Goal: Transaction & Acquisition: Purchase product/service

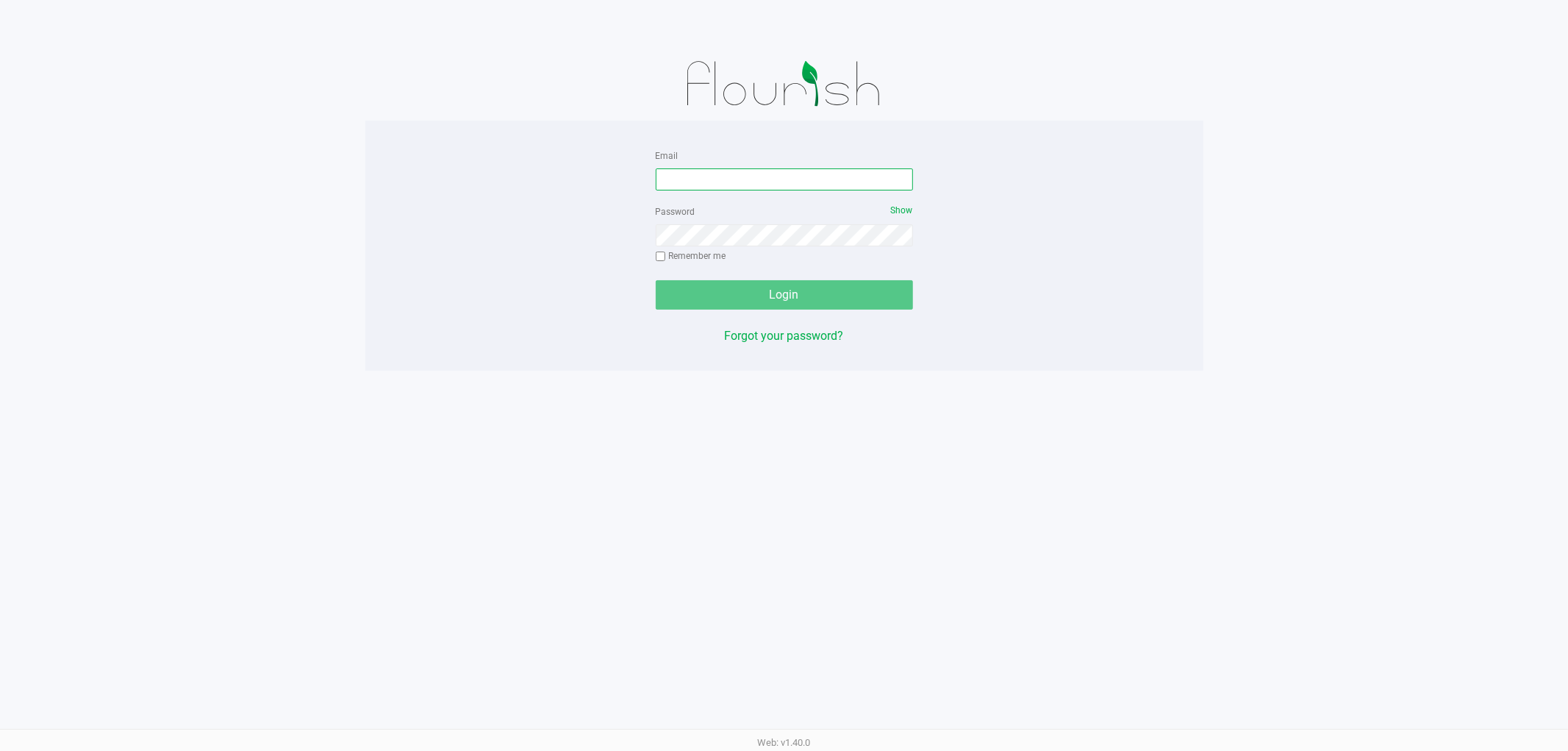
click at [805, 170] on input "Email" at bounding box center [784, 180] width 258 height 22
type input "[EMAIL_ADDRESS][DOMAIN_NAME]"
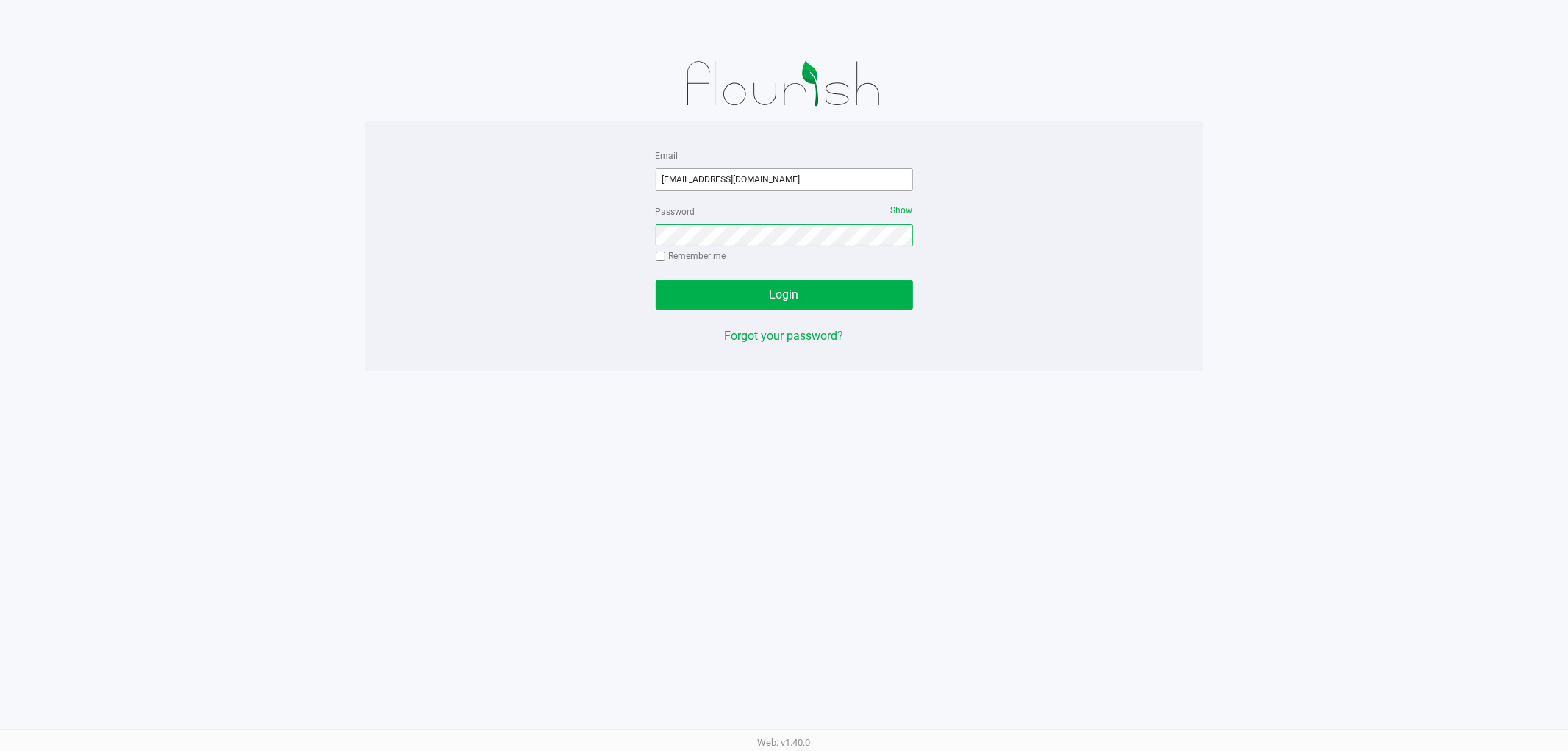
click at [656, 280] on button "Login" at bounding box center [784, 295] width 258 height 29
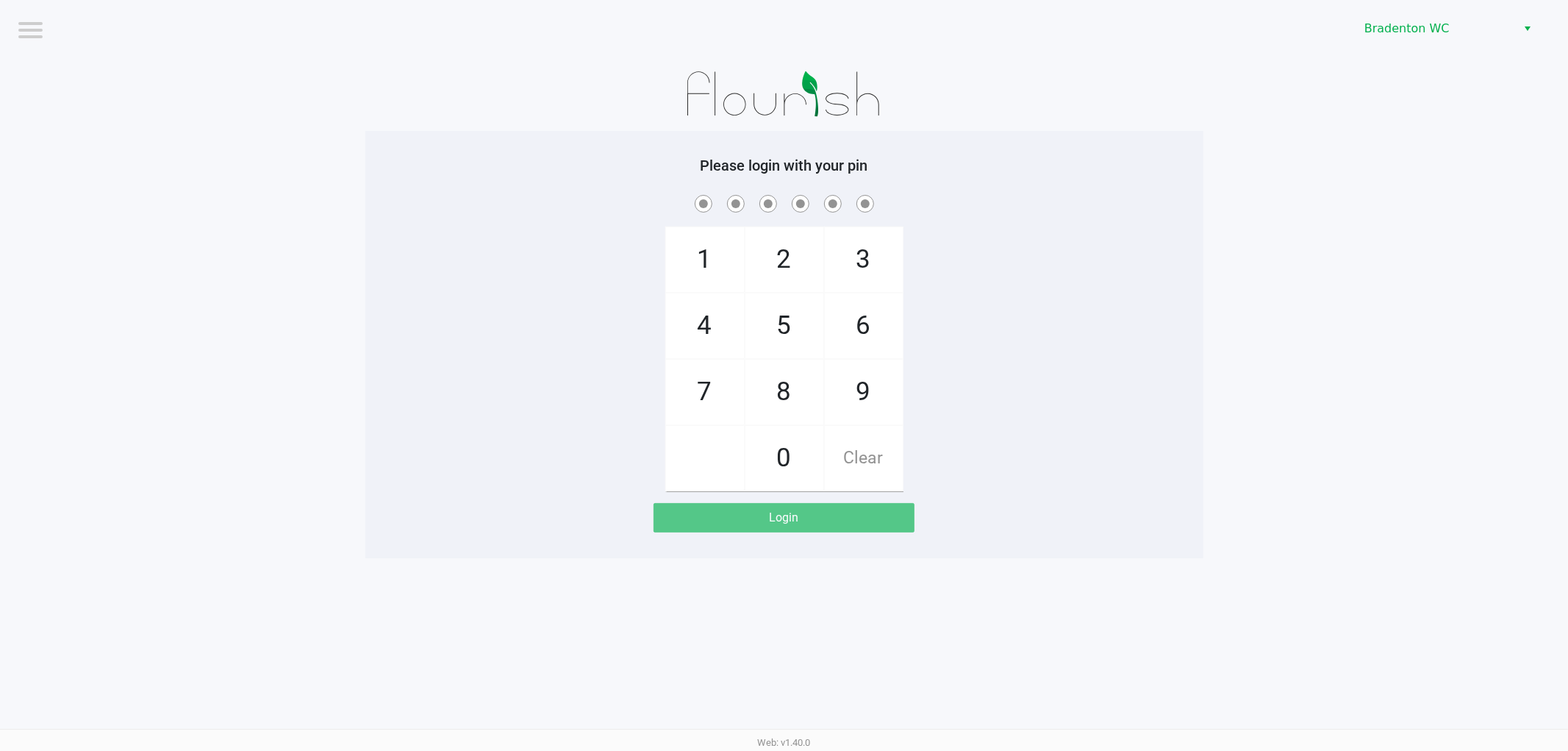
click at [1096, 278] on div "1 4 7 2 5 8 0 3 6 9 Clear" at bounding box center [784, 341] width 838 height 299
click at [1383, 39] on span "Bradenton WC" at bounding box center [1435, 28] width 161 height 27
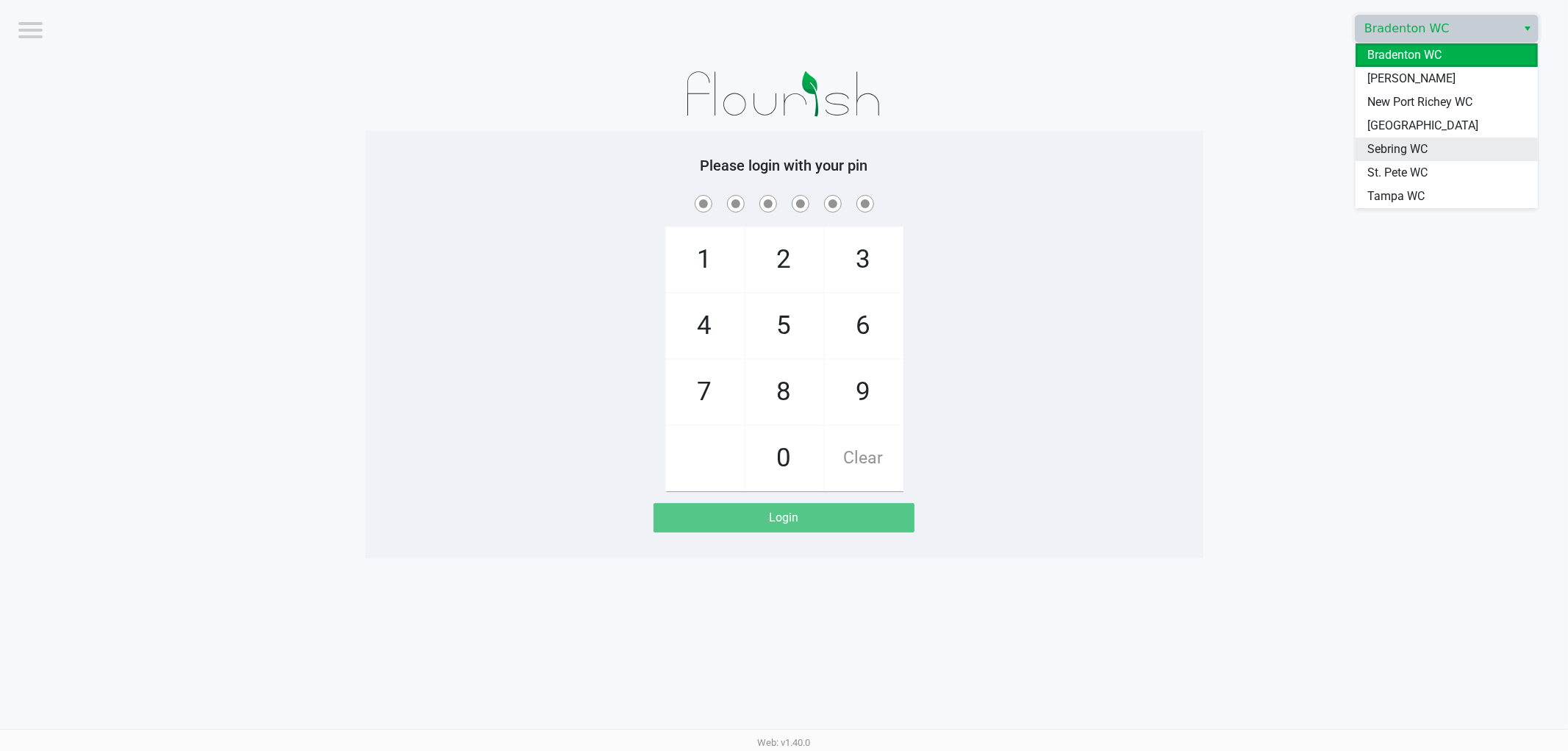
click at [1378, 150] on span "Sebring WC" at bounding box center [1397, 149] width 60 height 18
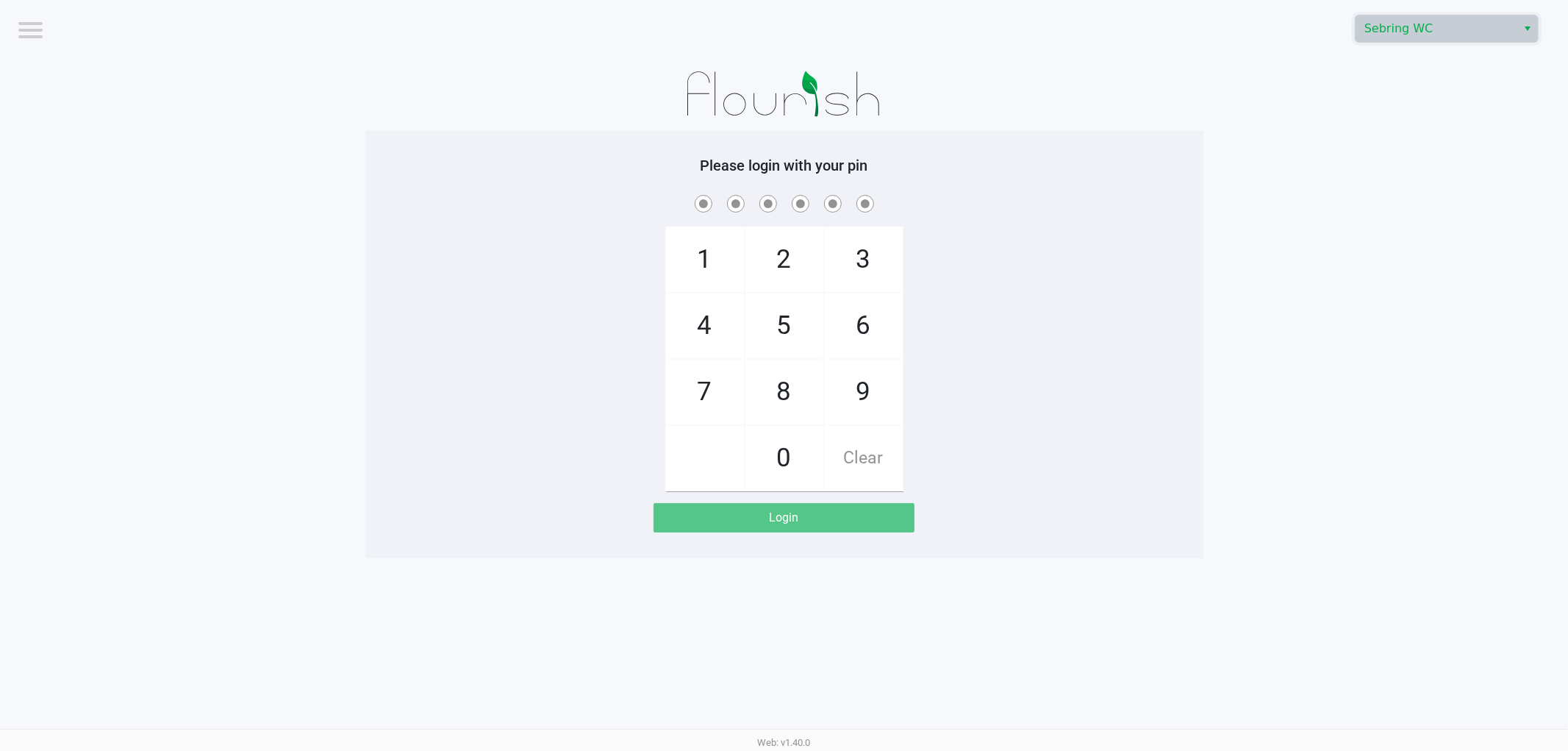
click at [1145, 393] on div "1 4 7 2 5 8 0 3 6 9 Clear" at bounding box center [784, 341] width 838 height 299
checkbox input "true"
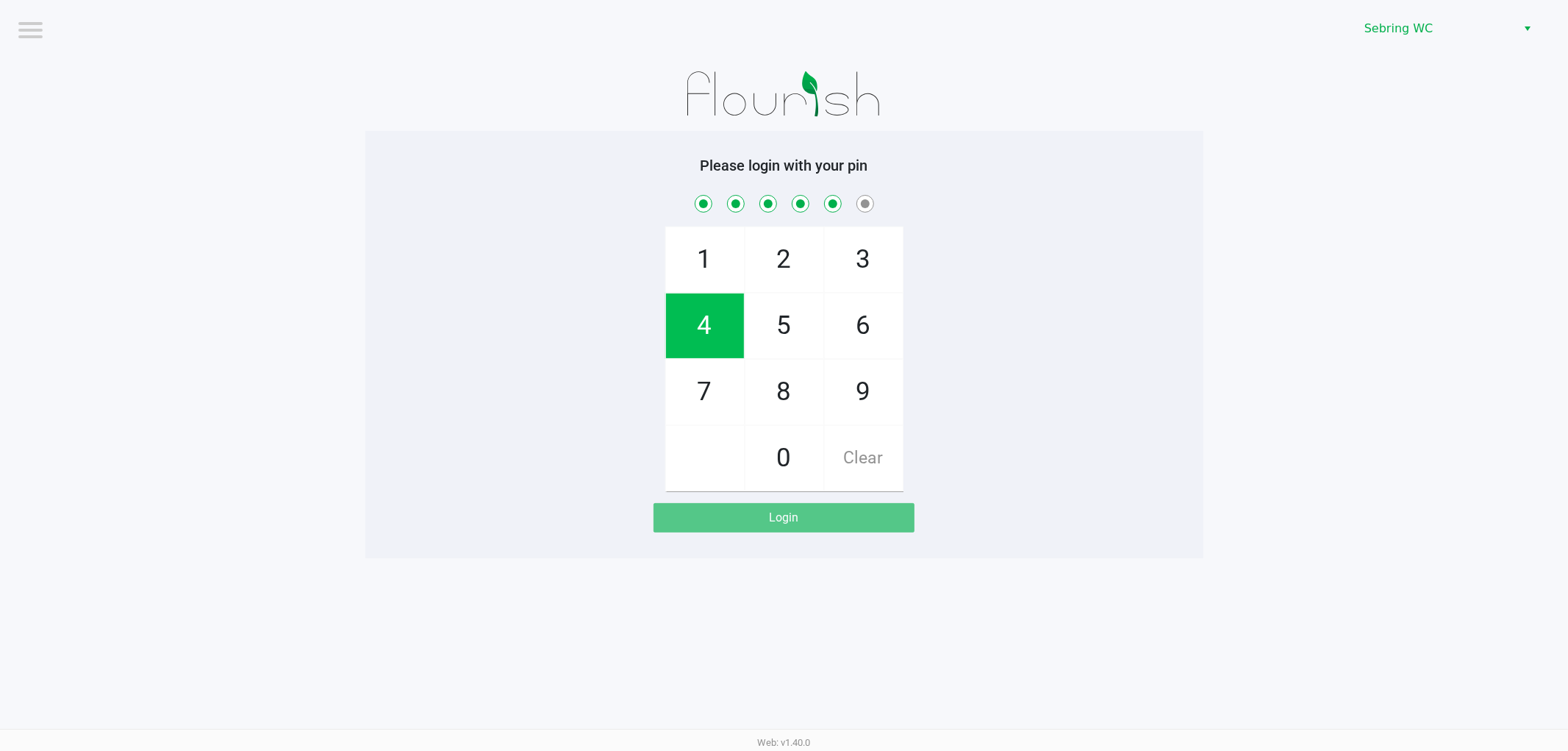
checkbox input "true"
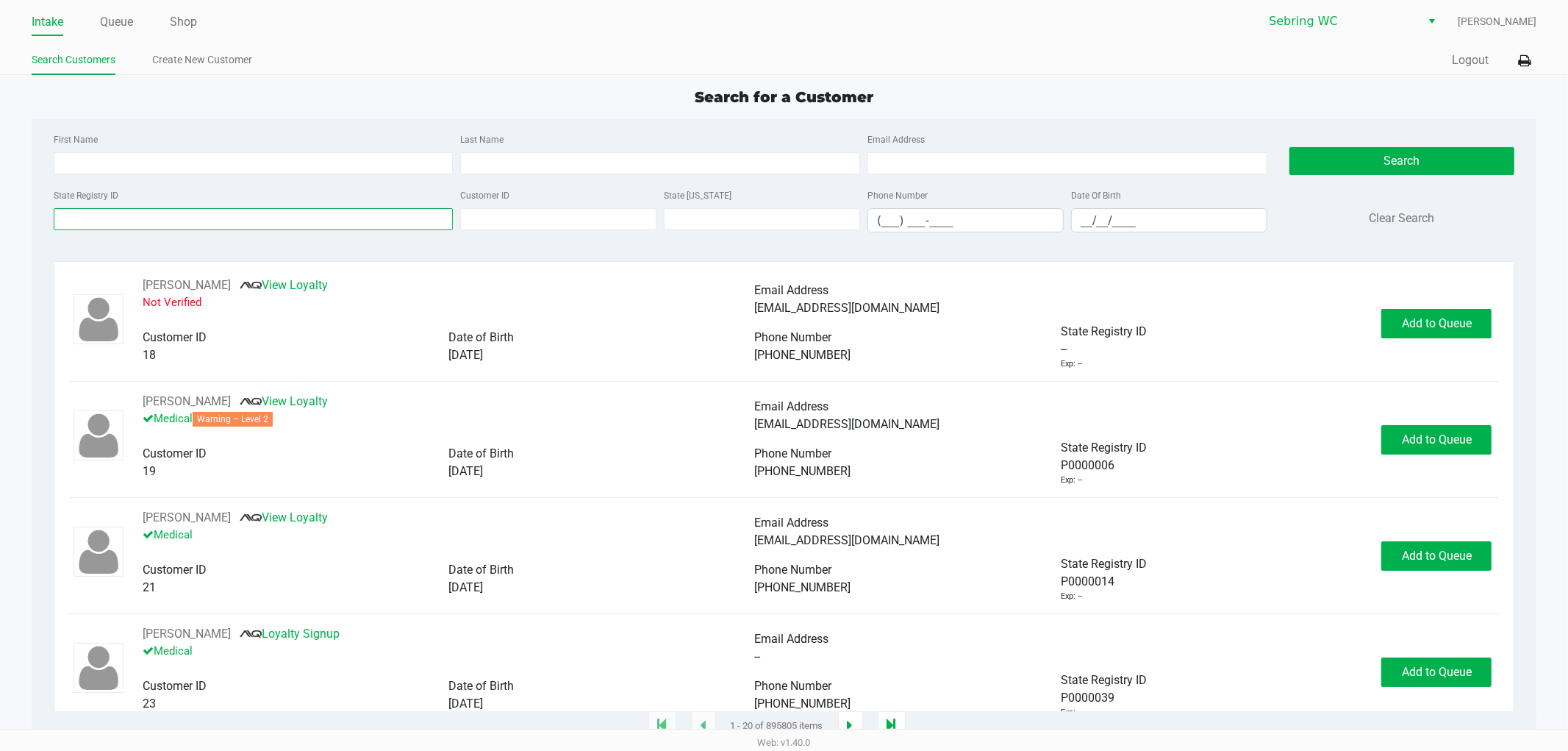
click at [187, 211] on input "State Registry ID" at bounding box center [253, 219] width 400 height 22
click at [185, 221] on input "State Registry ID" at bounding box center [253, 219] width 400 height 22
click at [224, 165] on input "First Name" at bounding box center [253, 164] width 400 height 22
type input "[PERSON_NAME]"
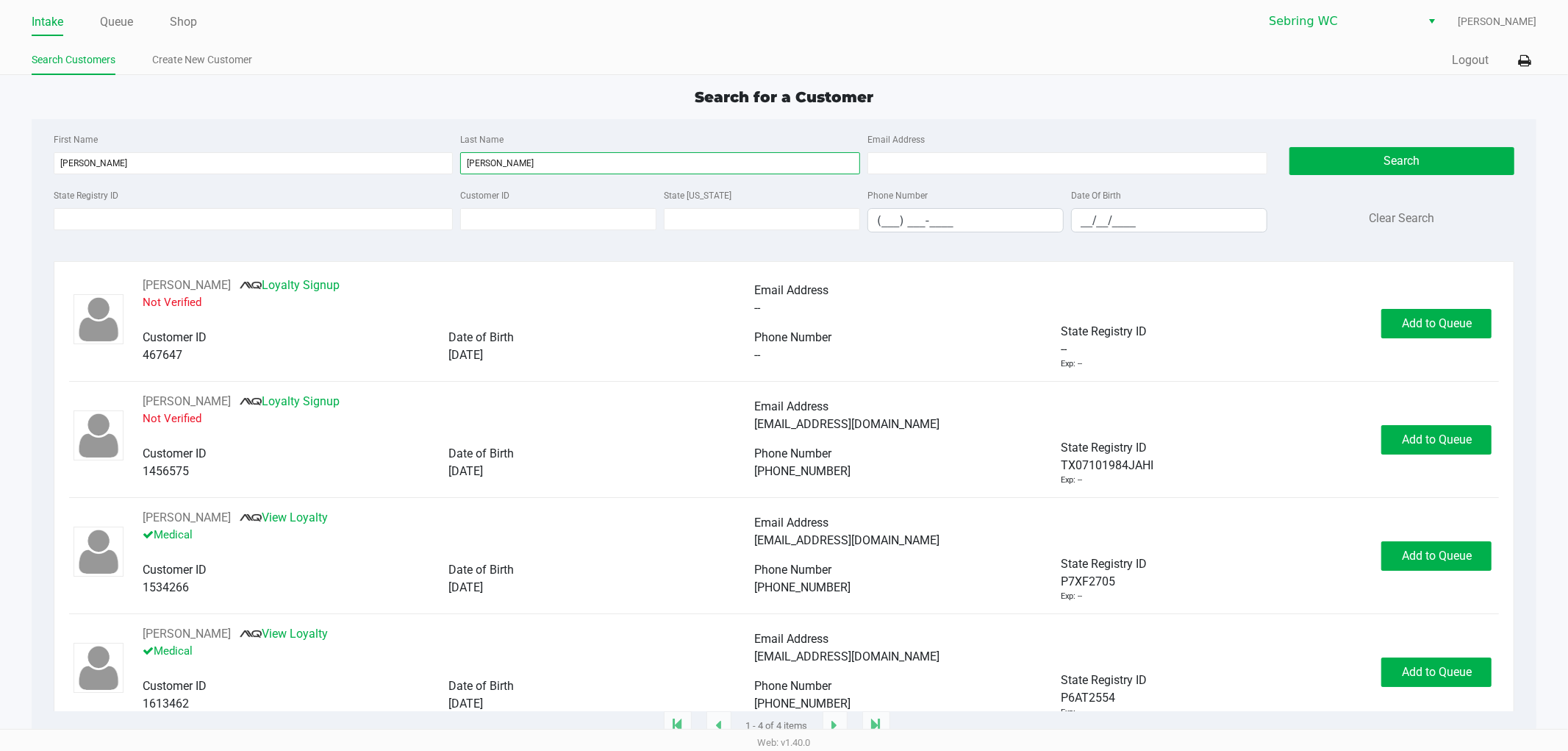
type input "[PERSON_NAME]"
click at [1084, 226] on input "__/__/____" at bounding box center [1169, 220] width 195 height 23
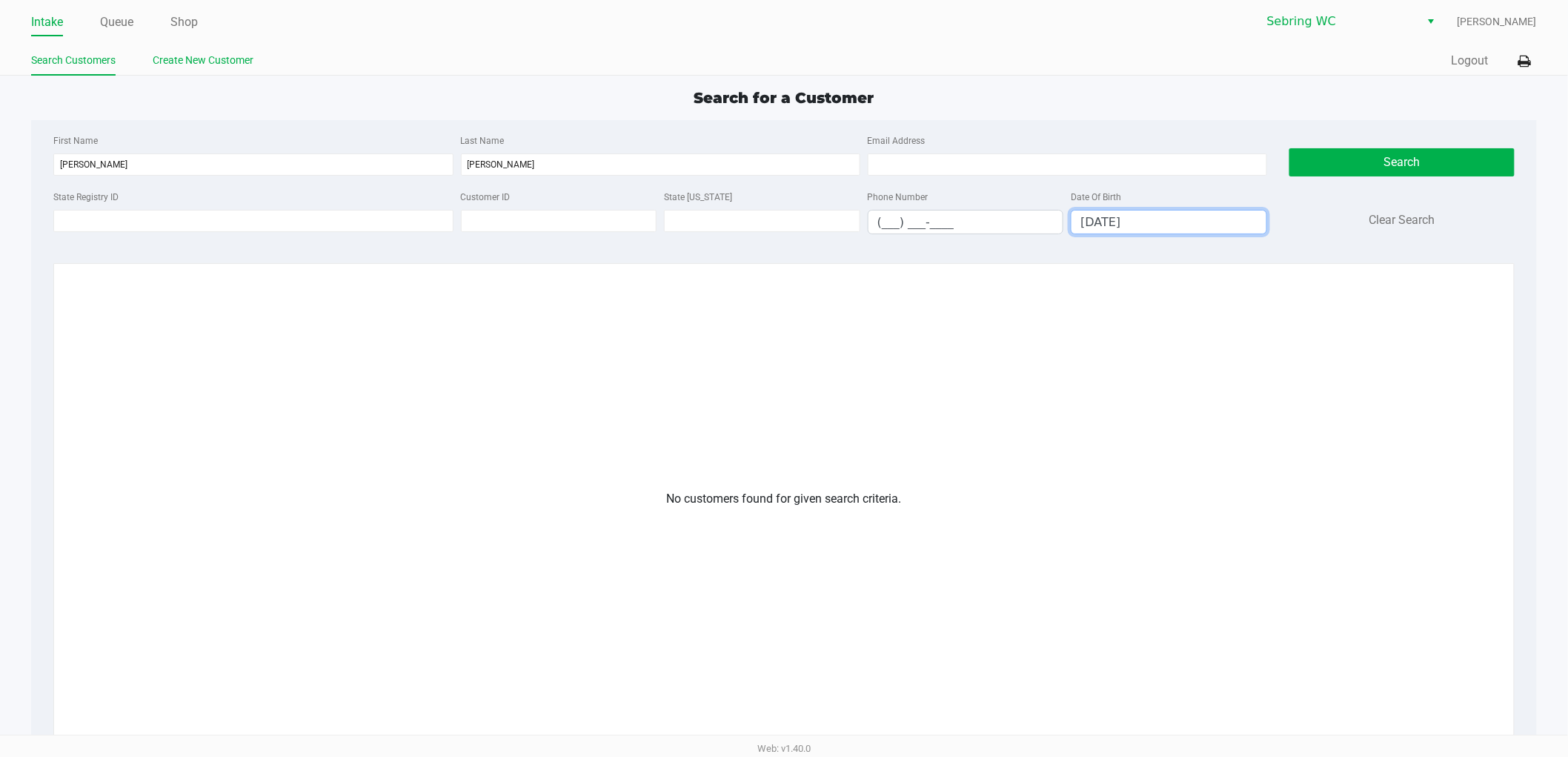
type input "[DATE]"
click at [218, 67] on link "Create New Customer" at bounding box center [203, 60] width 101 height 18
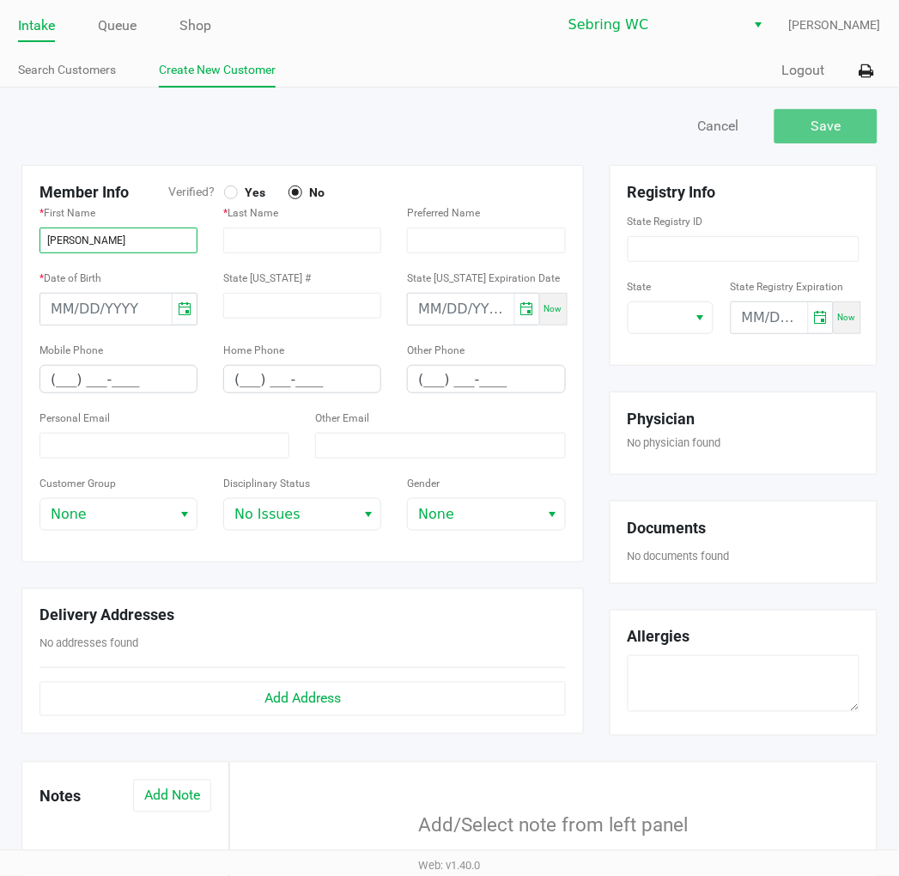
type input "[PERSON_NAME]"
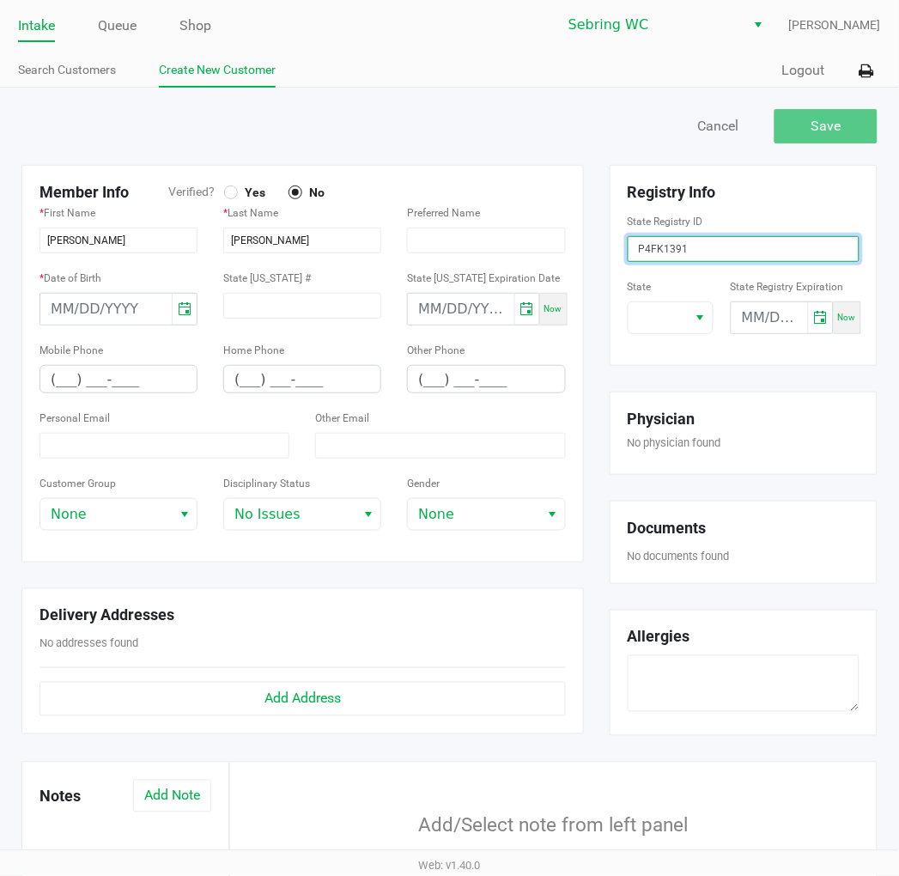
type input "P4FK1391"
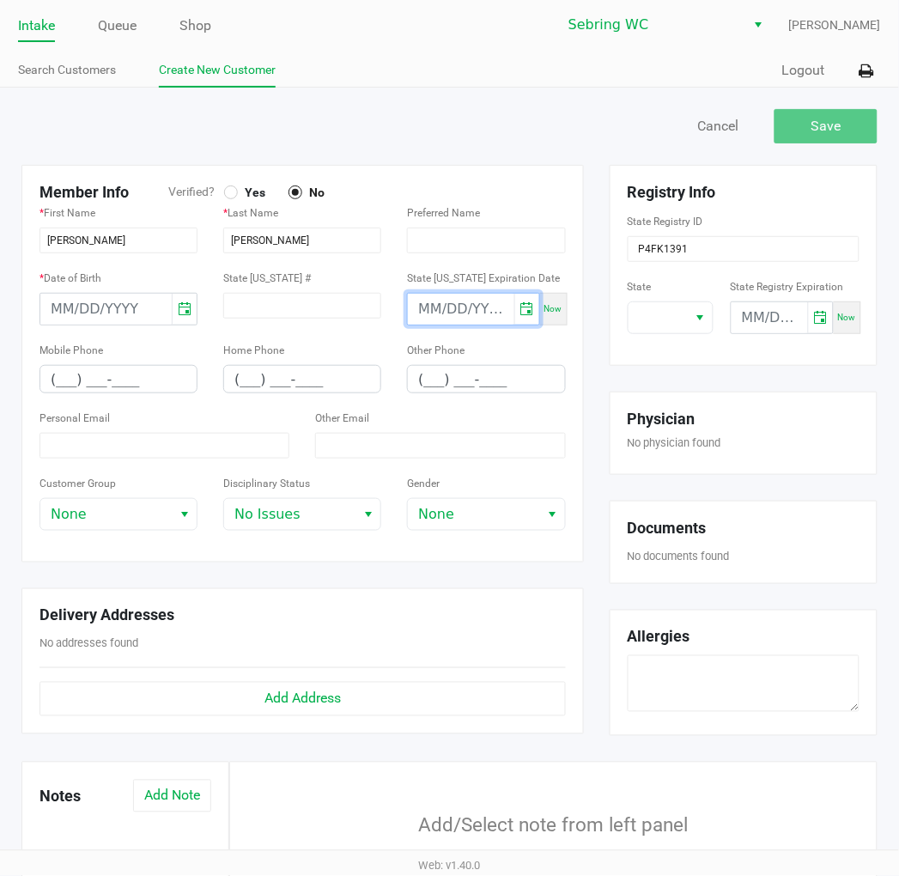
type input "month/day/year"
click at [457, 310] on input "month/day/year" at bounding box center [461, 309] width 106 height 31
type input "month/day/year"
click at [58, 306] on input "month/day/year" at bounding box center [105, 309] width 131 height 31
type input "[DATE]"
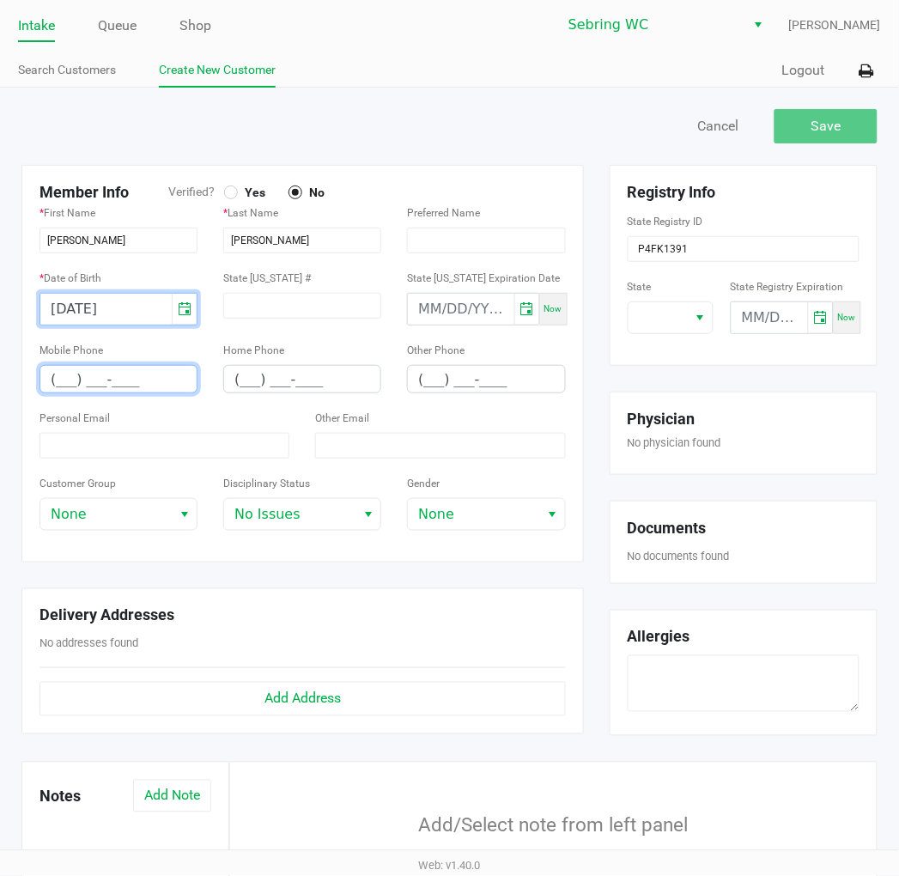
click at [56, 386] on input "(___) ___-____" at bounding box center [118, 379] width 156 height 27
click at [666, 320] on span at bounding box center [658, 317] width 39 height 21
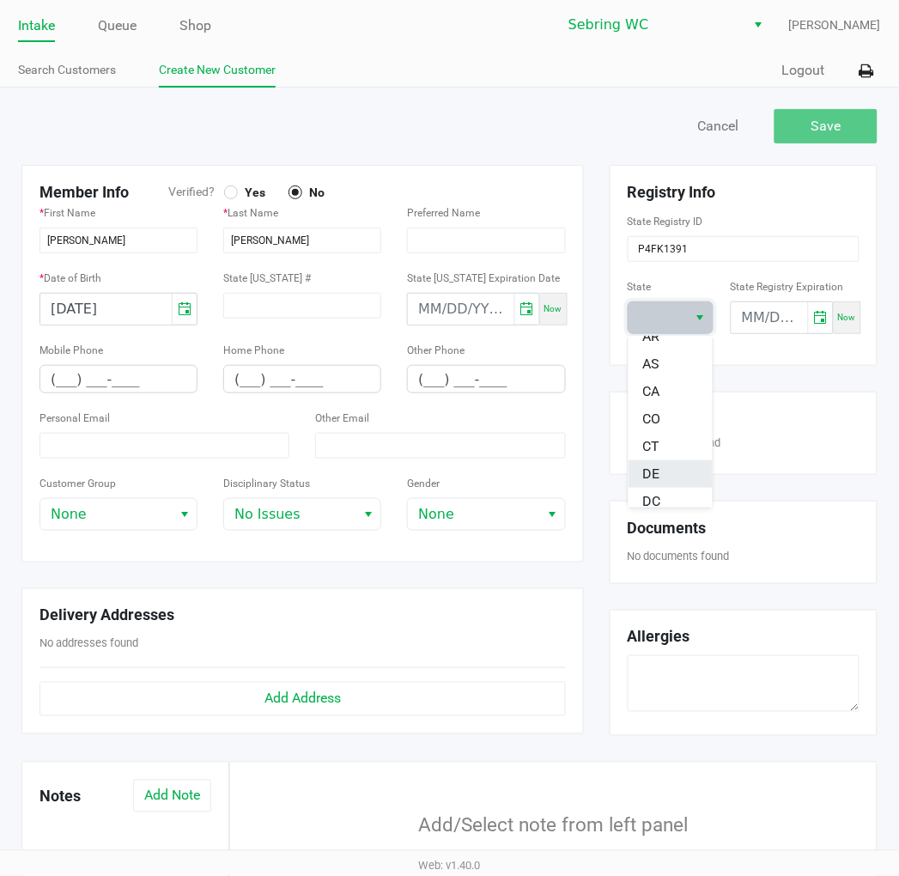
scroll to position [191, 0]
click at [661, 434] on li "FL" at bounding box center [671, 433] width 84 height 27
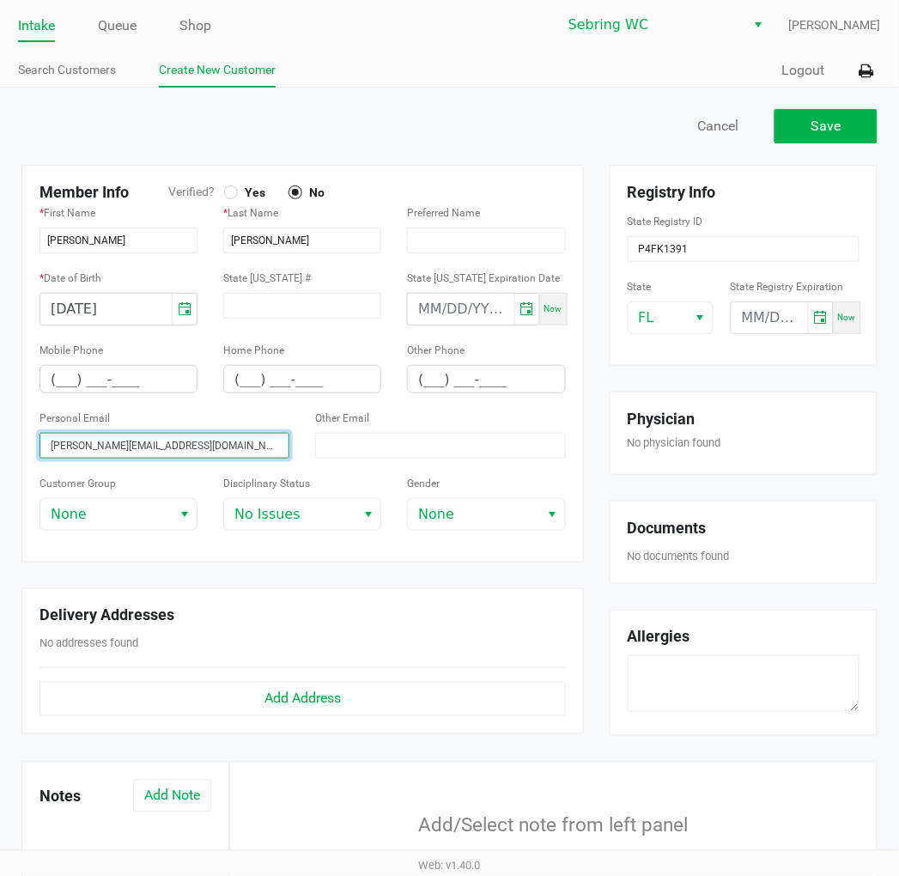
type input "[PERSON_NAME][EMAIL_ADDRESS][DOMAIN_NAME]"
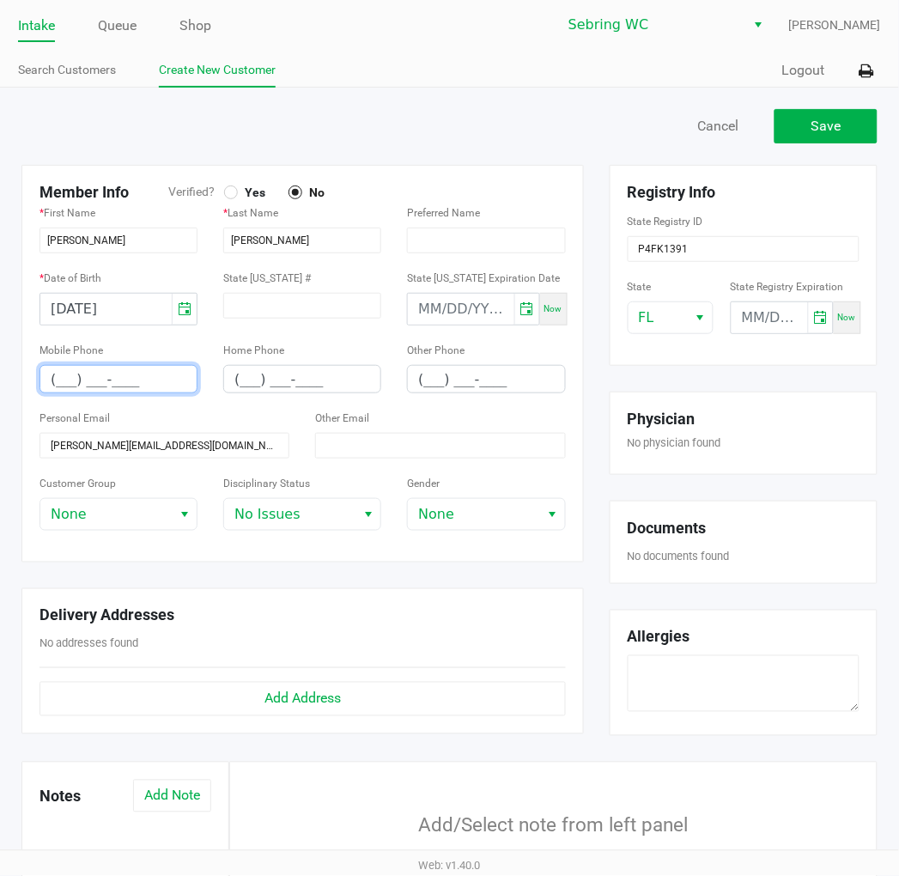
click at [55, 380] on input "(___) ___-____" at bounding box center [118, 379] width 156 height 27
type input "[PHONE_NUMBER]"
click at [232, 192] on div at bounding box center [231, 192] width 7 height 7
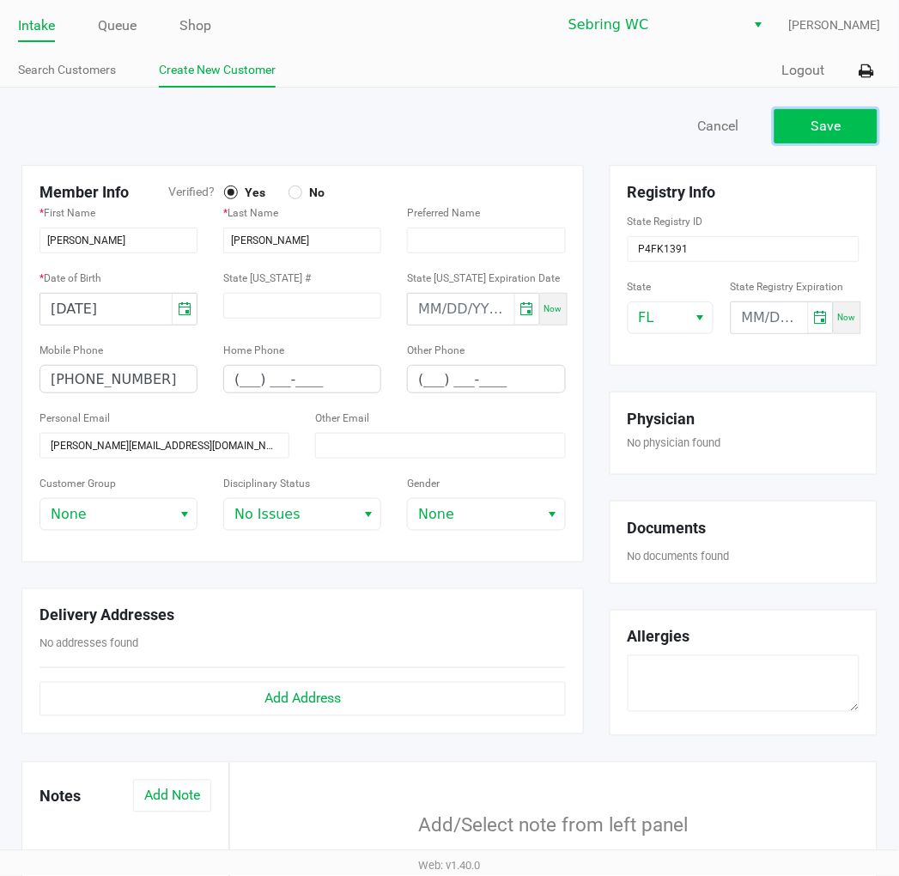
click at [848, 129] on button "Save" at bounding box center [826, 126] width 103 height 34
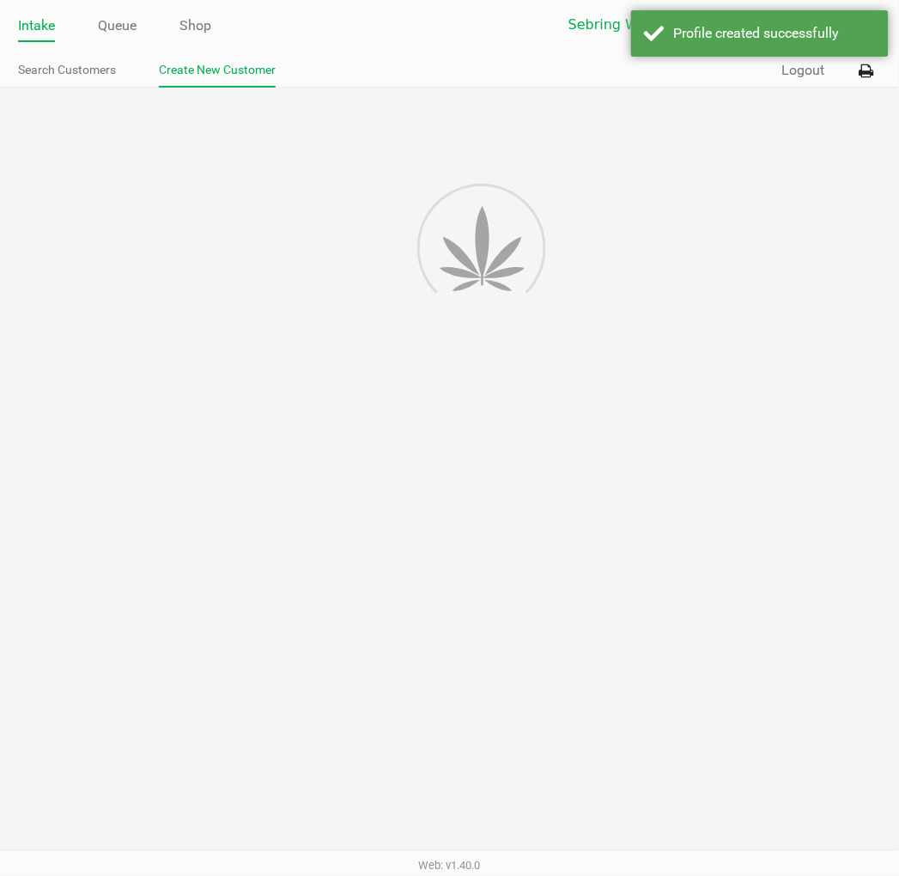
type input "---"
type input "( __) ___-____"
type input "---"
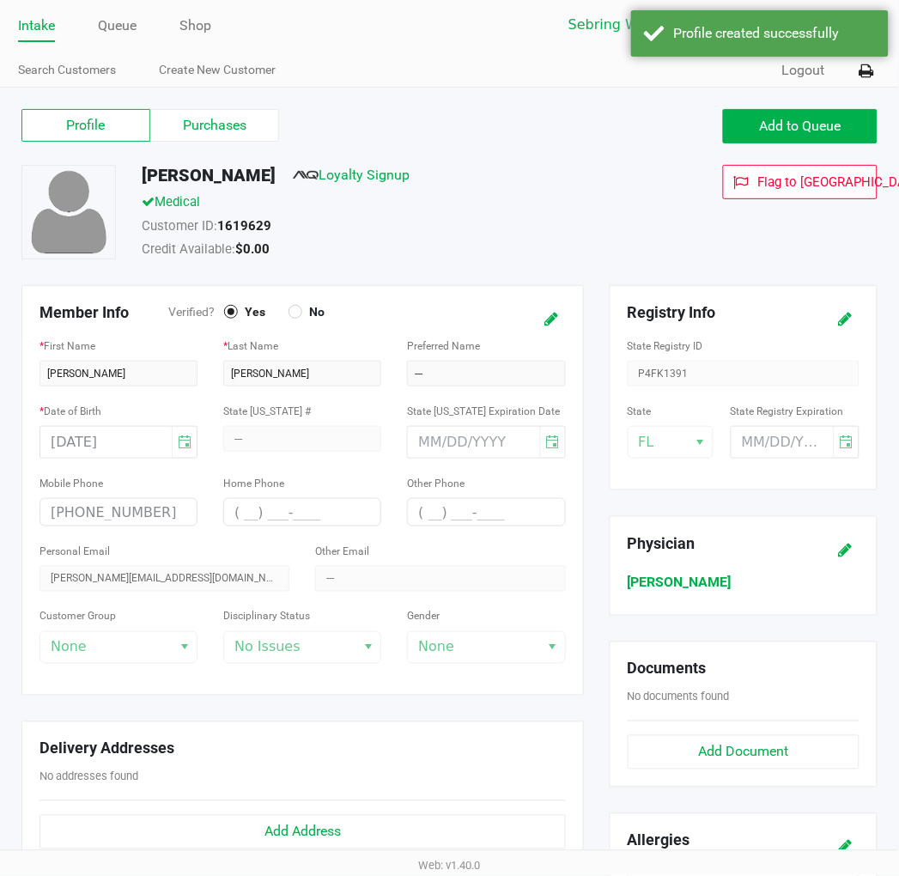
click at [505, 238] on div "Customer ID: 1619629" at bounding box center [382, 228] width 507 height 24
click at [345, 174] on link "Loyalty Signup" at bounding box center [351, 175] width 117 height 16
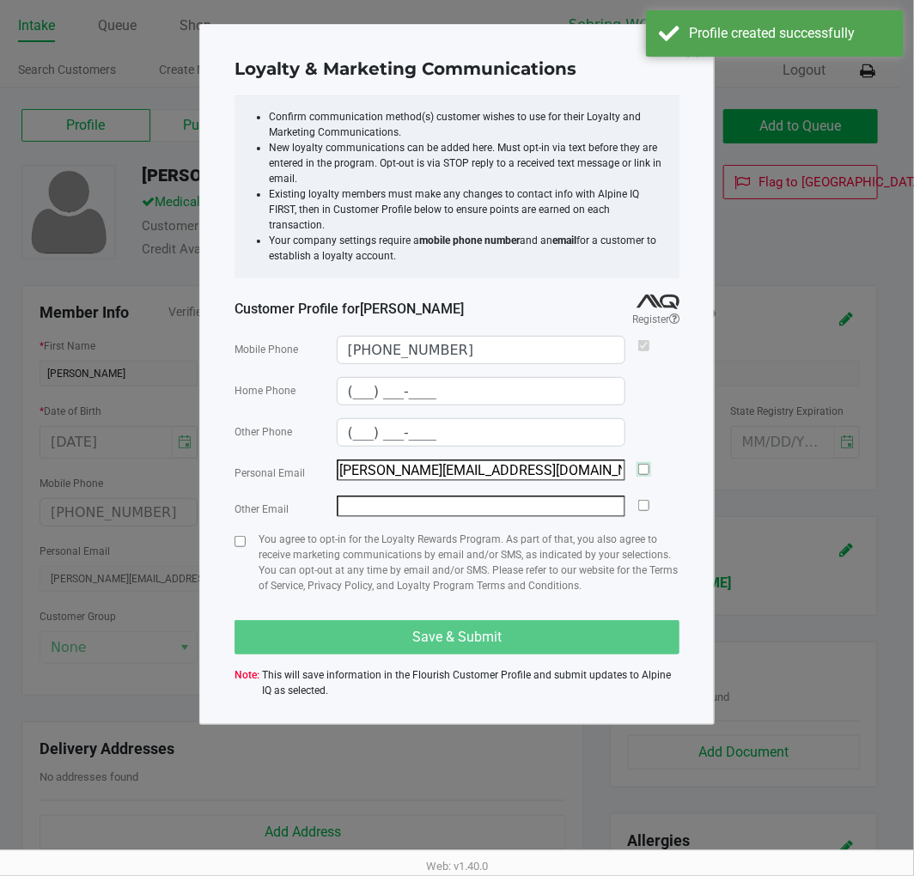
click at [645, 464] on input "checkbox" at bounding box center [643, 469] width 11 height 11
checkbox input "true"
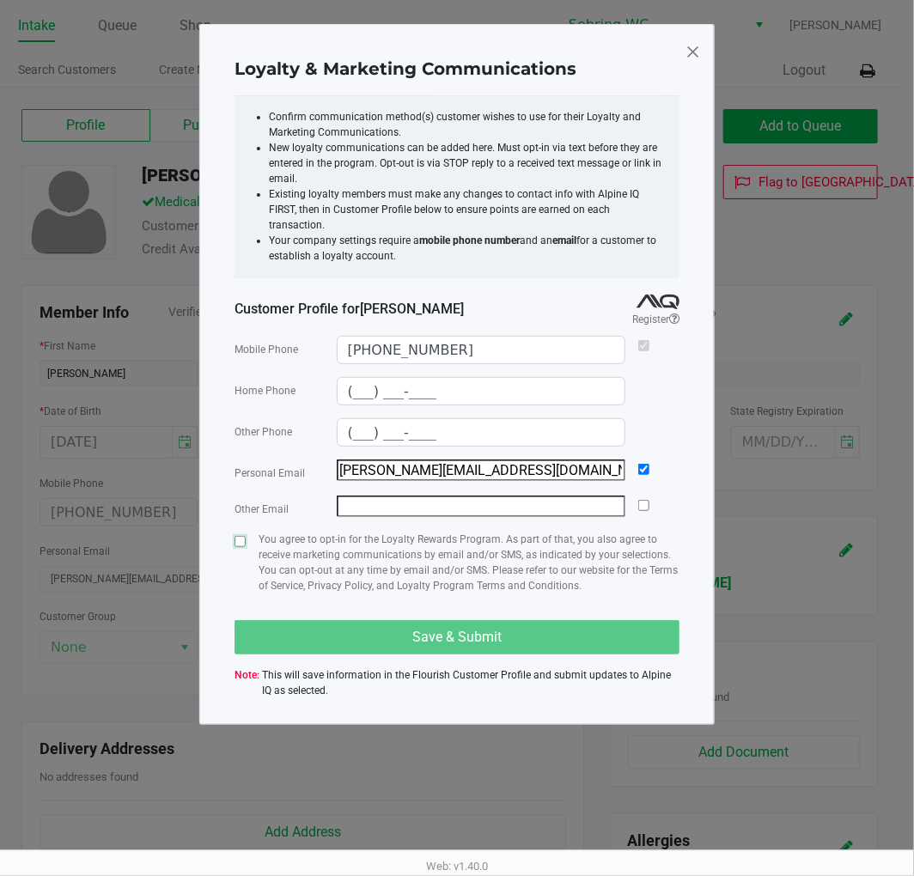
click at [236, 536] on input "checkbox" at bounding box center [239, 541] width 11 height 11
checkbox input "true"
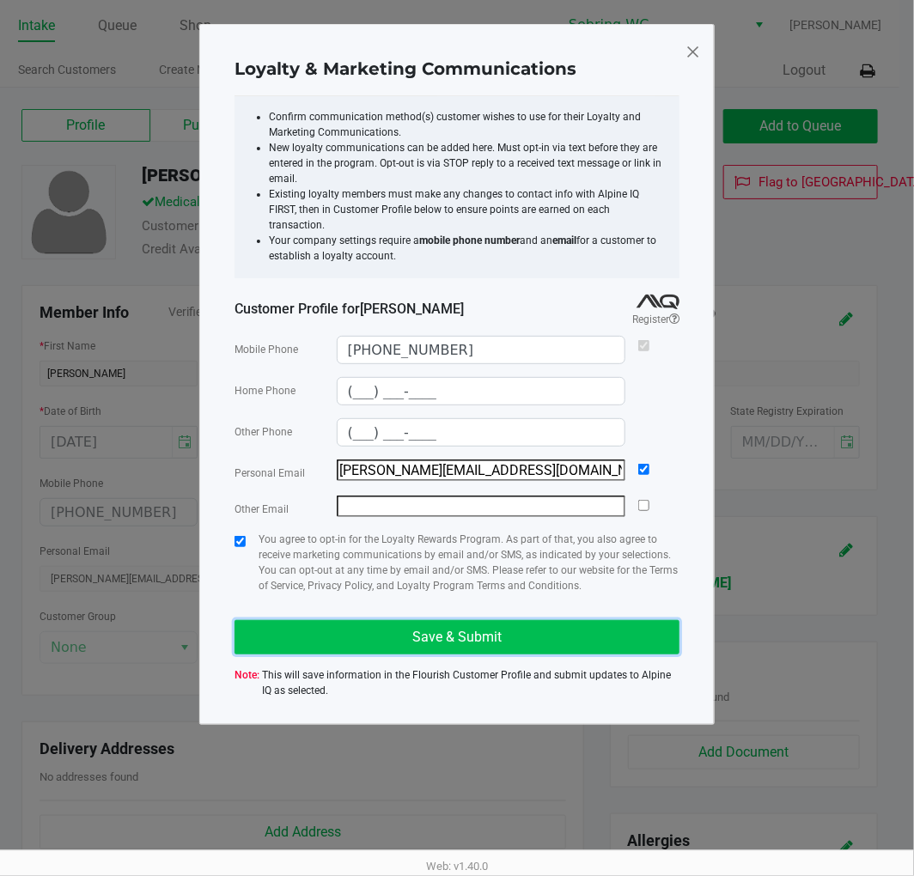
click at [284, 625] on button "Save & Submit" at bounding box center [456, 637] width 445 height 34
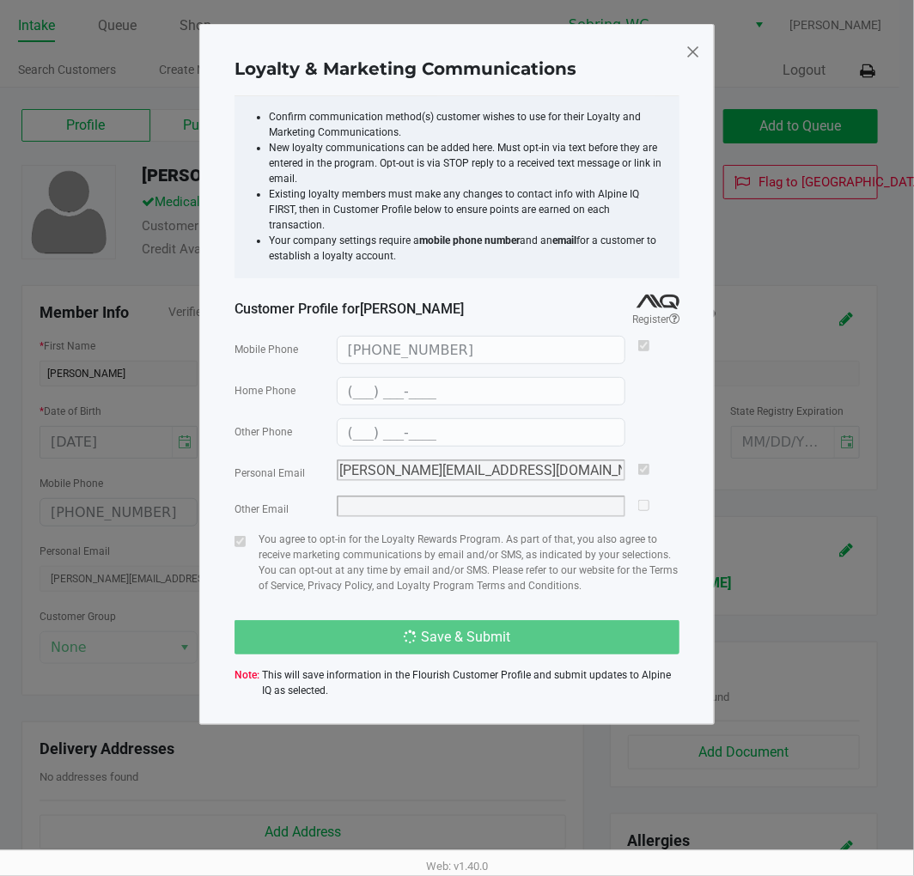
type input "(___) ___-____"
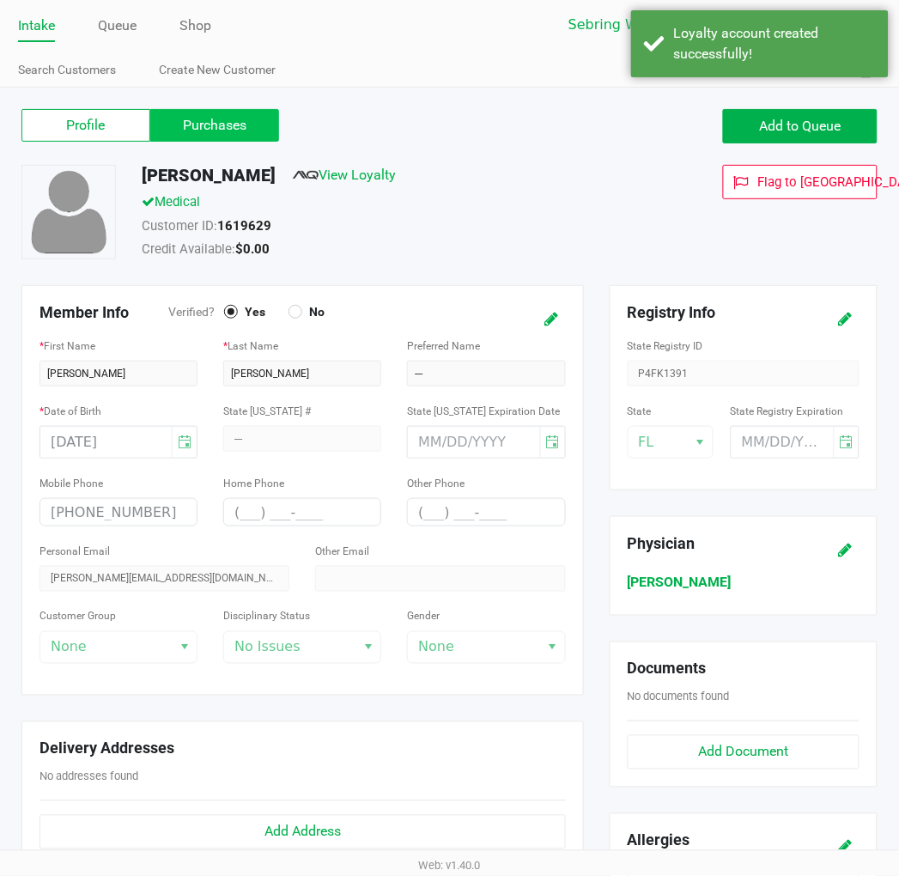
click at [203, 140] on label "Purchases" at bounding box center [214, 125] width 129 height 33
click at [0, 0] on 1 "Purchases" at bounding box center [0, 0] width 0 height 0
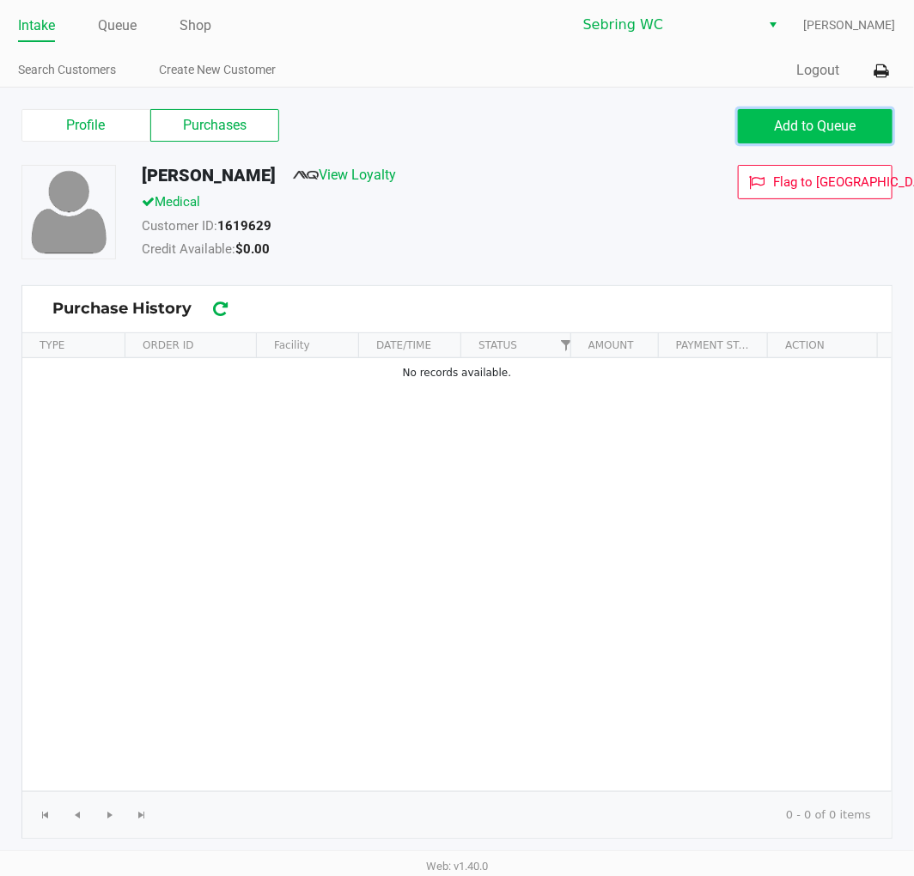
click at [813, 126] on span "Add to Queue" at bounding box center [816, 126] width 82 height 16
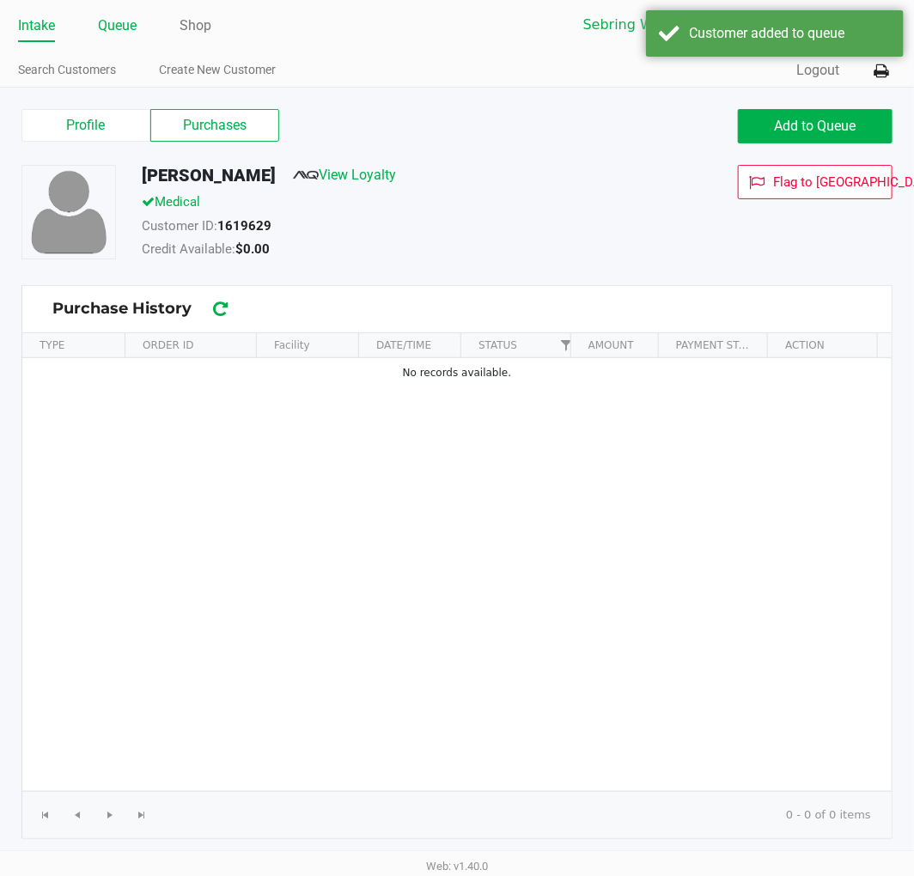
click at [112, 22] on link "Queue" at bounding box center [117, 26] width 39 height 24
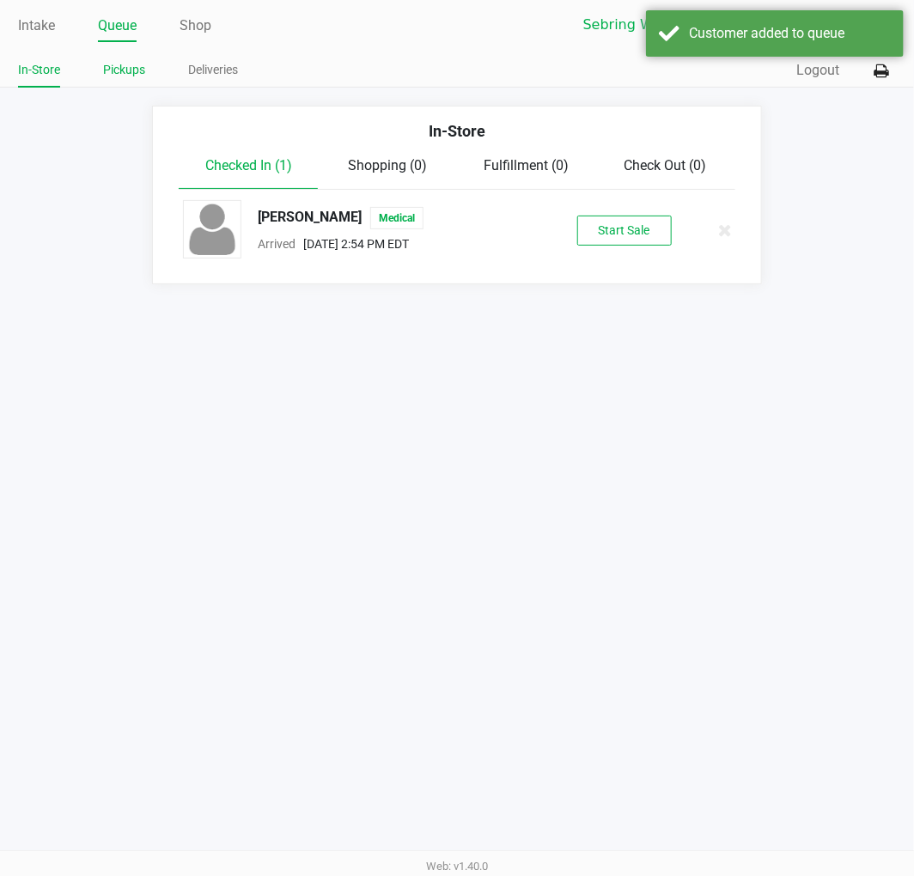
click at [120, 72] on link "Pickups" at bounding box center [124, 69] width 42 height 21
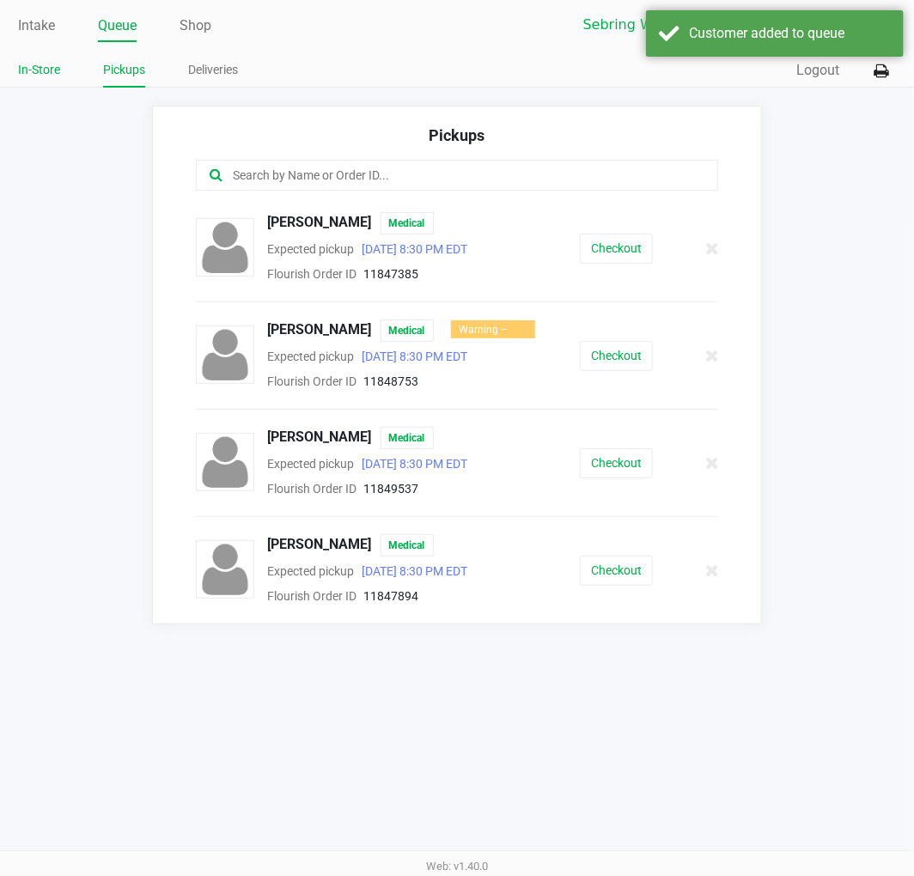
click at [33, 70] on link "In-Store" at bounding box center [39, 69] width 42 height 21
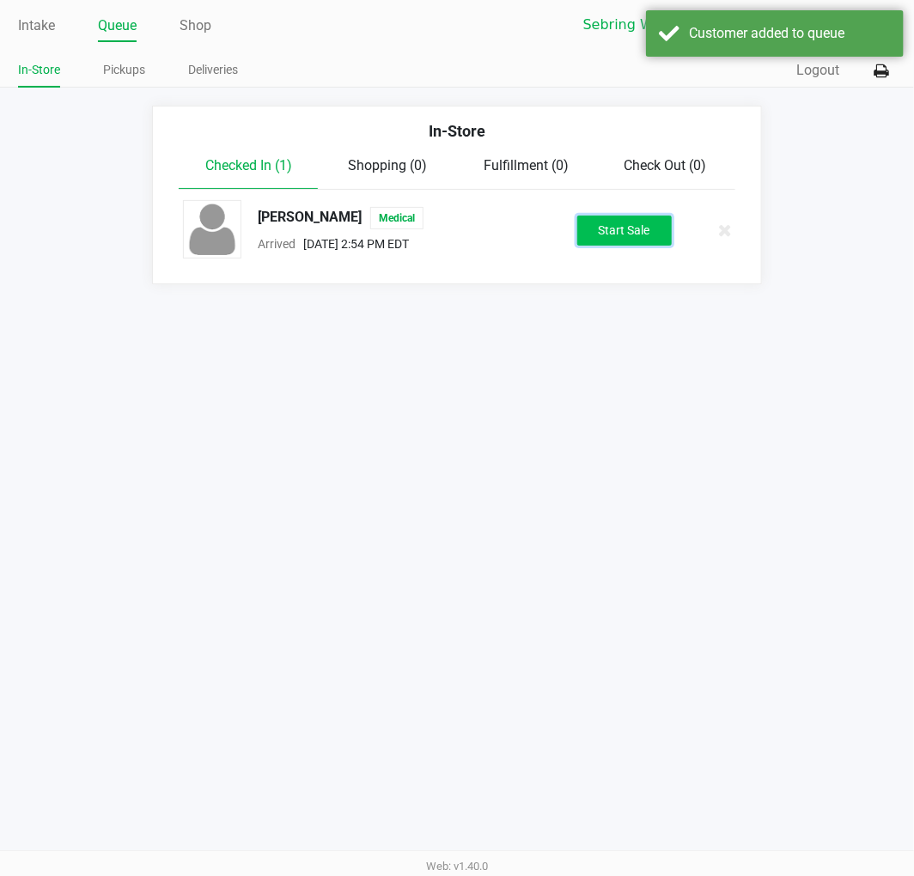
click at [615, 221] on button "Start Sale" at bounding box center [624, 231] width 94 height 30
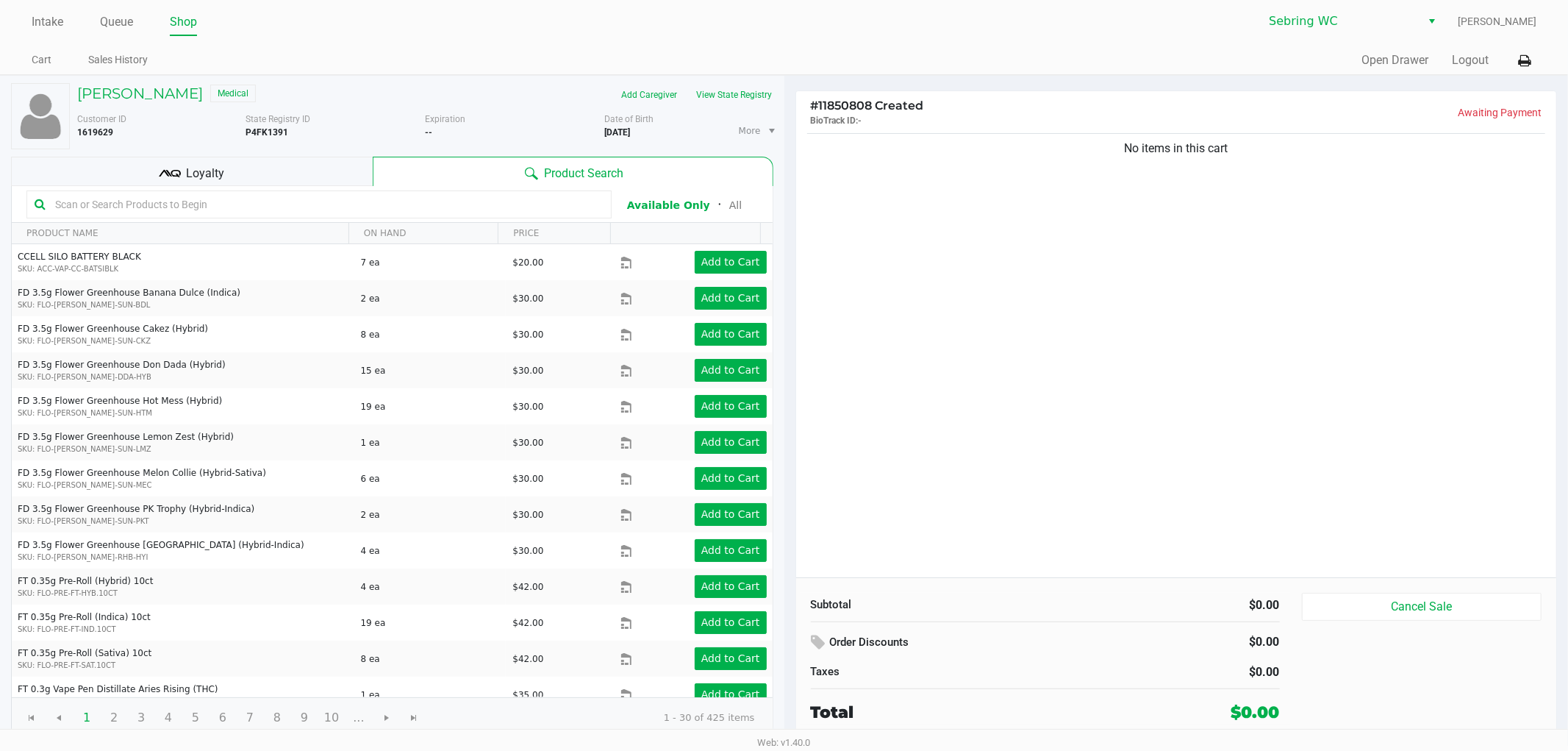
click at [277, 153] on div "[PERSON_NAME] Medical Add Caregiver View State Registry Customer ID 1619629 Sta…" at bounding box center [392, 410] width 762 height 670
click at [282, 159] on div "Loyalty" at bounding box center [192, 171] width 361 height 29
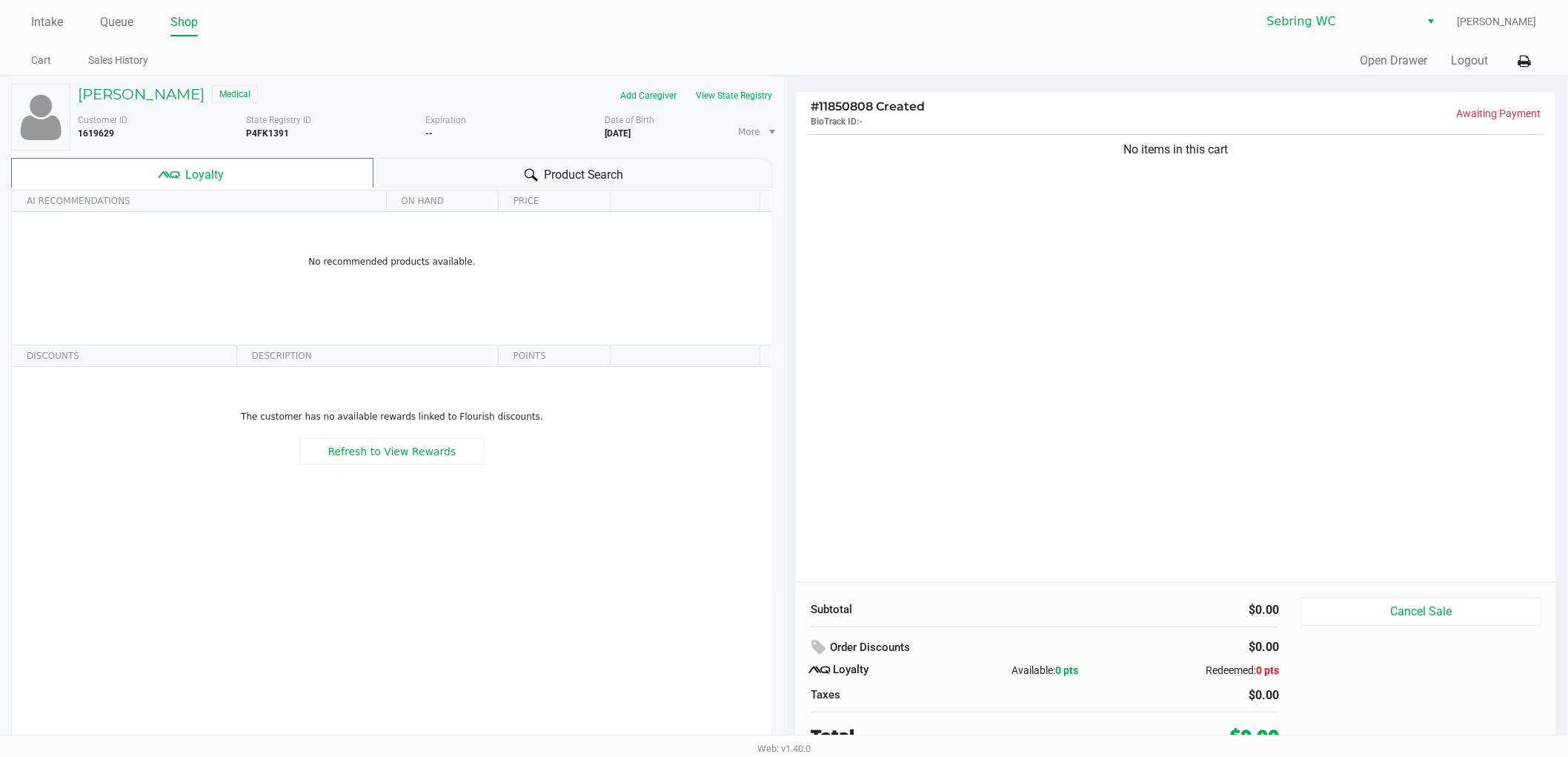
click at [473, 179] on div "Product Search" at bounding box center [574, 173] width 400 height 29
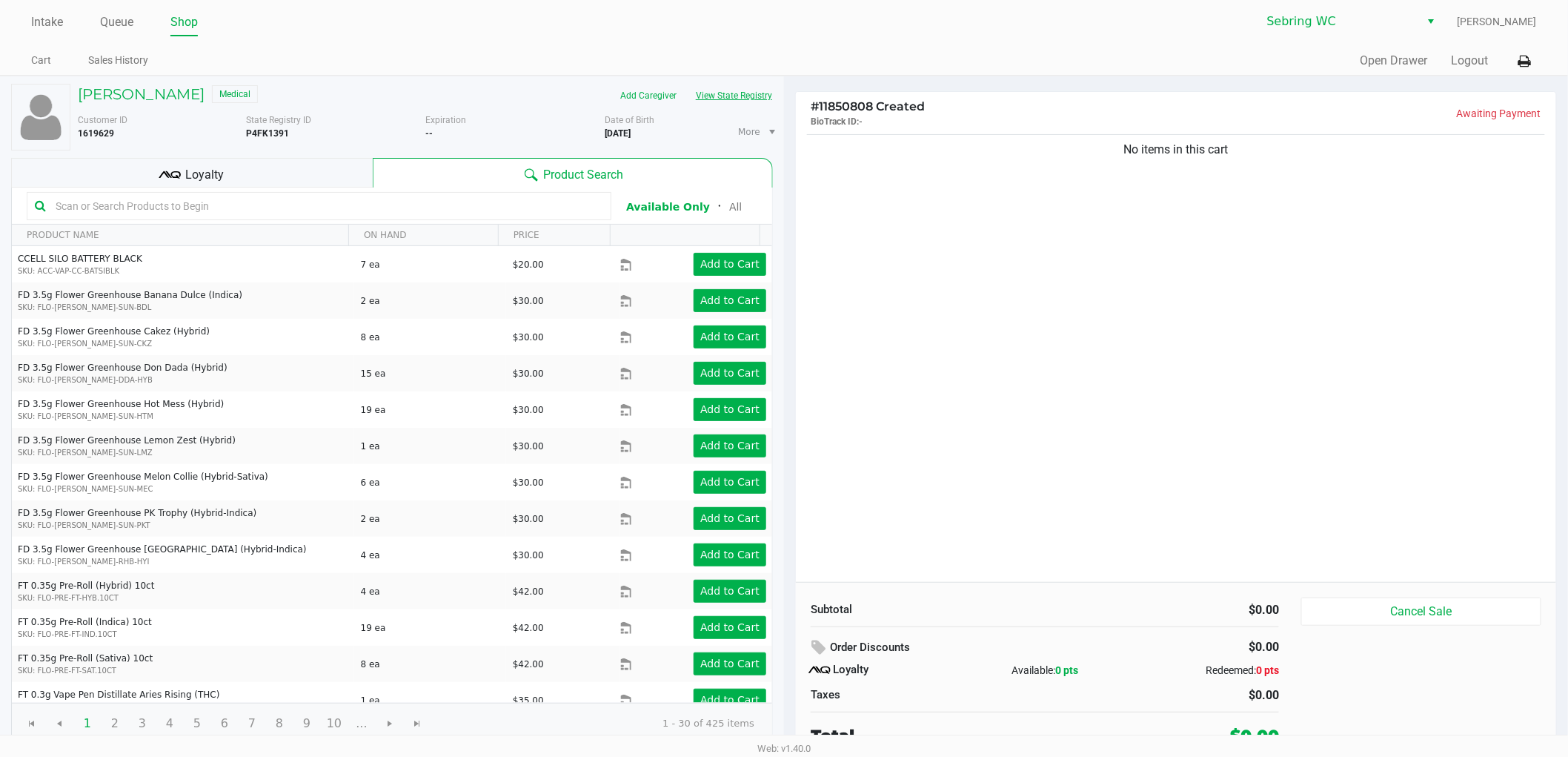
click at [740, 87] on button "View State Registry" at bounding box center [729, 95] width 86 height 23
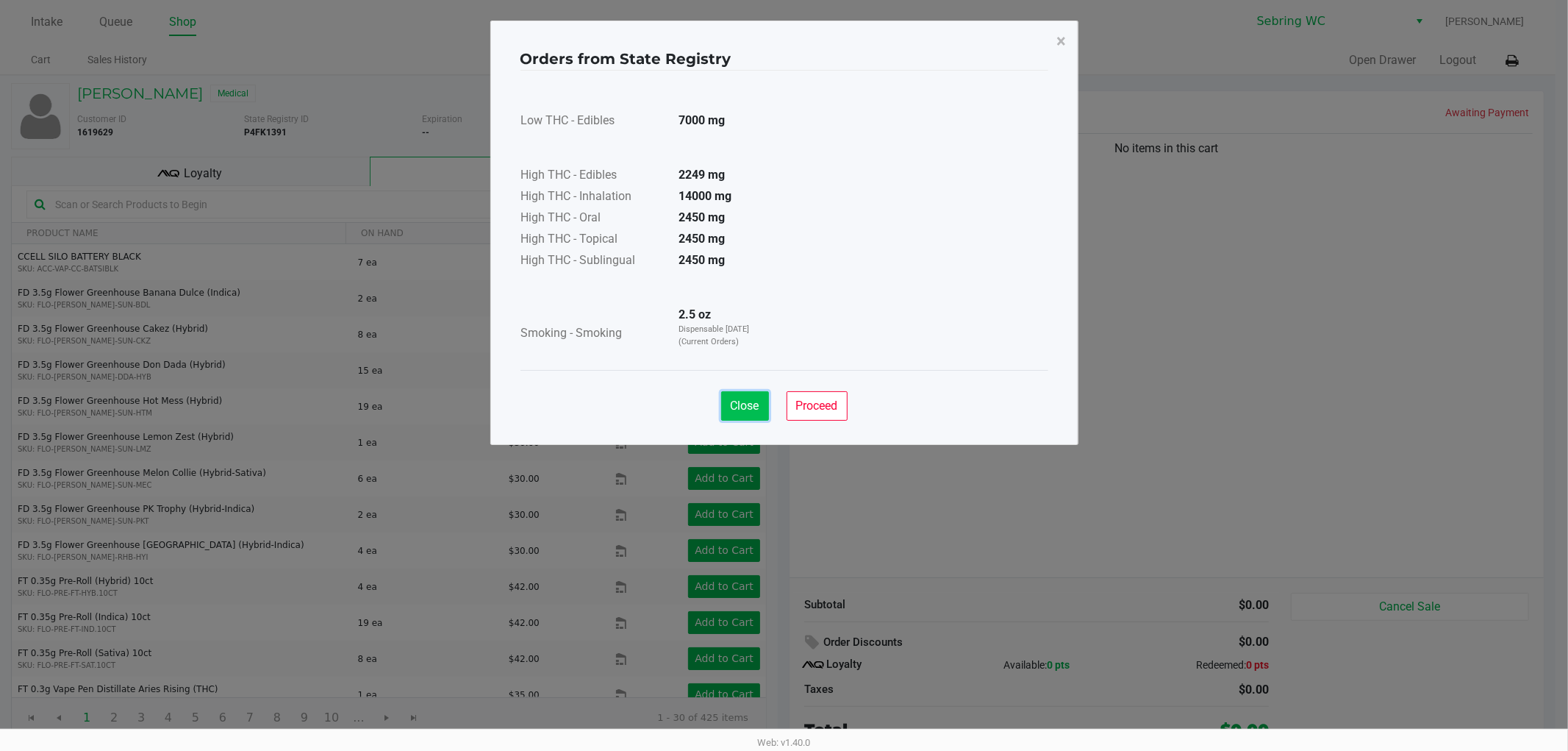
click at [739, 400] on span "Close" at bounding box center [745, 405] width 28 height 14
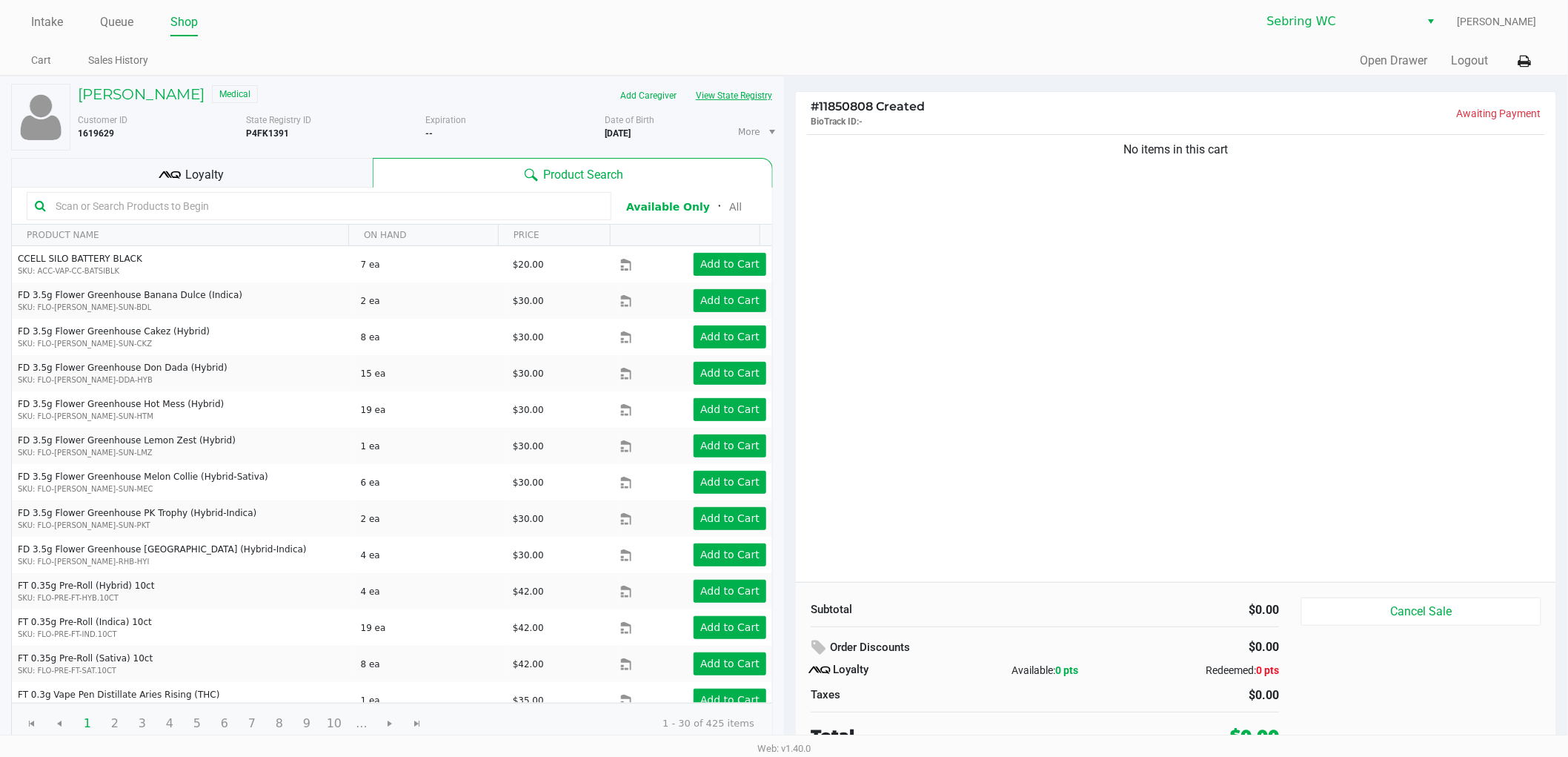
click at [712, 95] on button "View State Registry" at bounding box center [729, 95] width 86 height 23
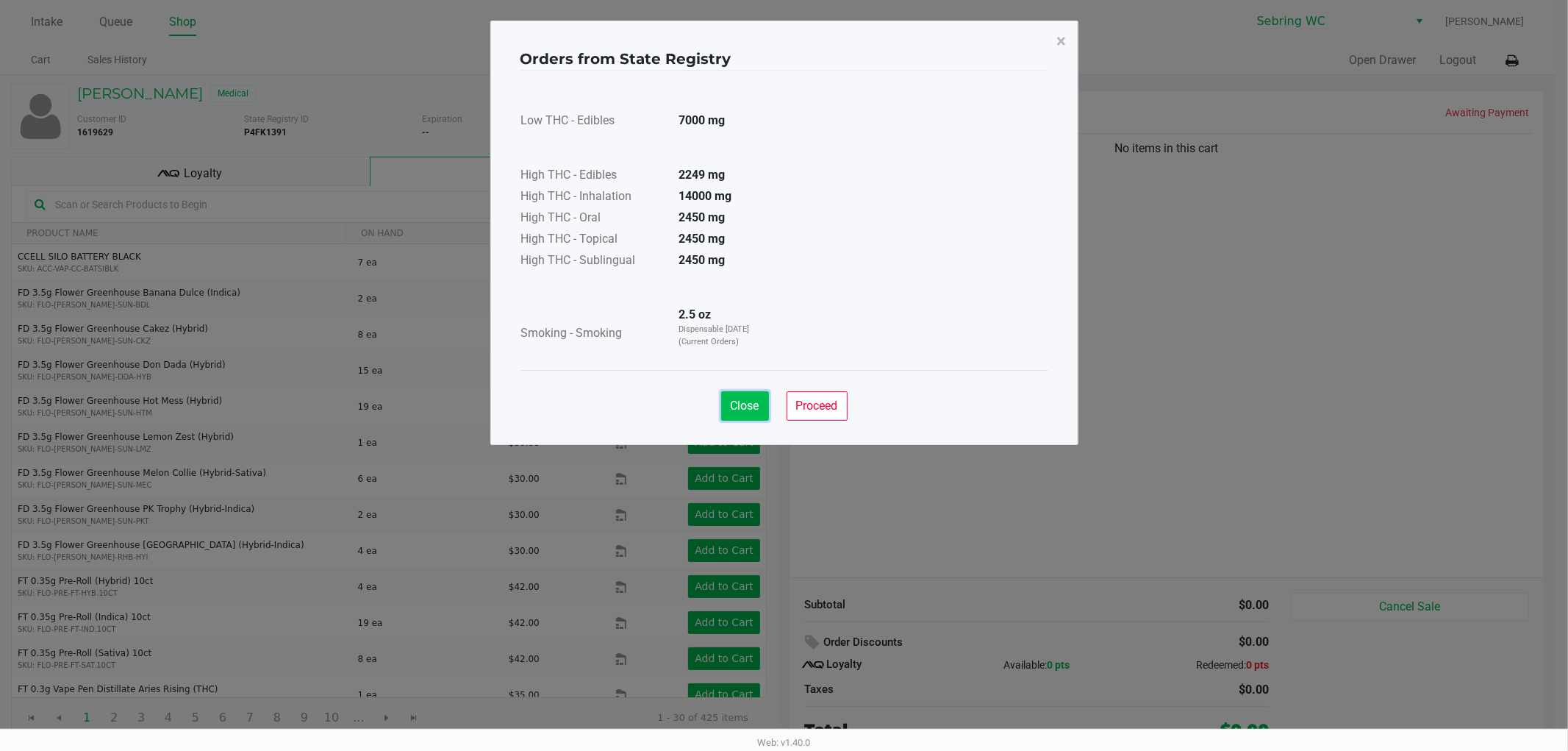
click at [757, 417] on button "Close" at bounding box center [745, 406] width 48 height 29
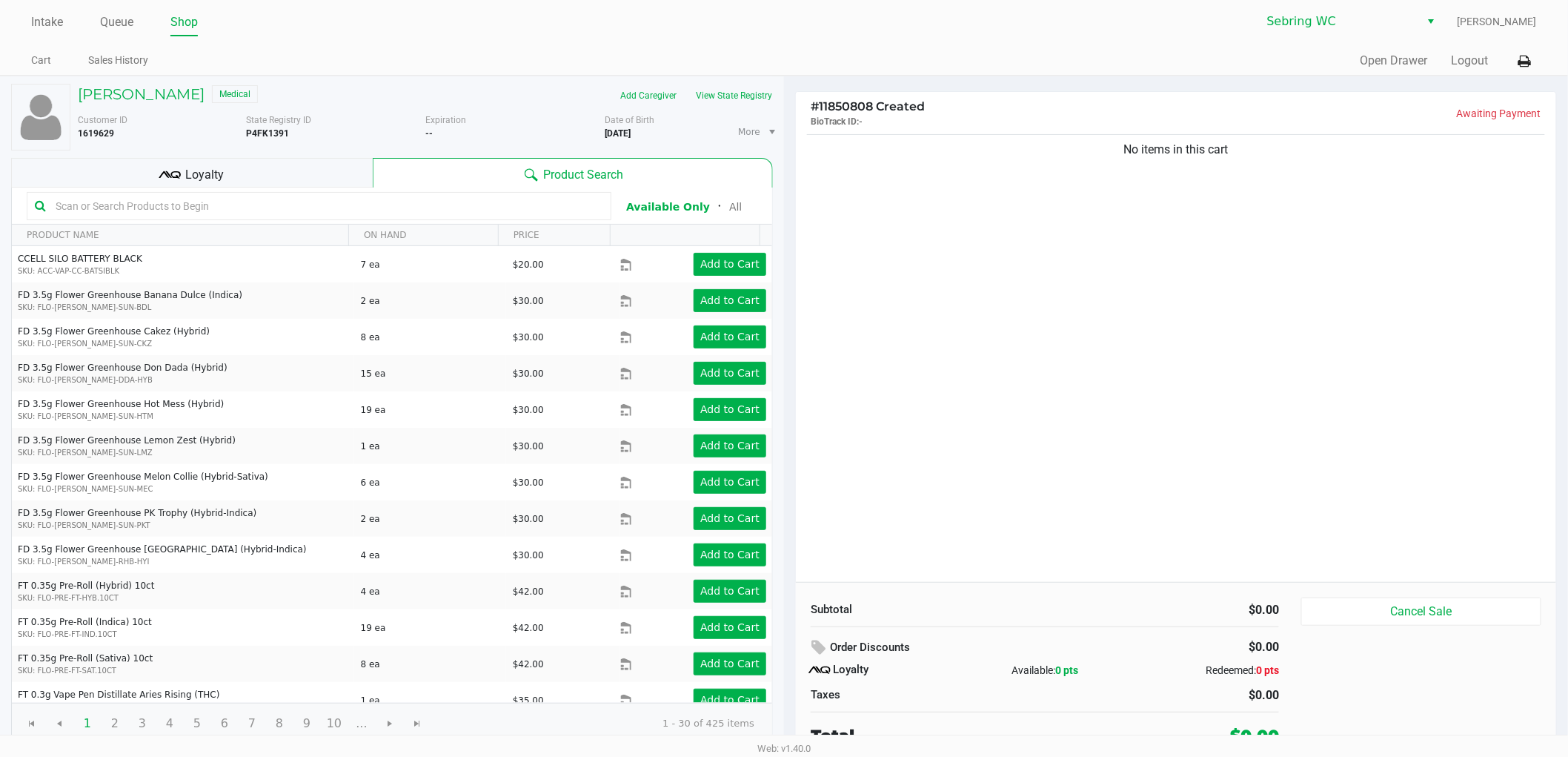
click at [923, 412] on div "No items in this cart" at bounding box center [1175, 356] width 760 height 451
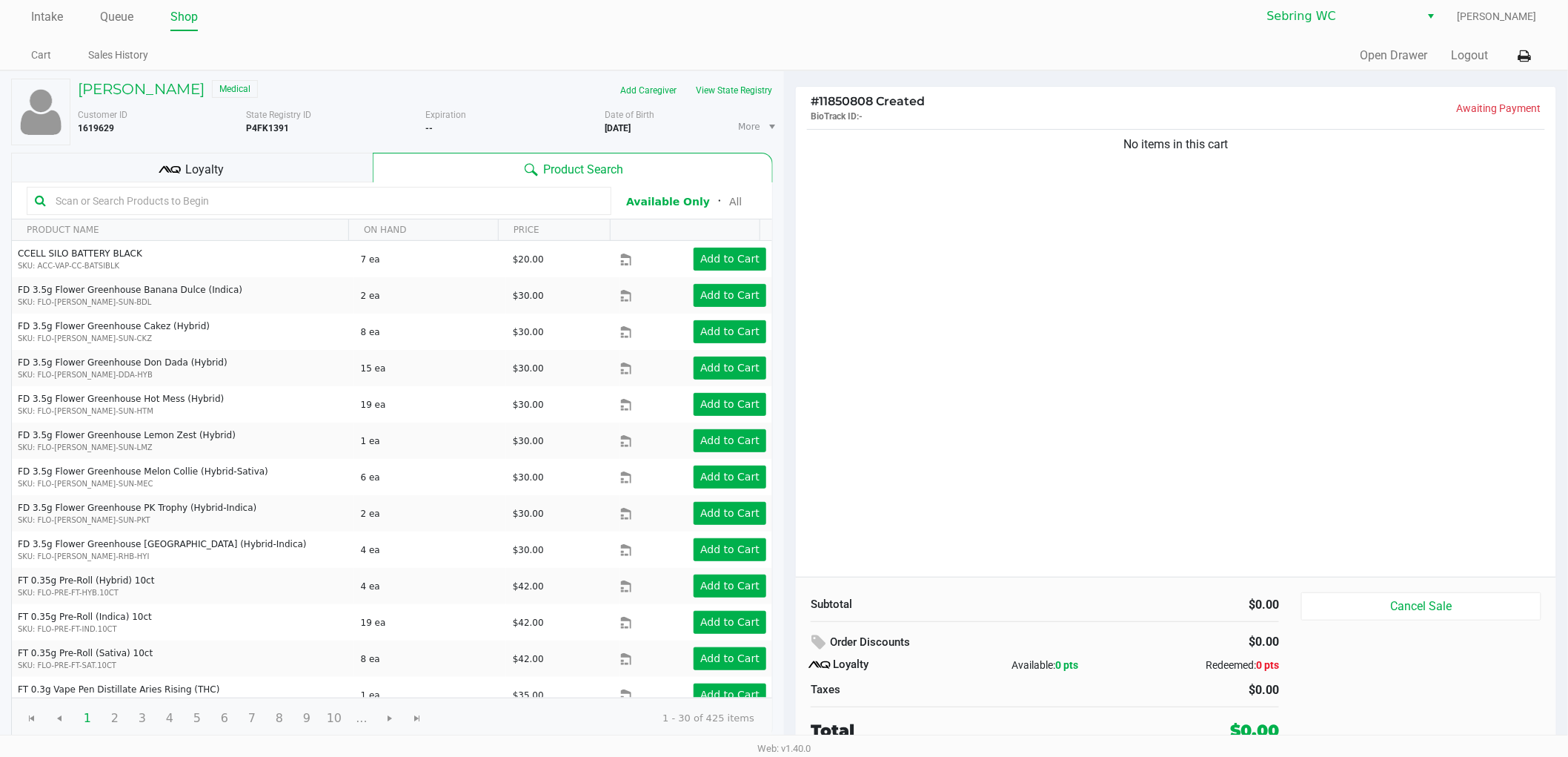
scroll to position [8, 0]
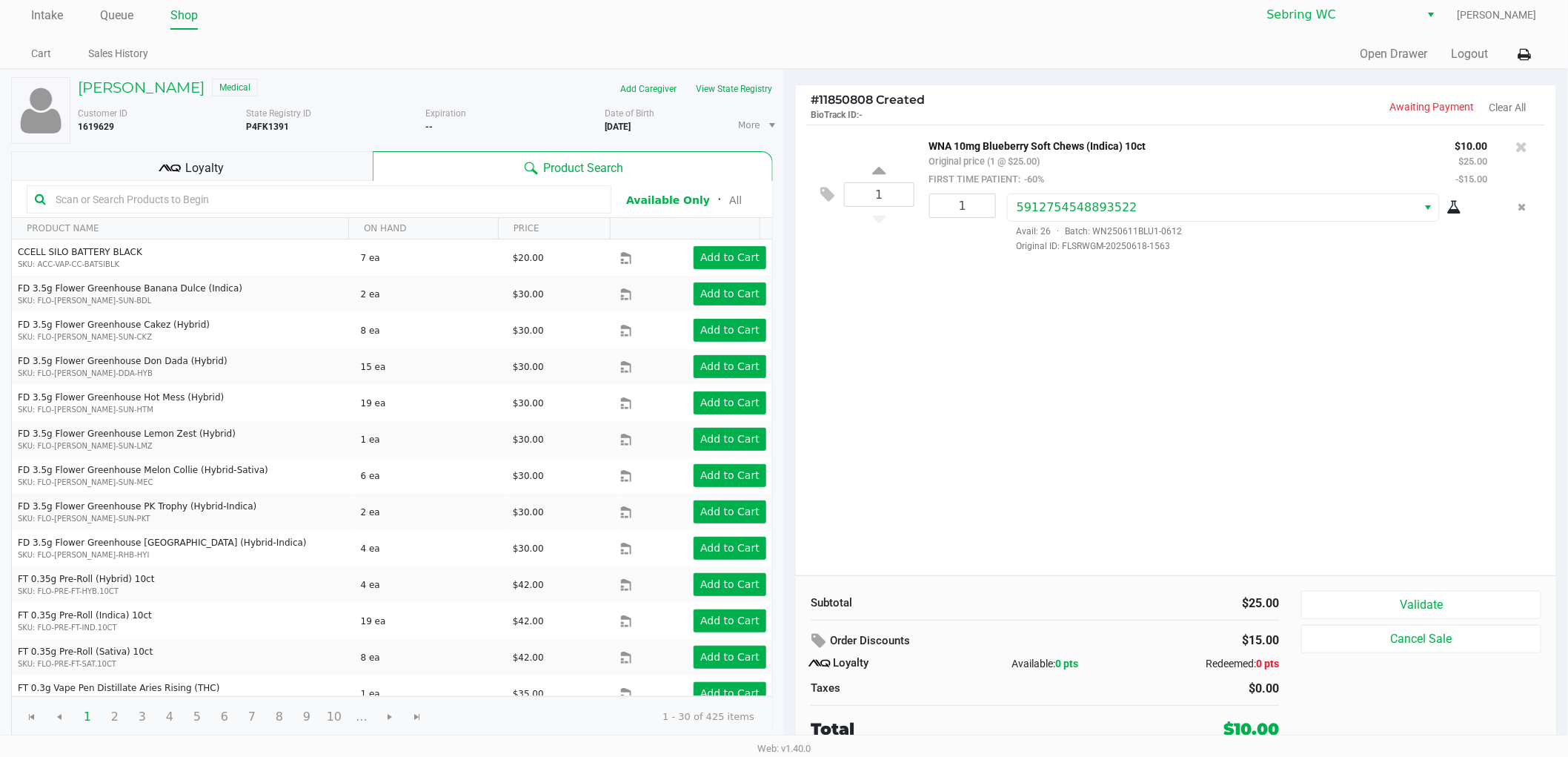
click at [200, 213] on kendo-grid-toolbar "Available Only ᛫ All" at bounding box center [392, 199] width 760 height 37
click at [189, 203] on input "text" at bounding box center [326, 199] width 553 height 22
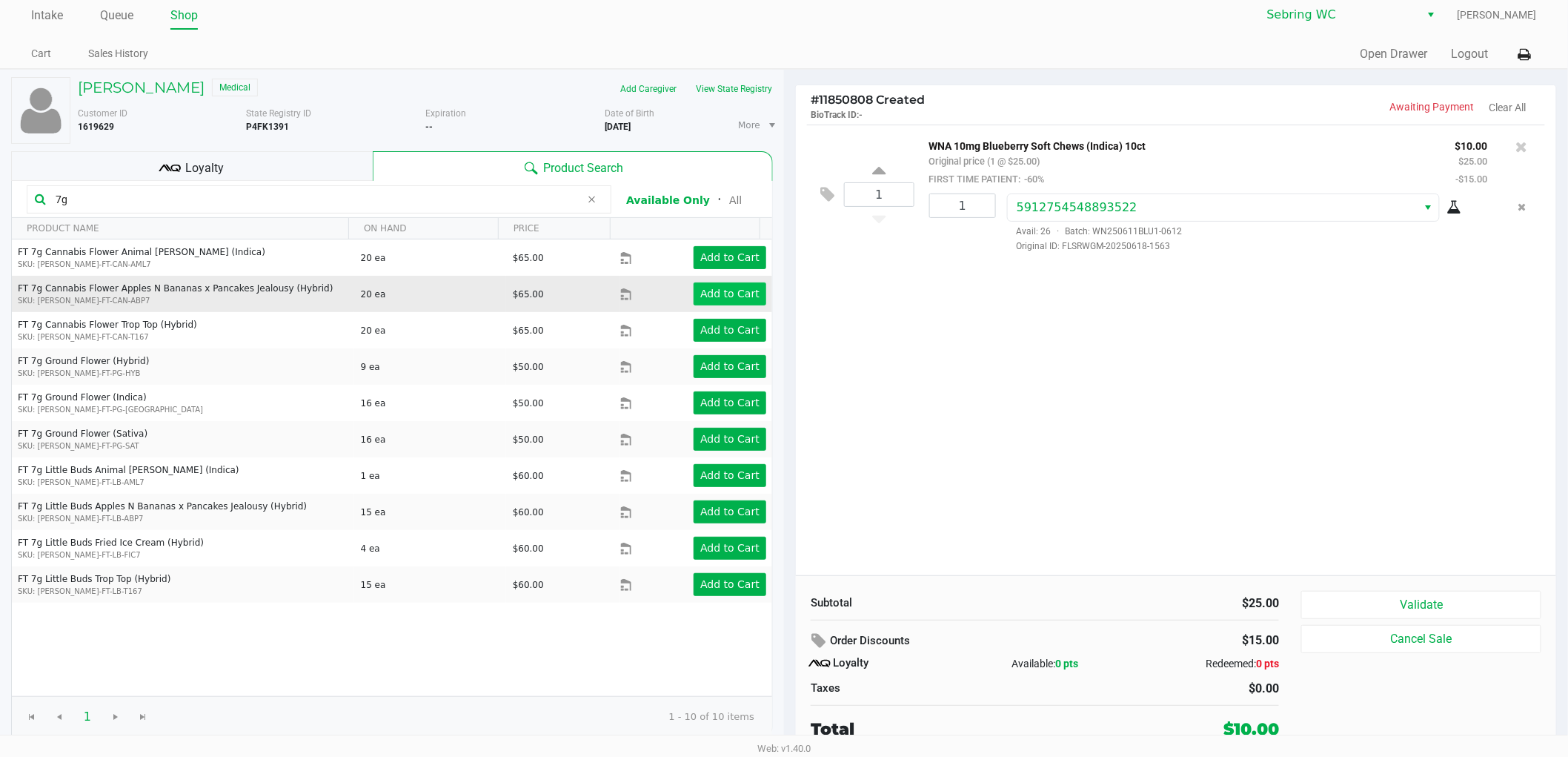
type input "7g"
click at [708, 296] on app-button-loader "Add to Cart" at bounding box center [729, 293] width 60 height 12
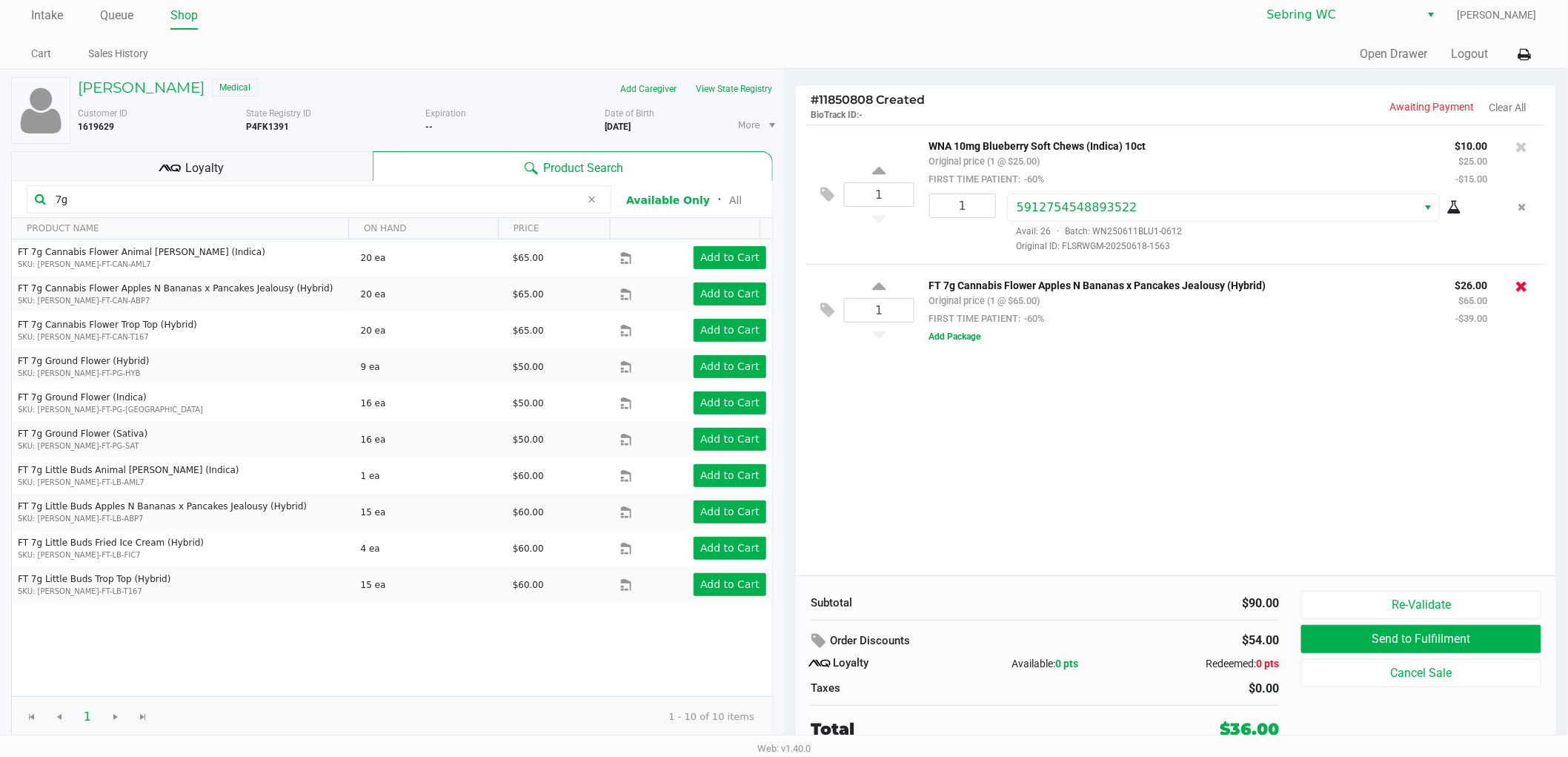
click at [1520, 284] on icon at bounding box center [1522, 286] width 12 height 15
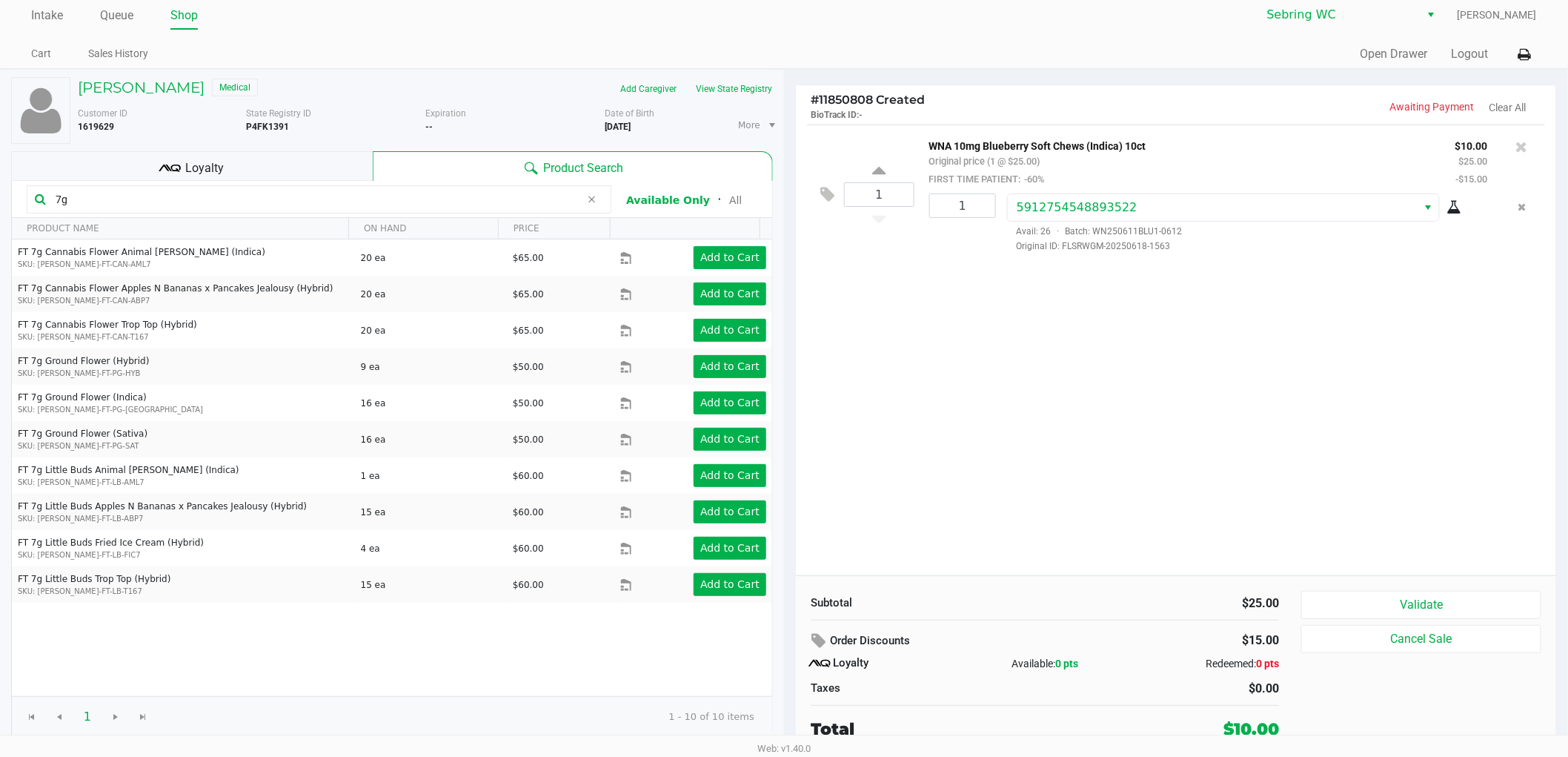
click at [1031, 430] on div "1 WNA 10mg Blueberry Soft Chews (Indica) 10ct Original price (1 @ $25.00) FIRST…" at bounding box center [1175, 350] width 760 height 451
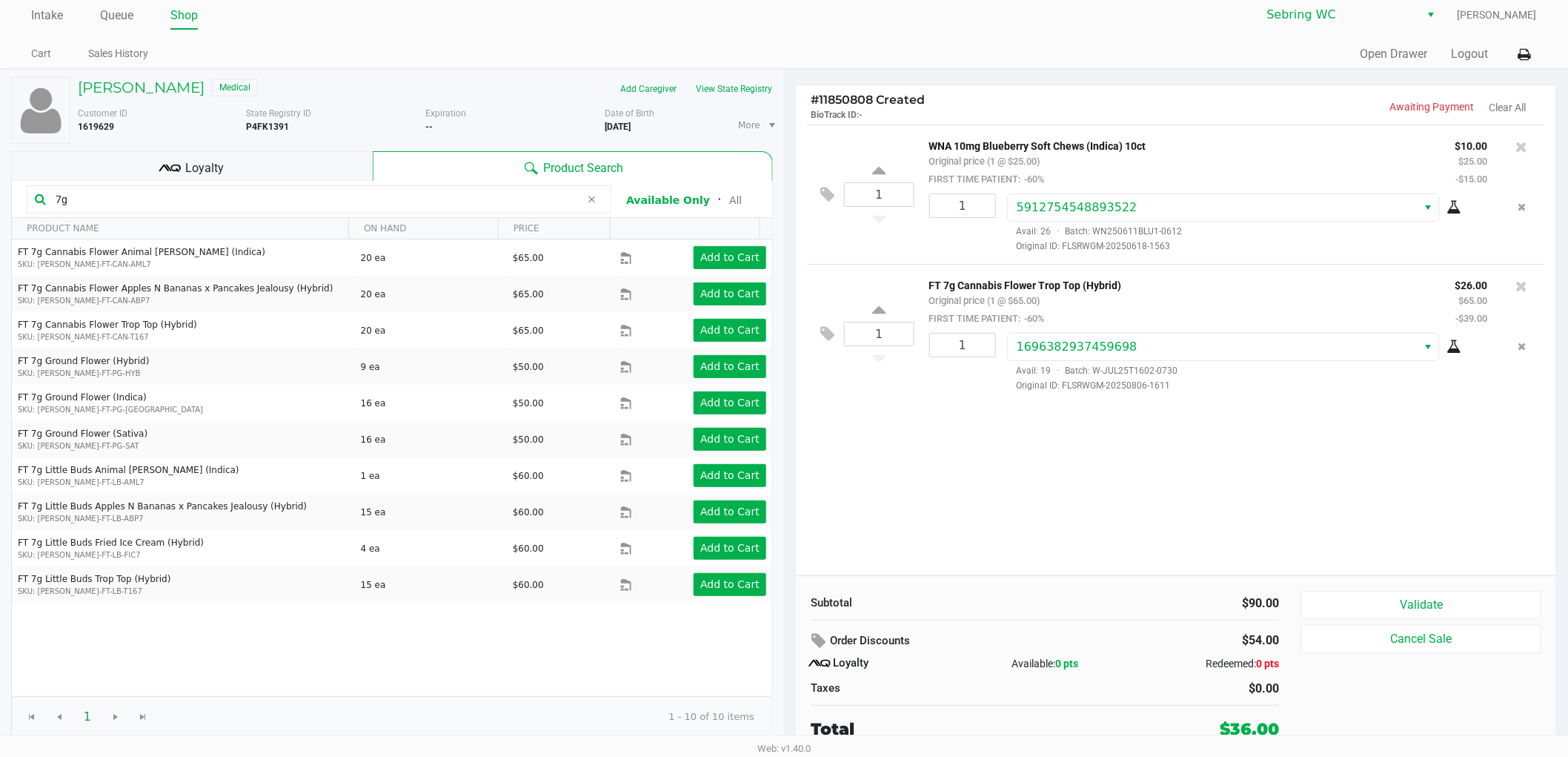
click at [319, 167] on div "Loyalty" at bounding box center [192, 166] width 362 height 29
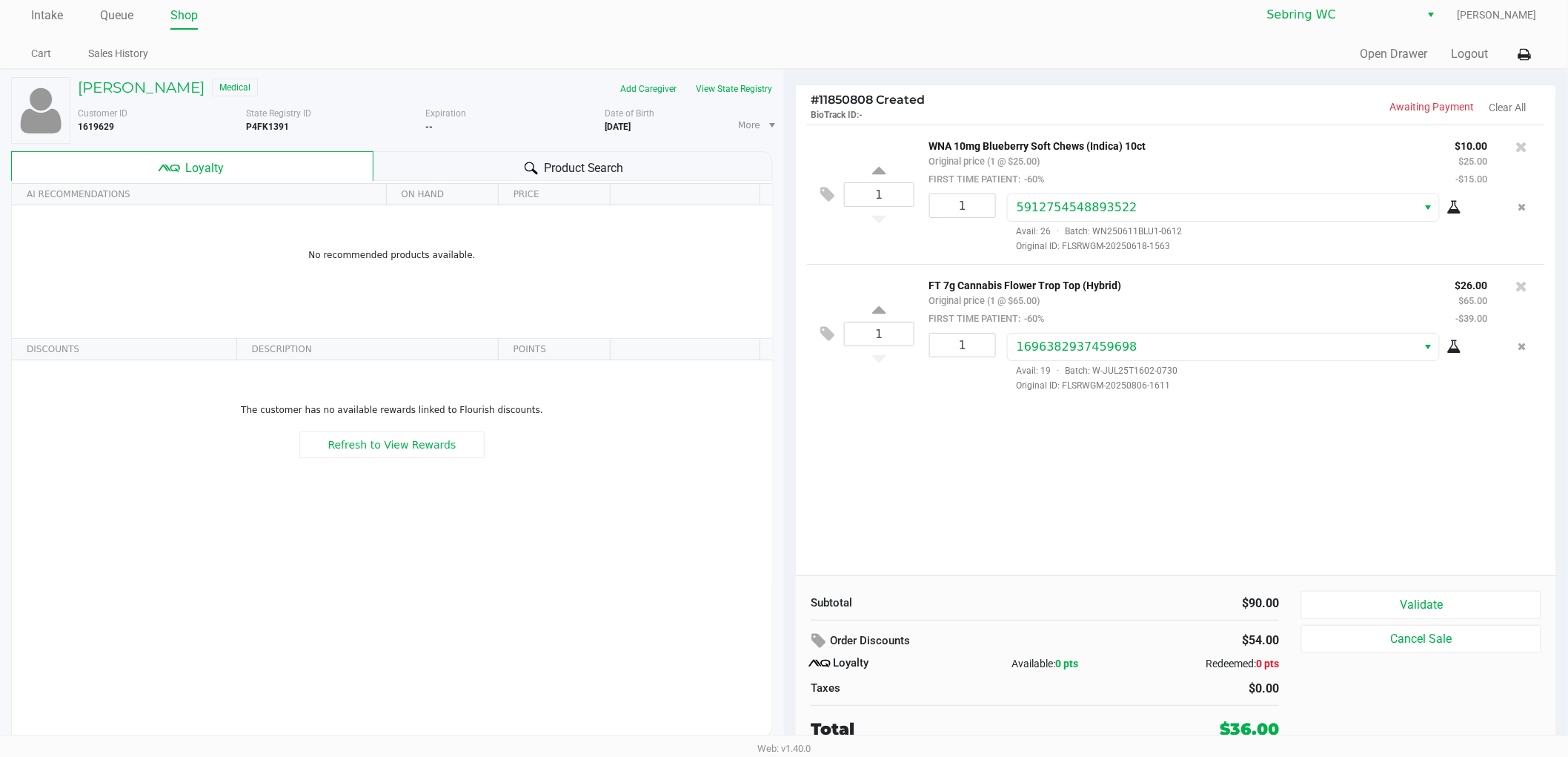
click at [412, 155] on div "Product Search" at bounding box center [574, 166] width 400 height 29
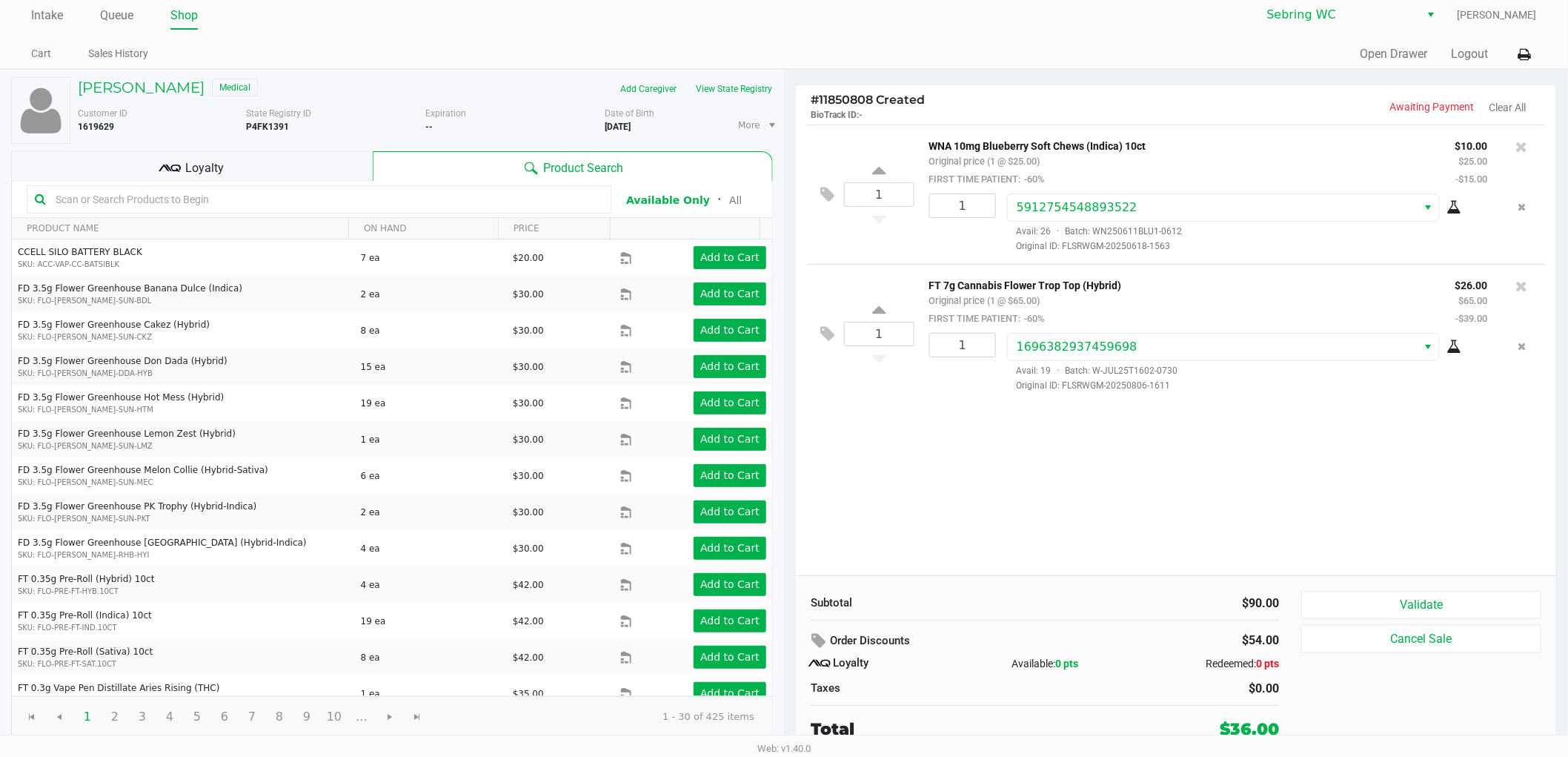
click at [1249, 606] on div "$90.00" at bounding box center [1168, 603] width 223 height 18
click at [1343, 609] on button "Validate" at bounding box center [1421, 604] width 240 height 28
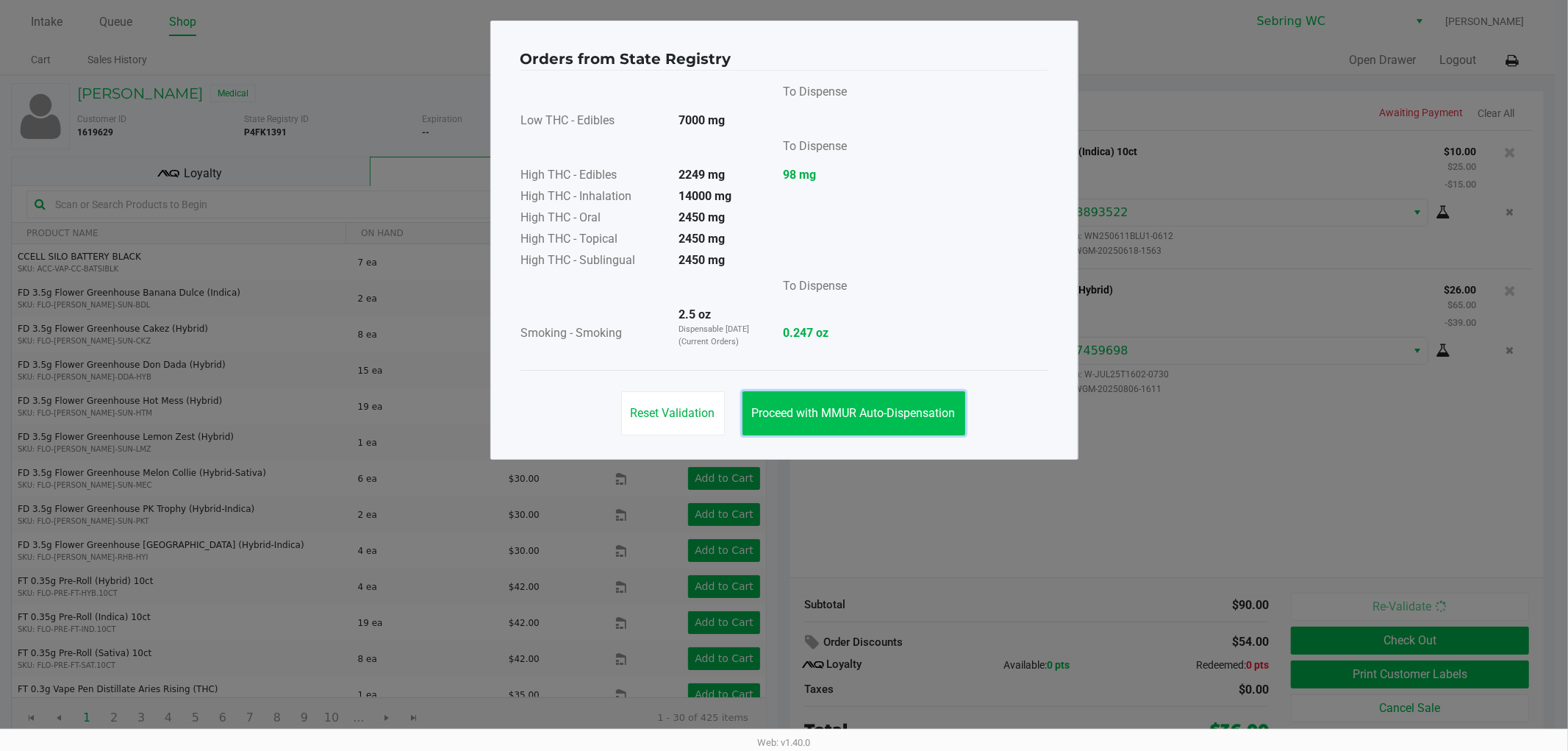
click at [779, 425] on button "Proceed with MMUR Auto-Dispensation" at bounding box center [853, 414] width 223 height 45
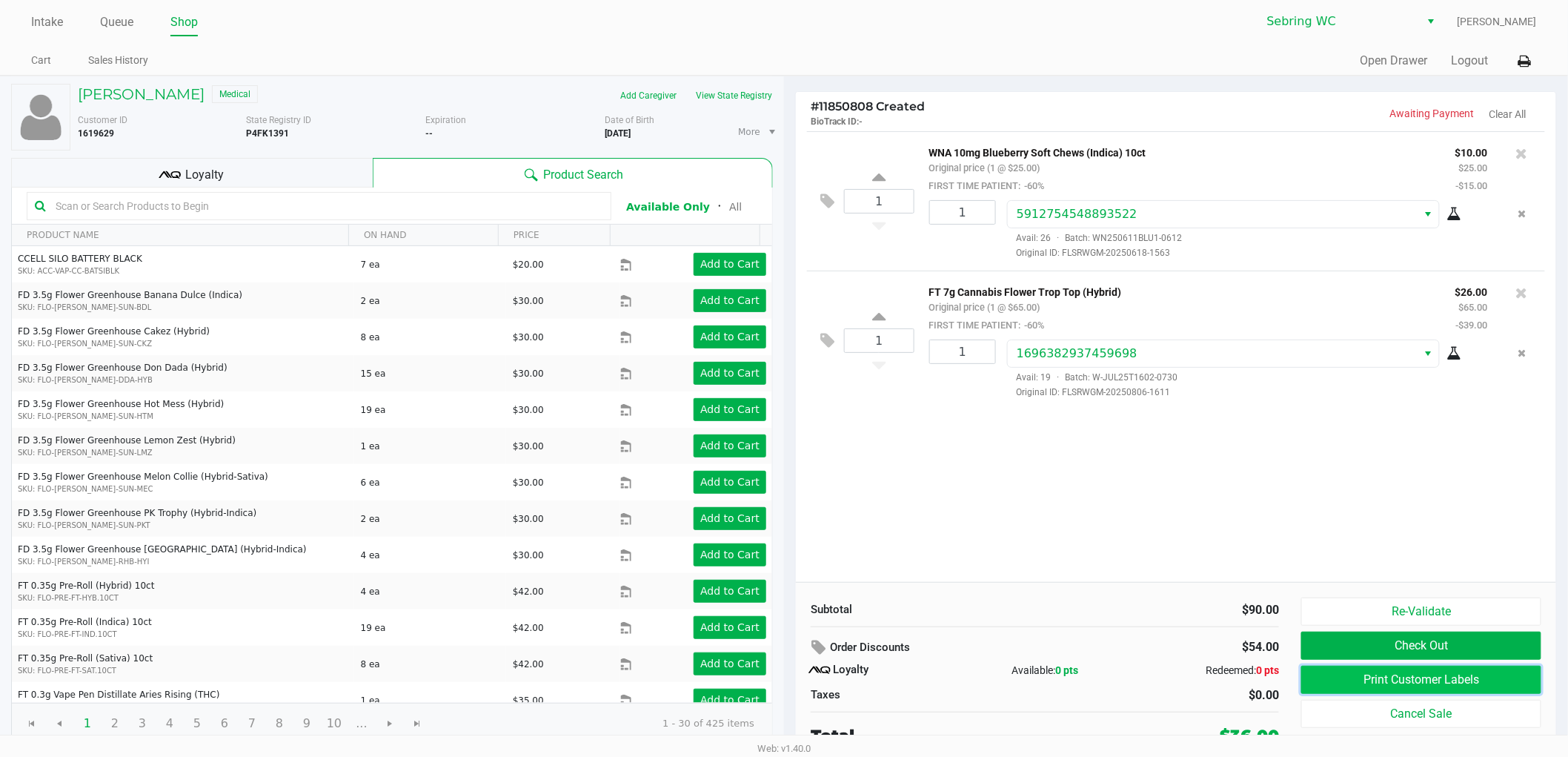
click at [1340, 684] on button "Print Customer Labels" at bounding box center [1421, 679] width 240 height 28
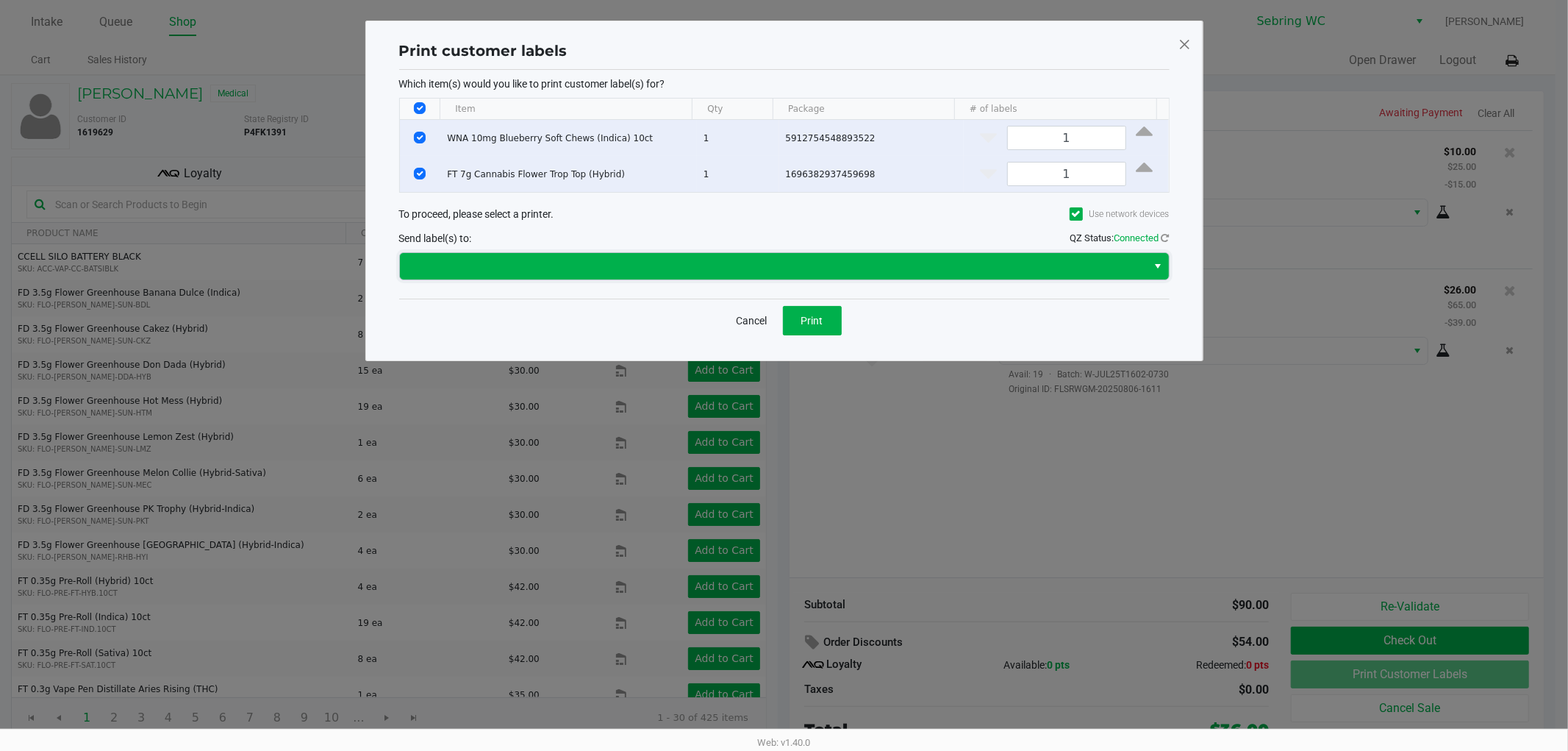
click at [840, 266] on span at bounding box center [773, 266] width 730 height 18
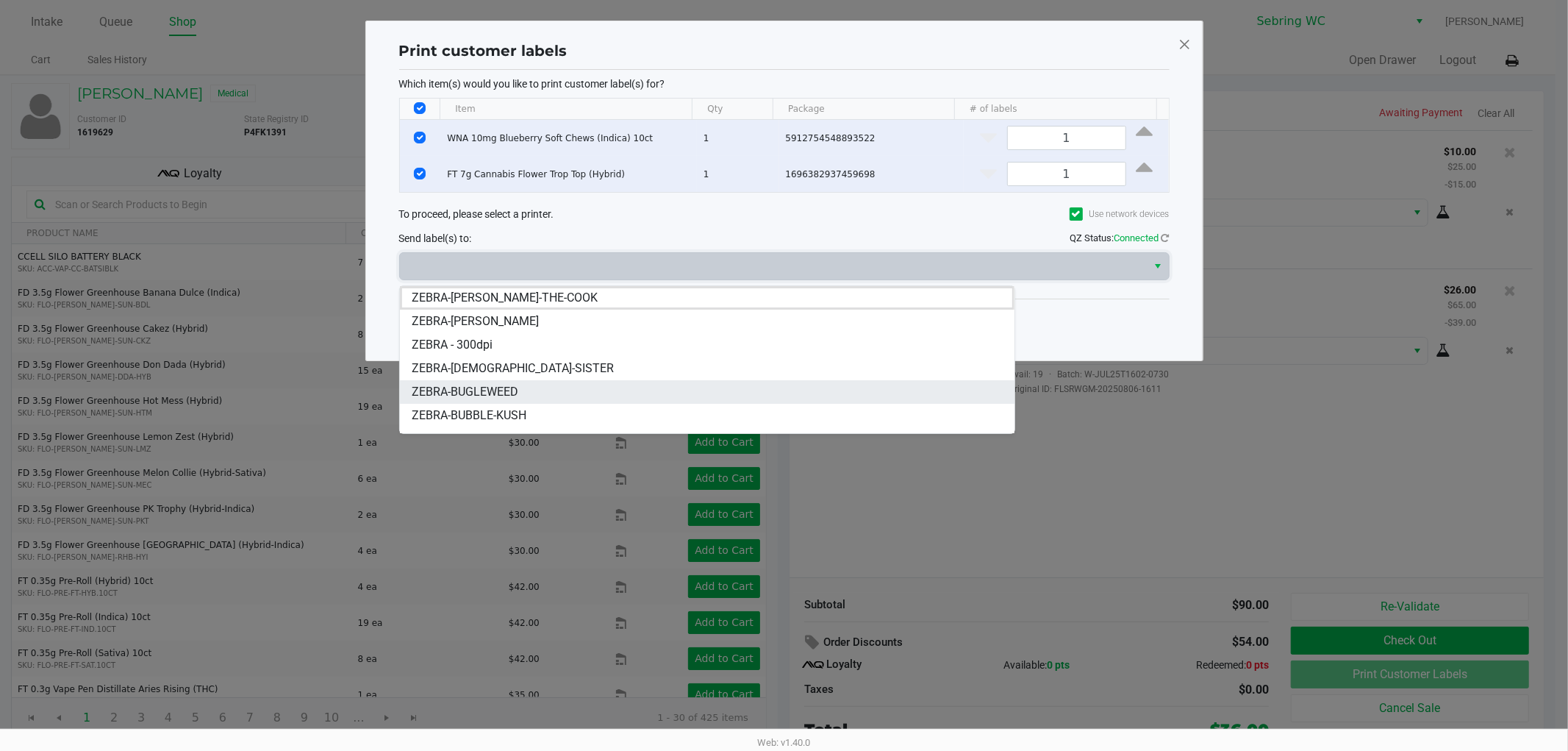
click at [508, 384] on span "ZEBRA-BUGLEWEED" at bounding box center [465, 391] width 107 height 18
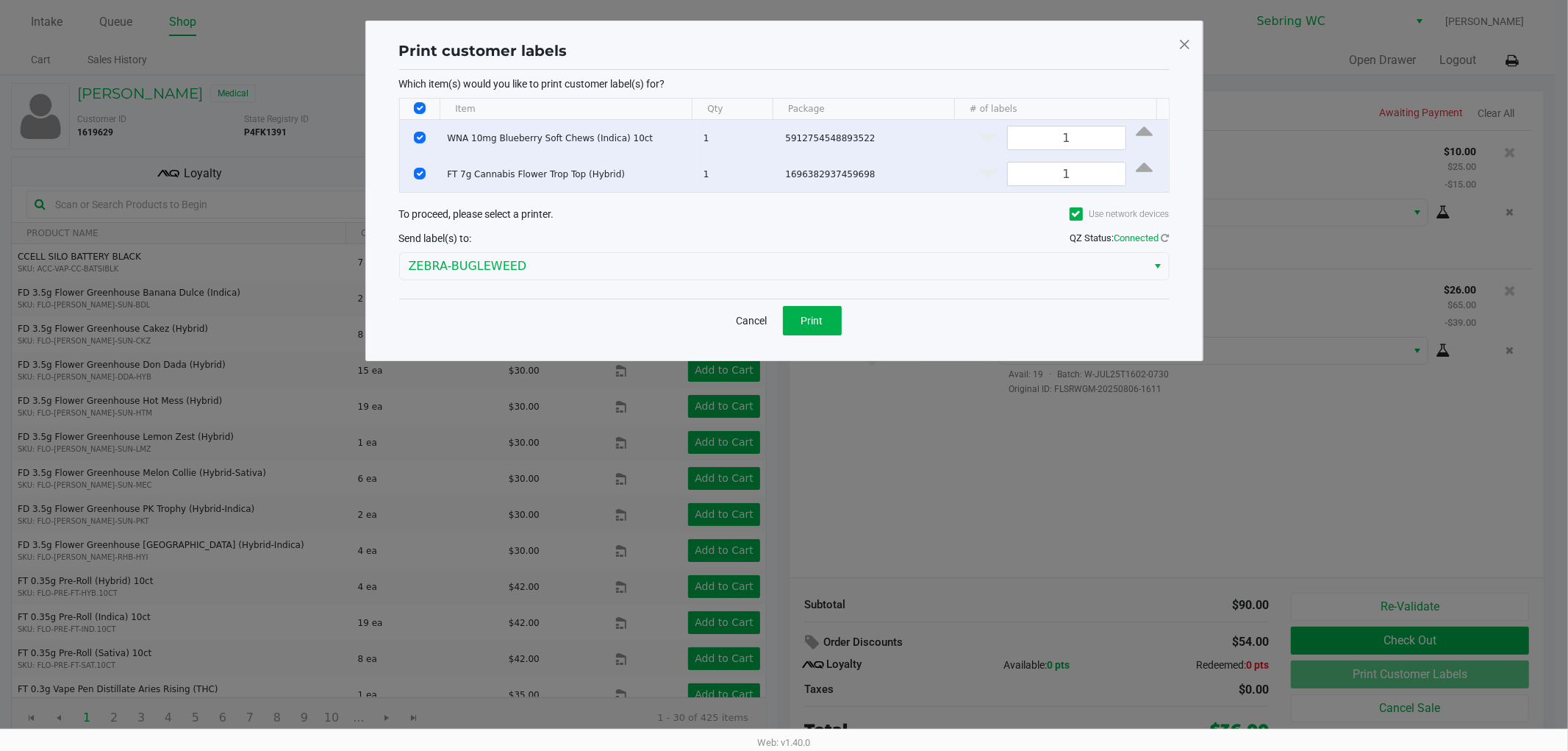
click at [540, 310] on div "Cancel Print" at bounding box center [784, 320] width 770 height 44
click at [824, 331] on button "Print" at bounding box center [811, 320] width 59 height 29
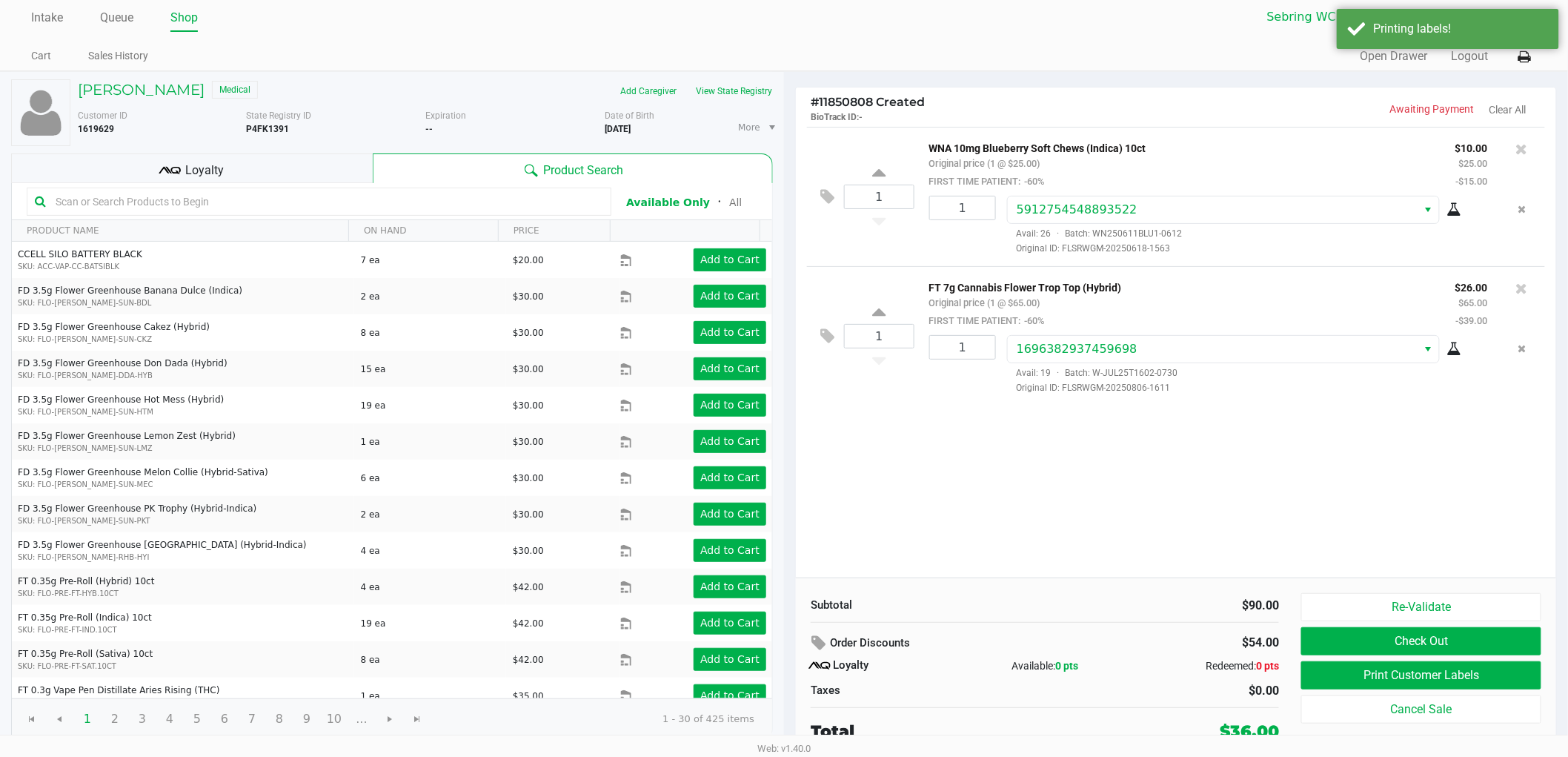
scroll to position [8, 0]
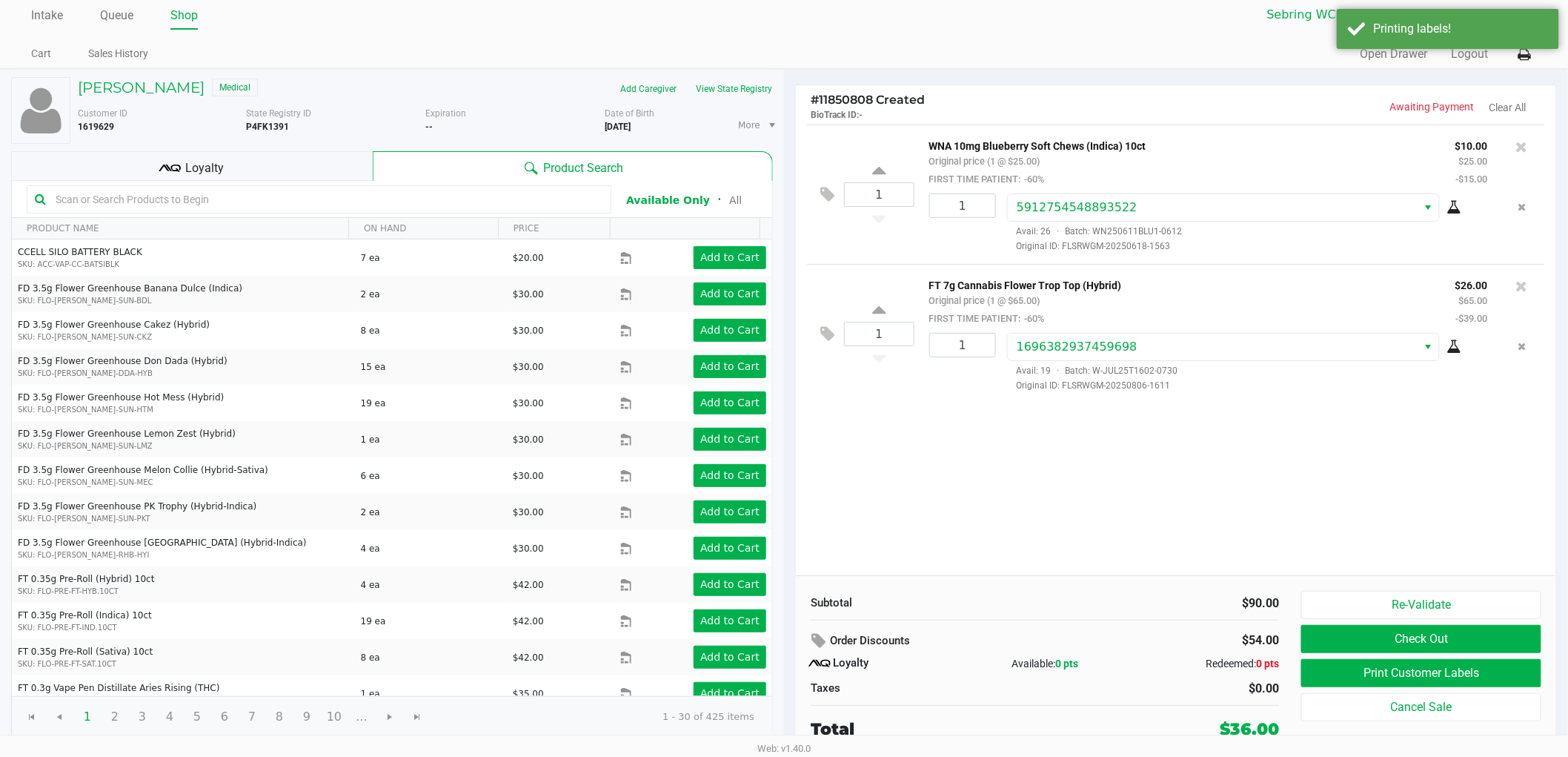
click at [1049, 616] on div "Subtotal $90.00 Order Discounts $54.00 Loyalty Available: 0 pts Redeemed: 0 pts…" at bounding box center [1045, 666] width 490 height 150
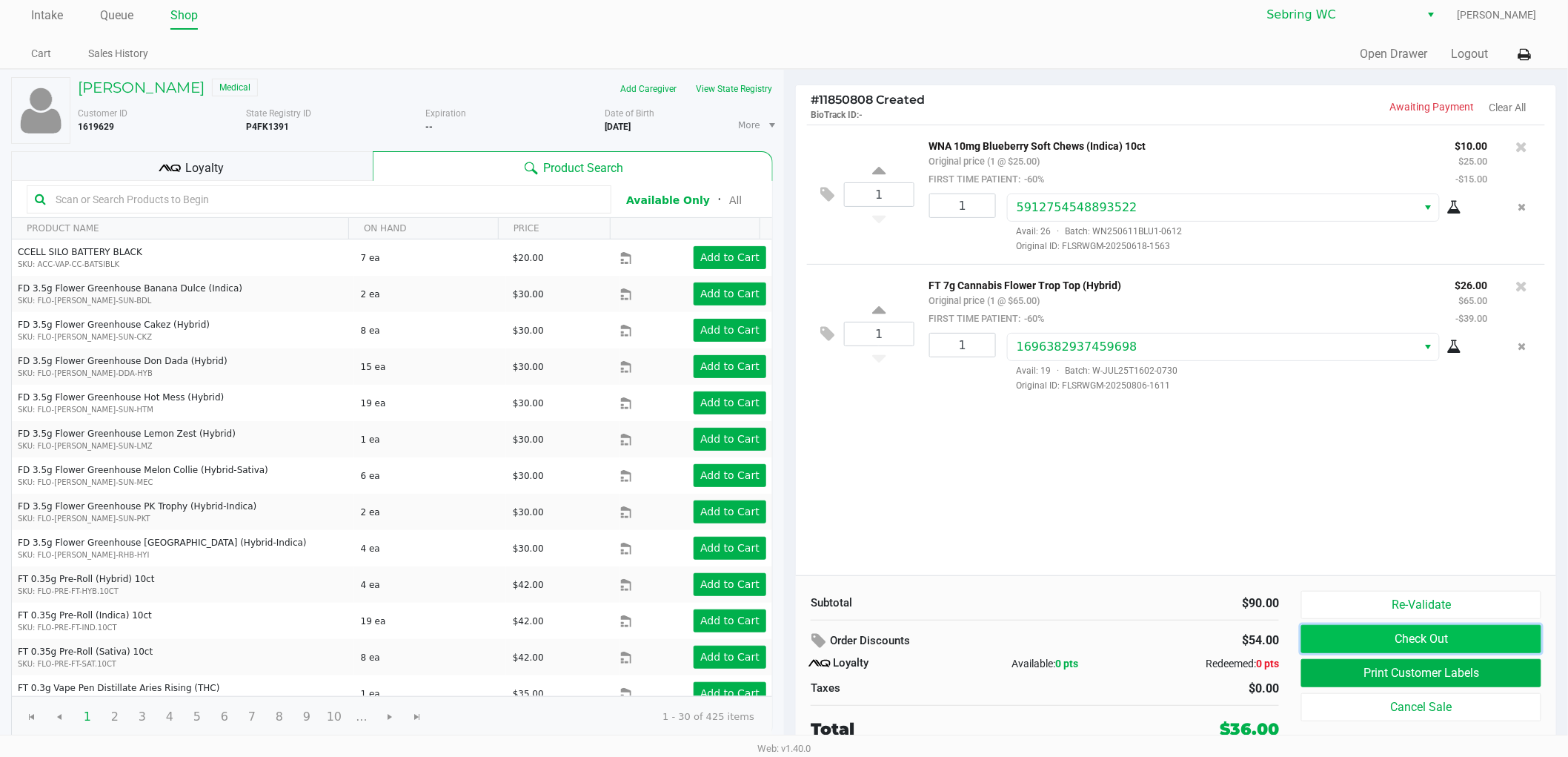
click at [1315, 628] on button "Check Out" at bounding box center [1421, 639] width 240 height 28
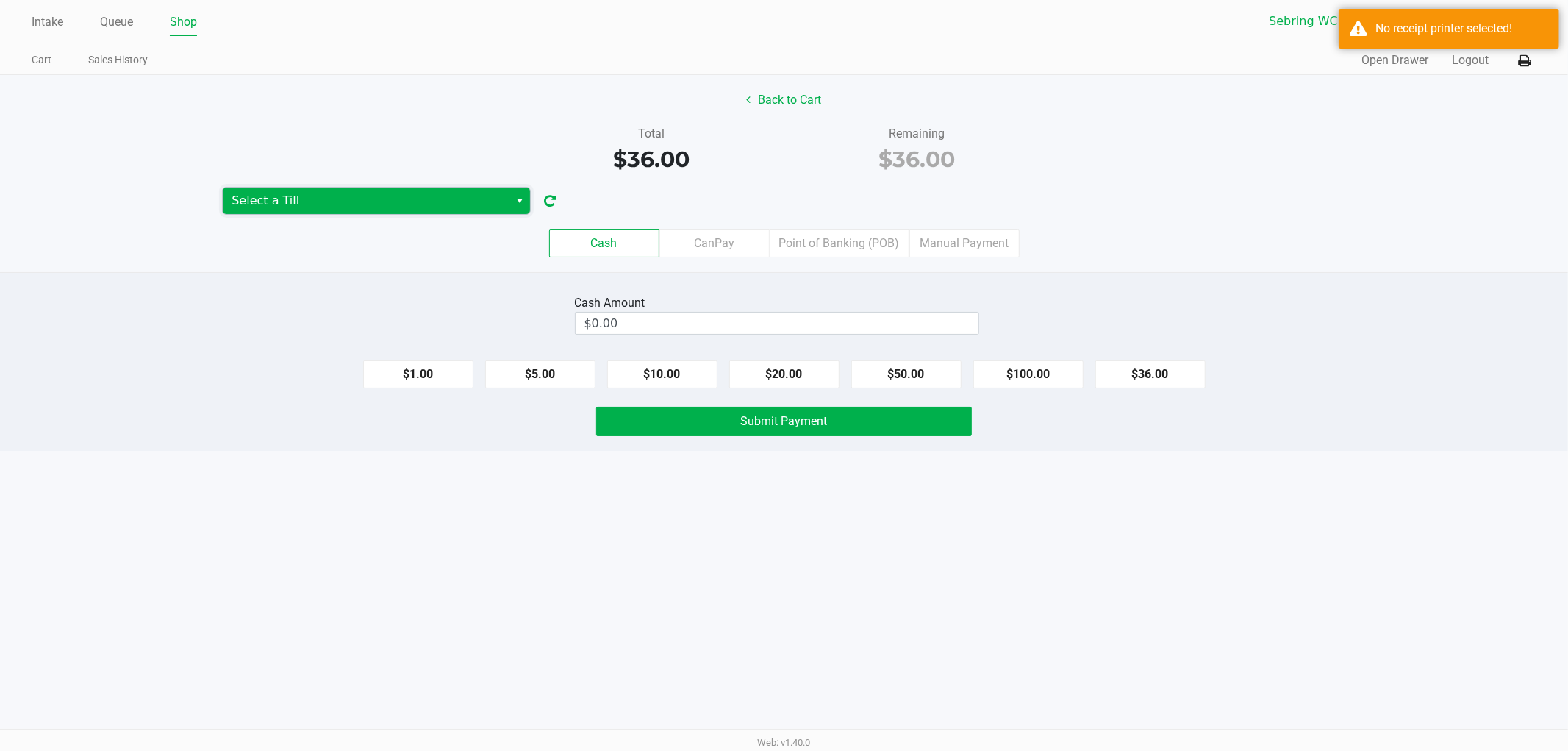
click at [460, 202] on span "Select a Till" at bounding box center [365, 200] width 268 height 18
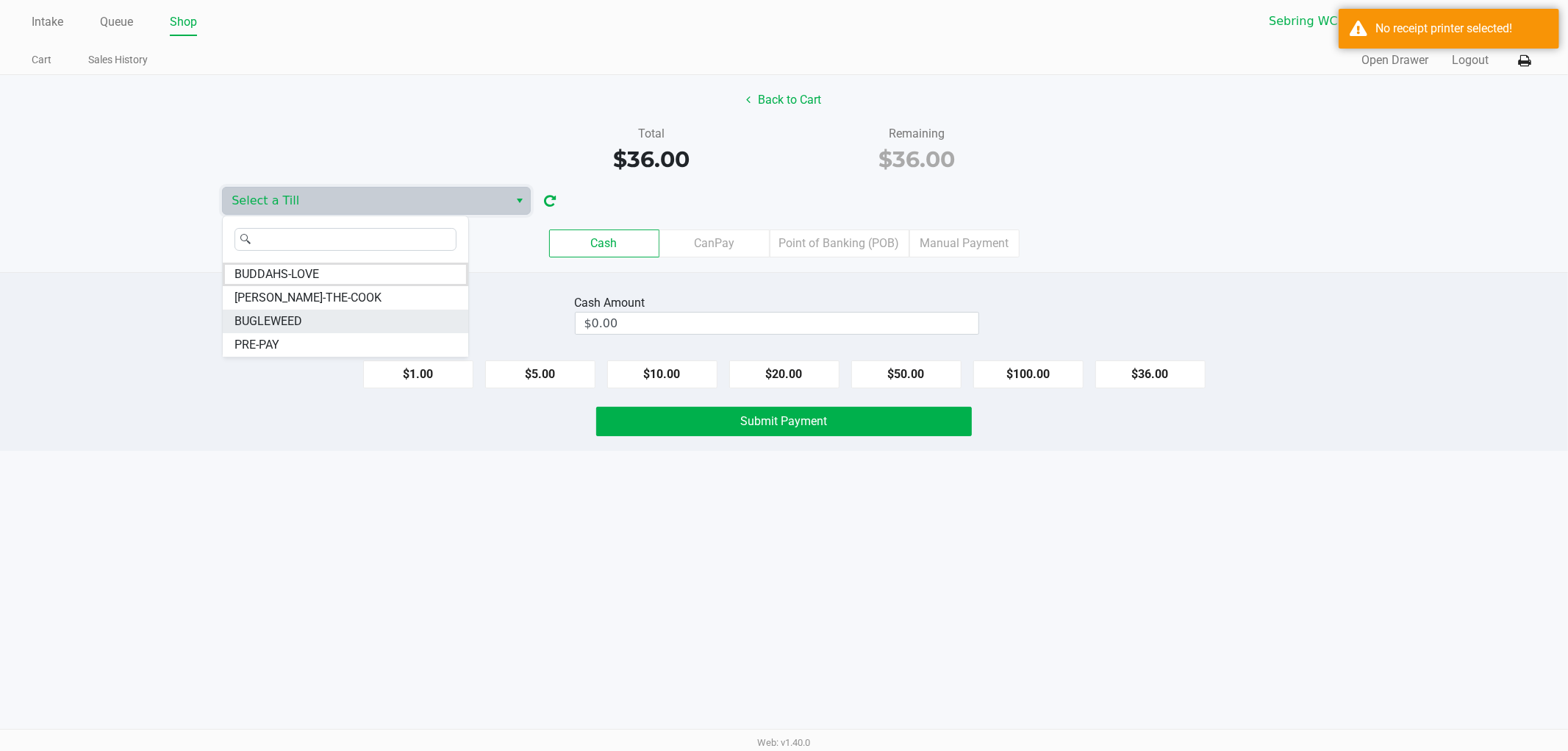
click at [298, 320] on span "BUGLEWEED" at bounding box center [268, 321] width 68 height 18
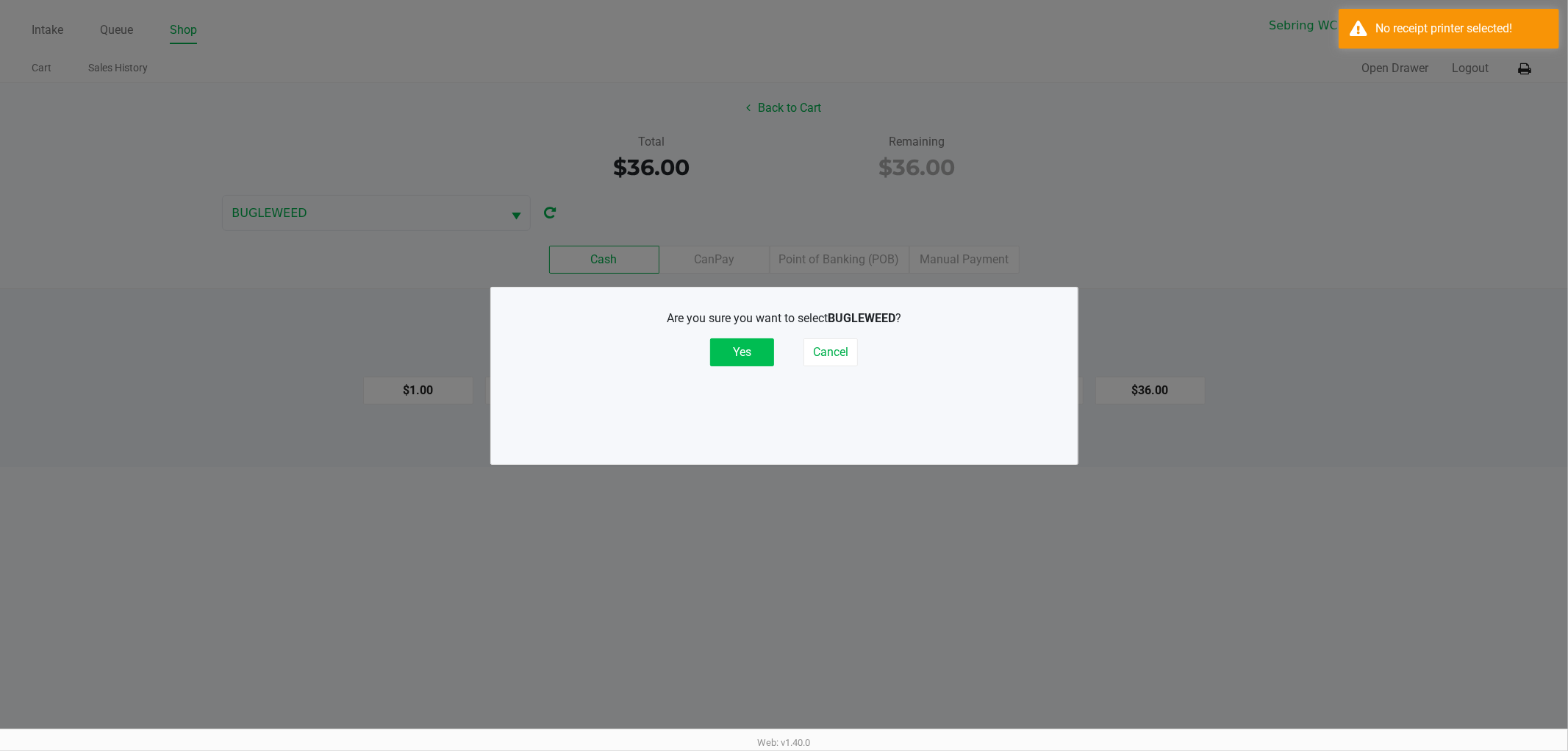
click at [754, 347] on button "Yes" at bounding box center [741, 352] width 64 height 28
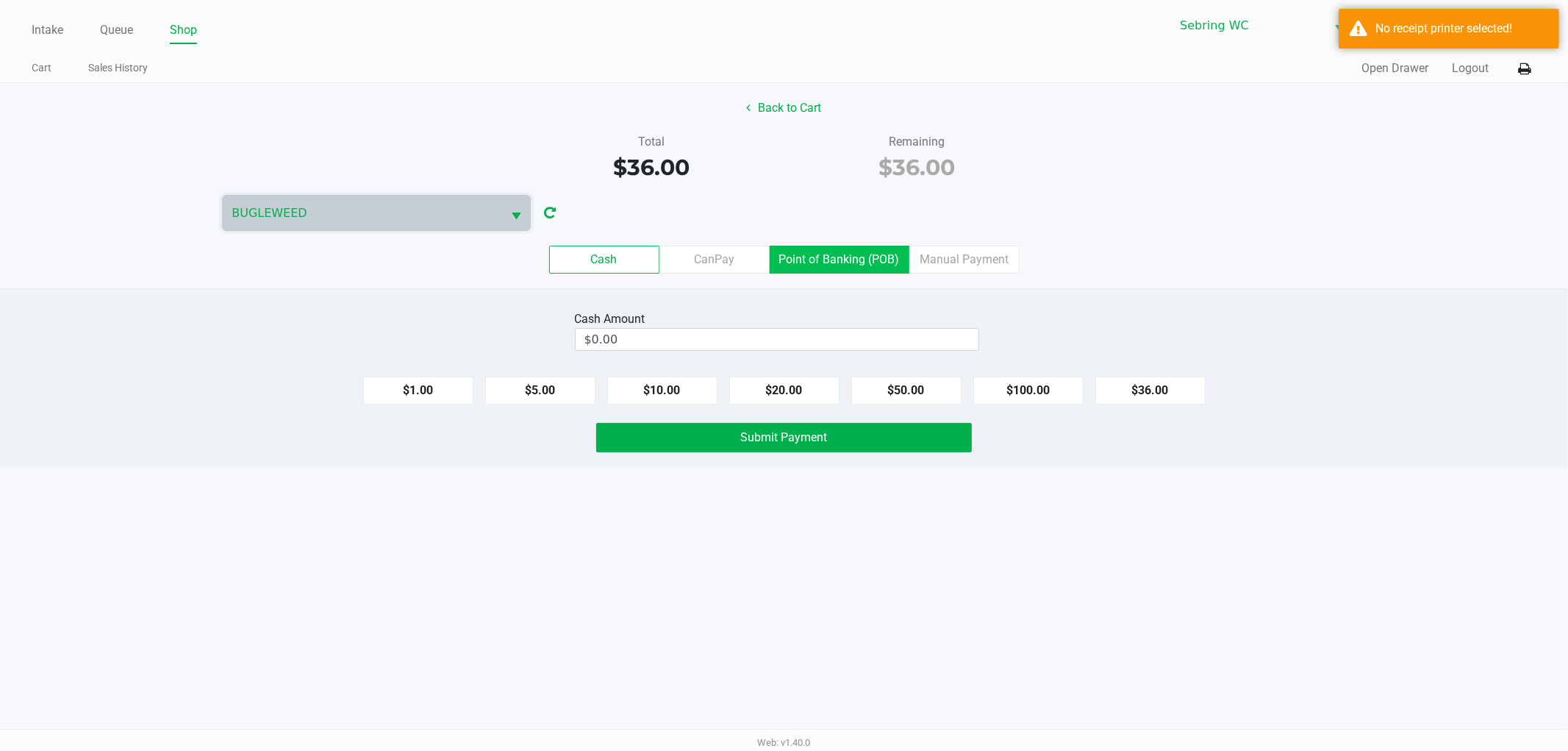
click at [842, 266] on label "Point of Banking (POB)" at bounding box center [839, 259] width 140 height 28
click at [0, 0] on 7 "Point of Banking (POB)" at bounding box center [0, 0] width 0 height 0
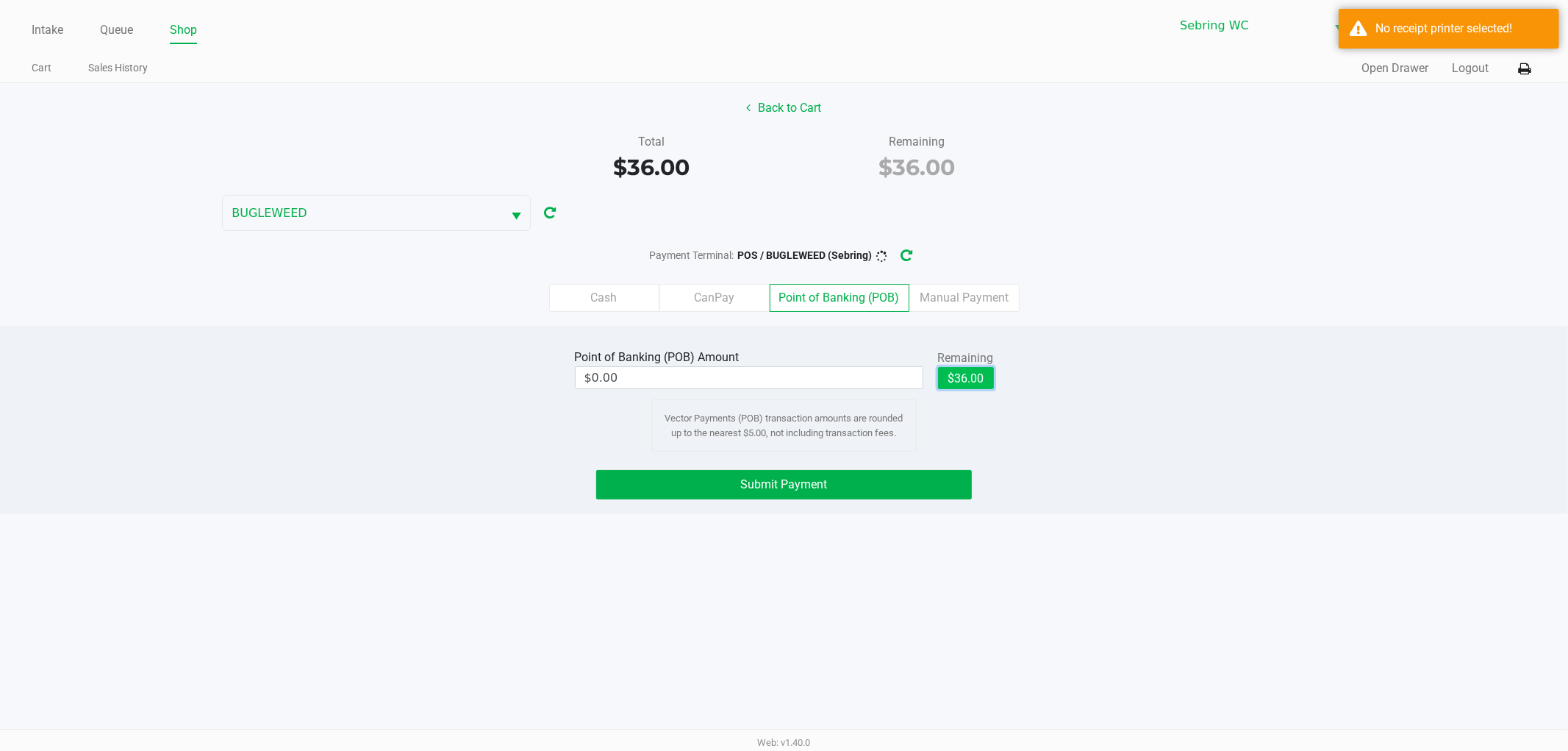
click at [959, 379] on button "$36.00" at bounding box center [965, 378] width 56 height 22
type input "$36.00"
click at [428, 371] on div "Point of Banking (POB) Amount $36.00 Remaining $36.00 Clear Vector Payments (PO…" at bounding box center [783, 399] width 1589 height 106
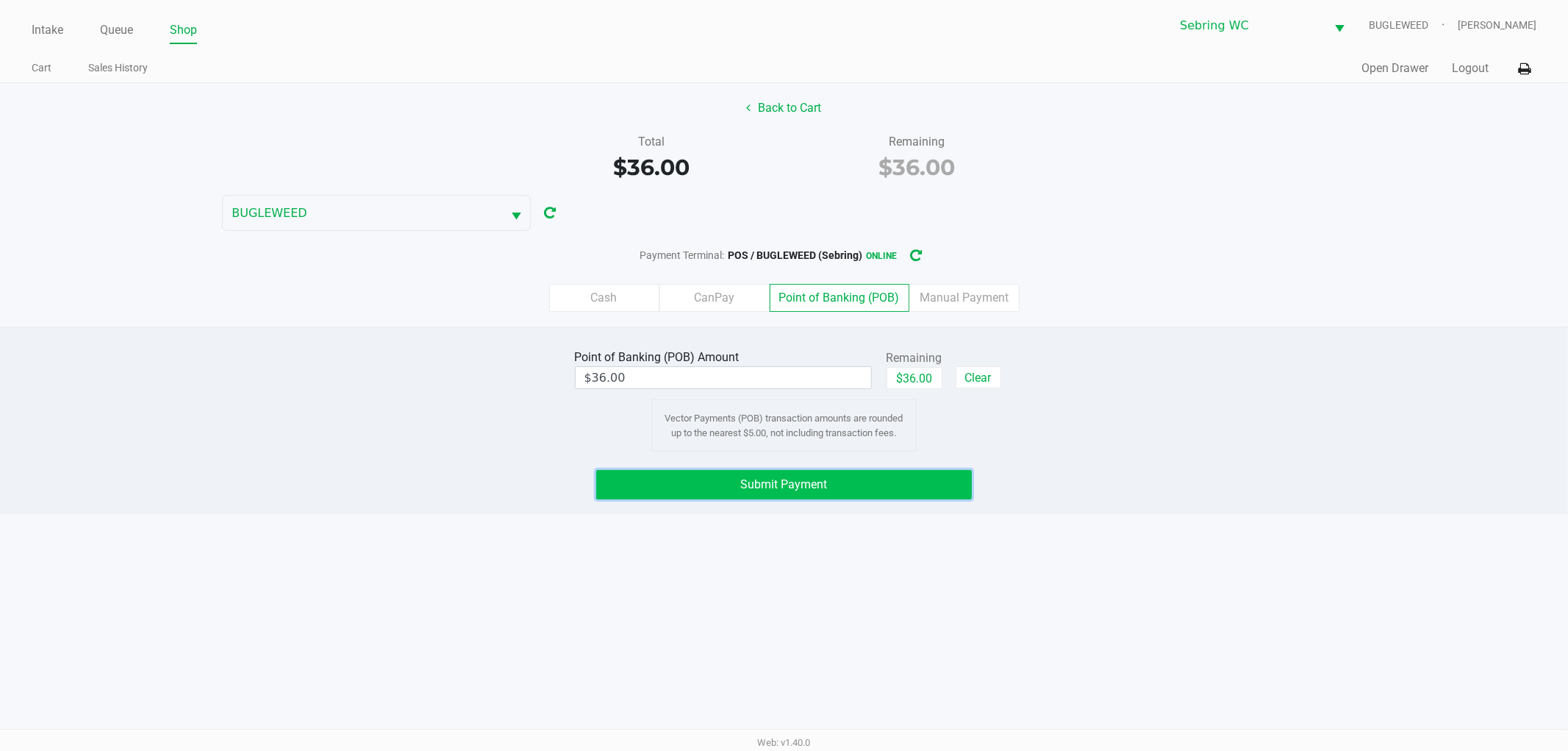
click at [735, 488] on button "Submit Payment" at bounding box center [783, 485] width 376 height 29
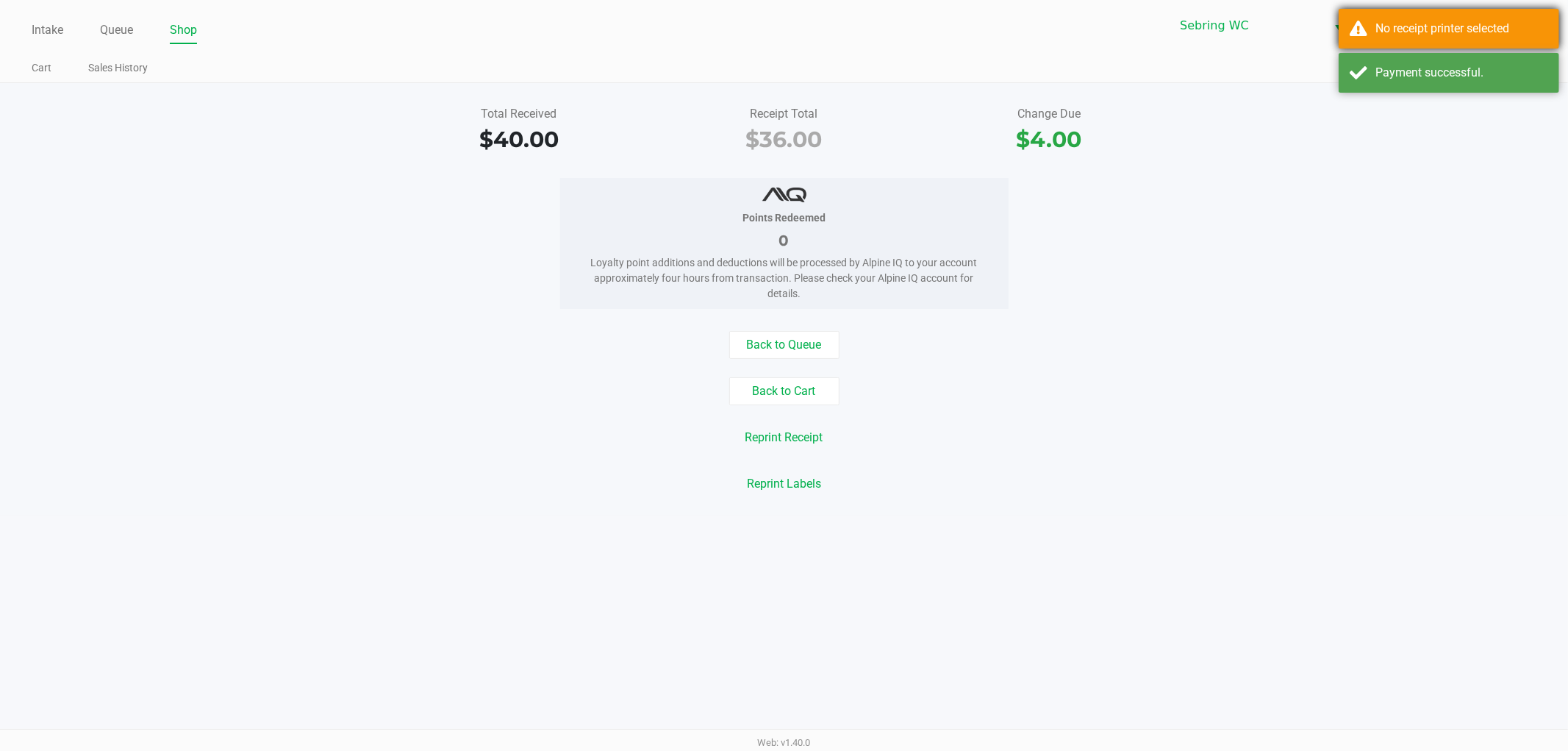
drag, startPoint x: 1418, startPoint y: 11, endPoint x: 1420, endPoint y: 20, distance: 9.2
click at [1419, 11] on div "No receipt printer selected" at bounding box center [1449, 28] width 221 height 39
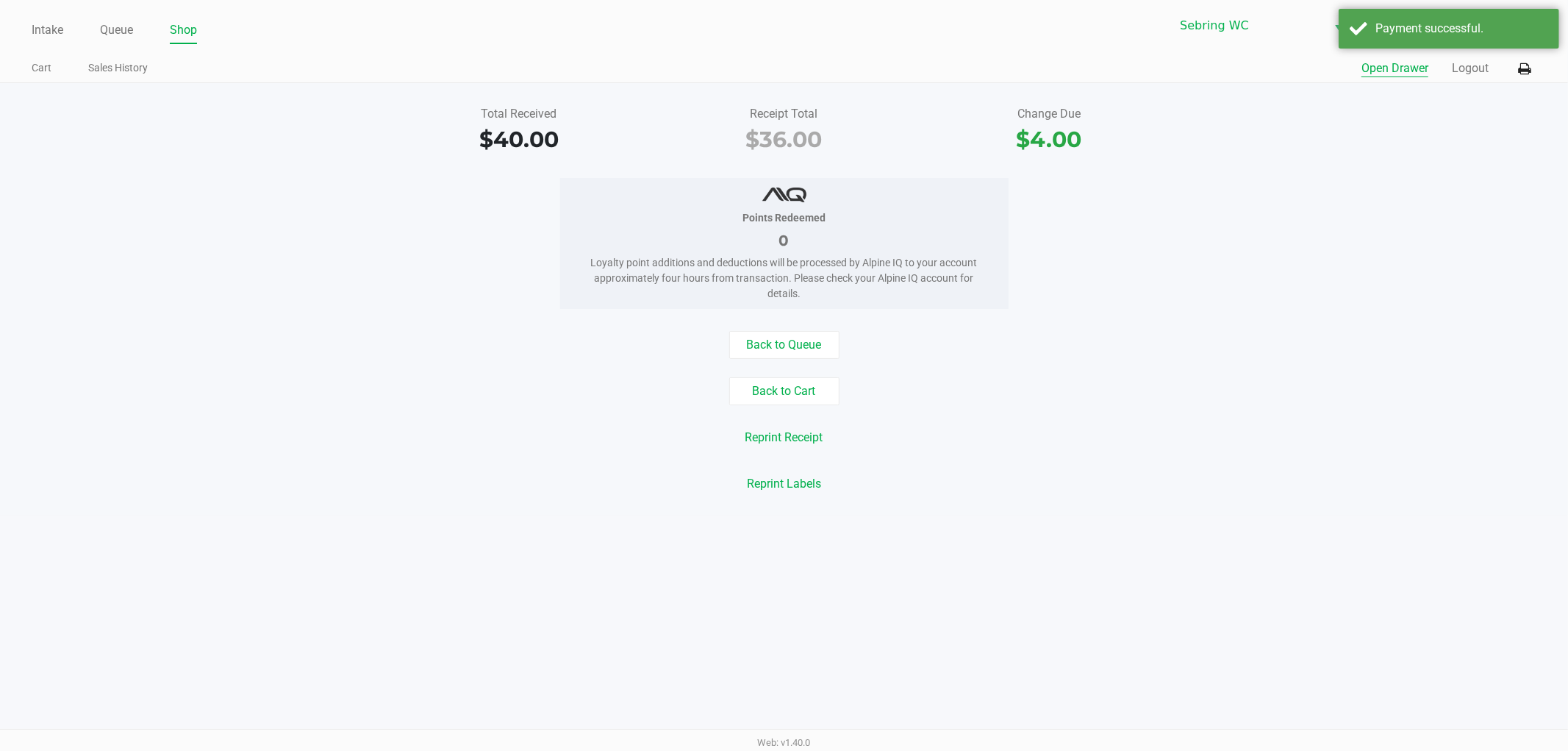
click at [1423, 65] on button "Open Drawer" at bounding box center [1394, 69] width 67 height 18
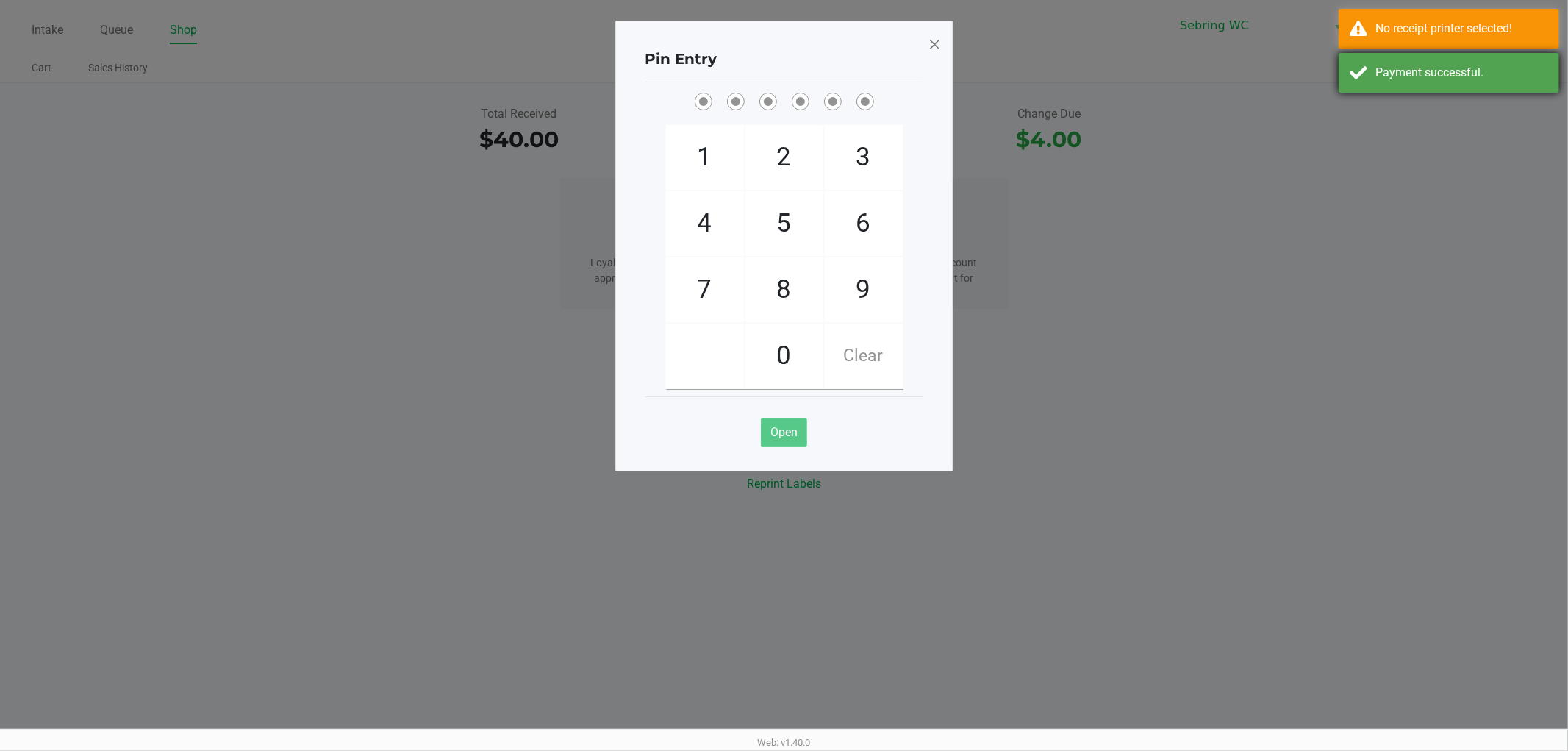
click at [1516, 72] on div "Payment successful." at bounding box center [1462, 73] width 173 height 18
click at [1500, 39] on div "No receipt printer selected!" at bounding box center [1449, 28] width 221 height 39
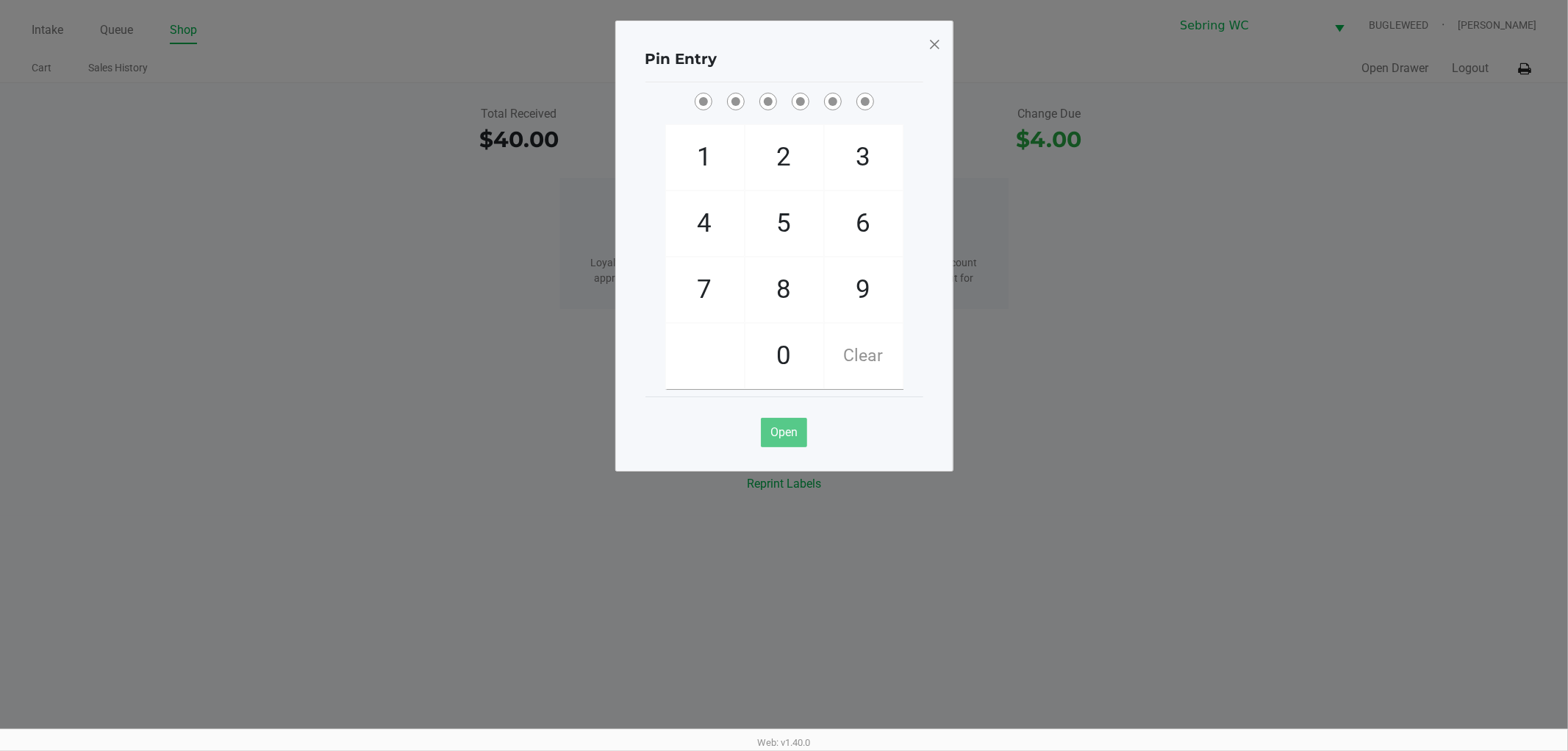
drag, startPoint x: 932, startPoint y: 39, endPoint x: 1294, endPoint y: 40, distance: 362.0
click at [934, 40] on span at bounding box center [934, 44] width 13 height 23
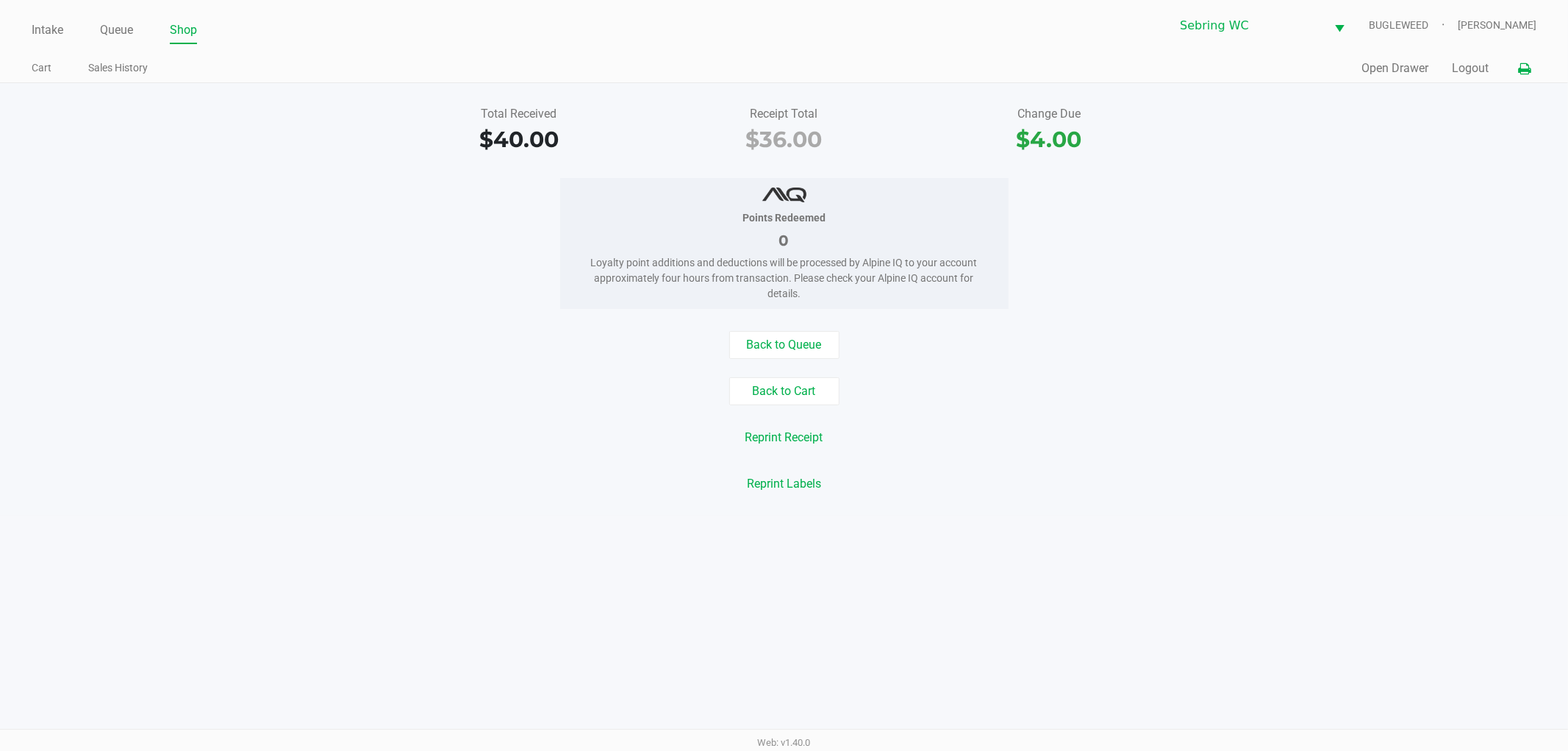
click at [1532, 69] on button at bounding box center [1523, 69] width 24 height 27
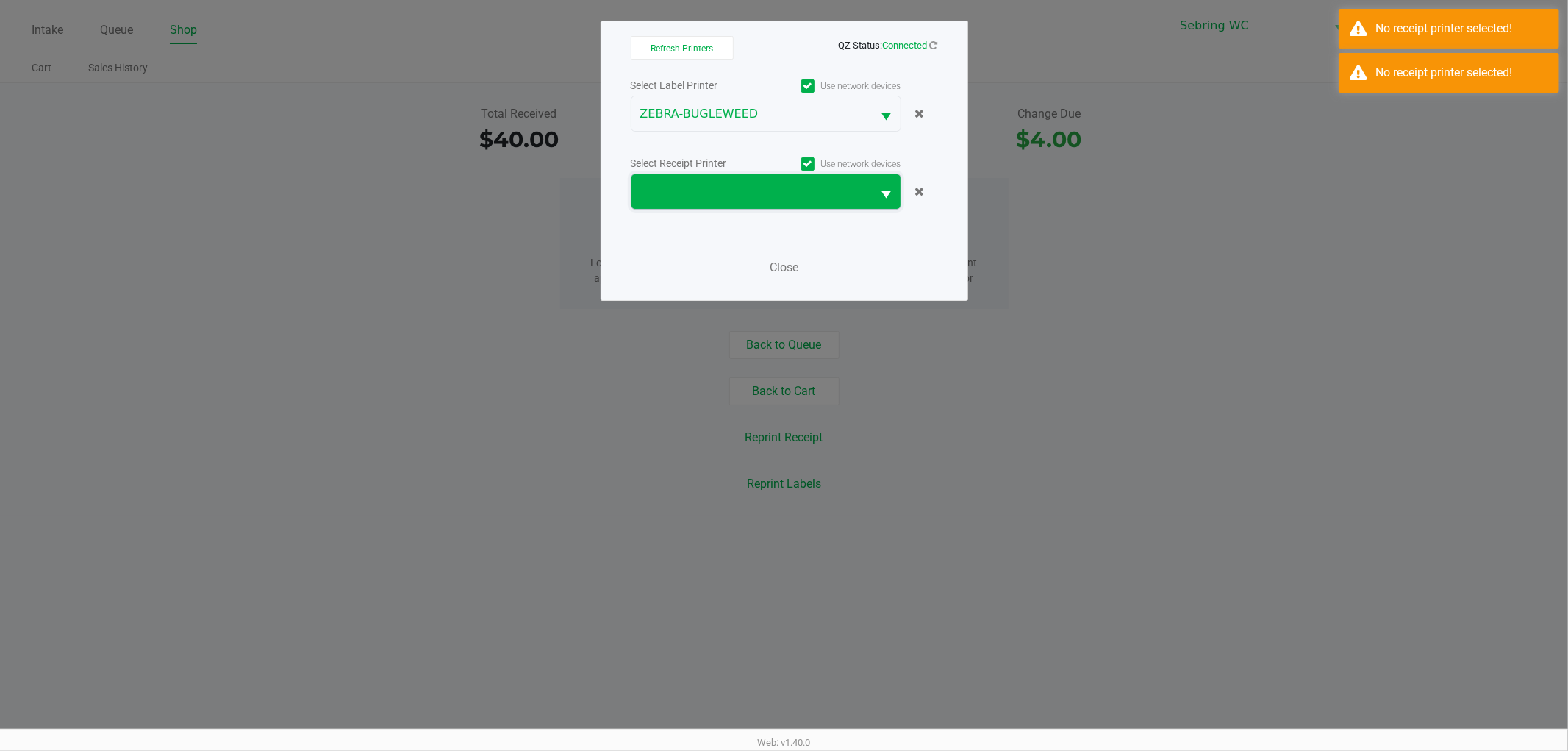
click at [817, 179] on span at bounding box center [752, 192] width 241 height 34
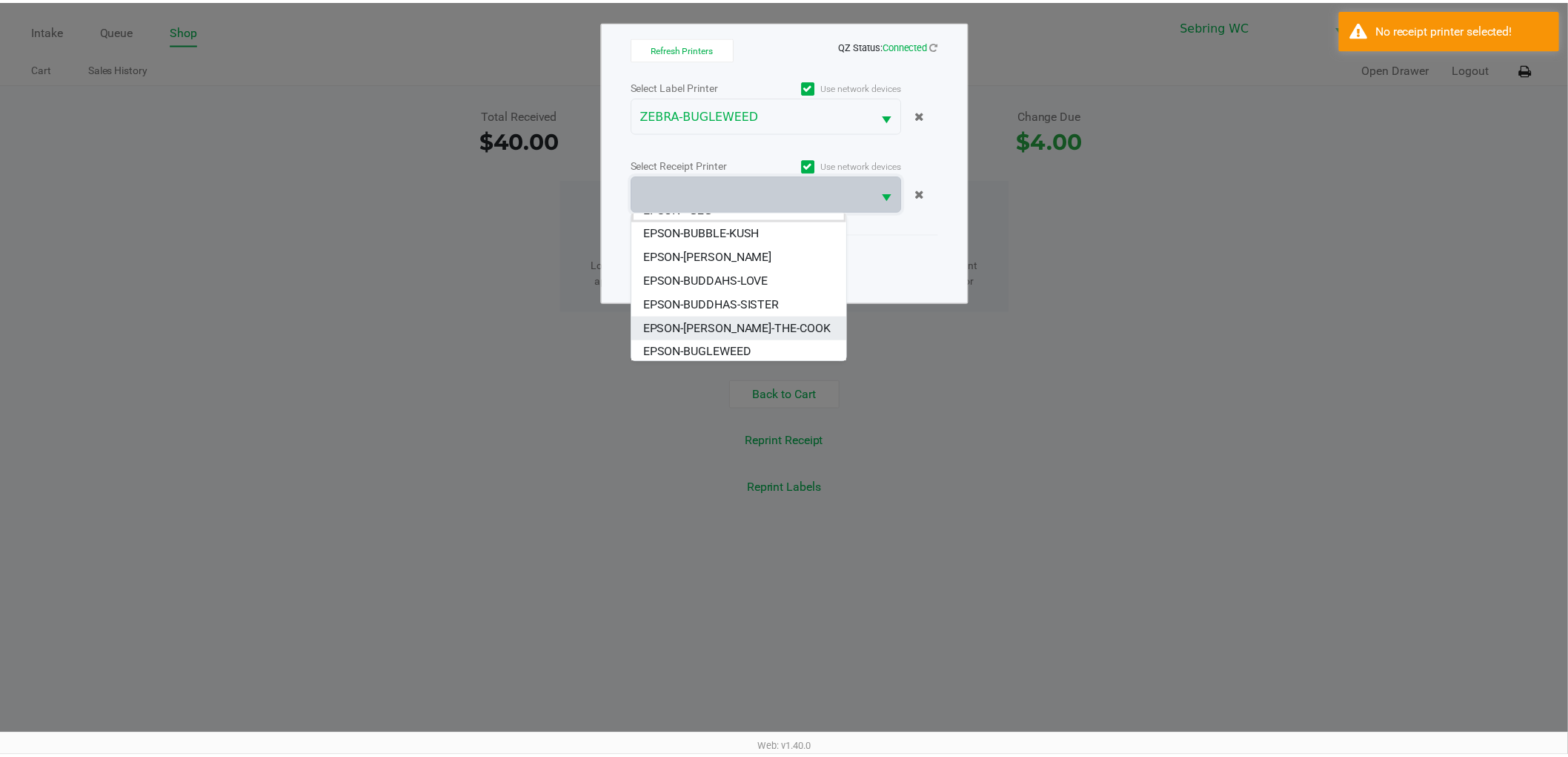
scroll to position [18, 0]
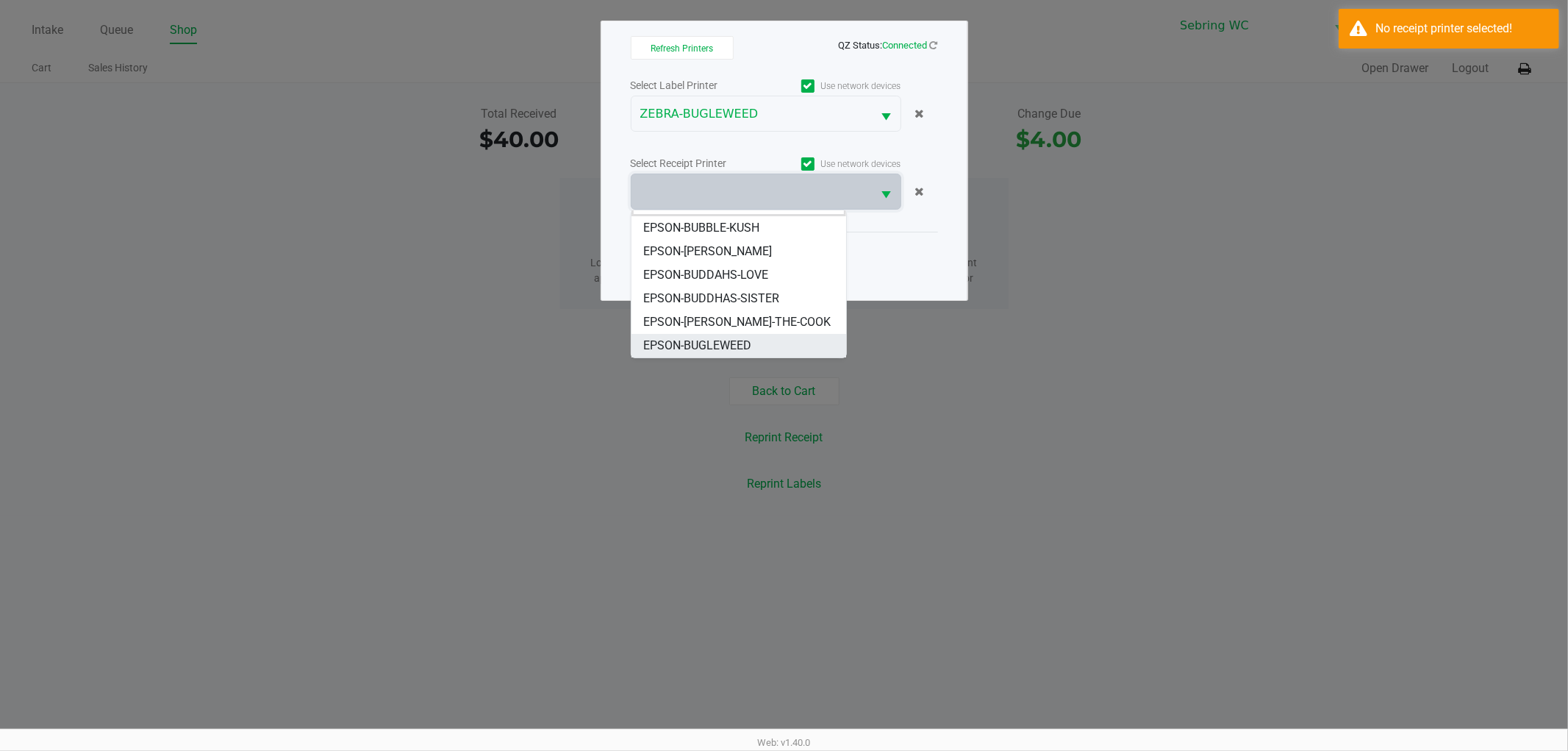
click at [704, 336] on li "EPSON-BUGLEWEED" at bounding box center [739, 345] width 215 height 23
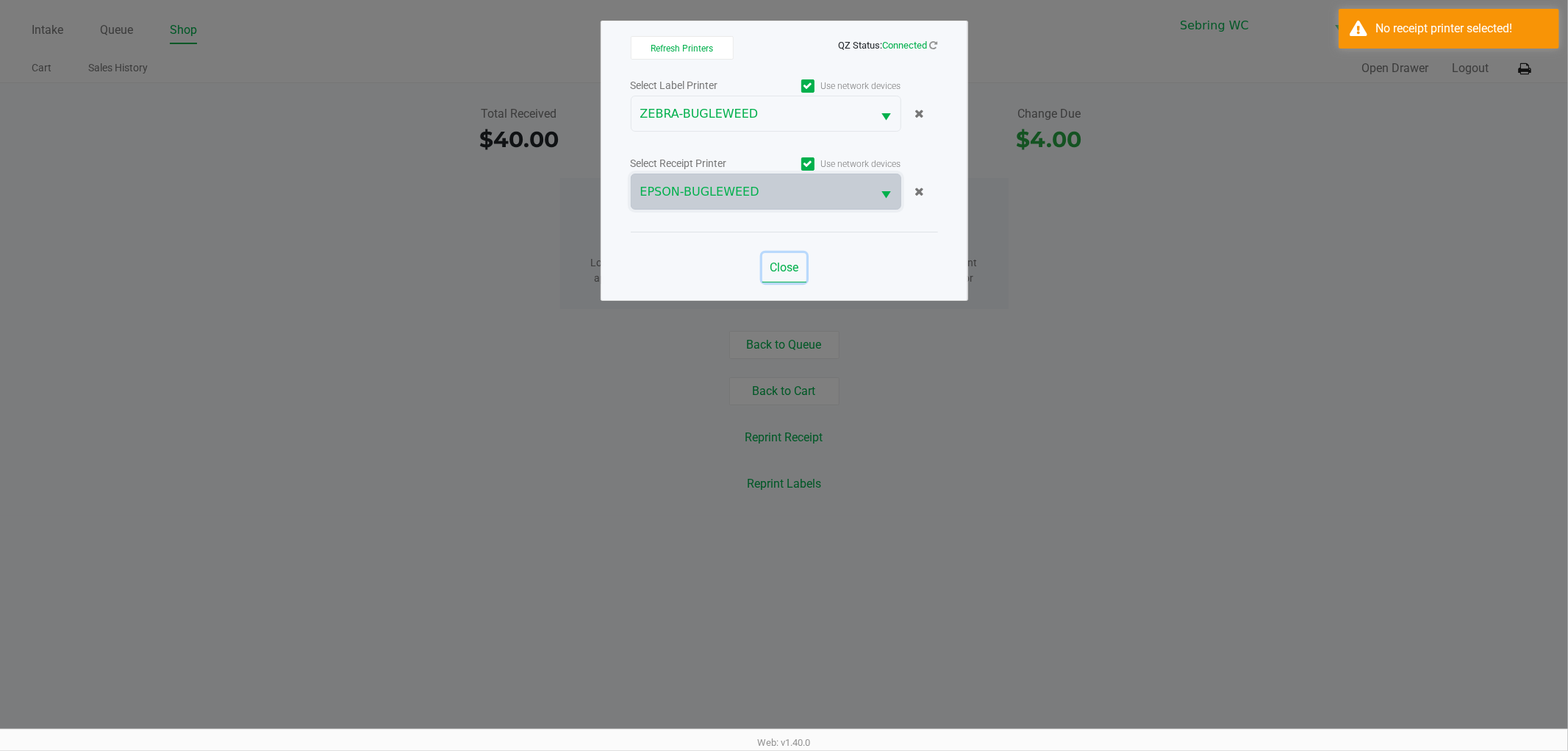
click at [781, 266] on span "Close" at bounding box center [783, 267] width 28 height 14
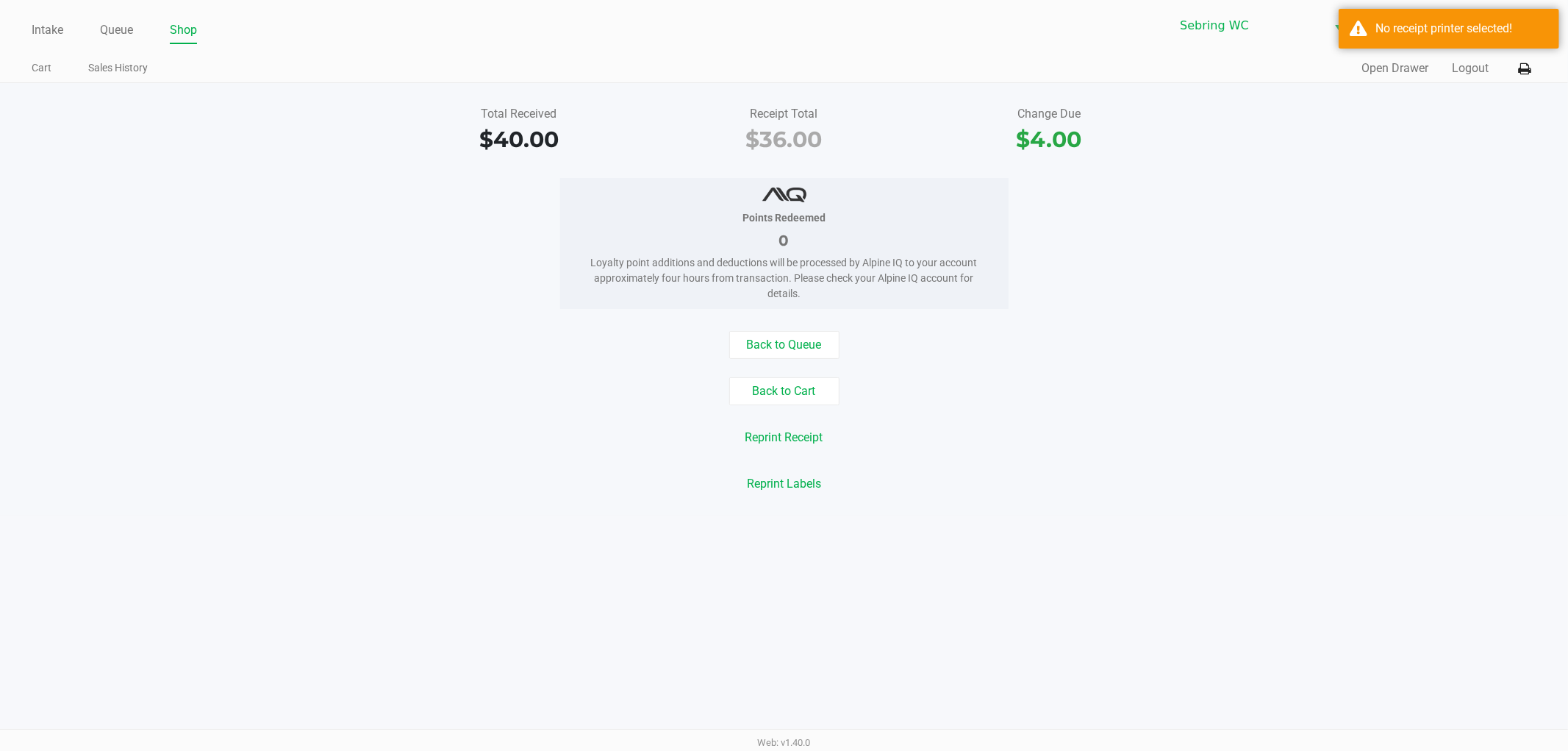
click at [657, 414] on div "Back to Queue Back to Cart Reprint Receipt Reprint Labels" at bounding box center [783, 414] width 1589 height 167
click at [743, 436] on button "Reprint Receipt" at bounding box center [784, 438] width 97 height 28
drag, startPoint x: 391, startPoint y: 210, endPoint x: 0, endPoint y: 63, distance: 417.7
click at [389, 210] on div "Points Redeemed 0 Loyalty point additions and deductions will be processed by A…" at bounding box center [783, 243] width 1589 height 131
click at [45, 32] on link "Intake" at bounding box center [47, 30] width 32 height 21
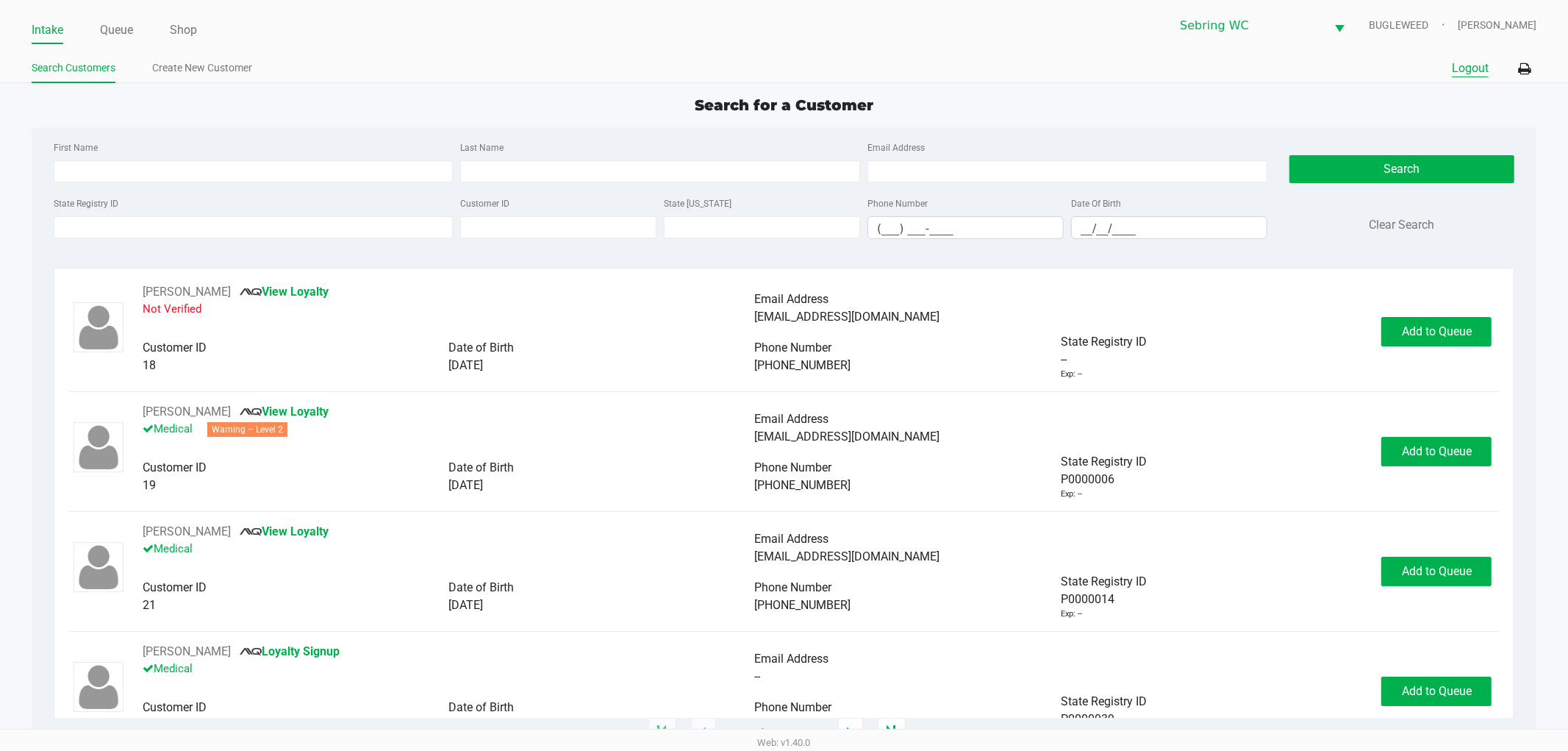
click at [1464, 63] on button "Logout" at bounding box center [1470, 69] width 37 height 18
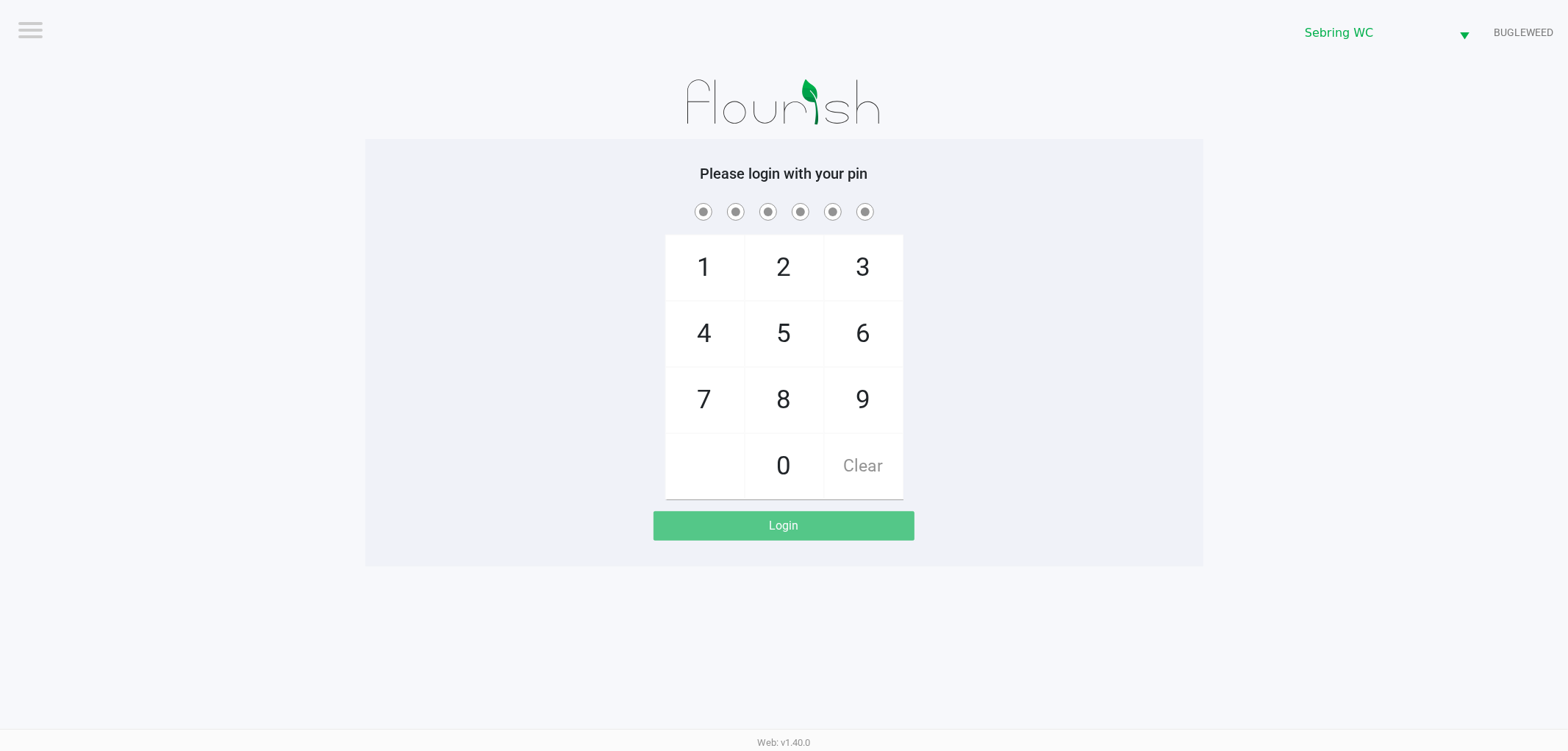
click at [370, 321] on div "1 4 7 2 5 8 0 3 6 9 Clear" at bounding box center [784, 349] width 838 height 299
drag, startPoint x: 591, startPoint y: 379, endPoint x: 547, endPoint y: 432, distance: 68.9
click at [591, 379] on div "1 4 7 2 5 8 0 3 6 9 Clear" at bounding box center [784, 349] width 838 height 299
click at [1110, 395] on div "1 4 7 2 5 8 0 3 6 9 Clear" at bounding box center [784, 349] width 838 height 299
checkbox input "true"
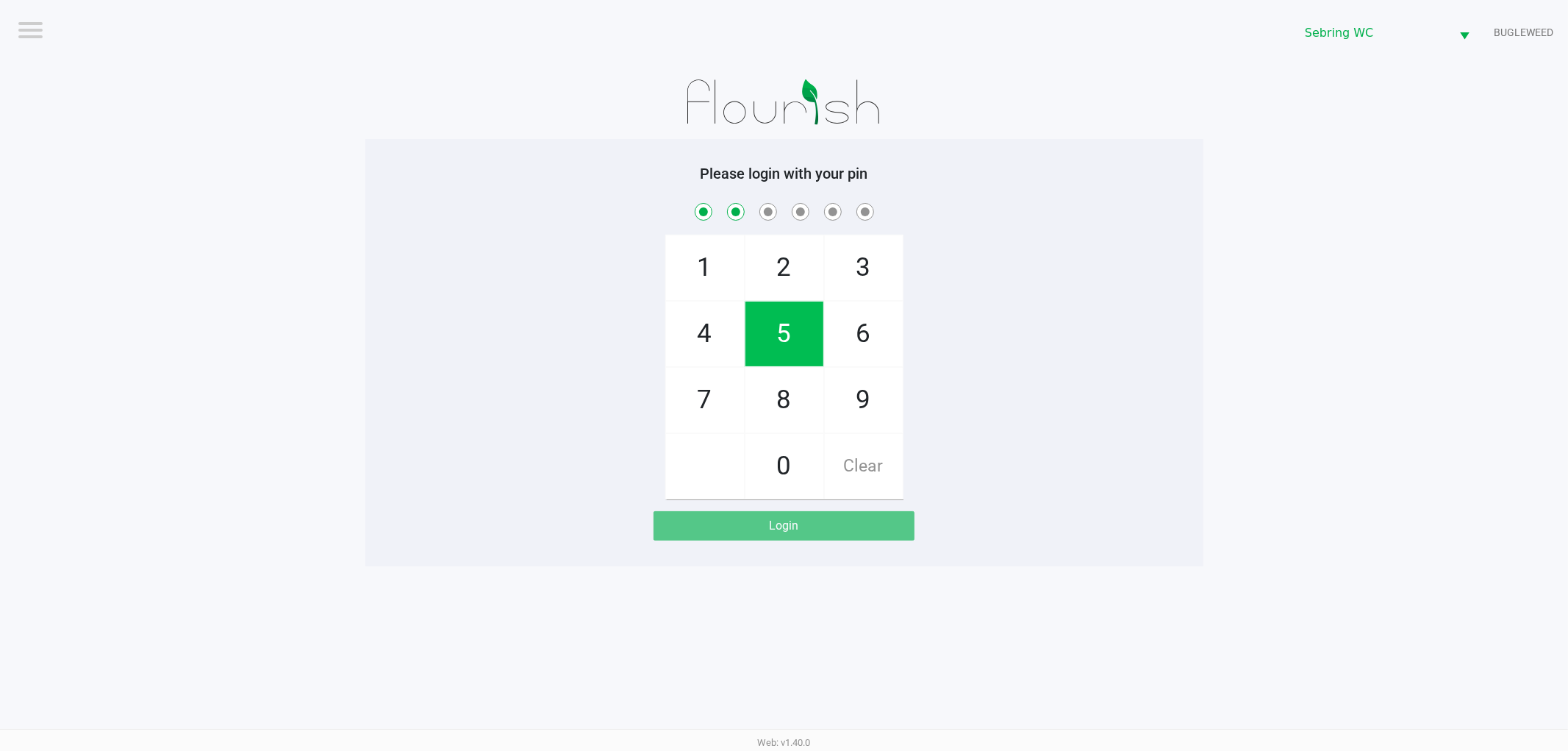
checkbox input "true"
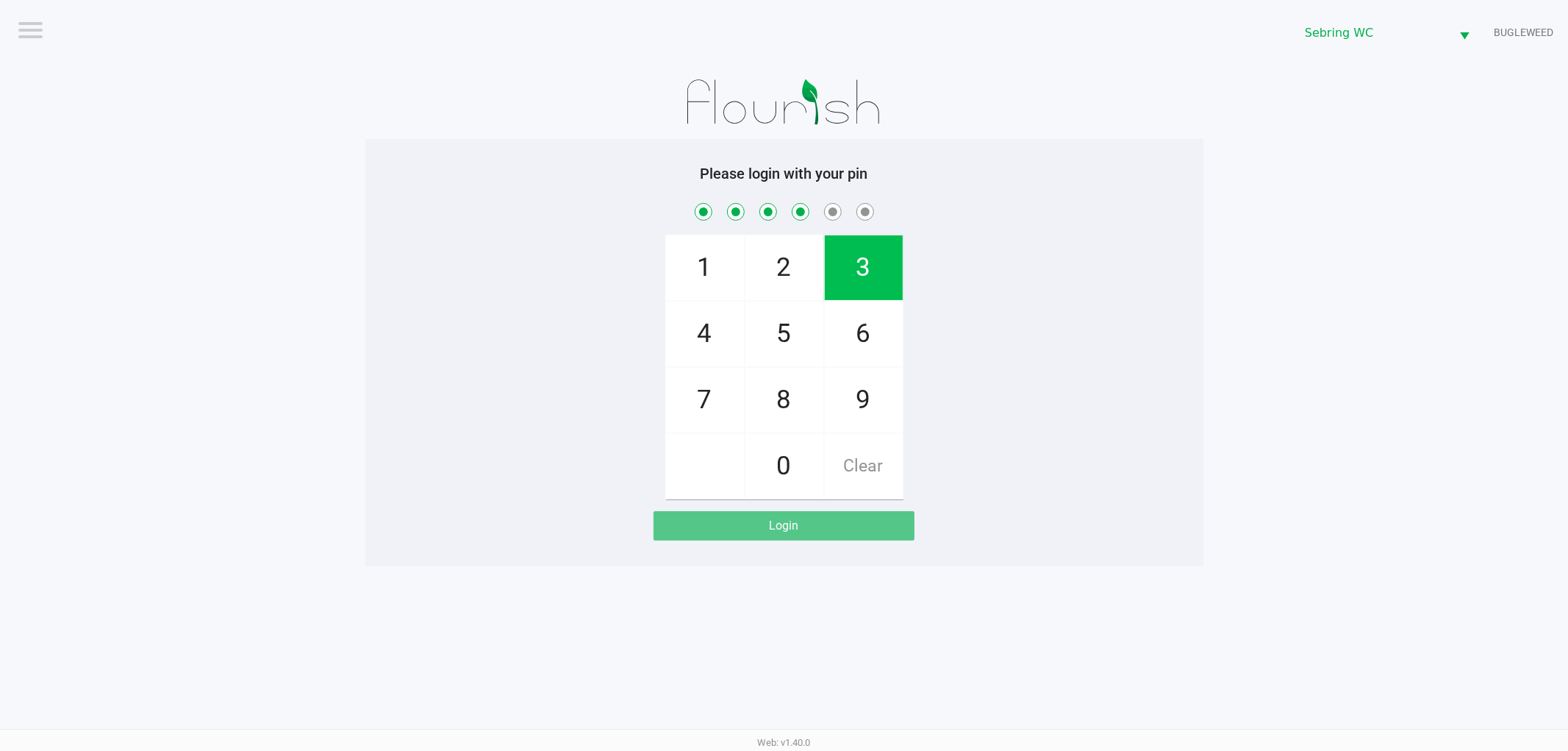
checkbox input "true"
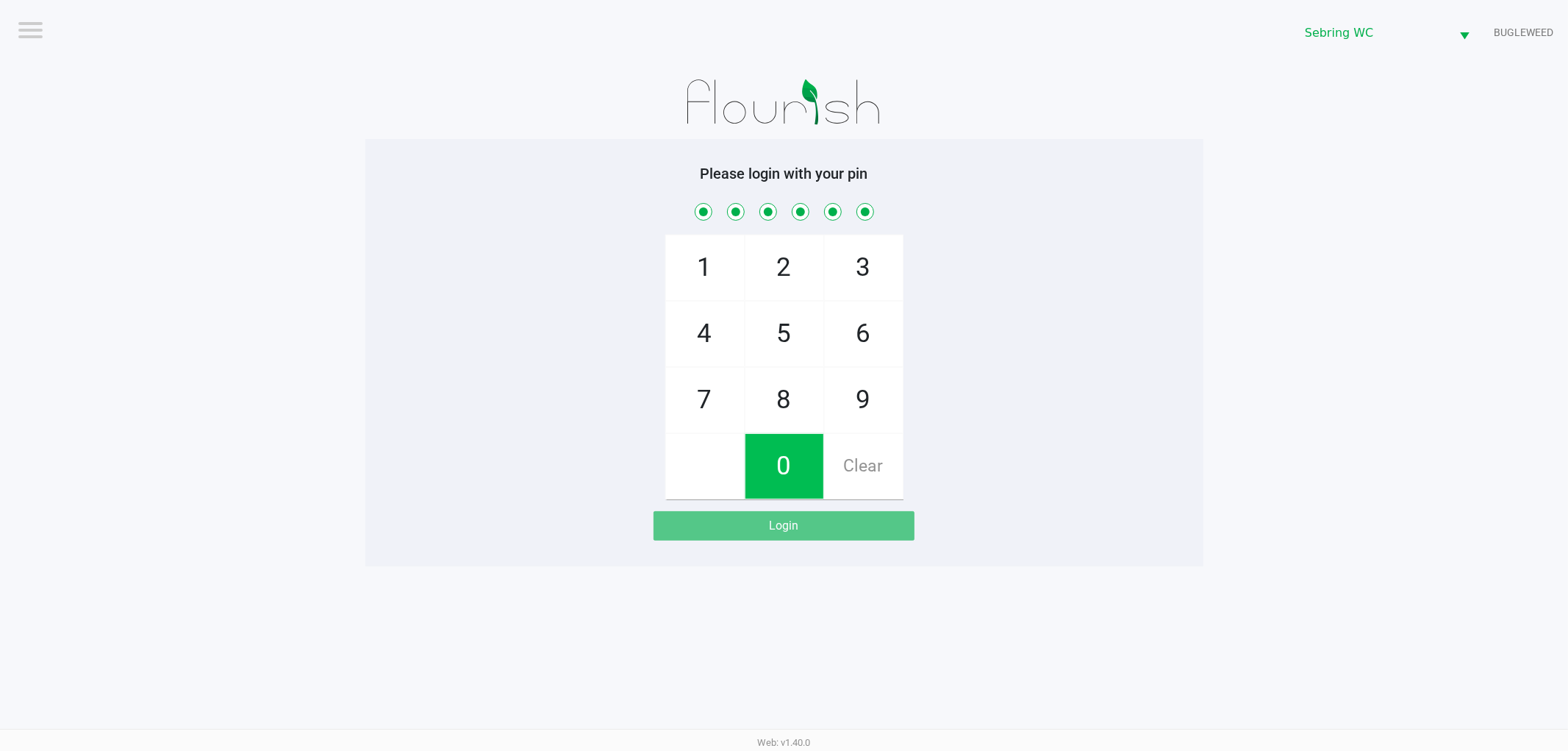
checkbox input "true"
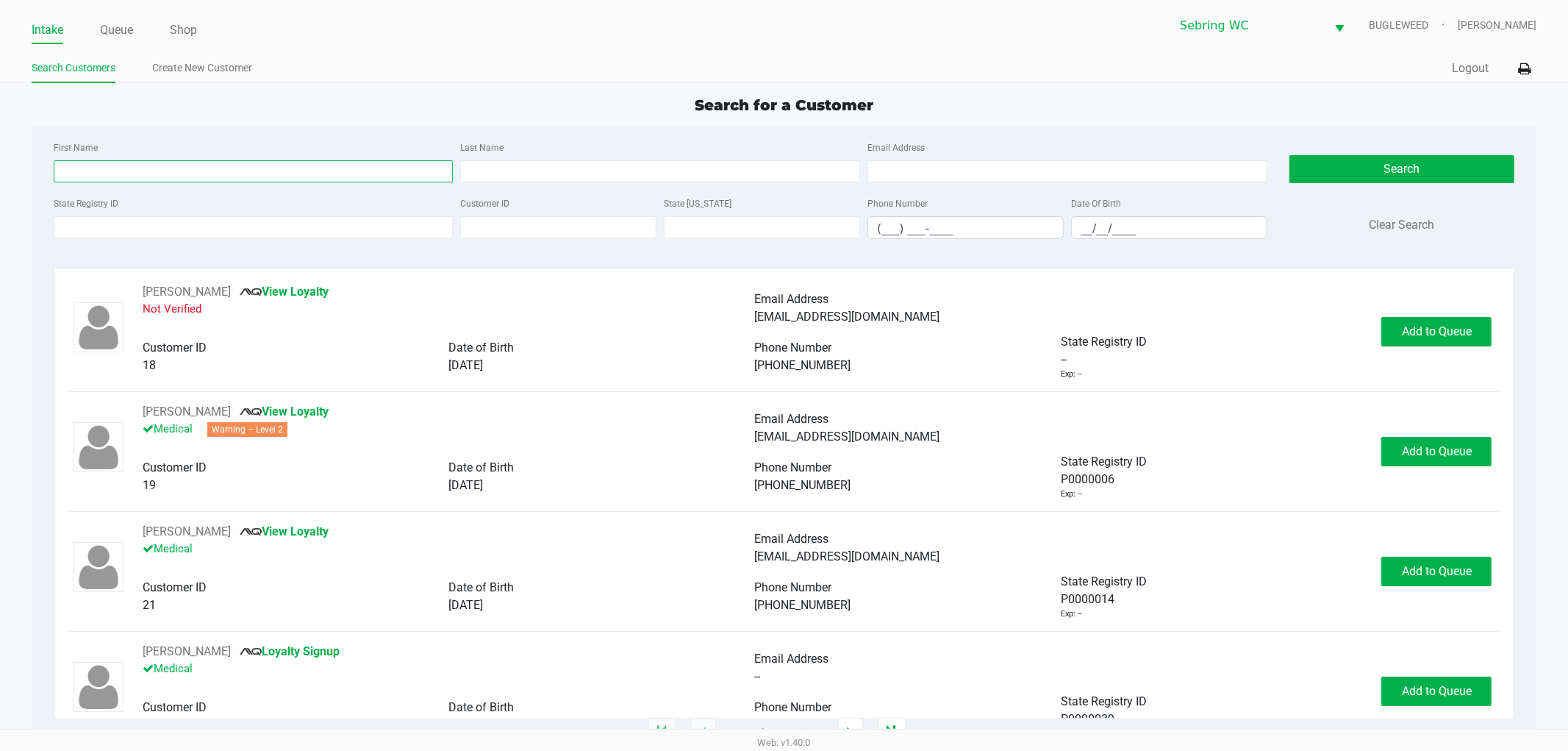
click at [221, 175] on input "First Name" at bounding box center [253, 171] width 400 height 22
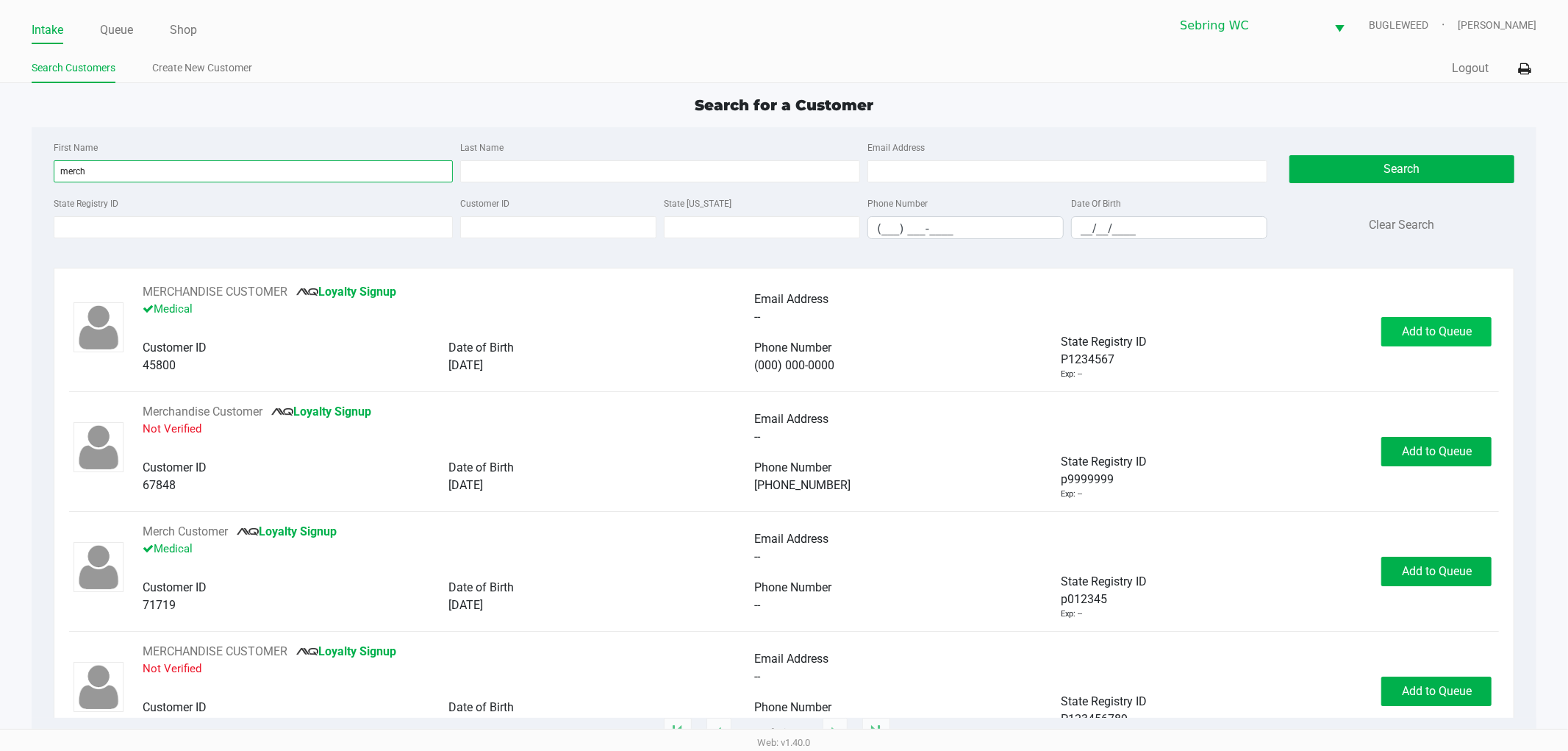
type input "merch"
click at [1419, 333] on span "Add to Queue" at bounding box center [1437, 331] width 70 height 14
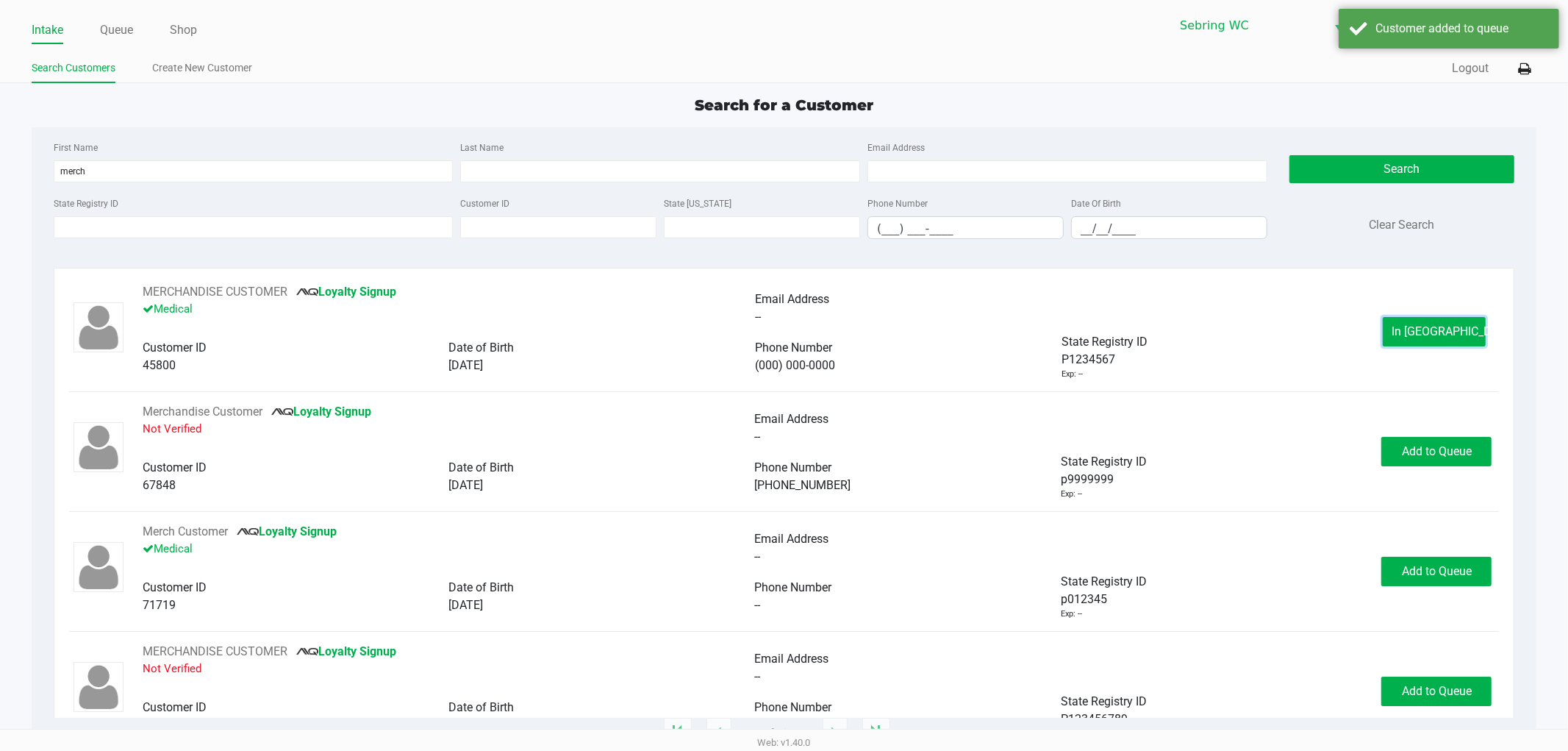
click at [1419, 333] on span "In [GEOGRAPHIC_DATA]" at bounding box center [1453, 331] width 123 height 14
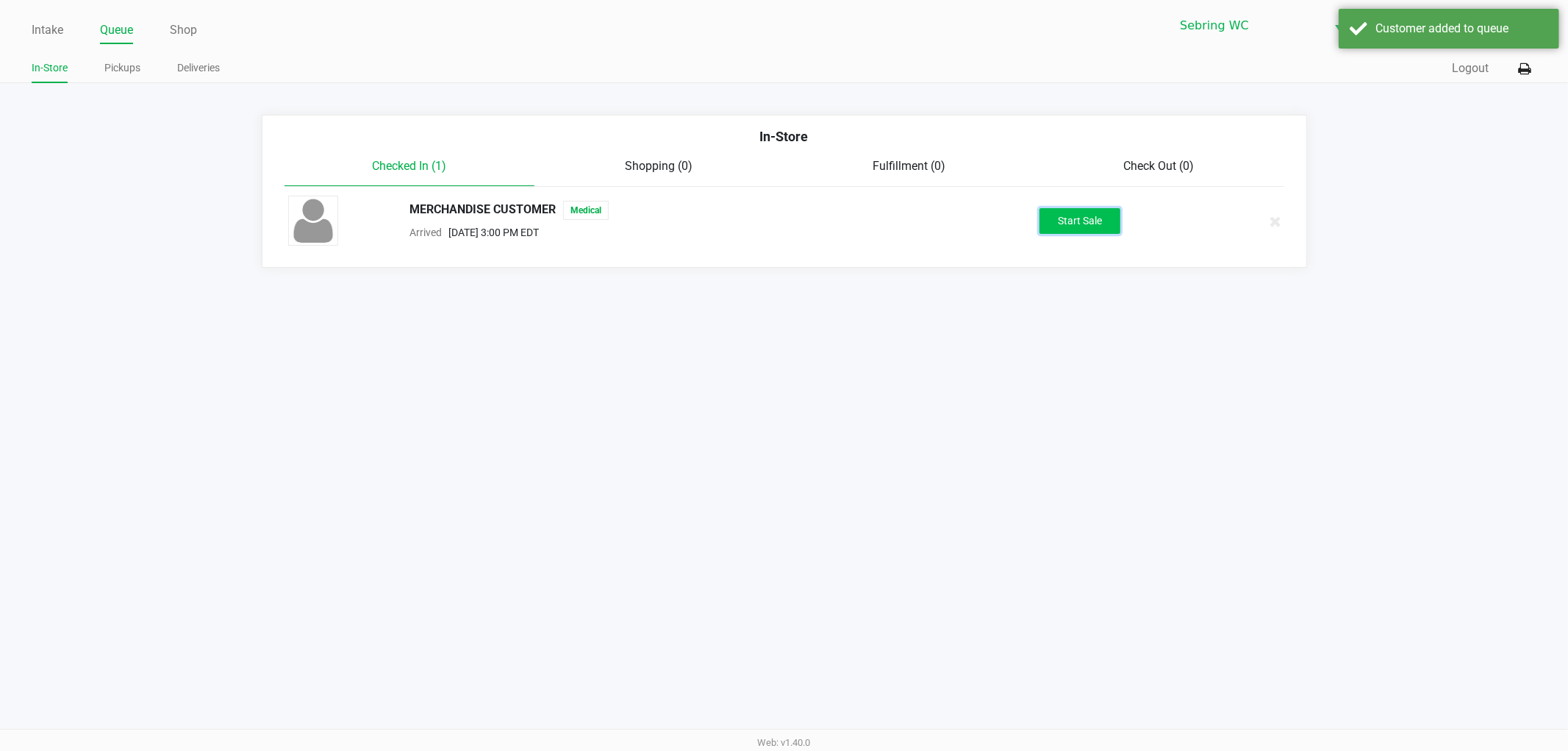
click at [1090, 218] on button "Start Sale" at bounding box center [1079, 221] width 80 height 26
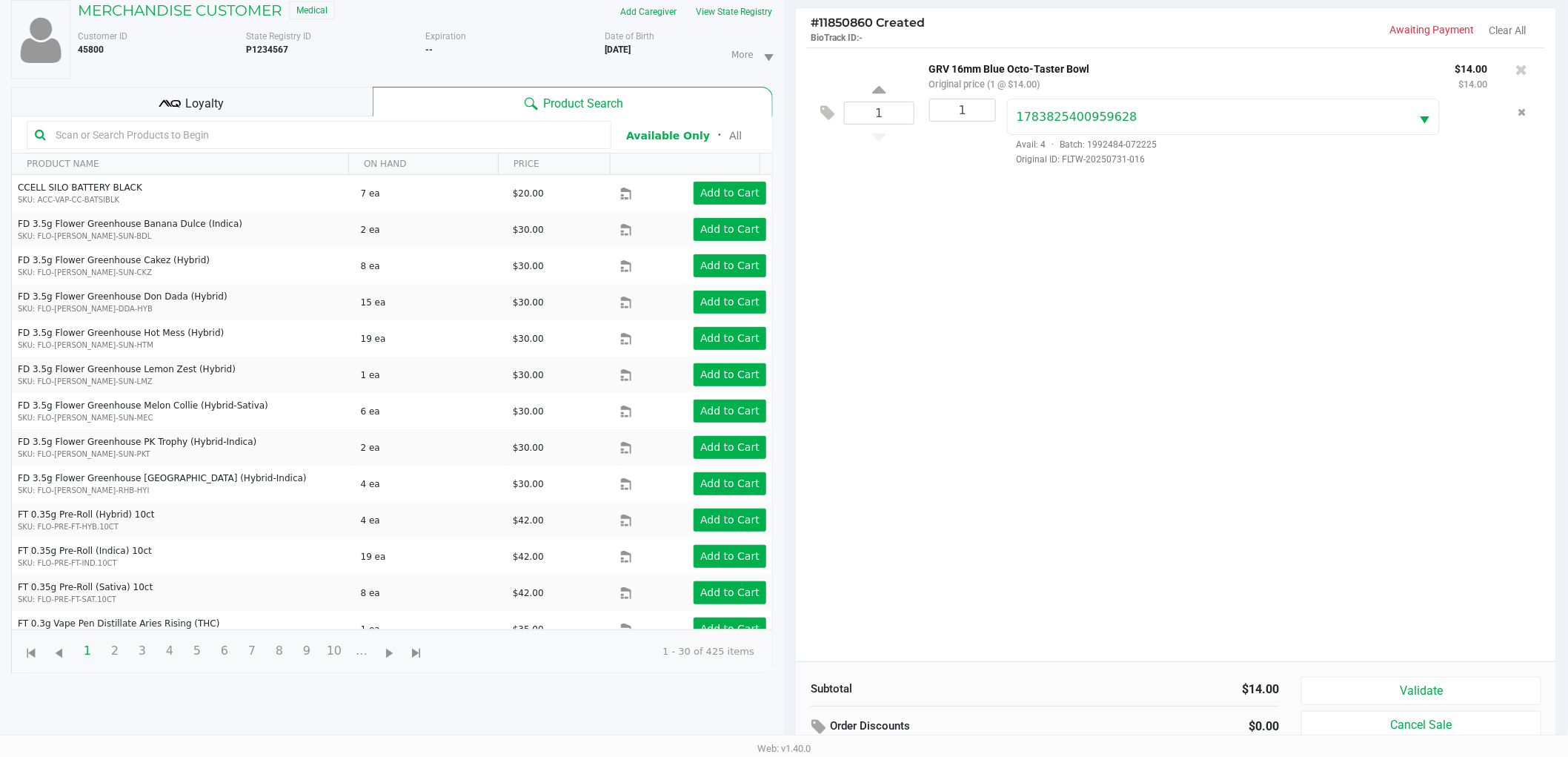
scroll to position [161, 0]
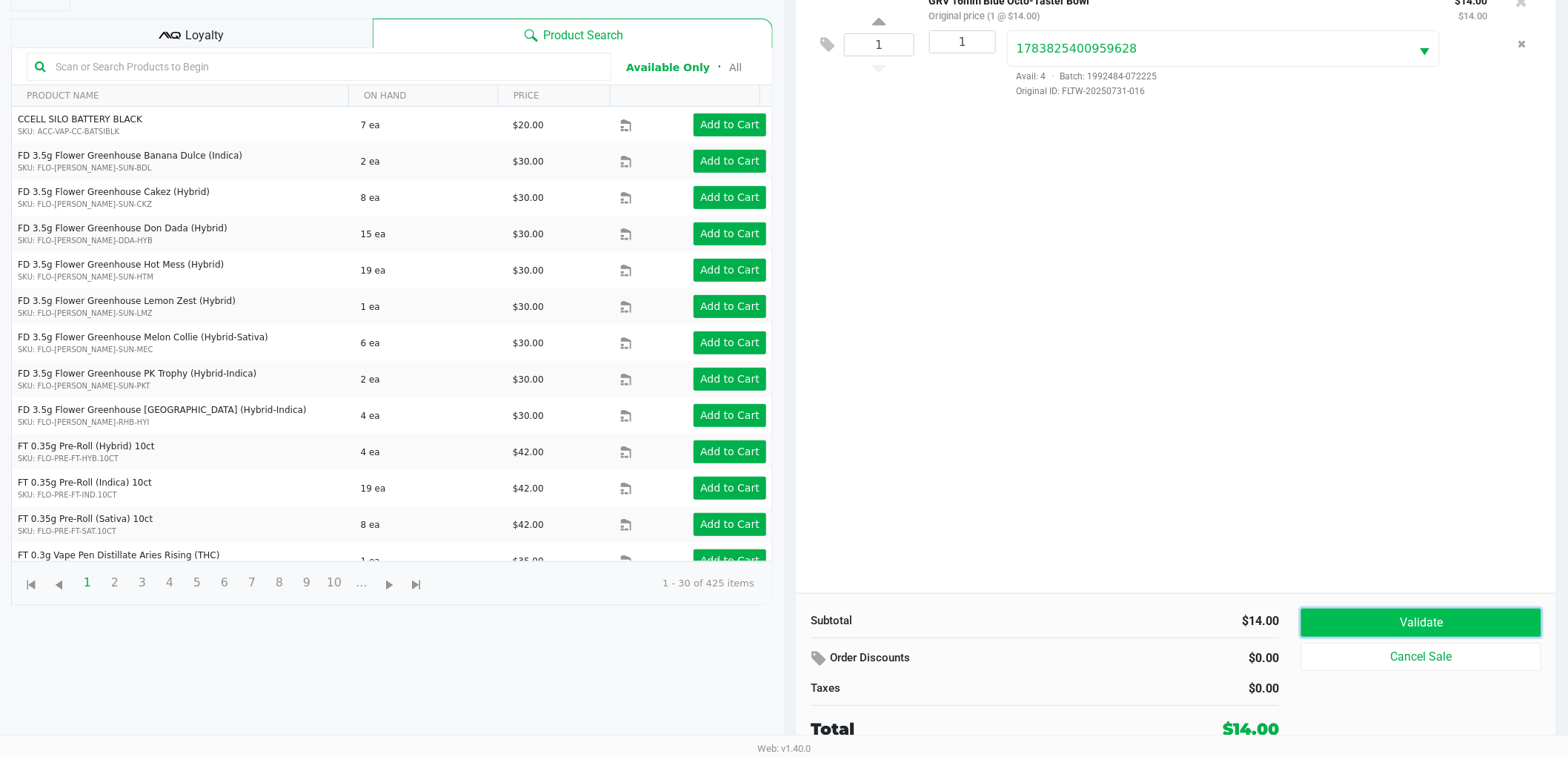
click at [1322, 618] on button "Validate" at bounding box center [1421, 622] width 240 height 28
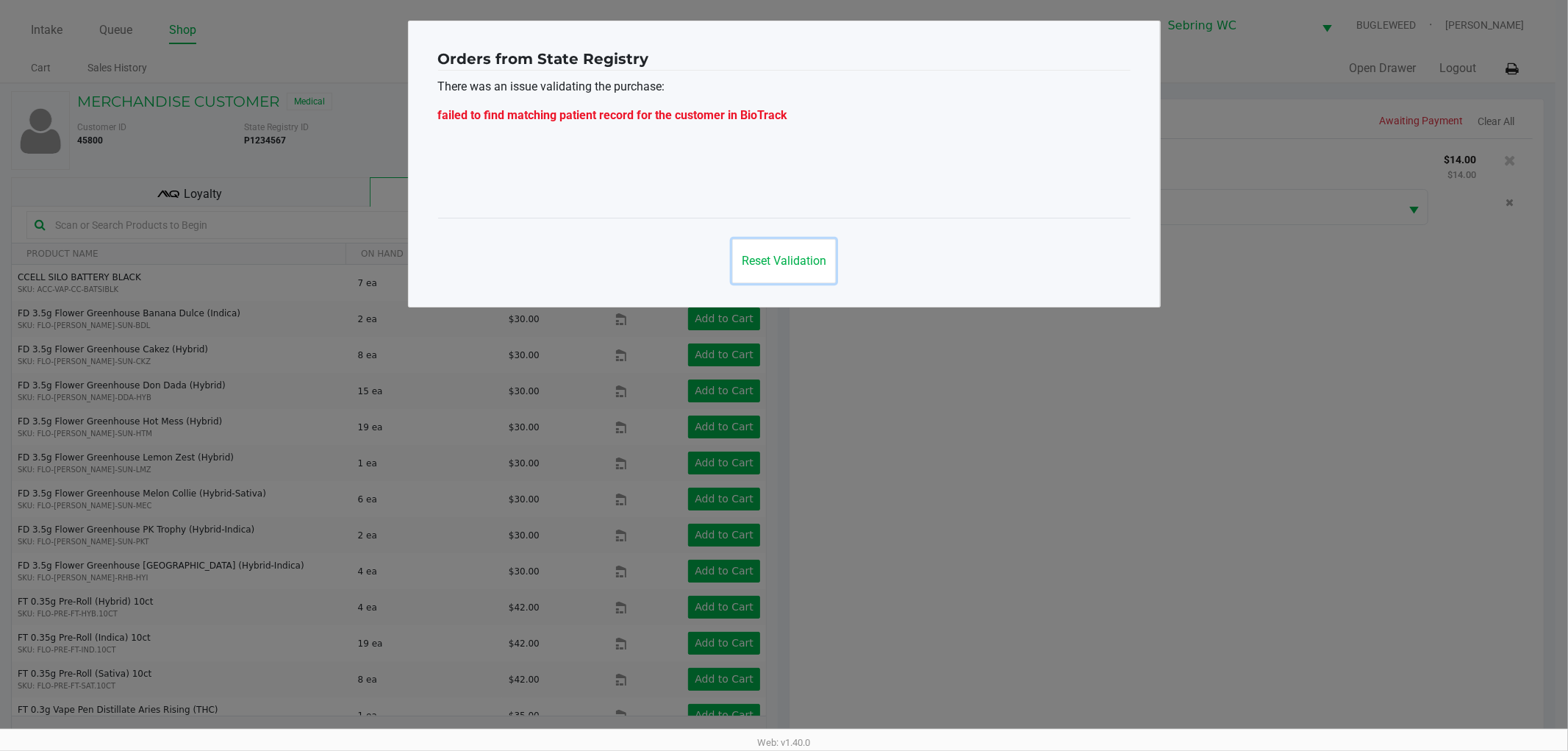
drag, startPoint x: 785, startPoint y: 265, endPoint x: 729, endPoint y: 244, distance: 59.8
click at [785, 263] on span "Reset Validation" at bounding box center [783, 260] width 85 height 14
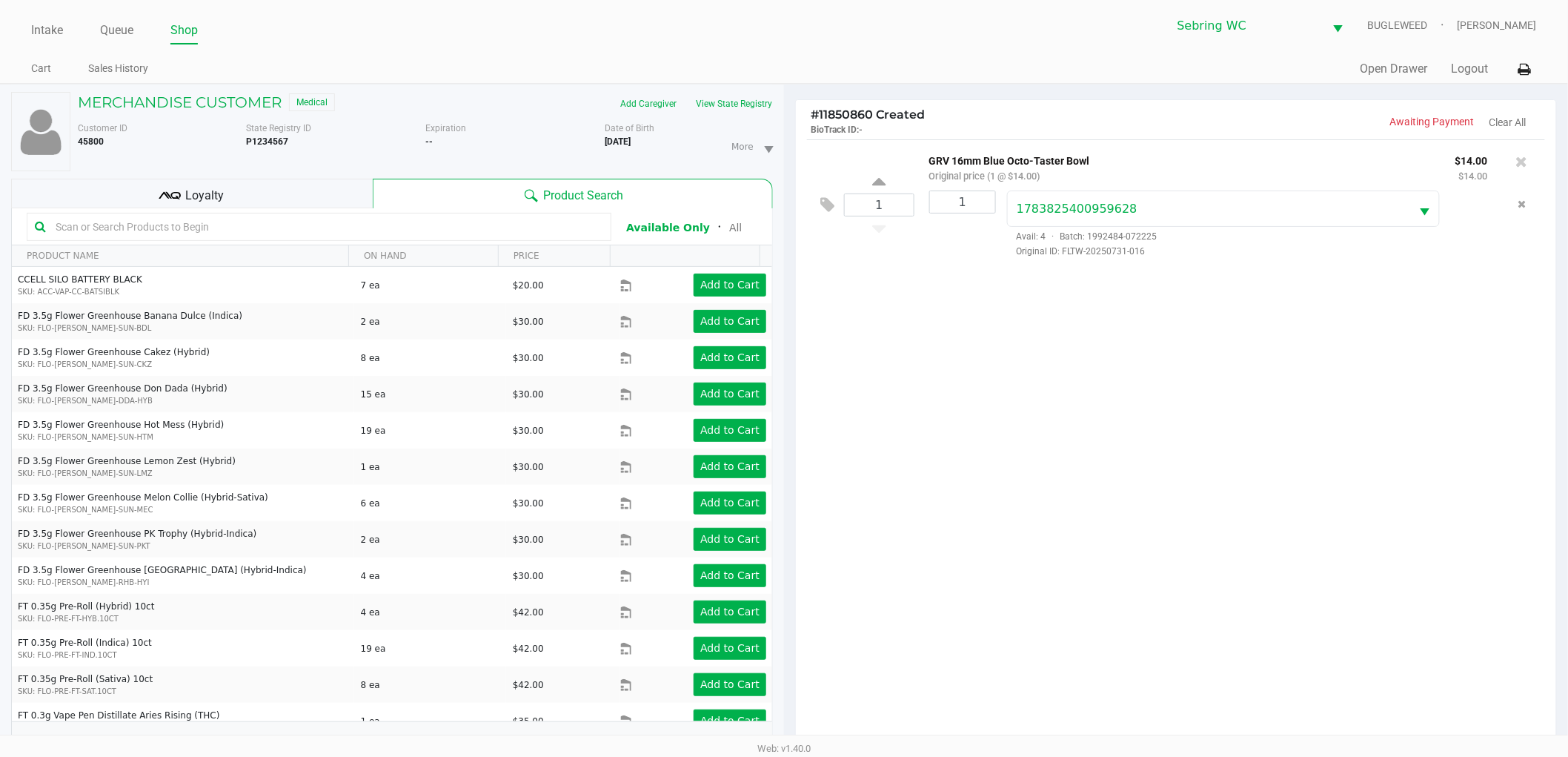
click at [287, 186] on div "Loyalty" at bounding box center [192, 193] width 362 height 29
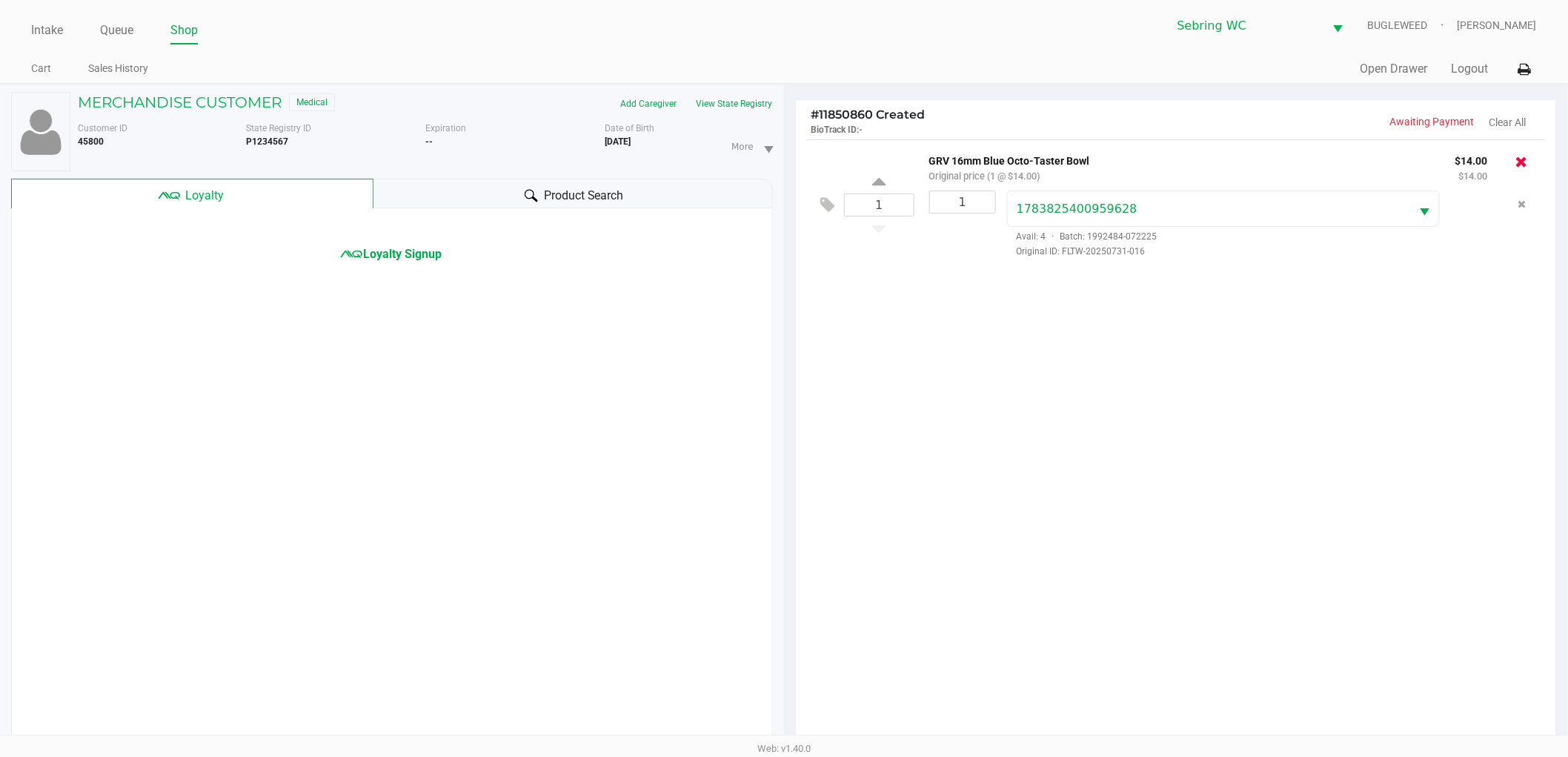
click at [1517, 165] on icon at bounding box center [1522, 161] width 12 height 15
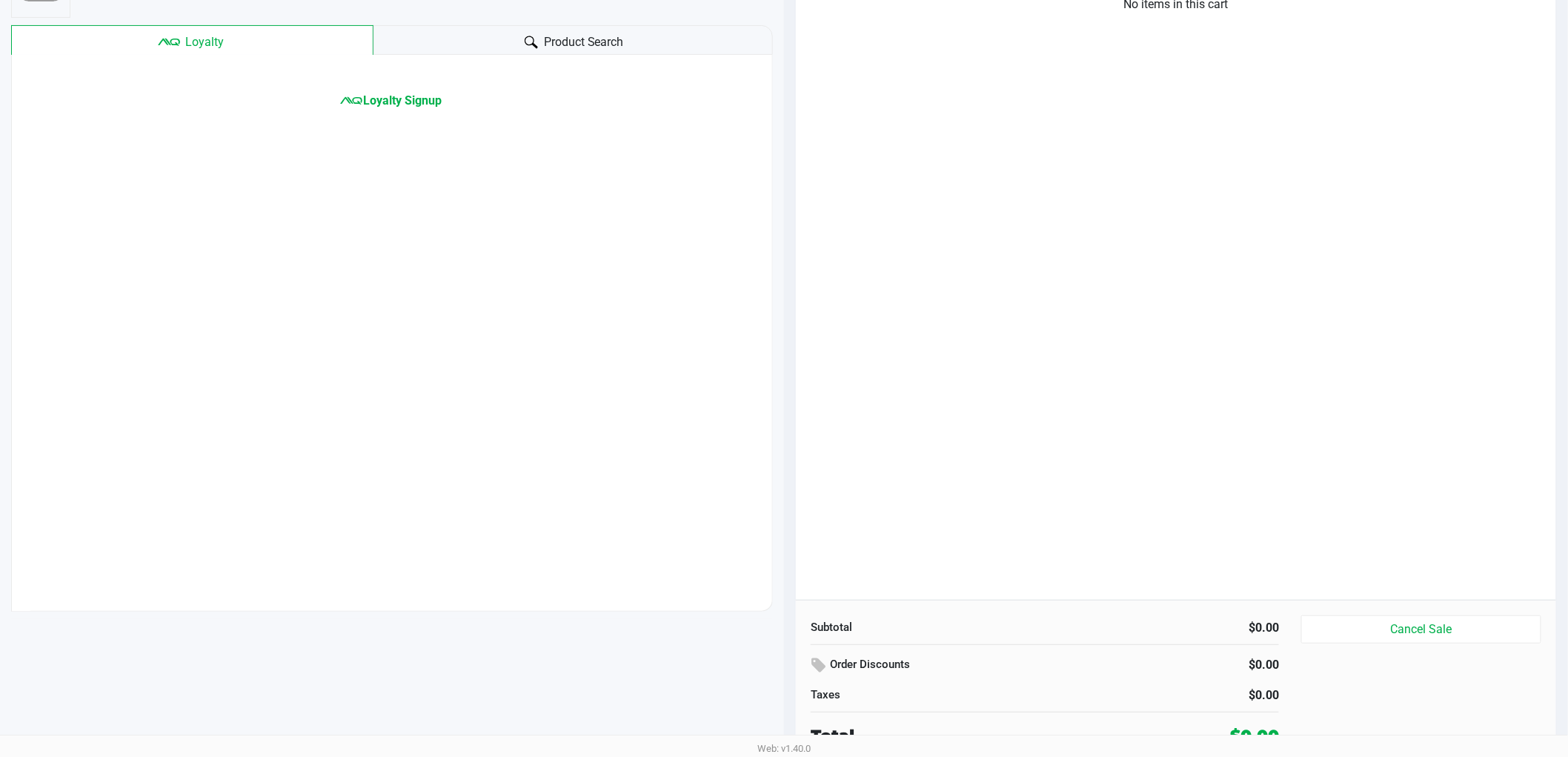
scroll to position [161, 0]
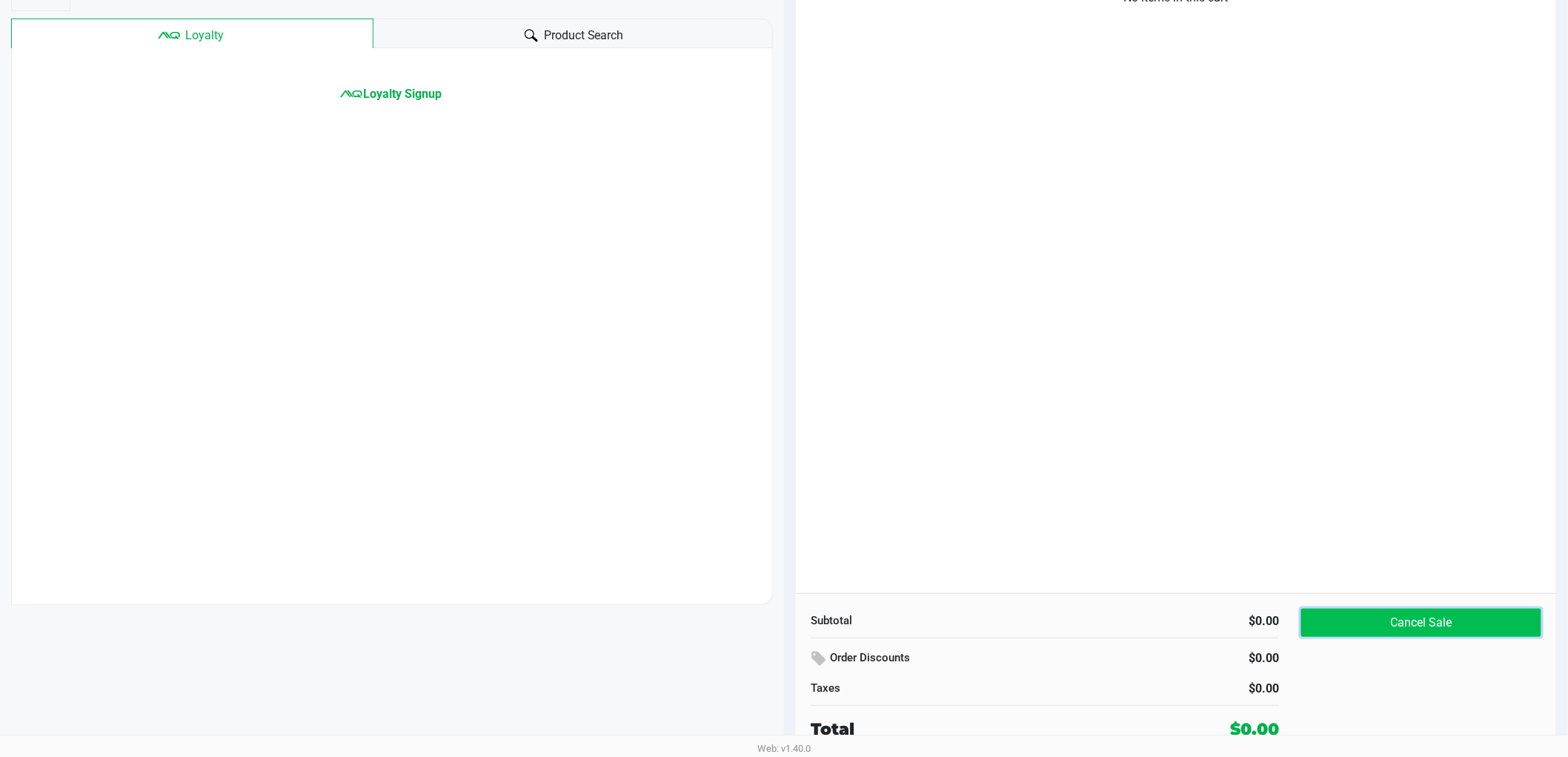
click at [1429, 625] on button "Cancel Sale" at bounding box center [1421, 622] width 240 height 28
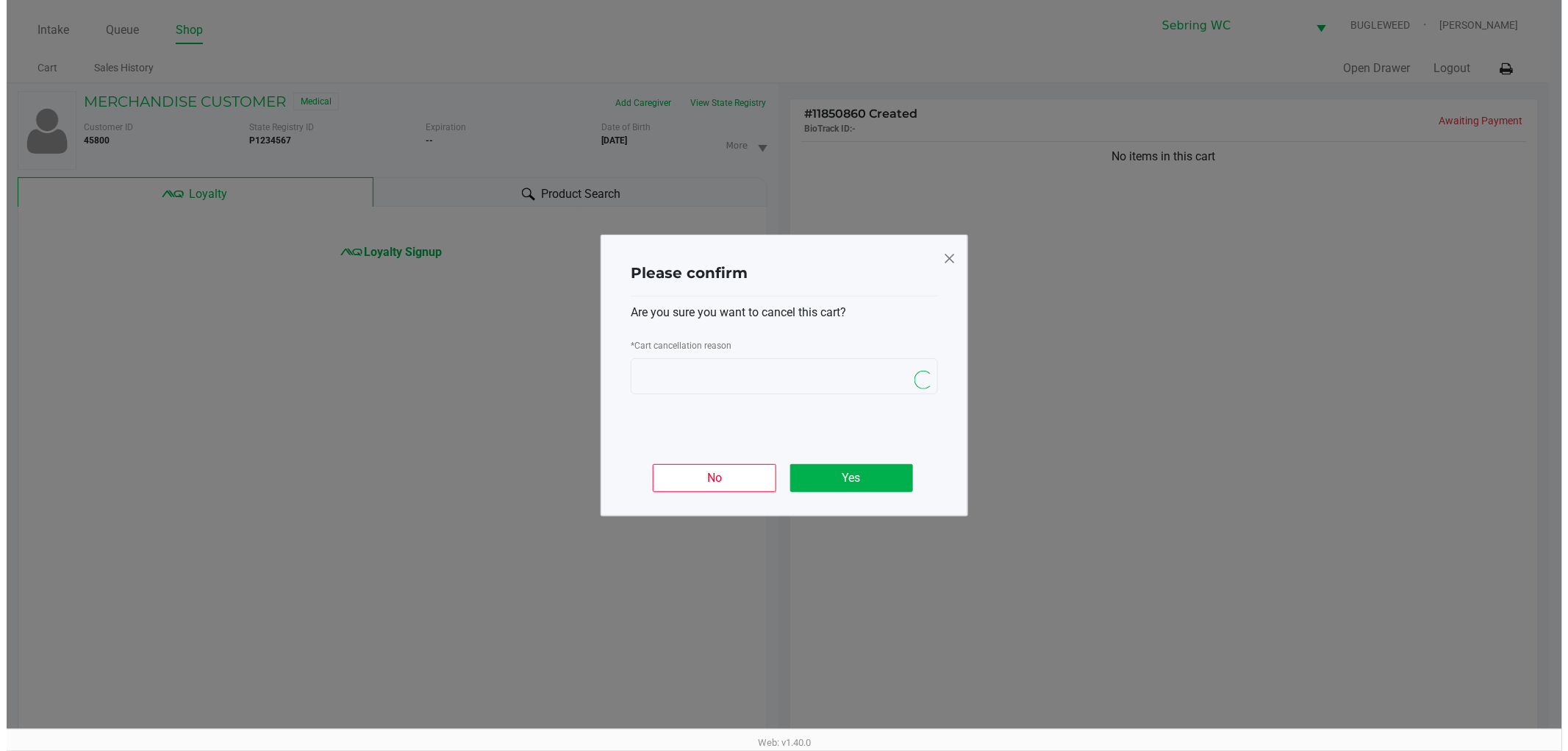
scroll to position [0, 0]
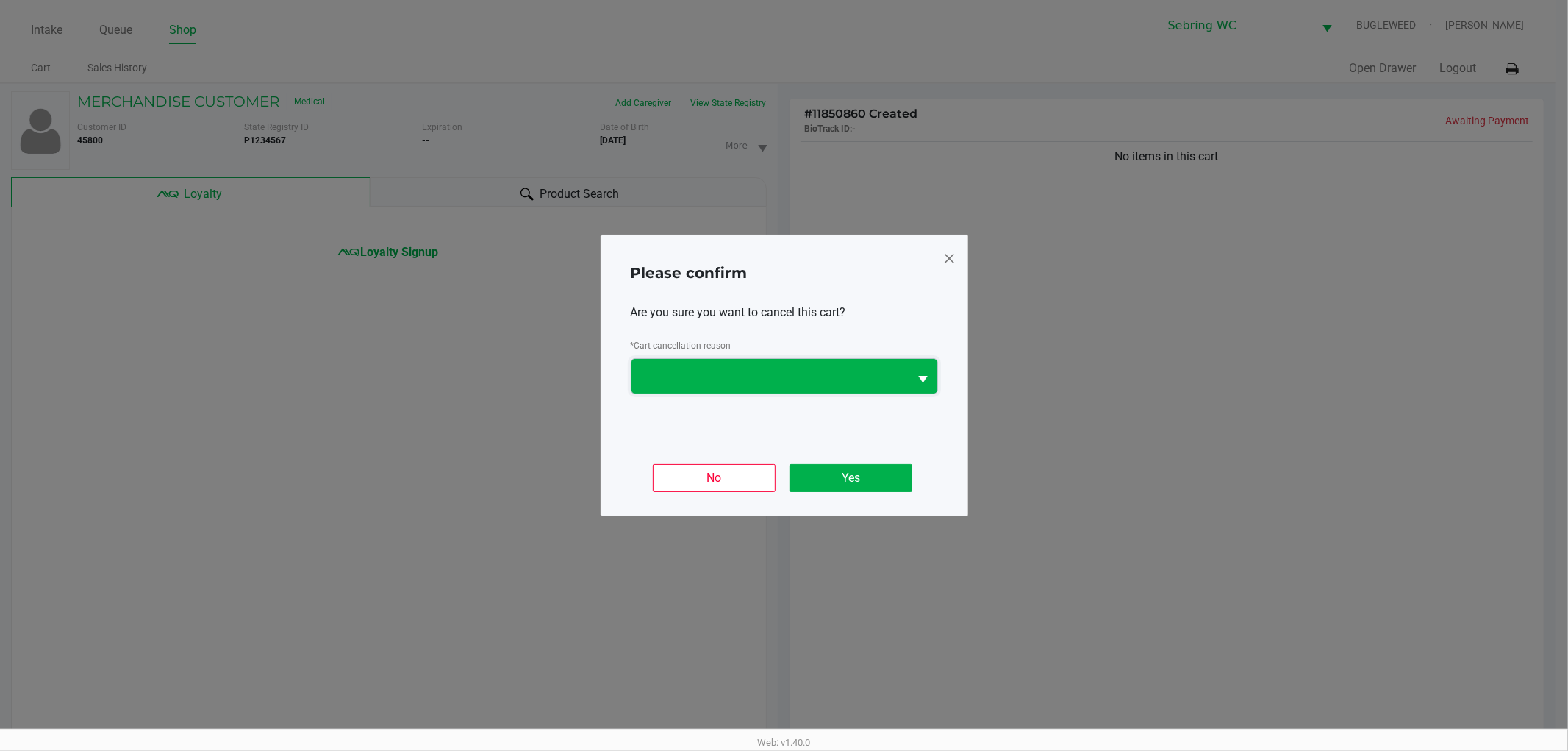
click at [721, 390] on span at bounding box center [770, 376] width 278 height 34
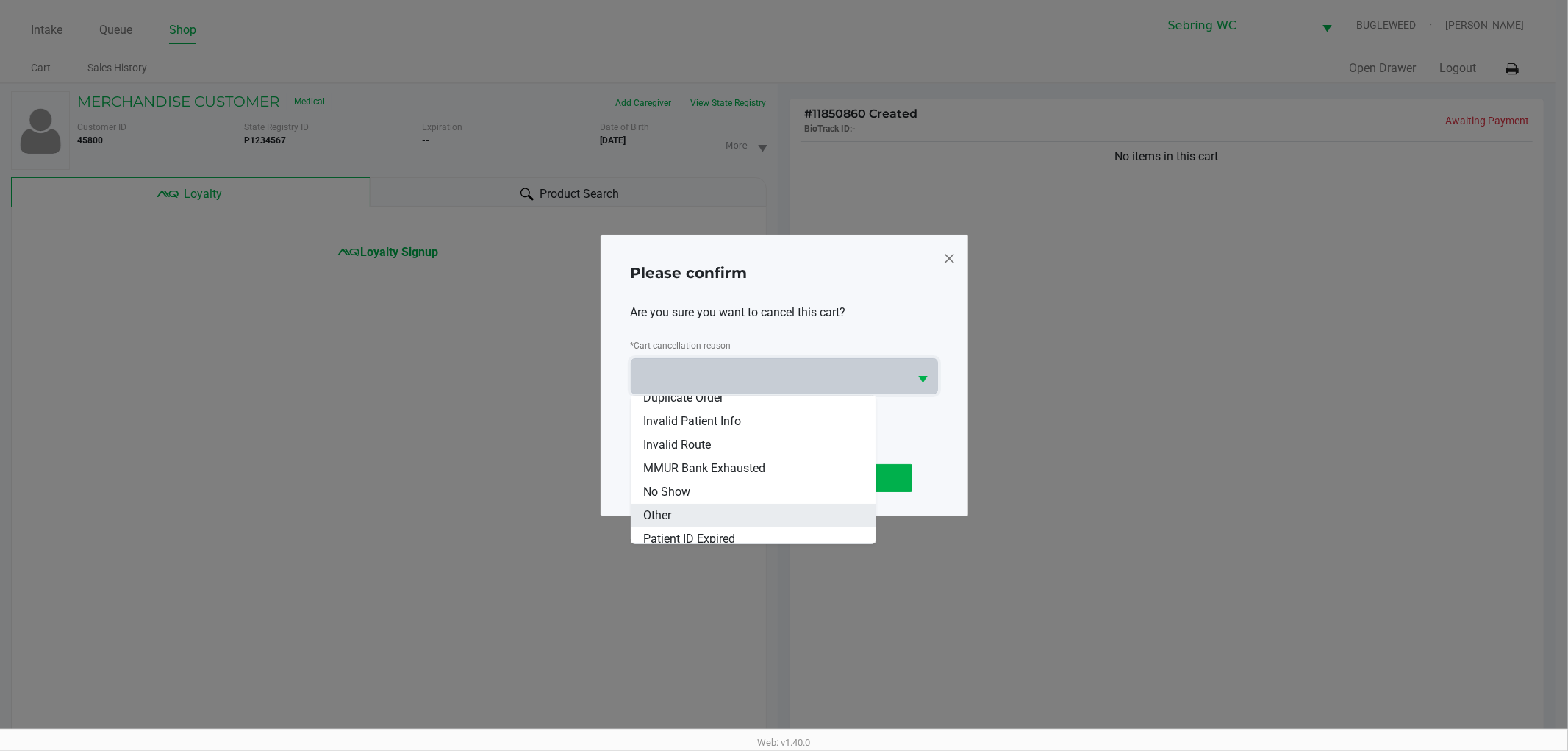
scroll to position [64, 0]
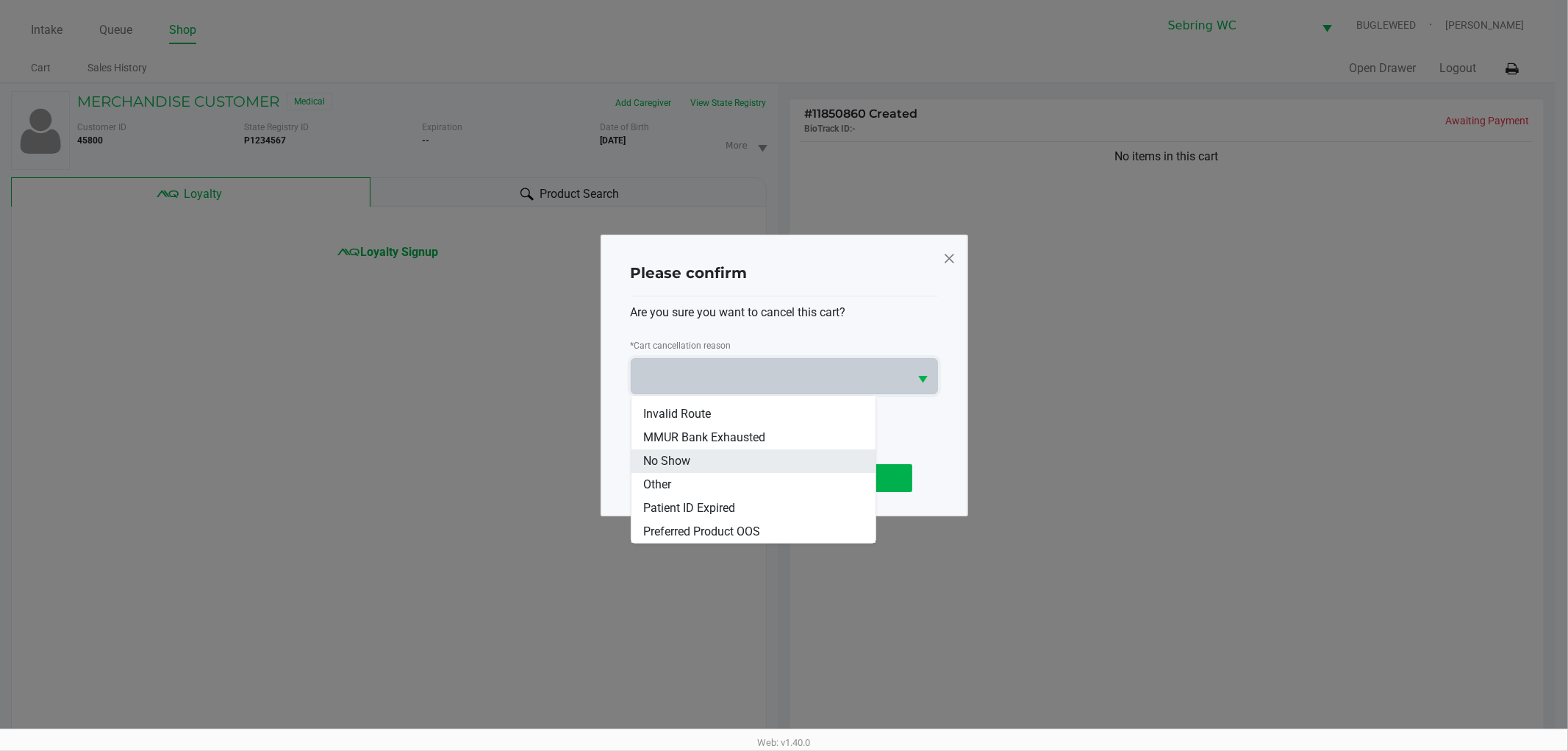
click at [682, 460] on span "No Show" at bounding box center [666, 461] width 47 height 18
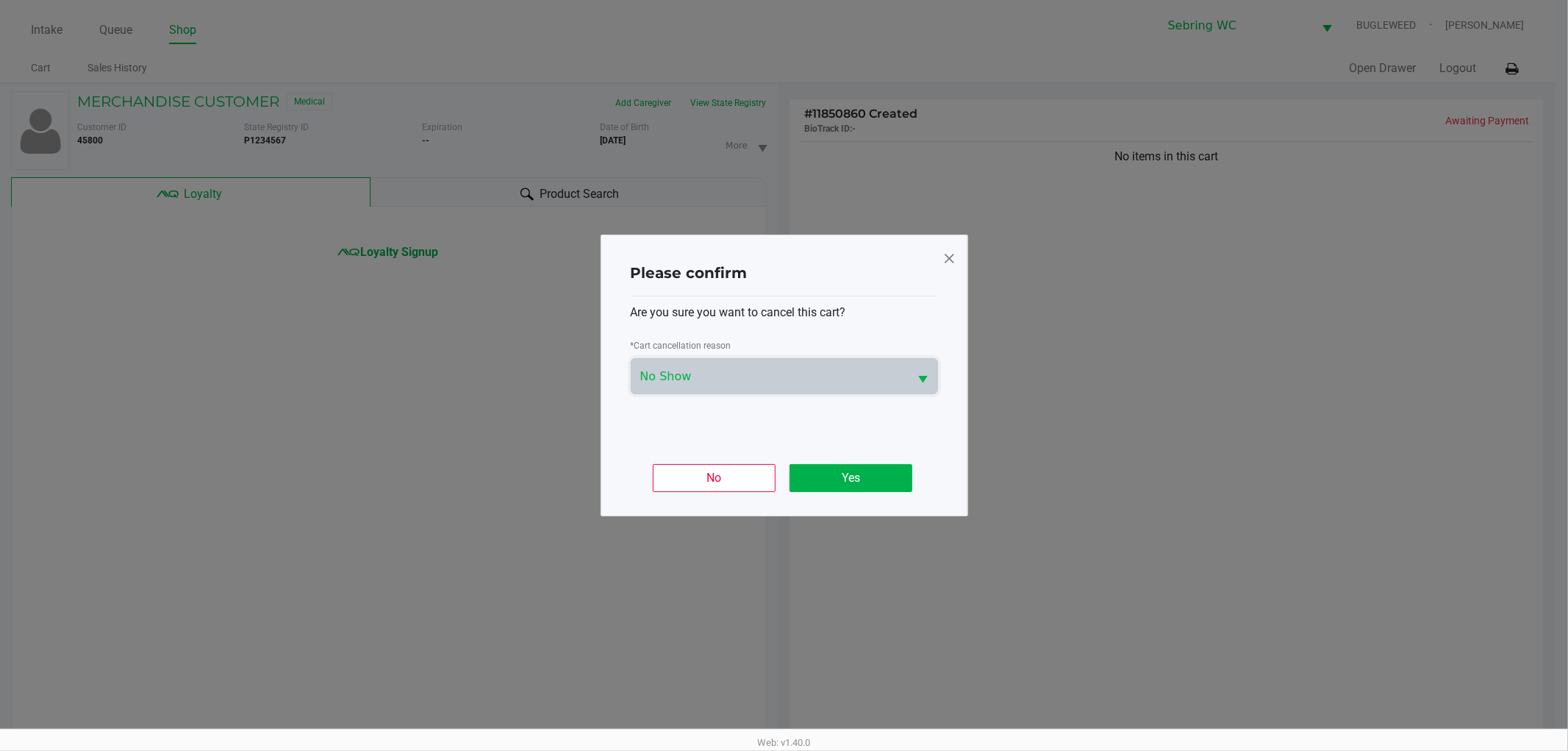
click at [652, 397] on div "Are you sure you want to cancel this cart? * Cart cancellation reason No Show" at bounding box center [784, 370] width 307 height 147
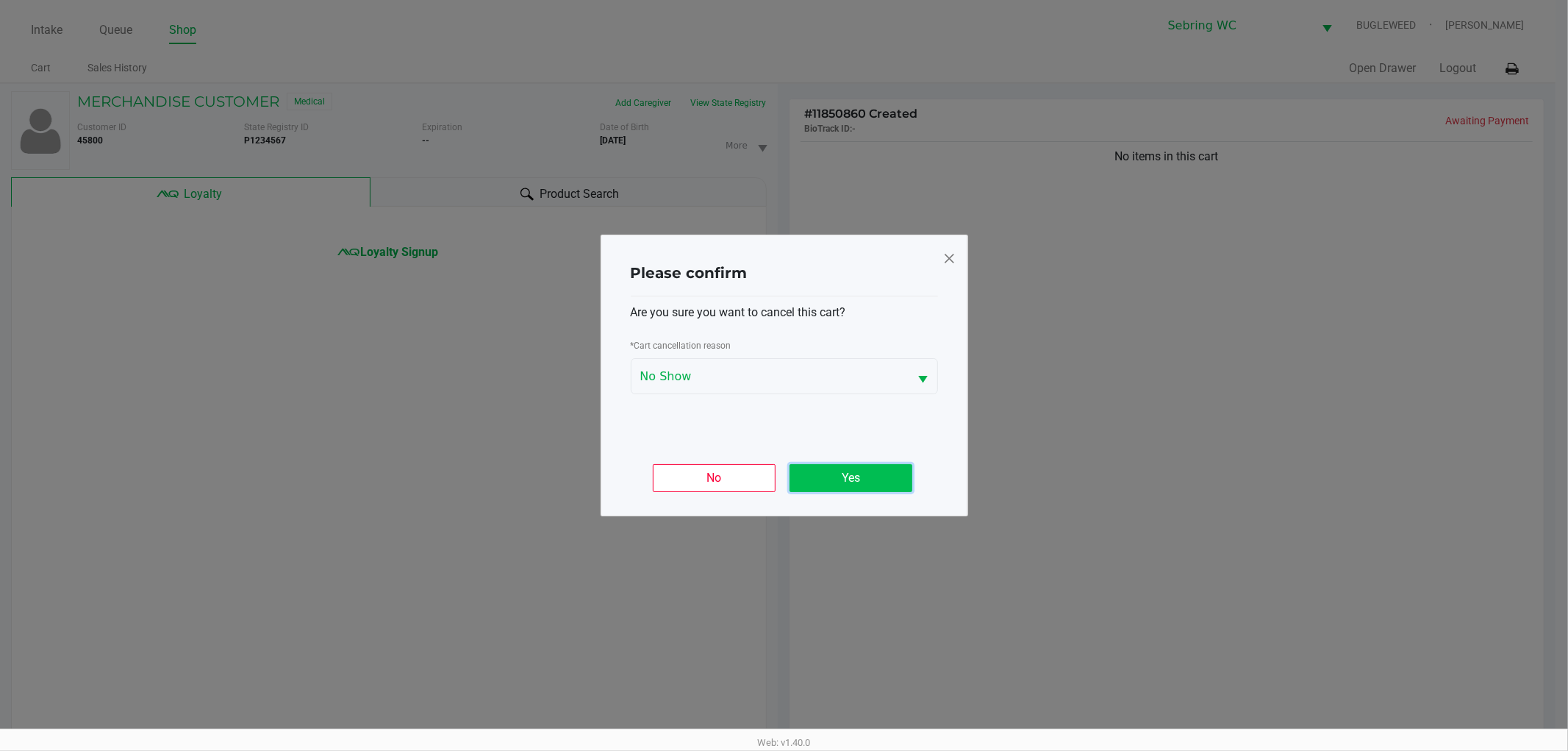
click at [866, 472] on button "Yes" at bounding box center [850, 478] width 122 height 28
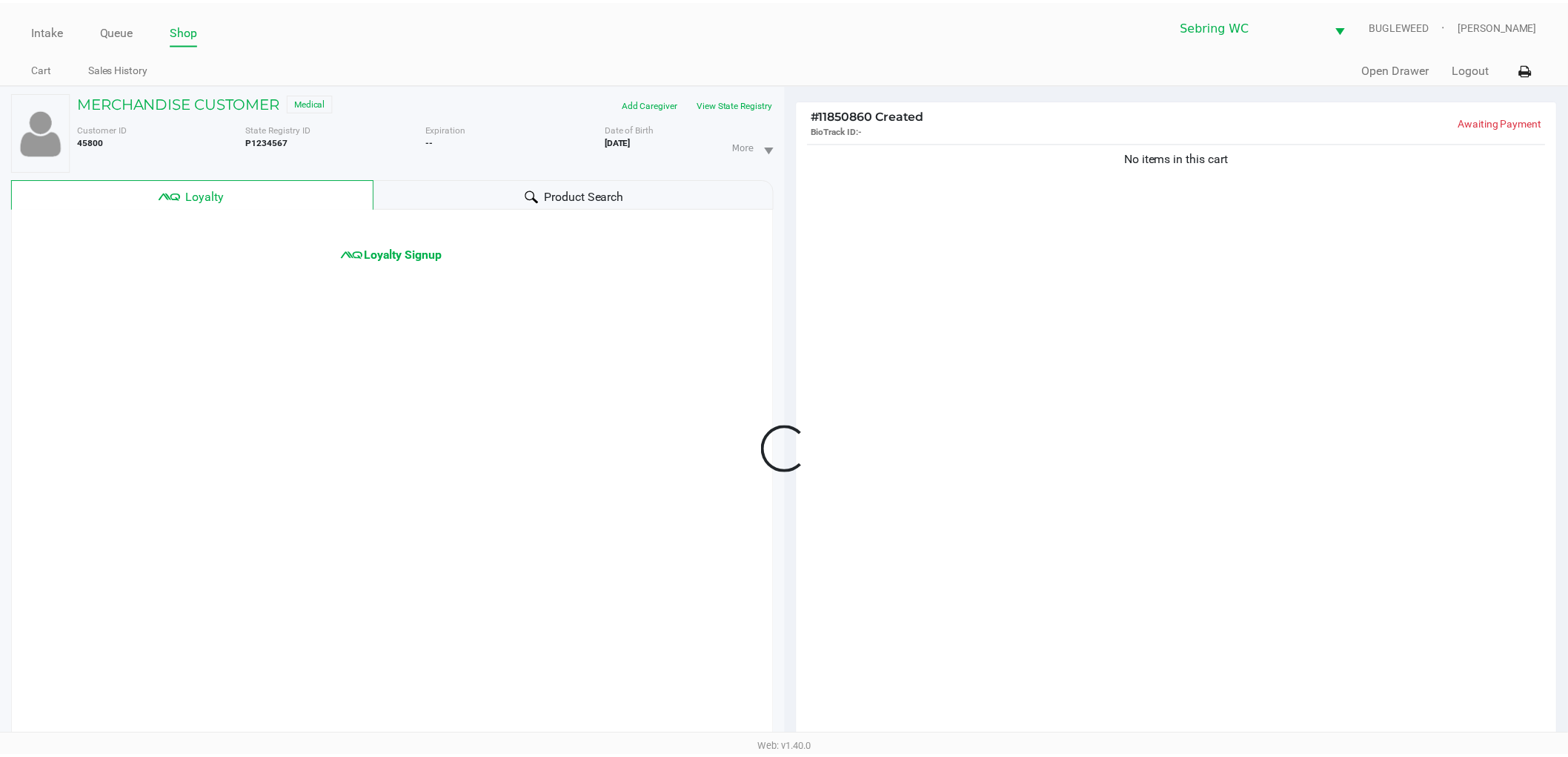
scroll to position [161, 0]
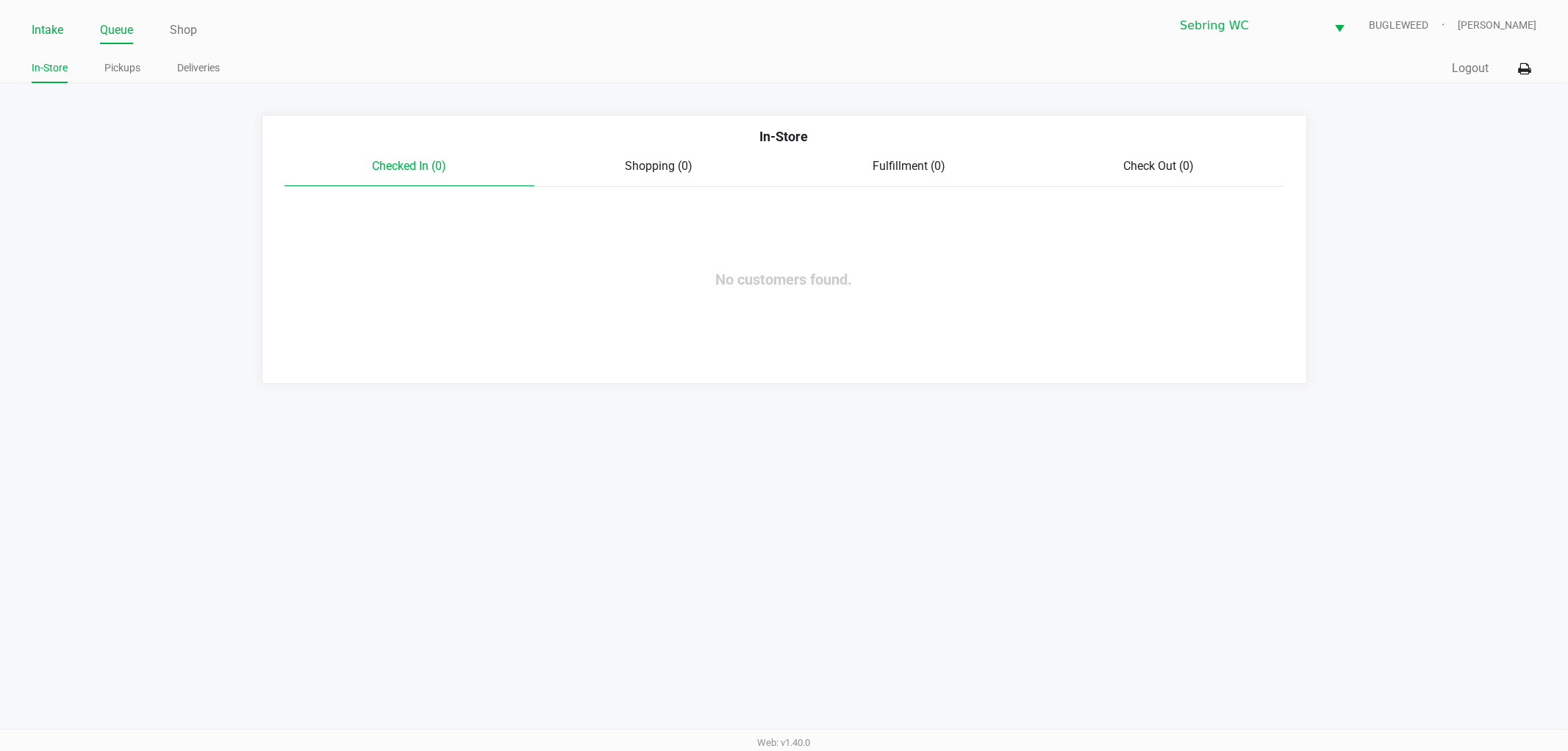
click at [45, 21] on link "Intake" at bounding box center [47, 30] width 32 height 21
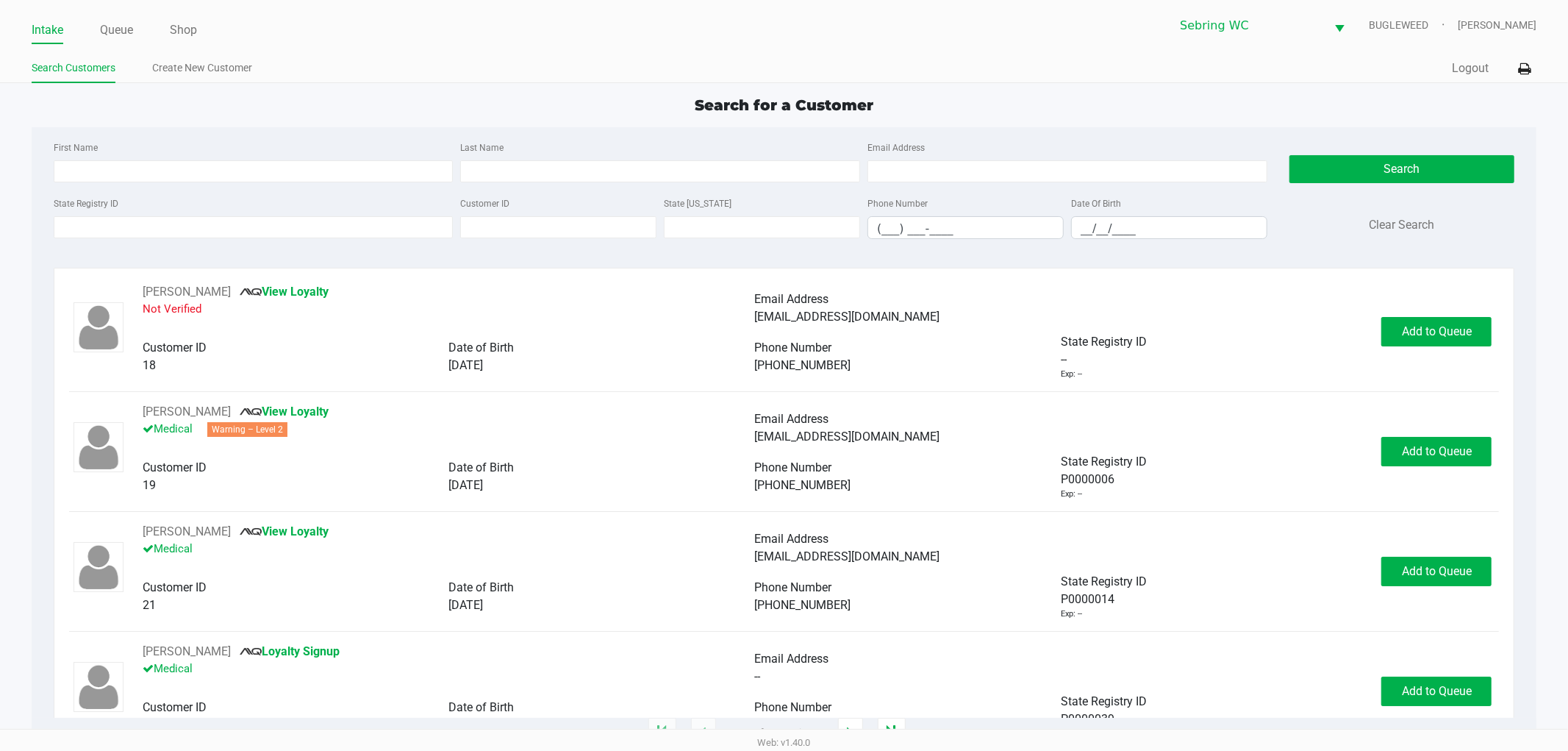
click at [419, 107] on div "Search for a Customer" at bounding box center [784, 105] width 1527 height 22
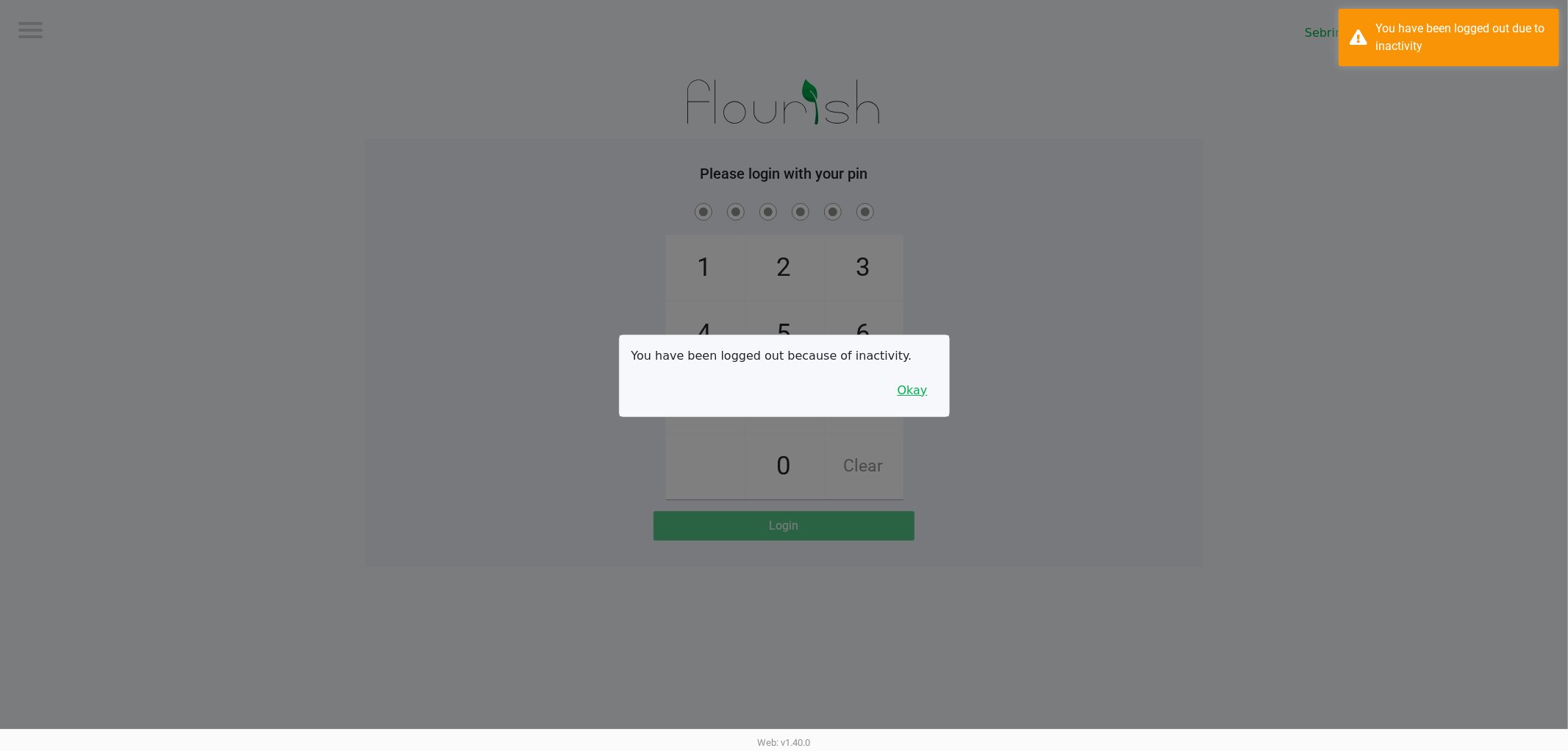
click at [916, 393] on button "Okay" at bounding box center [912, 390] width 50 height 28
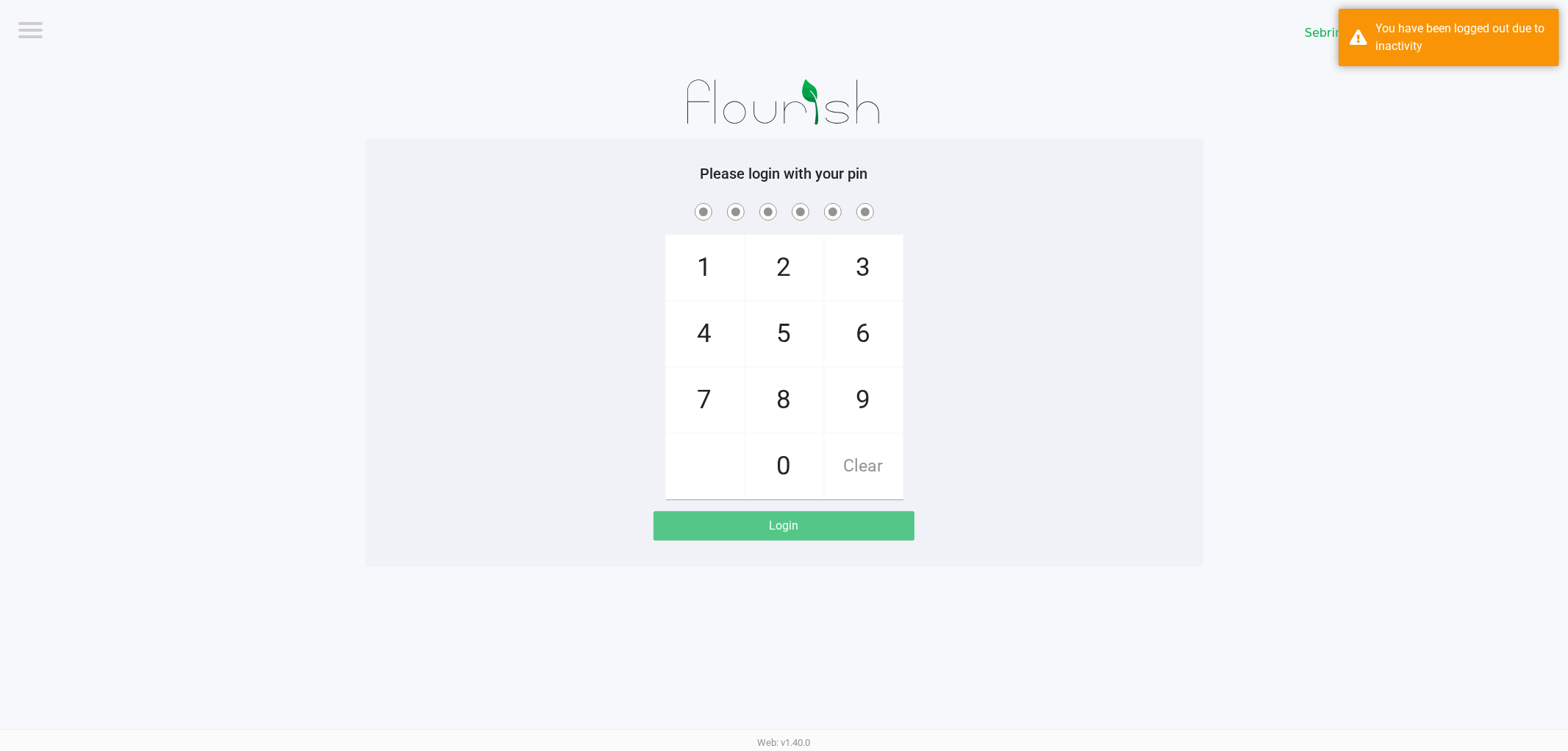
click at [959, 390] on div "1 4 7 2 5 8 0 3 6 9 Clear" at bounding box center [784, 349] width 838 height 299
checkbox input "true"
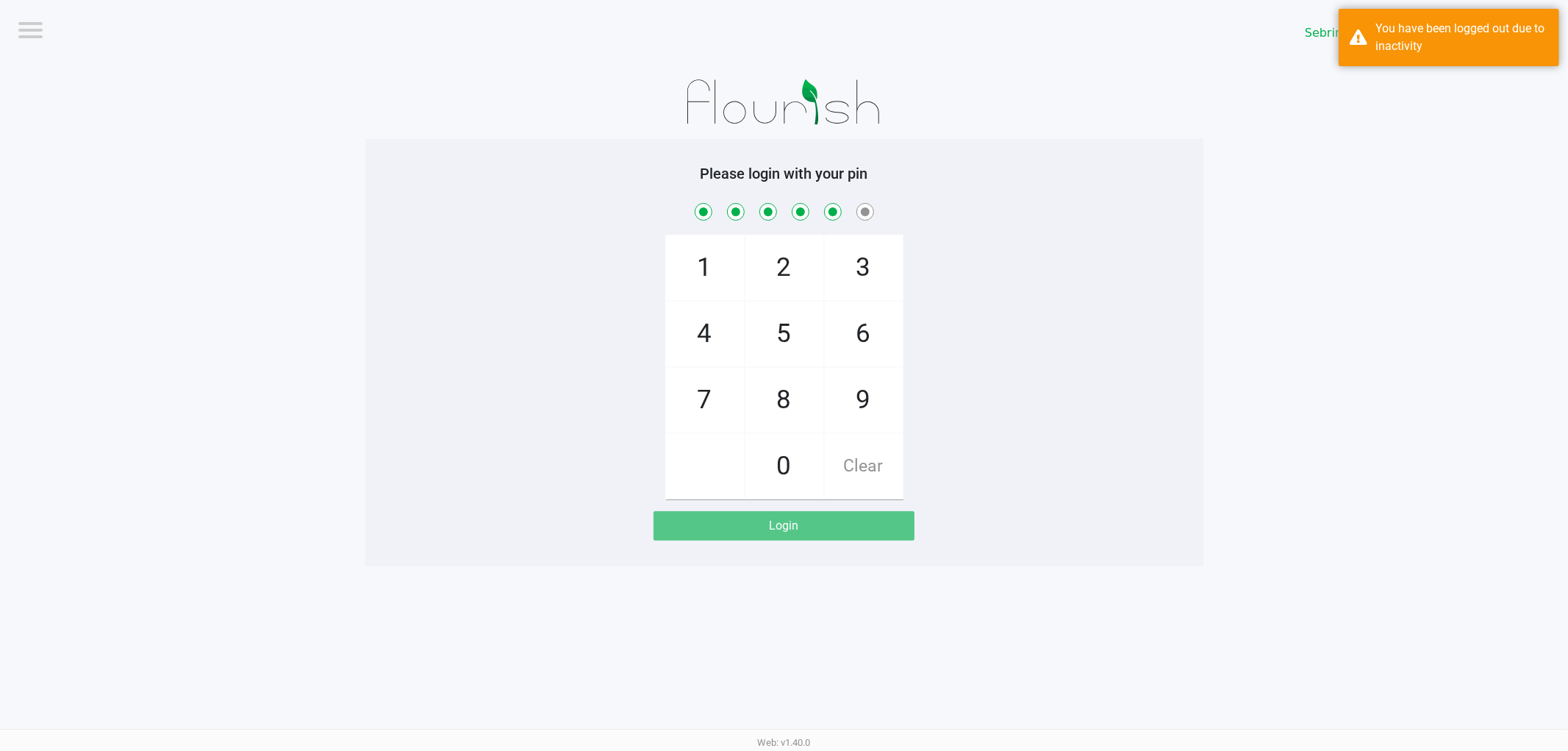
checkbox input "true"
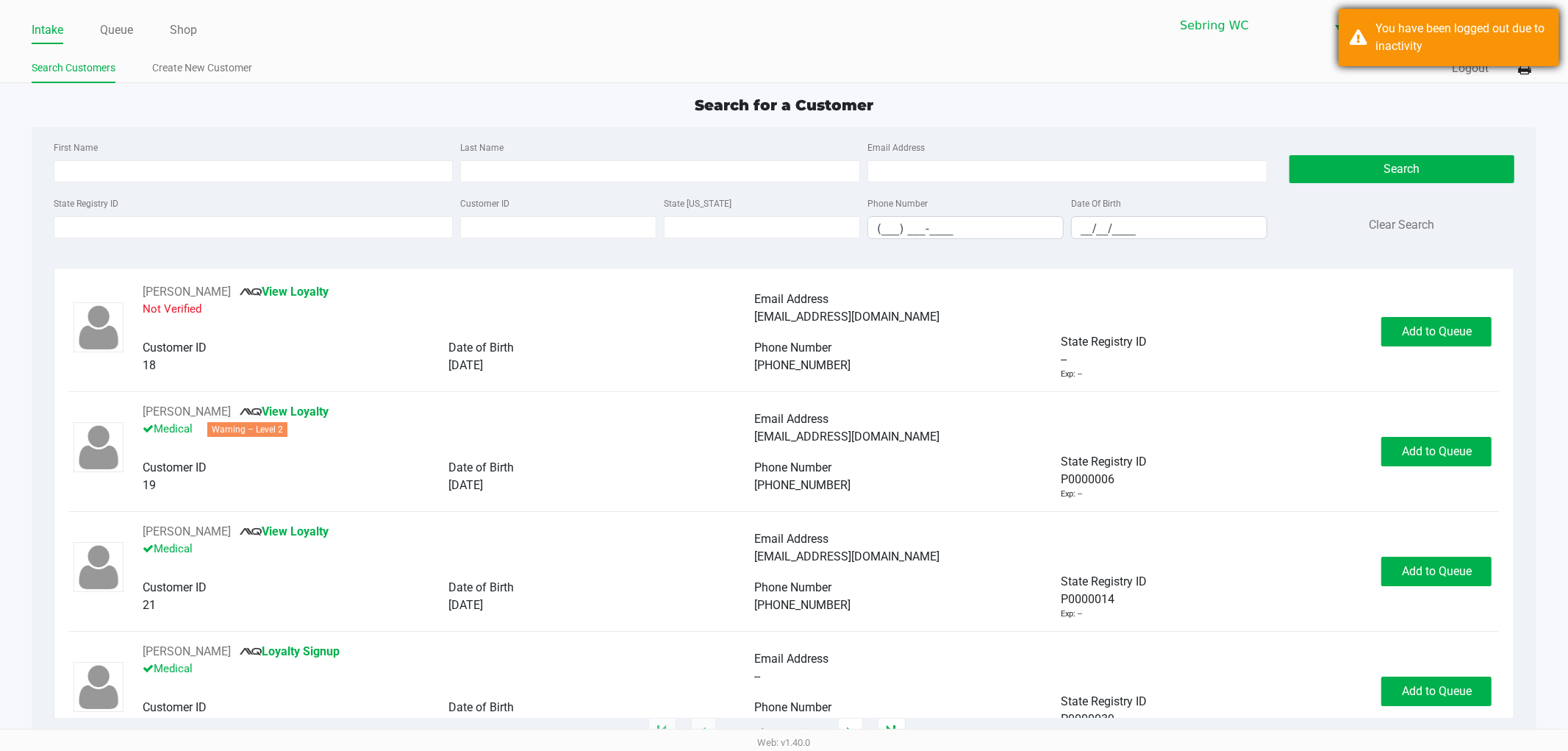
click at [1464, 31] on div "You have been logged out due to inactivity" at bounding box center [1462, 37] width 173 height 35
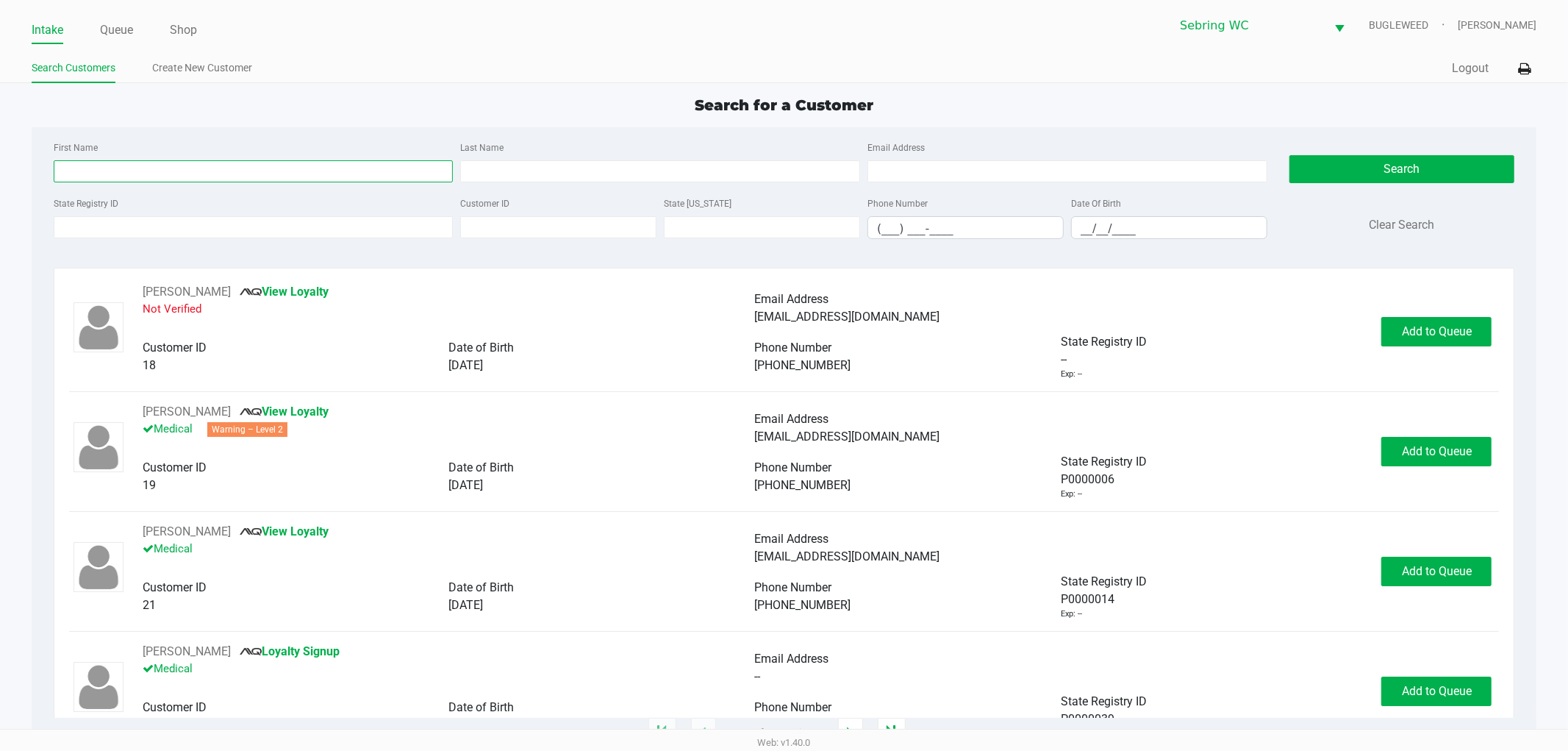
click at [138, 170] on input "First Name" at bounding box center [253, 171] width 400 height 22
click at [96, 231] on input "State Registry ID" at bounding box center [253, 227] width 400 height 22
click at [112, 222] on input "State Registry ID" at bounding box center [253, 227] width 400 height 22
click at [156, 179] on input "First Name" at bounding box center [253, 171] width 400 height 22
click at [129, 235] on input "State Registry ID" at bounding box center [253, 227] width 400 height 22
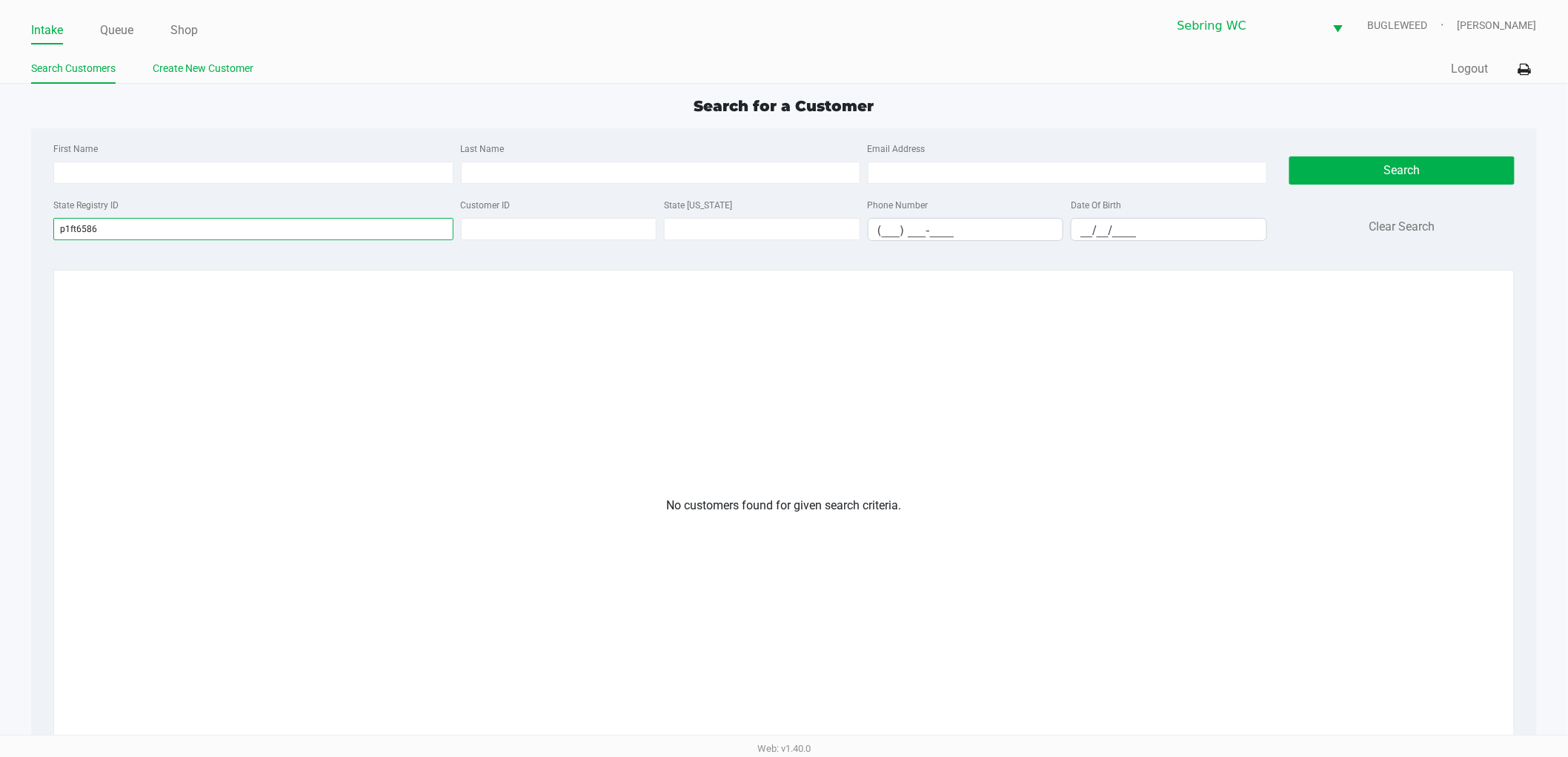
type input "p1ft6586"
click at [202, 74] on link "Create New Customer" at bounding box center [203, 68] width 101 height 18
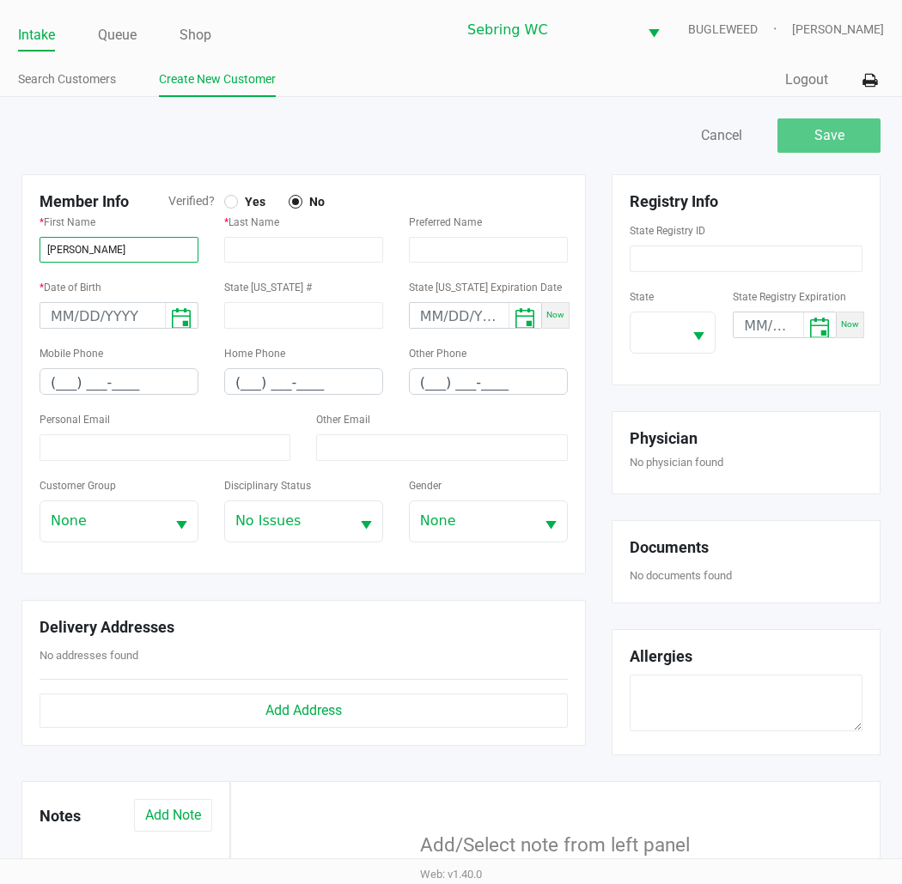
type input "[PERSON_NAME]"
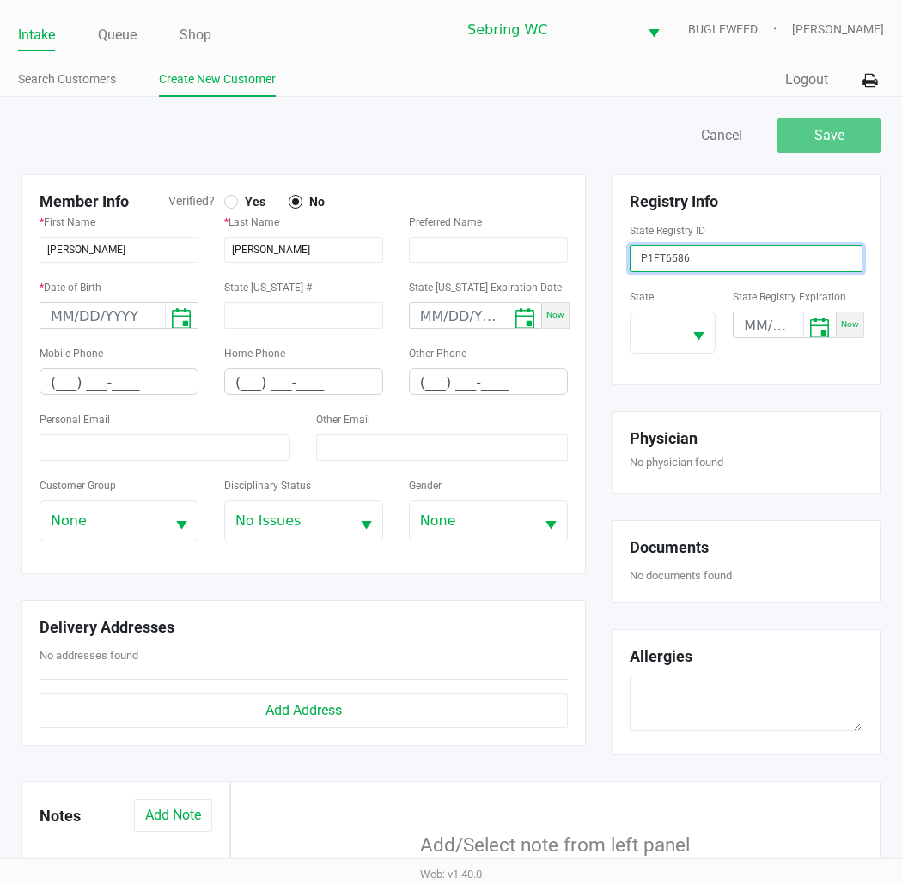
type input "P1FT6586"
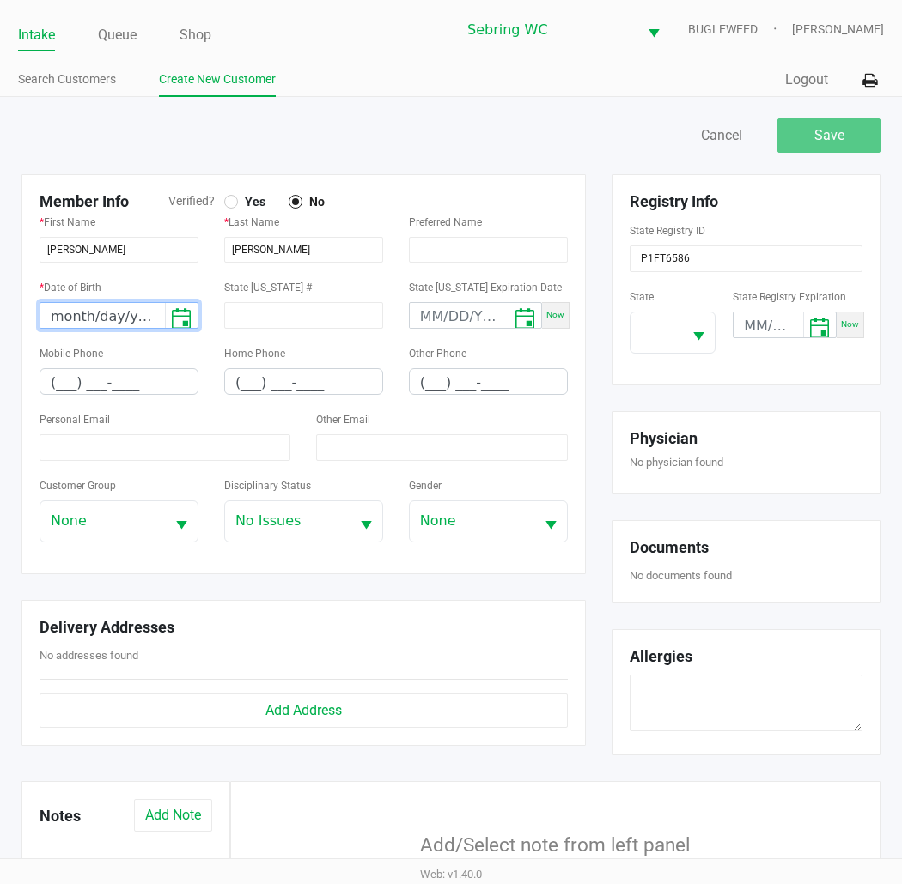
click at [115, 321] on input "month/day/year" at bounding box center [102, 316] width 125 height 27
type input "[DATE]"
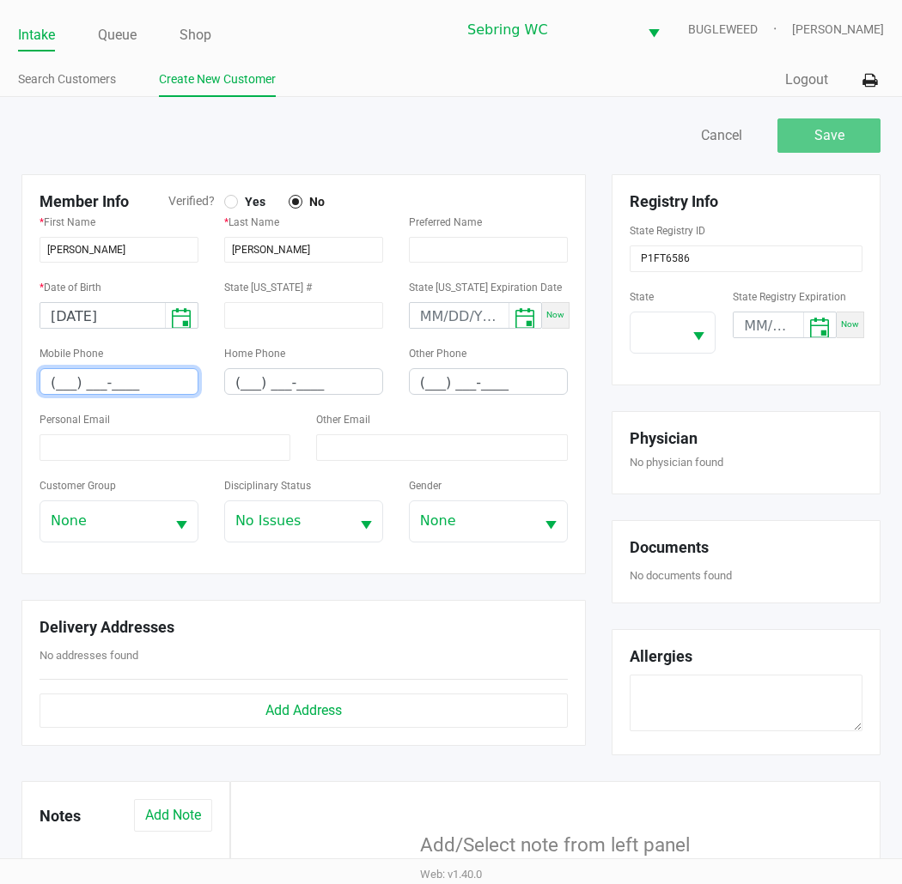
click at [181, 390] on kendo-maskedtextbox "(___) ___-____" at bounding box center [118, 381] width 159 height 27
click at [57, 379] on input "(___) ___-____" at bounding box center [118, 382] width 157 height 27
type input "[PHONE_NUMBER]"
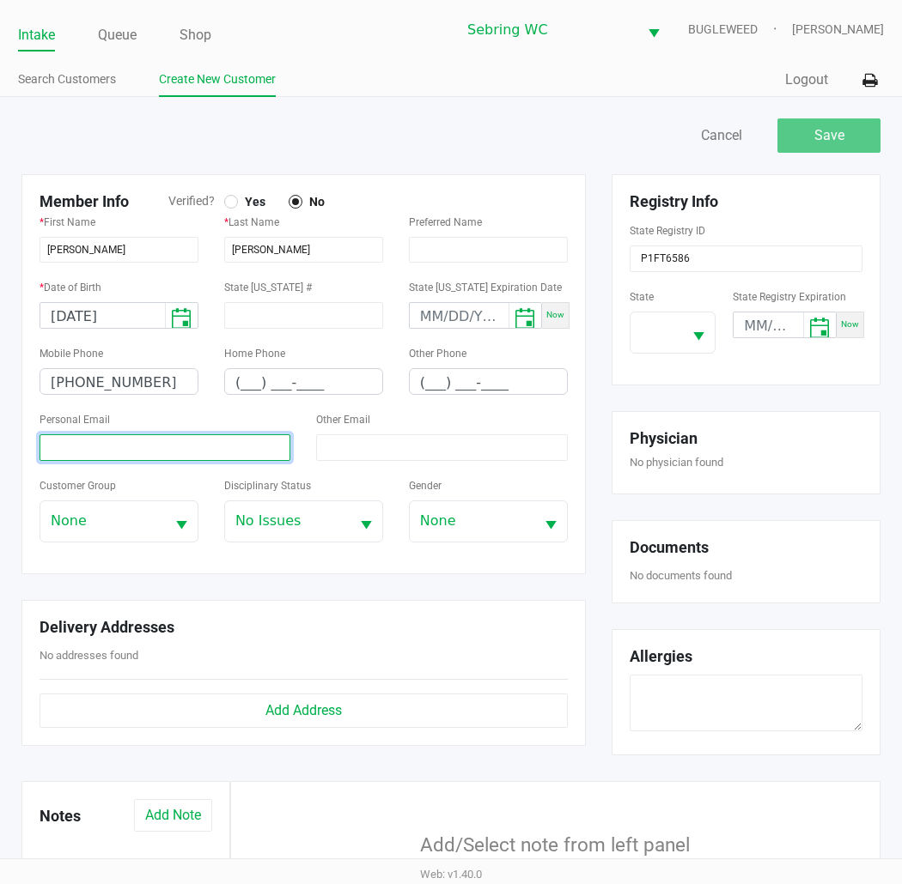
click at [99, 456] on input at bounding box center [164, 447] width 251 height 27
type input "[EMAIL_ADDRESS][DOMAIN_NAME]"
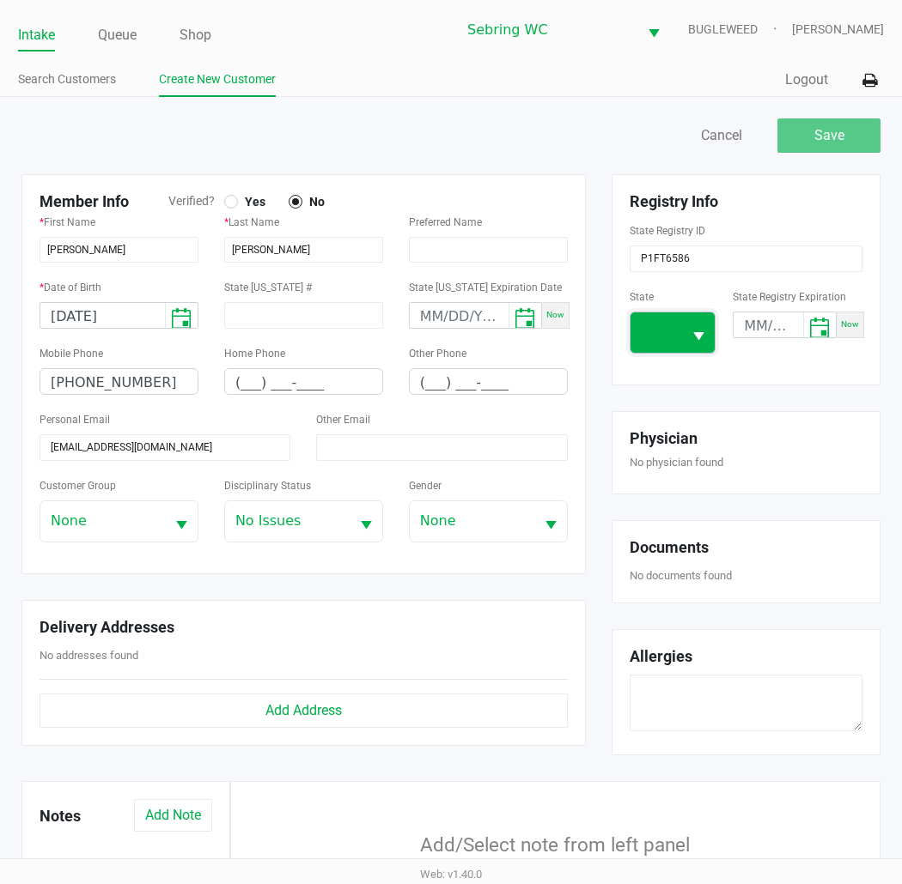
click at [673, 331] on span at bounding box center [656, 333] width 52 height 40
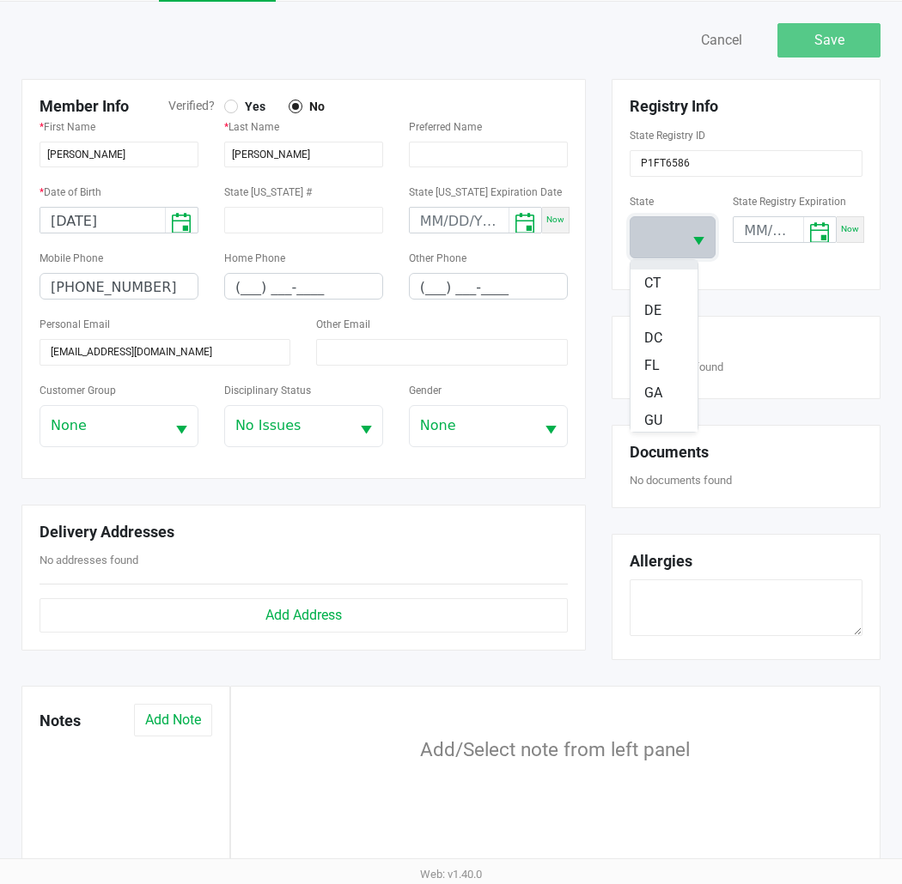
scroll to position [191, 0]
click at [649, 363] on span "FL" at bounding box center [651, 358] width 15 height 21
click at [793, 273] on div "Registry Info State Registry ID P1FT6586 State [US_STATE] State Registry Expira…" at bounding box center [745, 184] width 269 height 211
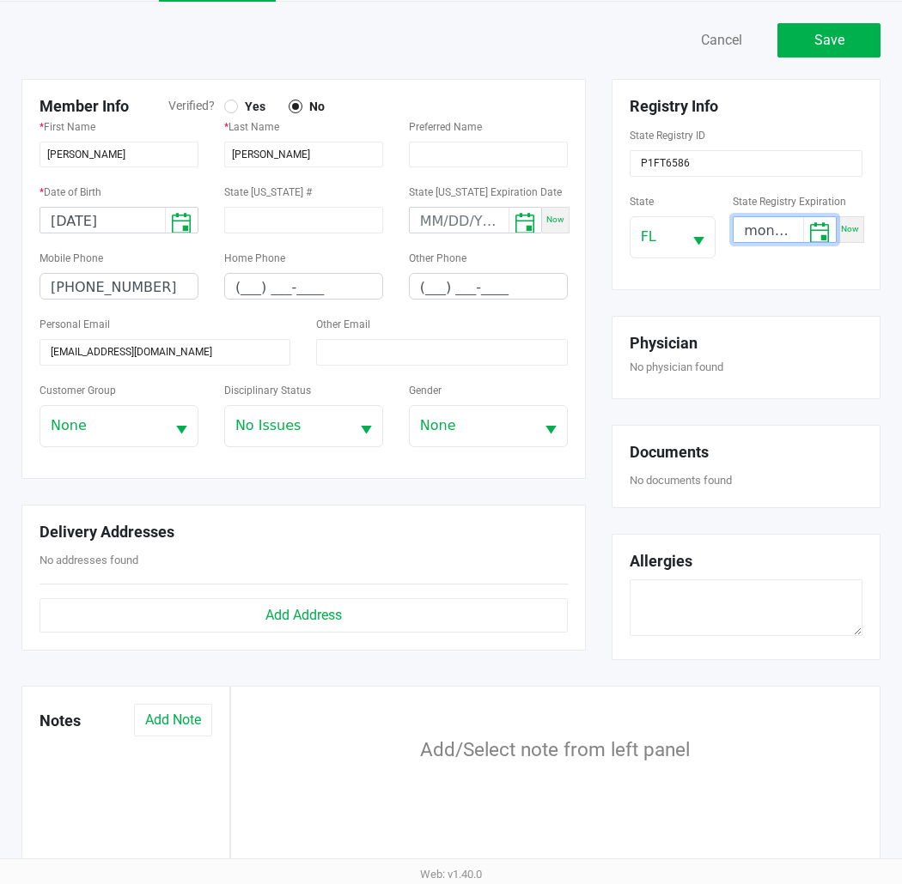
click at [750, 235] on input "month/day/year" at bounding box center [768, 230] width 70 height 27
type input "[DATE]"
click at [756, 316] on div "Physician No physician found" at bounding box center [745, 357] width 269 height 83
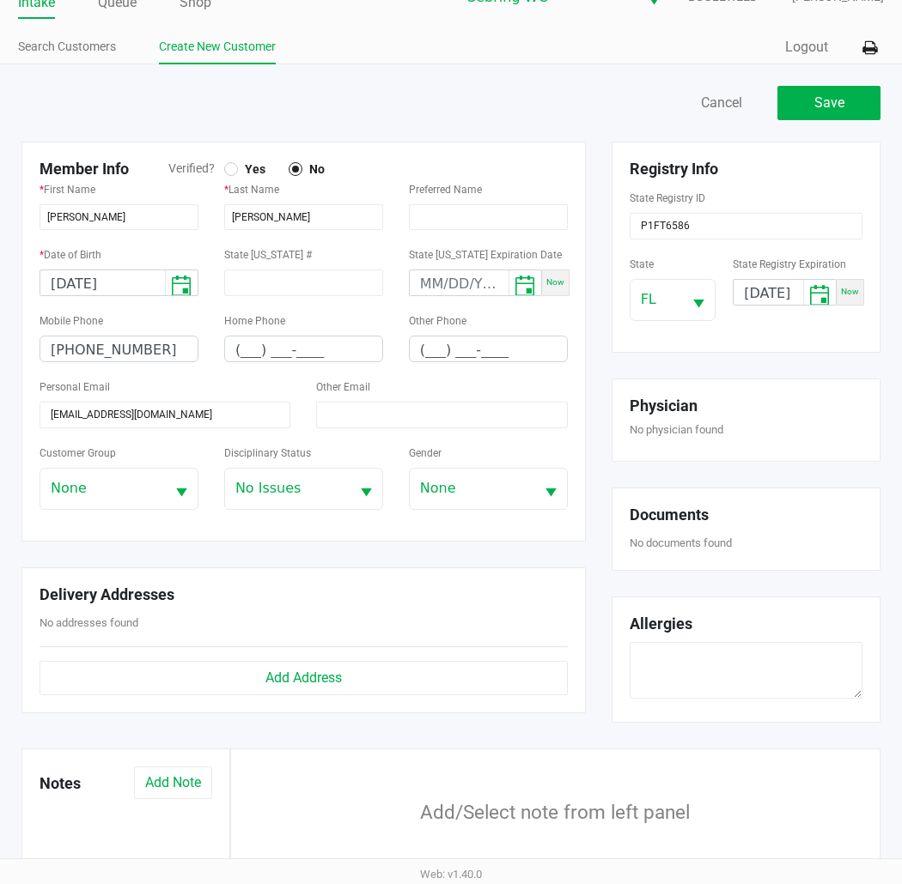
scroll to position [0, 0]
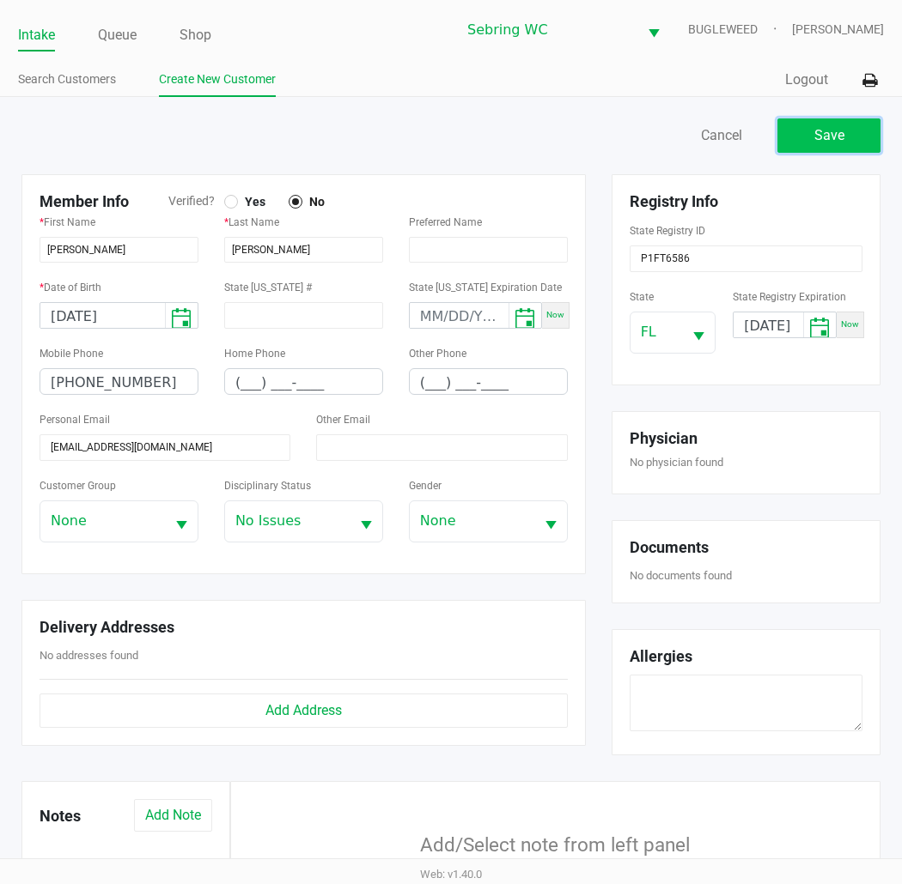
click at [804, 143] on button "Save" at bounding box center [828, 135] width 103 height 34
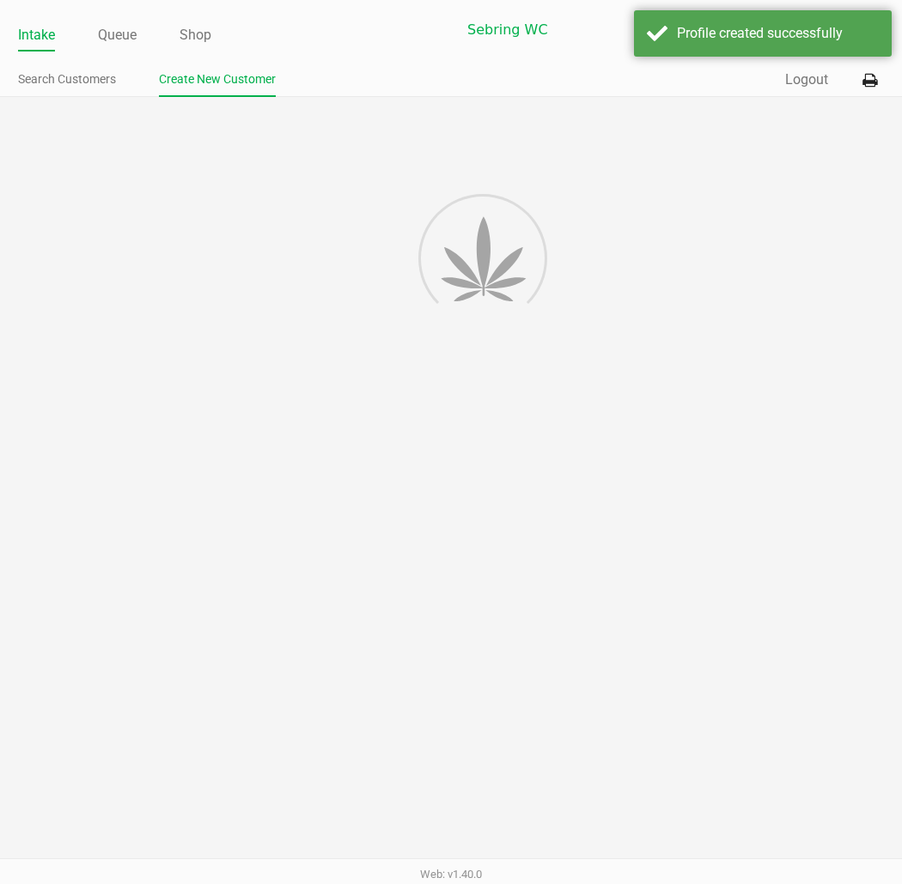
type input "---"
type input "( __) ___-____"
type input "---"
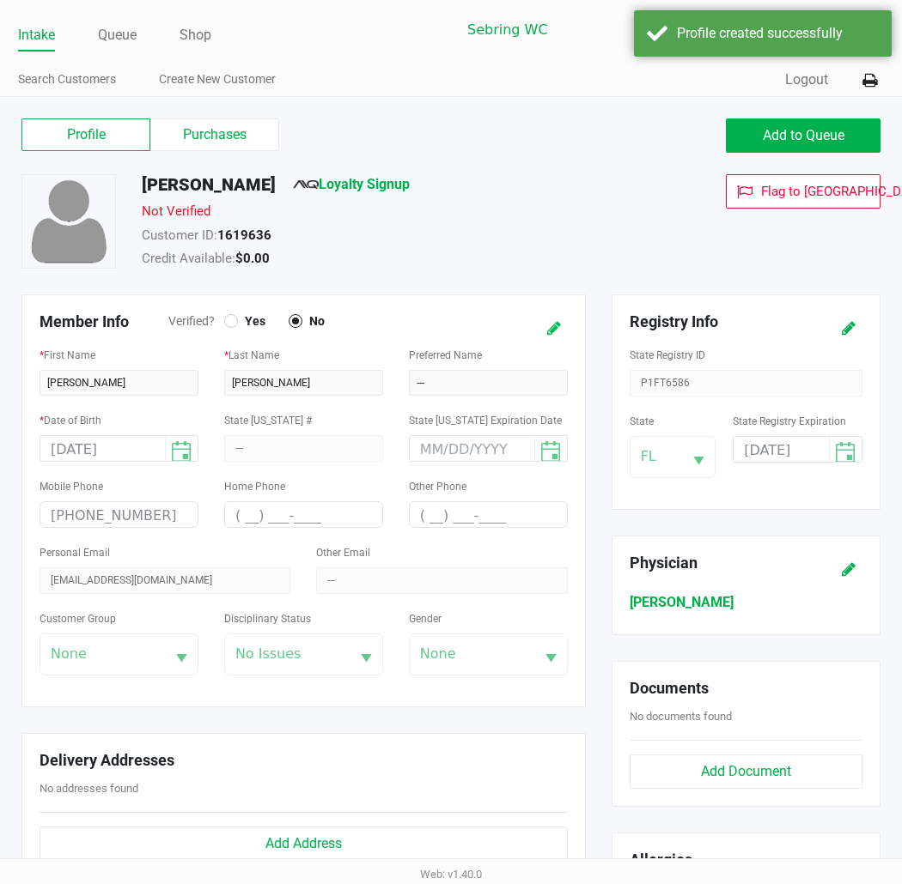
click at [544, 331] on button at bounding box center [553, 329] width 27 height 32
click at [225, 324] on div at bounding box center [231, 321] width 14 height 14
click at [535, 319] on button at bounding box center [536, 329] width 27 height 32
click at [539, 245] on div "Customer ID: 1619636" at bounding box center [383, 238] width 509 height 24
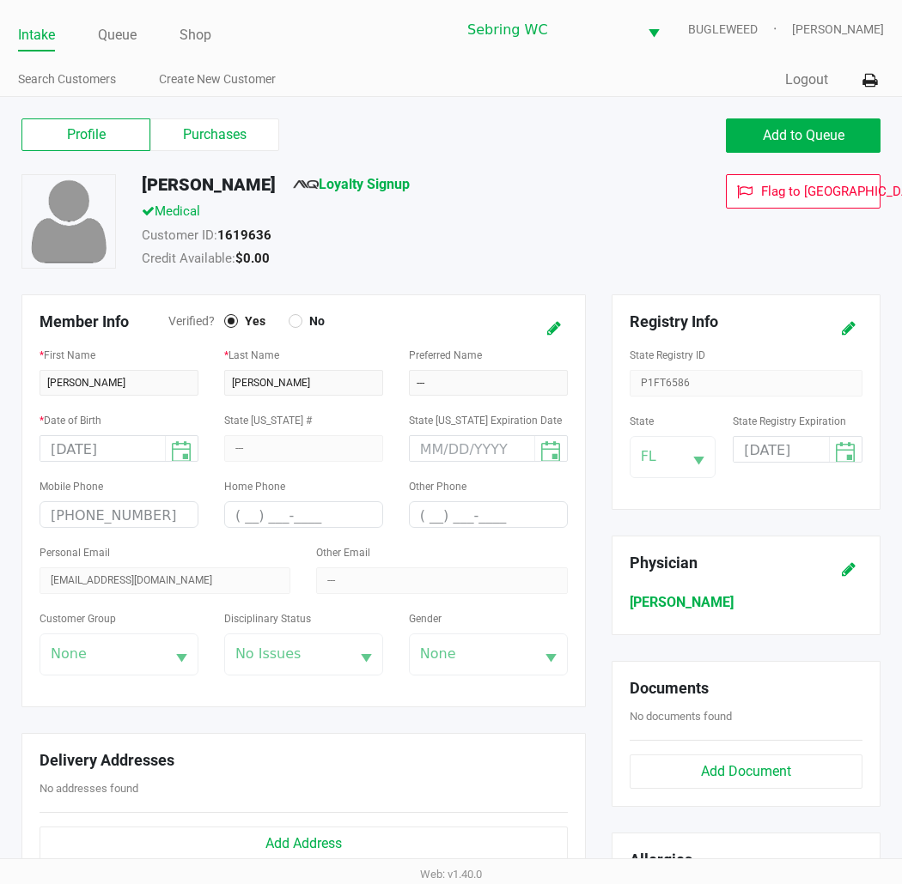
click at [507, 239] on div "Customer ID: 1619636" at bounding box center [383, 238] width 509 height 24
click at [739, 143] on button "Add to Queue" at bounding box center [803, 135] width 155 height 34
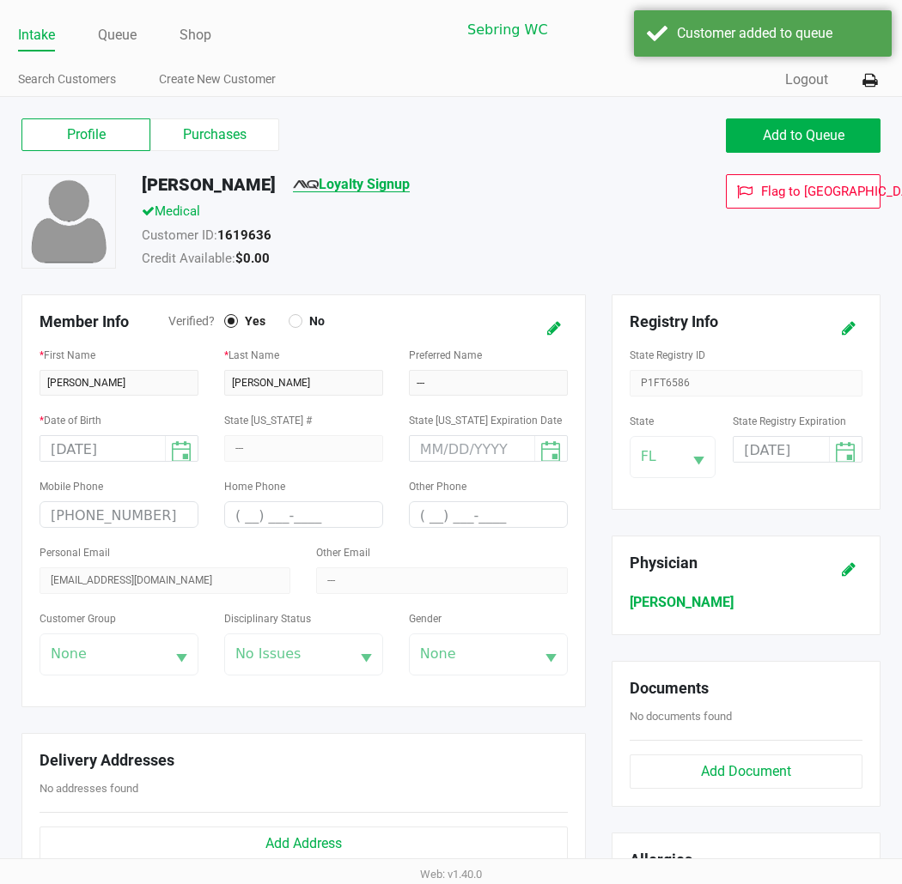
click at [398, 184] on link "Loyalty Signup" at bounding box center [351, 184] width 117 height 16
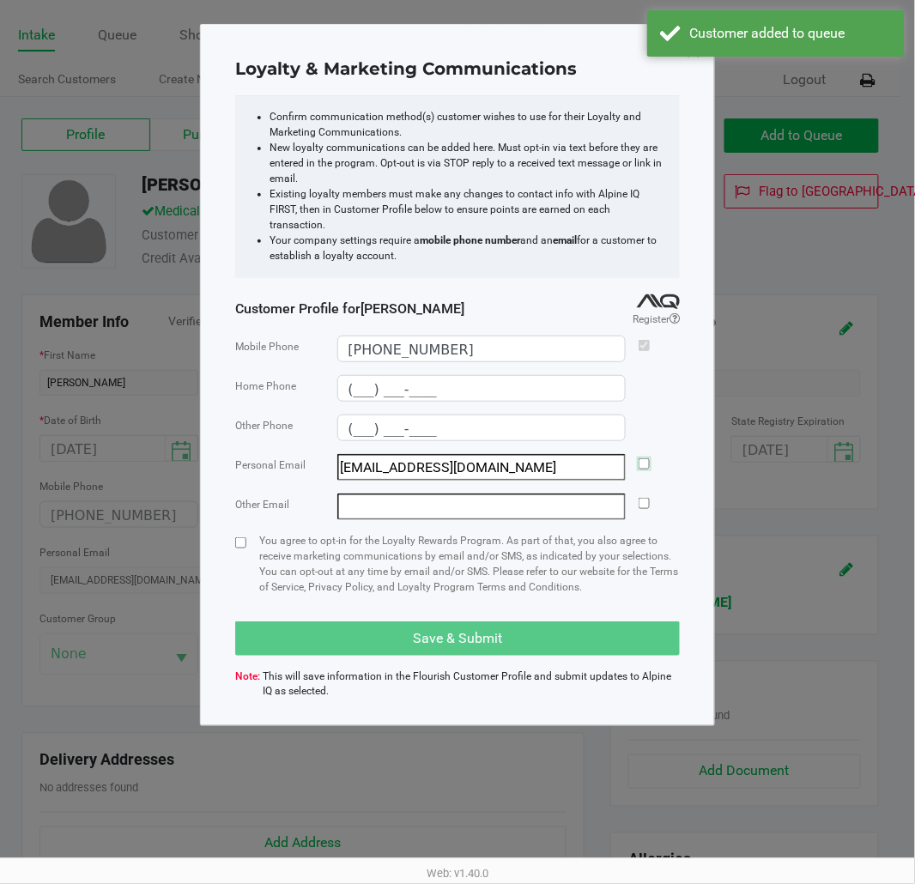
click at [641, 459] on input "checkbox" at bounding box center [644, 464] width 11 height 11
checkbox input "true"
click at [236, 538] on input "checkbox" at bounding box center [240, 543] width 11 height 11
checkbox input "true"
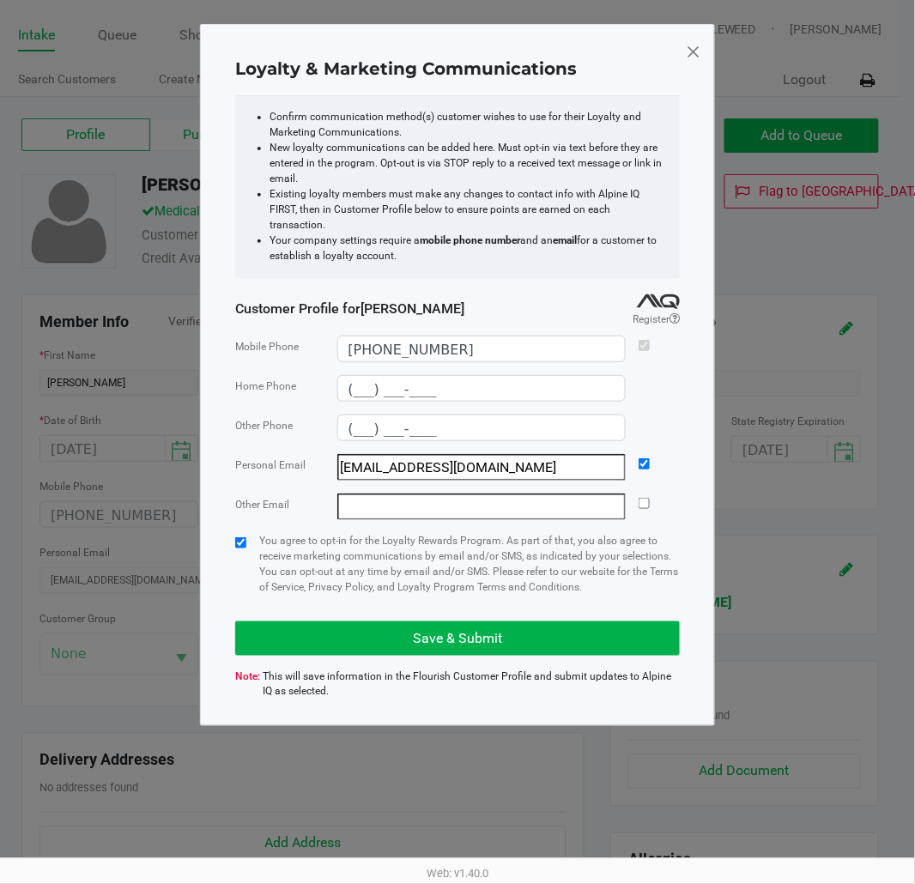
click at [294, 533] on p "You agree to opt-in for the Loyalty Rewards Program. As part of that, you also …" at bounding box center [469, 564] width 421 height 62
click at [455, 564] on p "You agree to opt-in for the Loyalty Rewards Program. As part of that, you also …" at bounding box center [469, 564] width 421 height 62
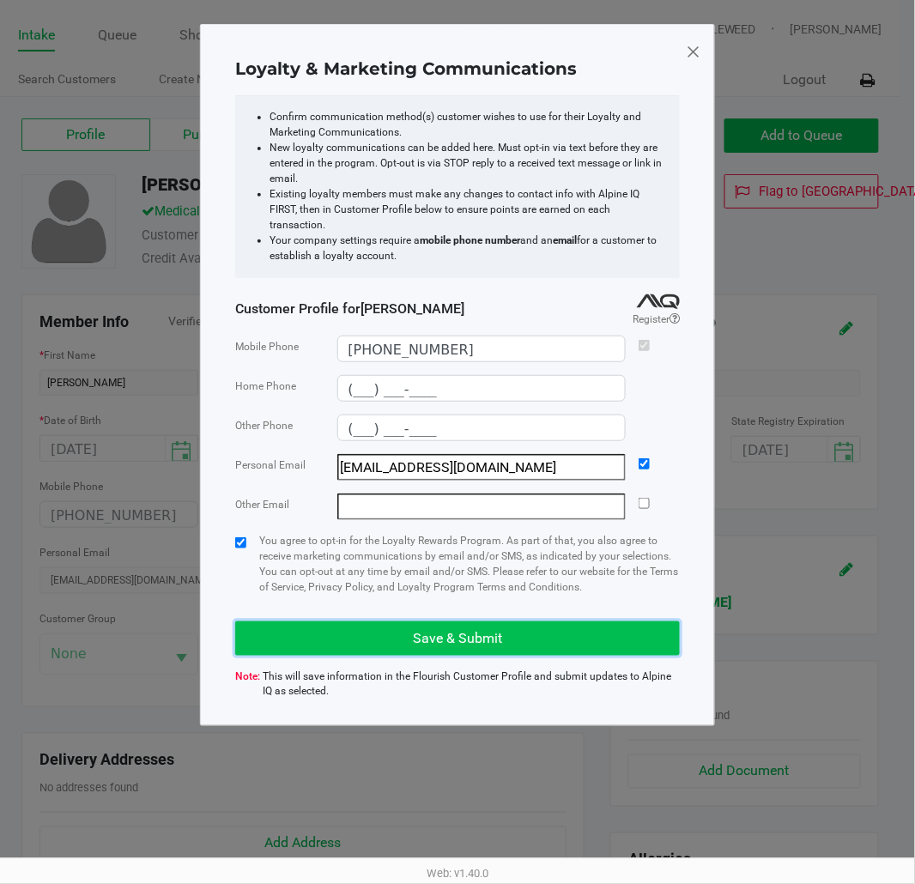
click at [457, 622] on button "Save & Submit" at bounding box center [457, 639] width 445 height 34
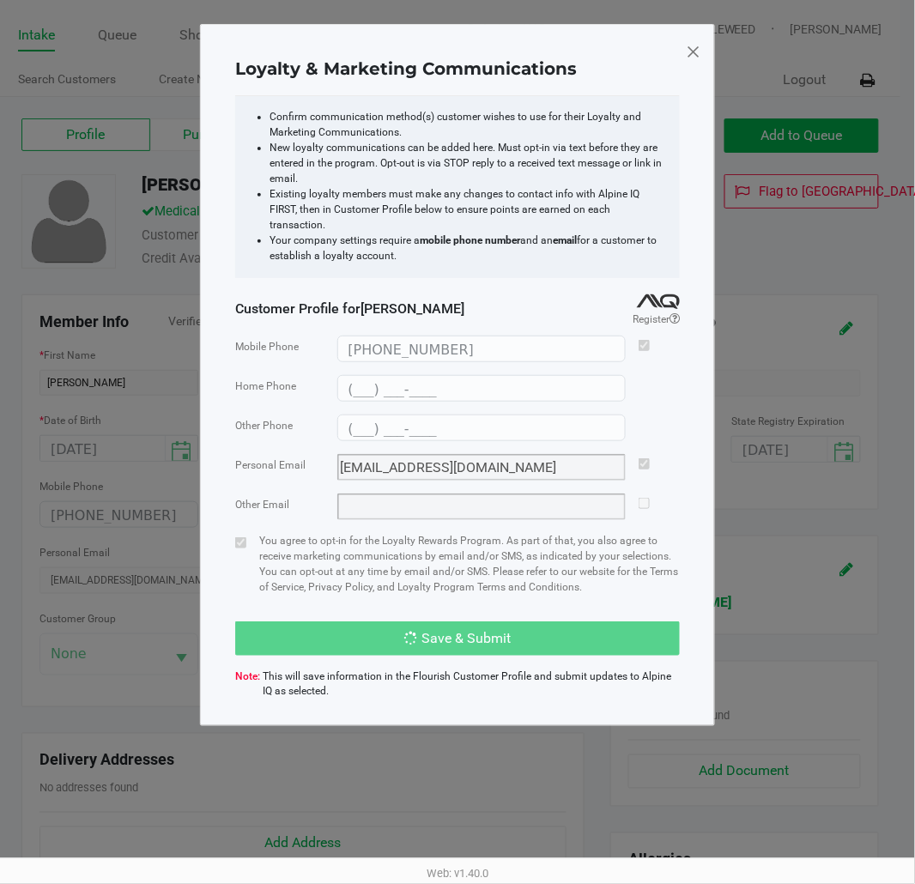
type input "(___) ___-____"
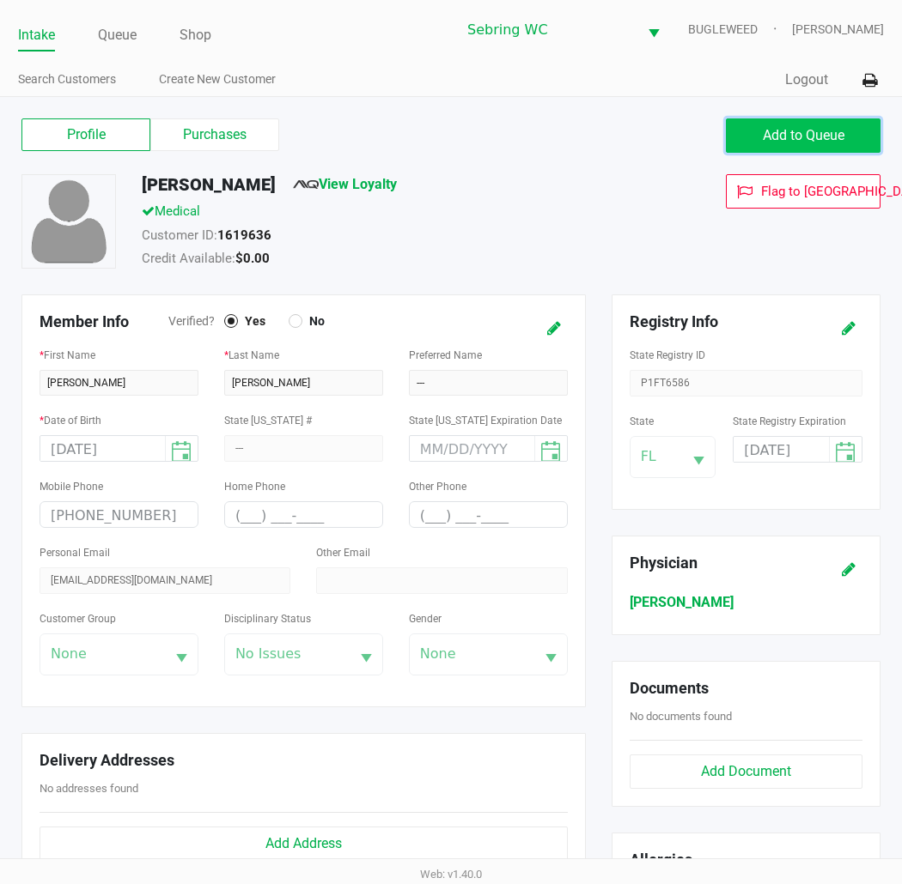
click at [776, 130] on span "Add to Queue" at bounding box center [804, 135] width 82 height 16
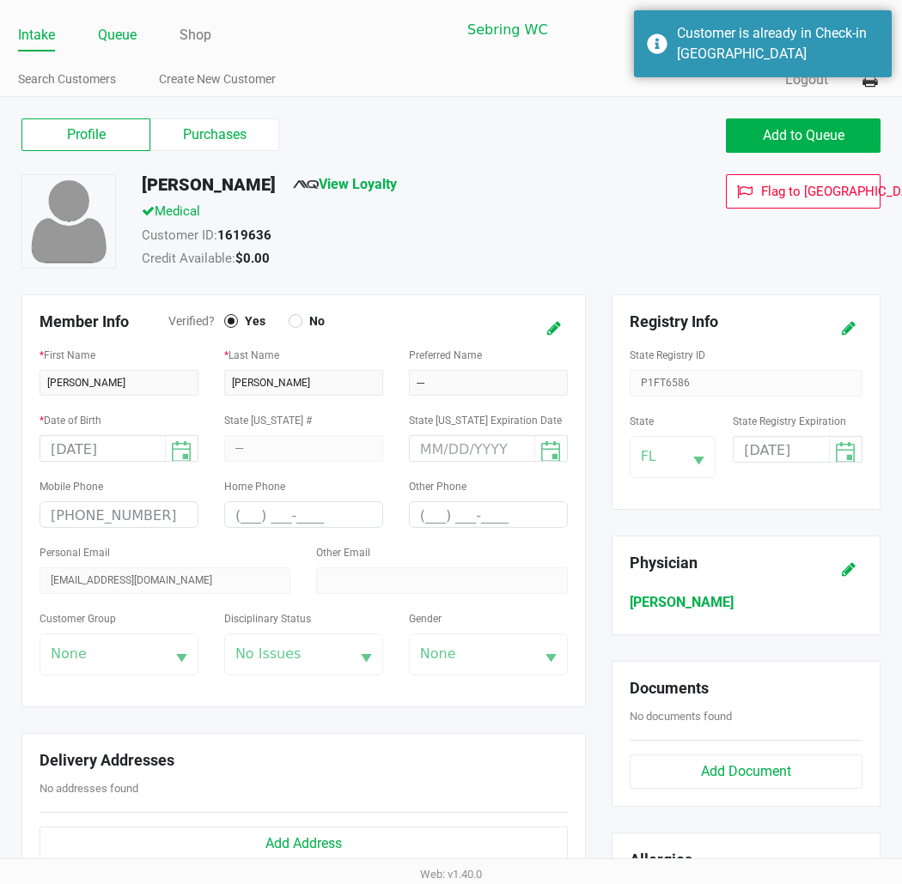
click at [107, 32] on link "Queue" at bounding box center [117, 35] width 39 height 24
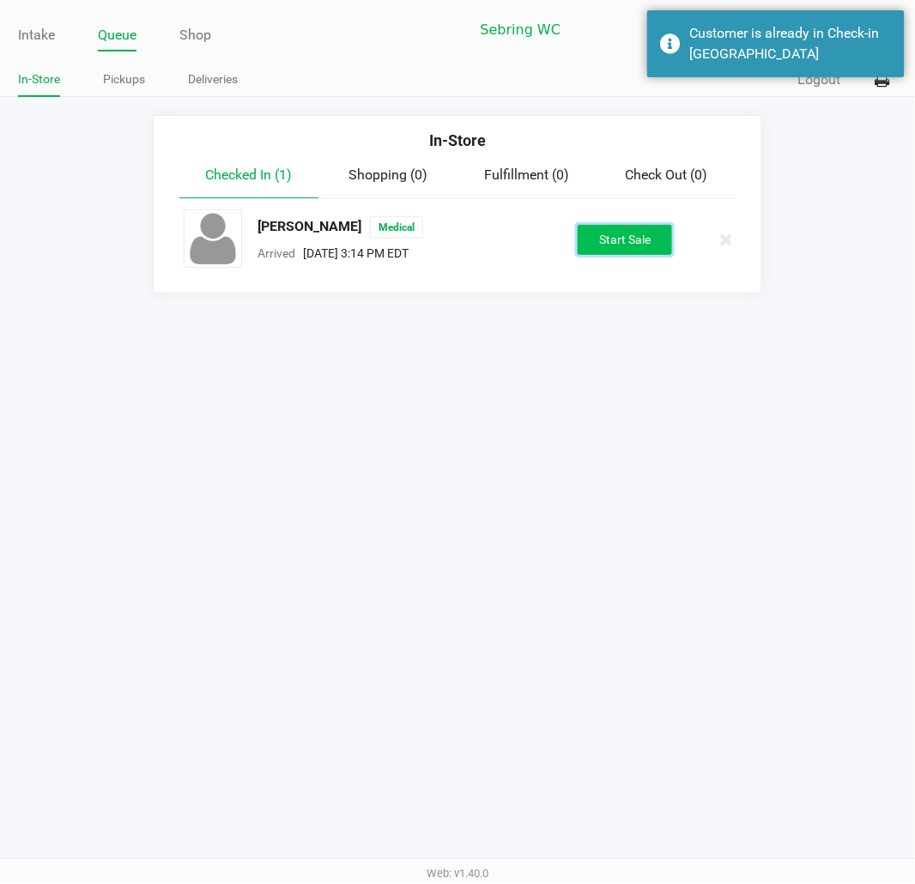
click at [610, 238] on button "Start Sale" at bounding box center [625, 240] width 94 height 30
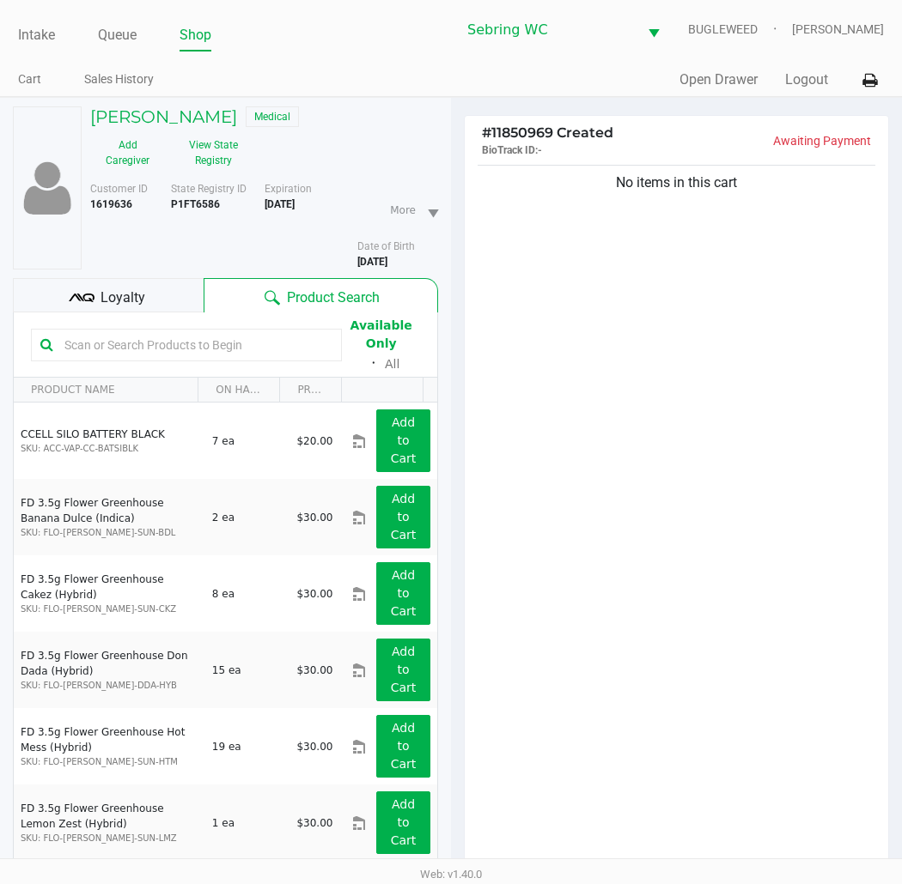
click at [612, 427] on div "No items in this cart" at bounding box center [676, 520] width 423 height 719
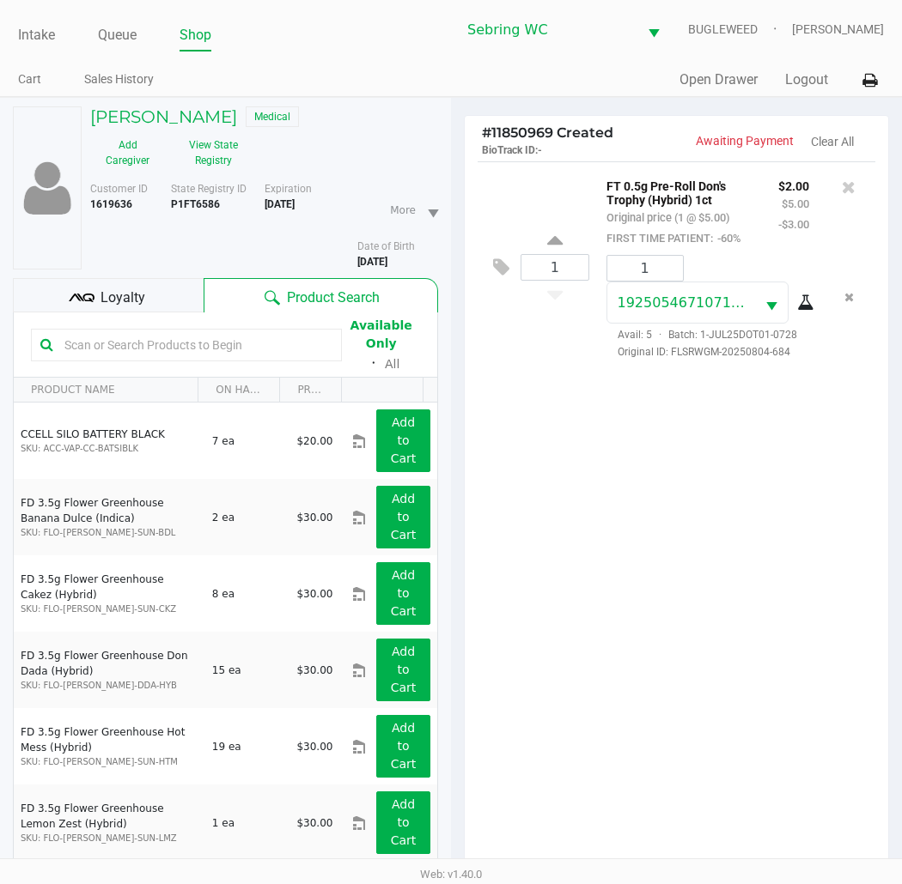
click at [700, 482] on div "1 FT 0.5g Pre-Roll Don's Trophy (Hybrid) 1ct Original price (1 @ $5.00) FIRST T…" at bounding box center [676, 520] width 423 height 719
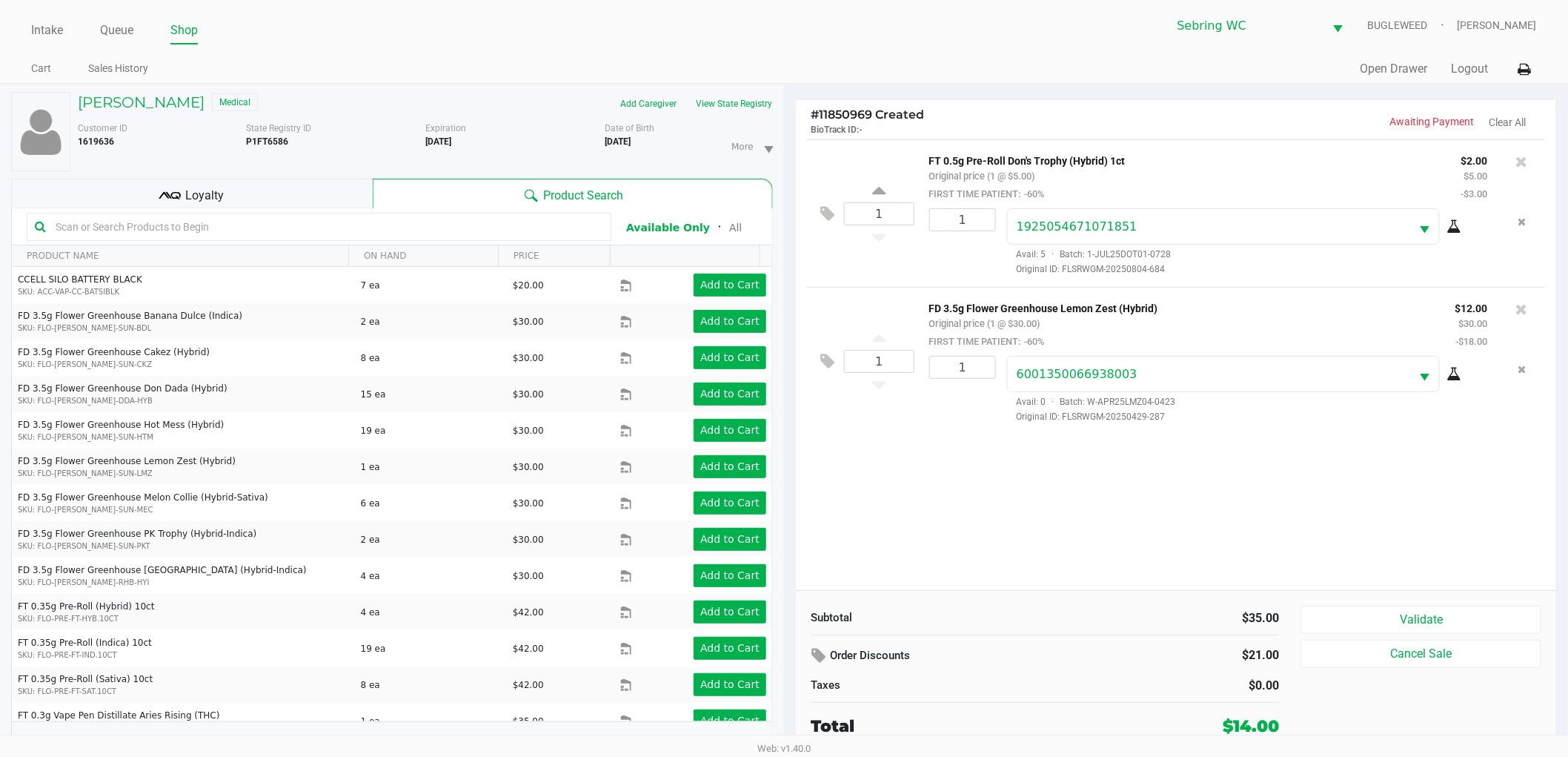
click at [1150, 499] on div "1 FT 0.5g Pre-Roll Don's Trophy (Hybrid) 1ct Original price (1 @ $5.00) FIRST T…" at bounding box center [1175, 364] width 760 height 451
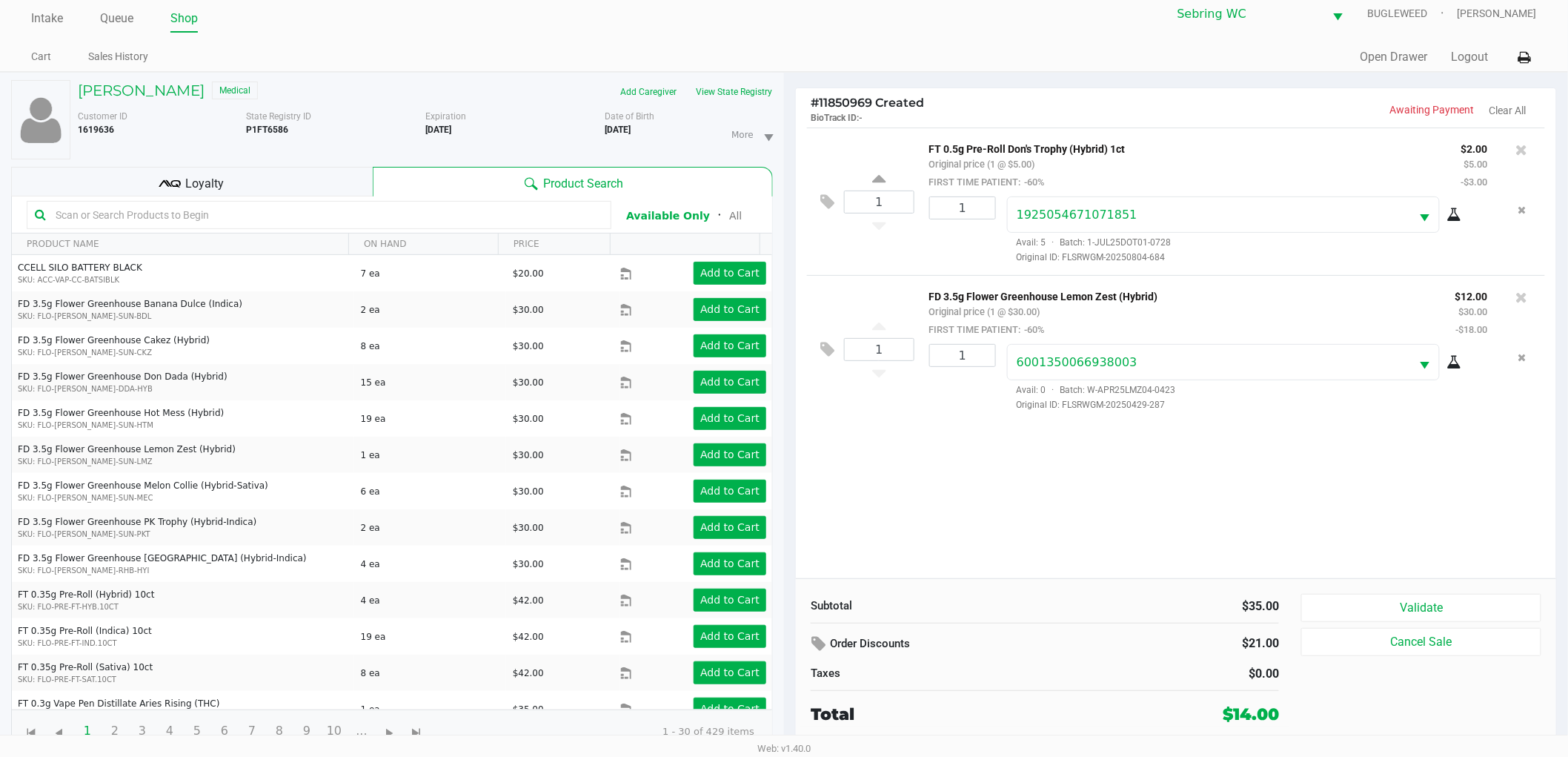
scroll to position [16, 0]
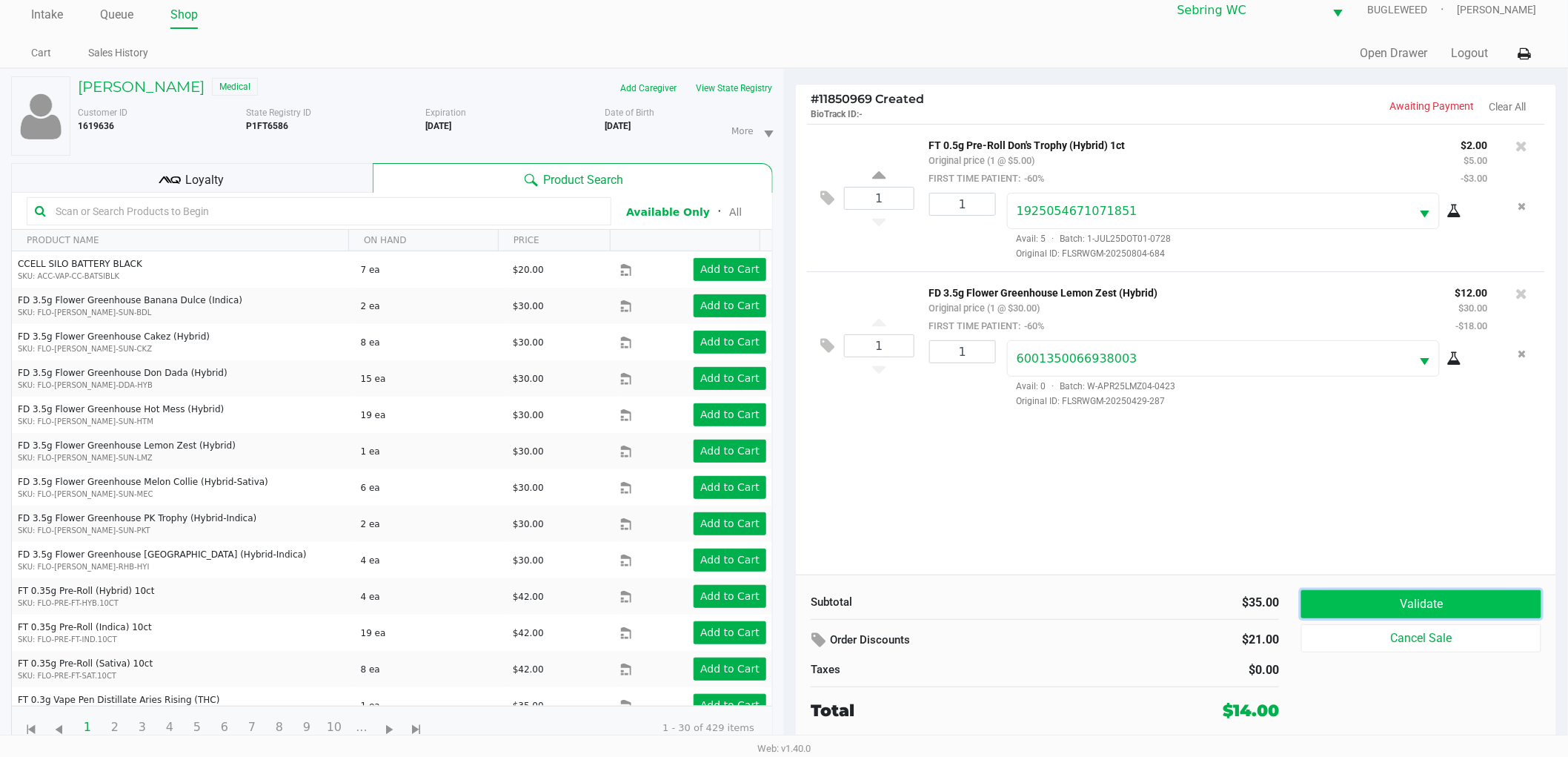
click at [1324, 602] on button "Validate" at bounding box center [1421, 604] width 240 height 28
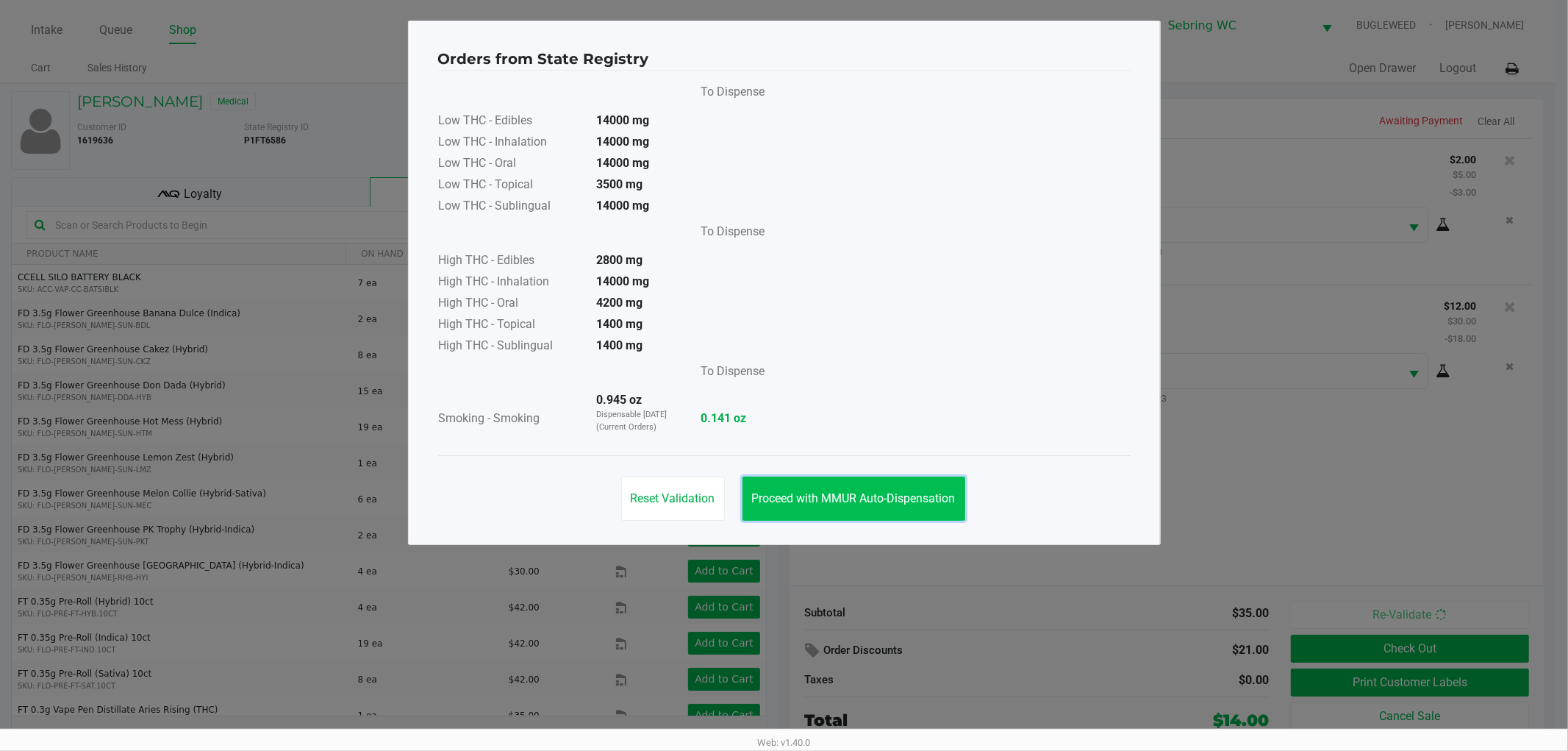
click at [885, 520] on button "Proceed with MMUR Auto-Dispensation" at bounding box center [853, 498] width 223 height 45
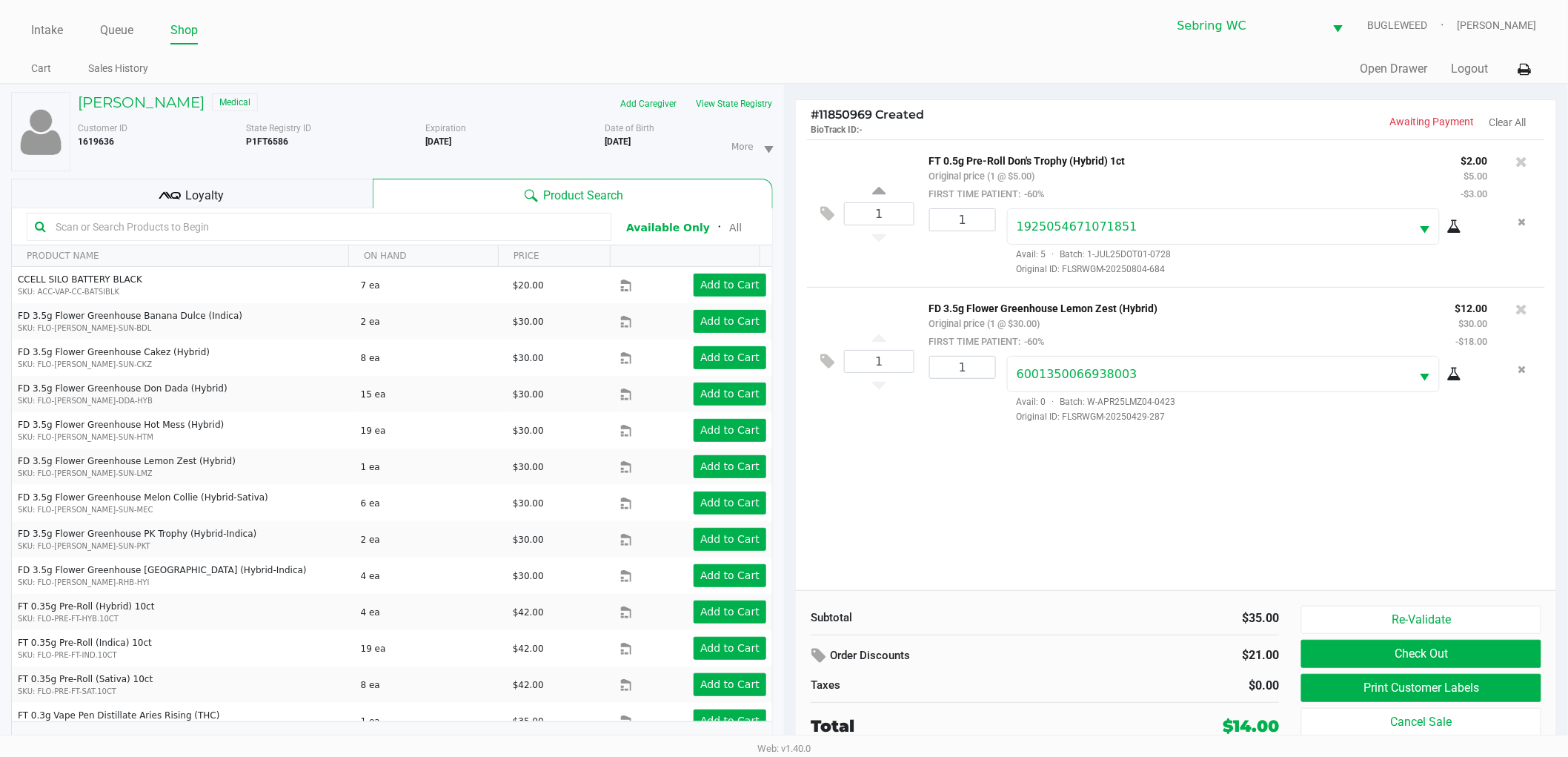
click at [983, 550] on div "1 FT 0.5g Pre-Roll Don's Trophy (Hybrid) 1ct Original price (1 @ $5.00) FIRST T…" at bounding box center [1175, 364] width 760 height 451
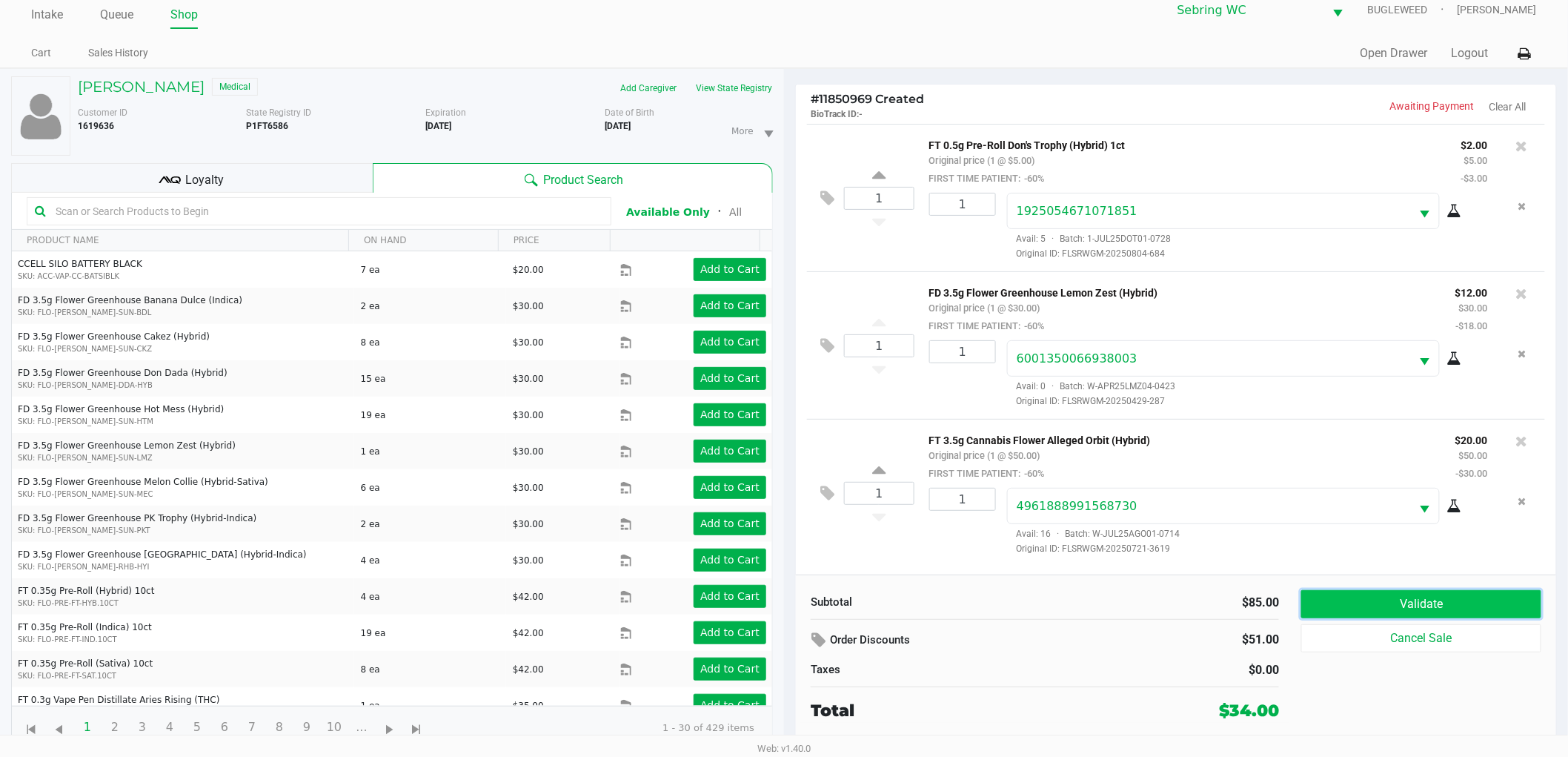
click at [1401, 598] on button "Validate" at bounding box center [1421, 604] width 240 height 28
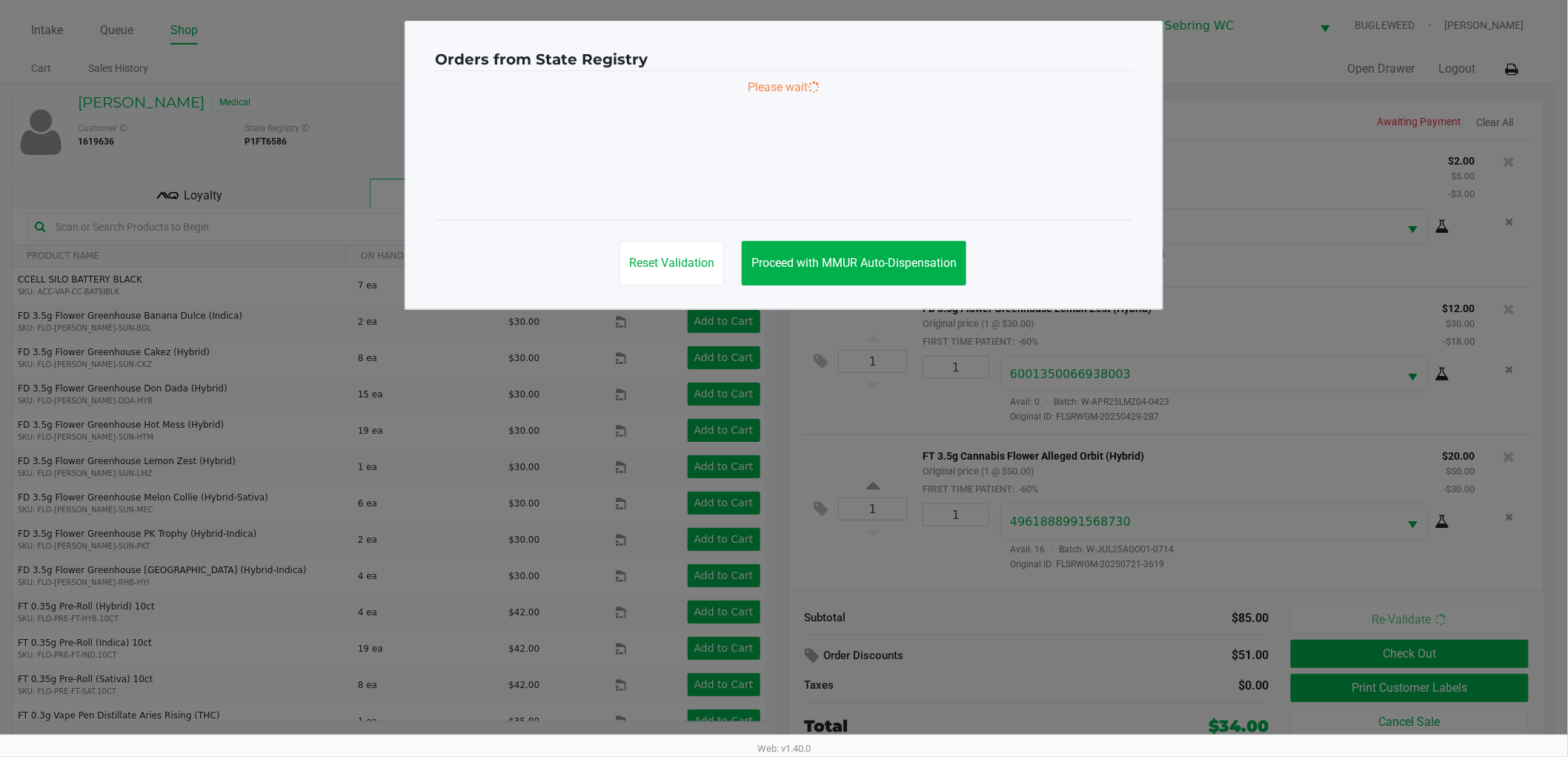
scroll to position [0, 0]
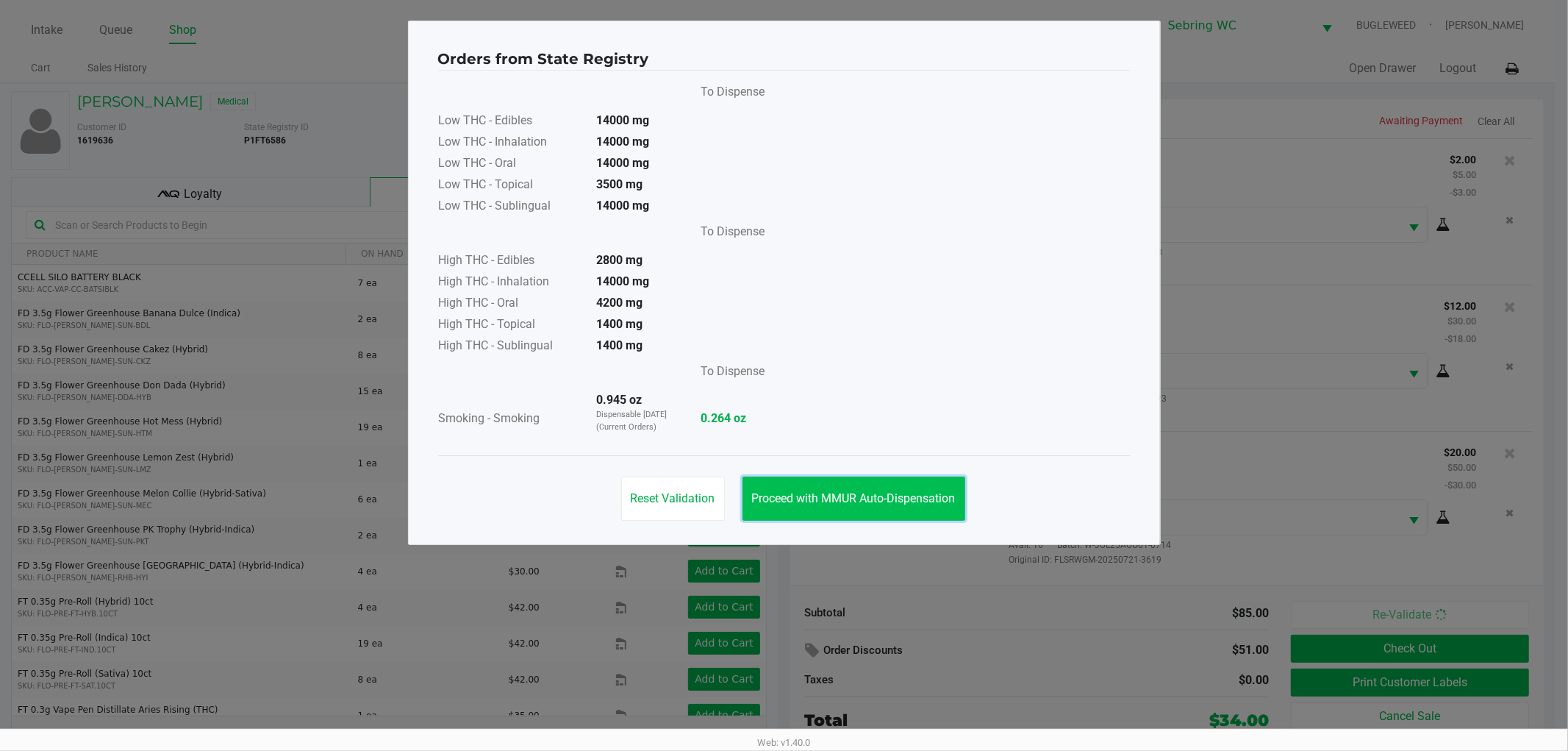
click at [818, 480] on button "Proceed with MMUR Auto-Dispensation" at bounding box center [853, 498] width 223 height 45
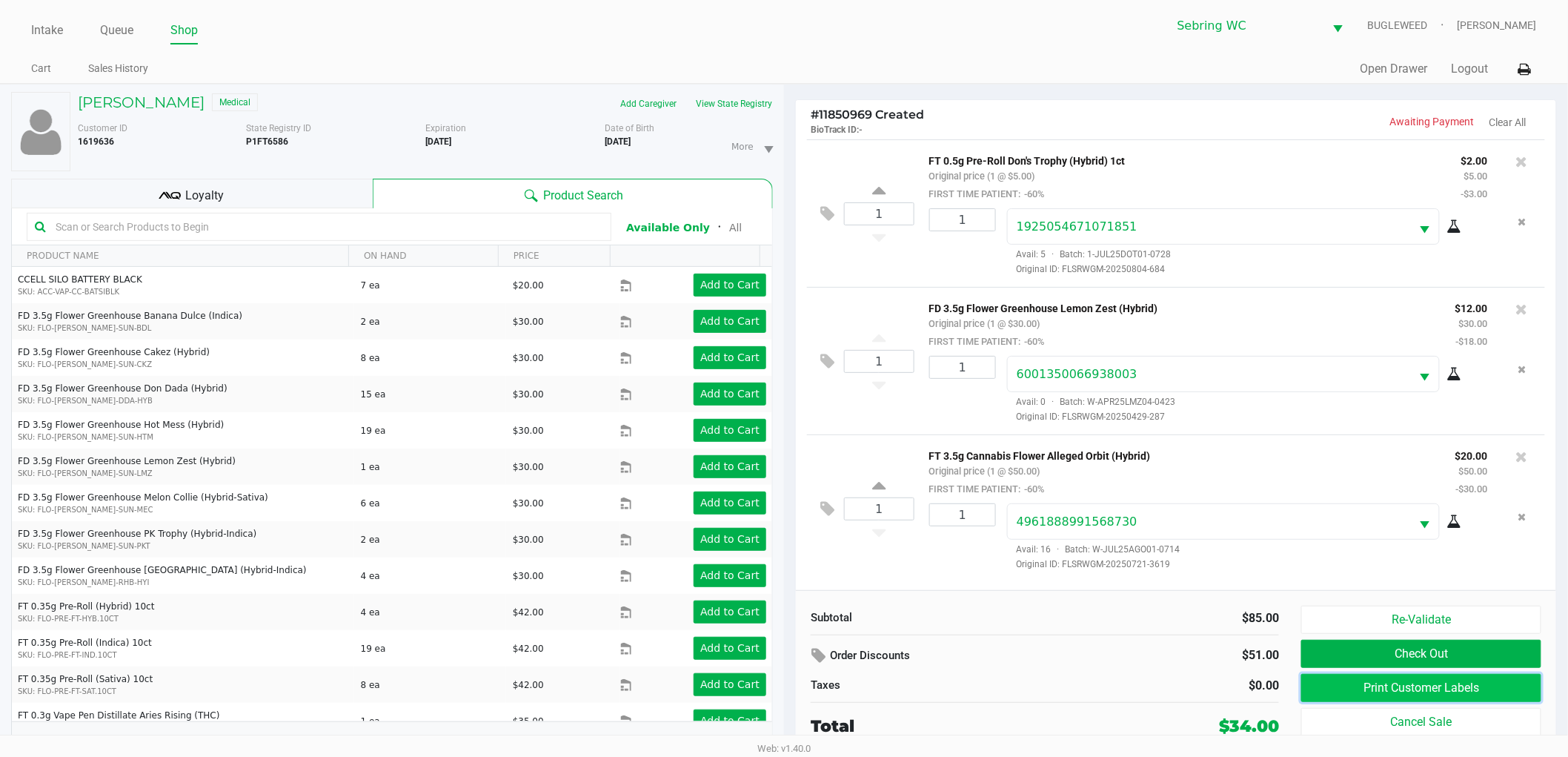
click at [1397, 686] on button "Print Customer Labels" at bounding box center [1421, 688] width 240 height 28
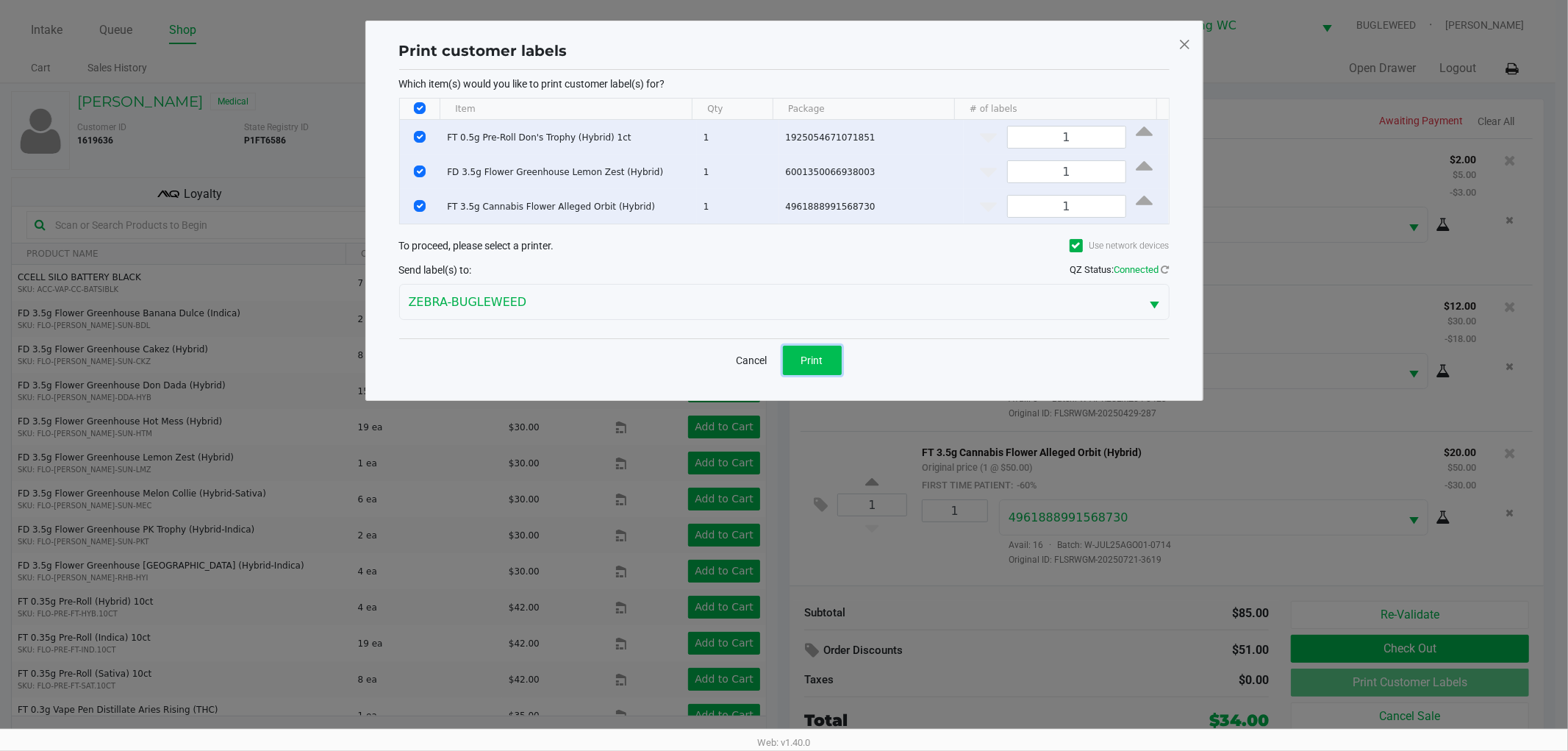
click at [801, 351] on button "Print" at bounding box center [811, 361] width 59 height 29
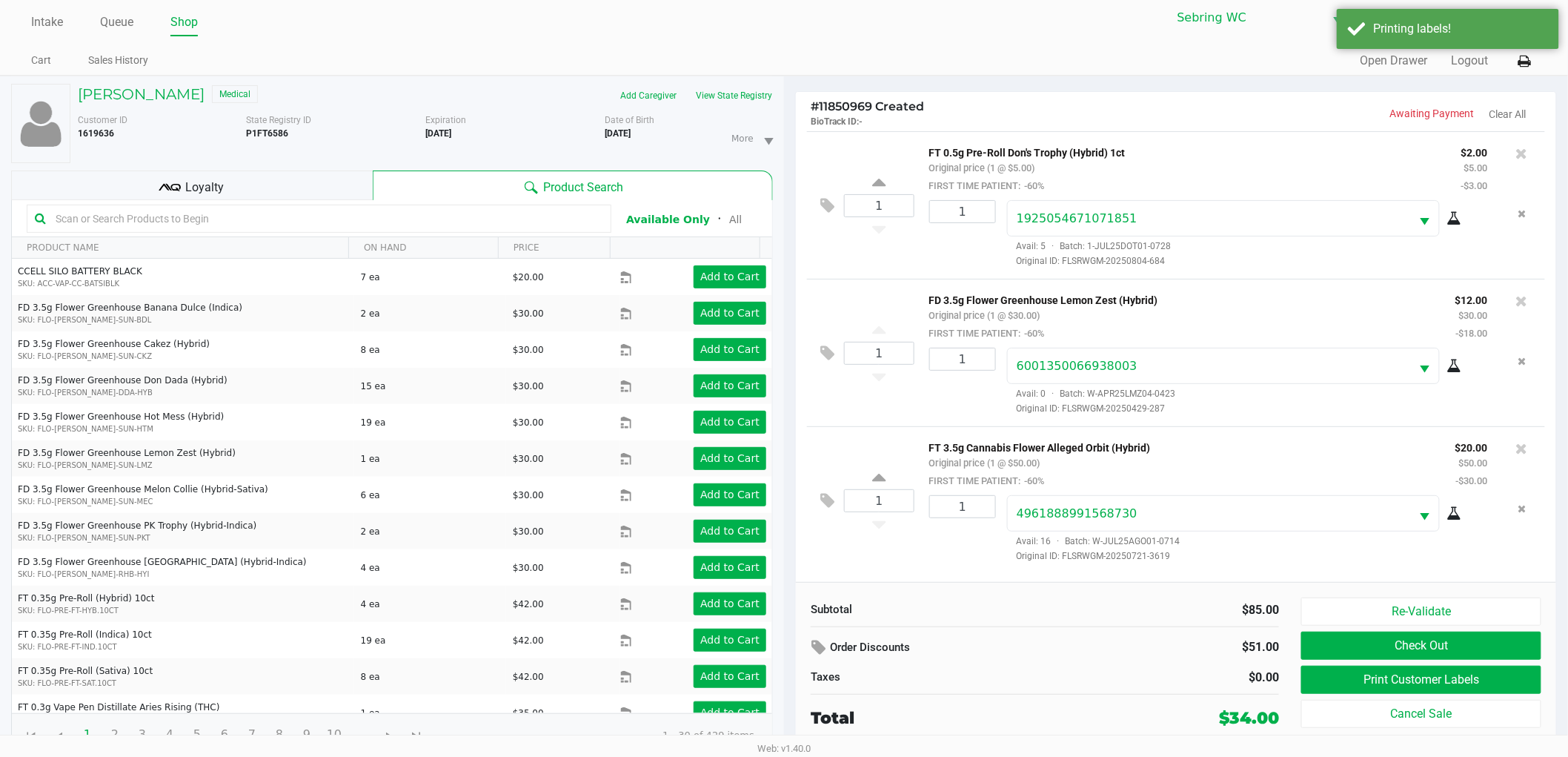
scroll to position [16, 0]
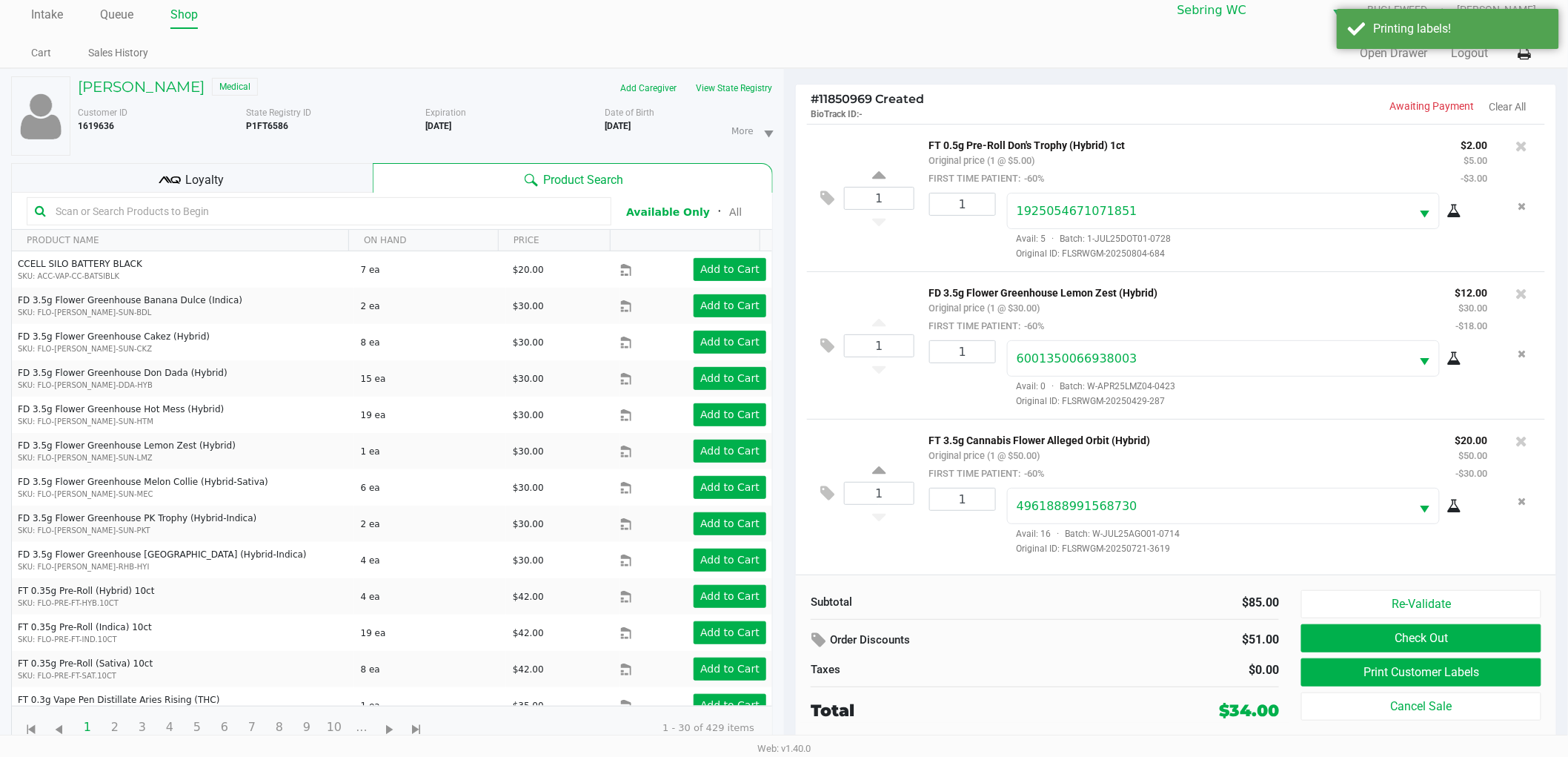
click at [1083, 678] on div "$0.00" at bounding box center [1168, 670] width 223 height 18
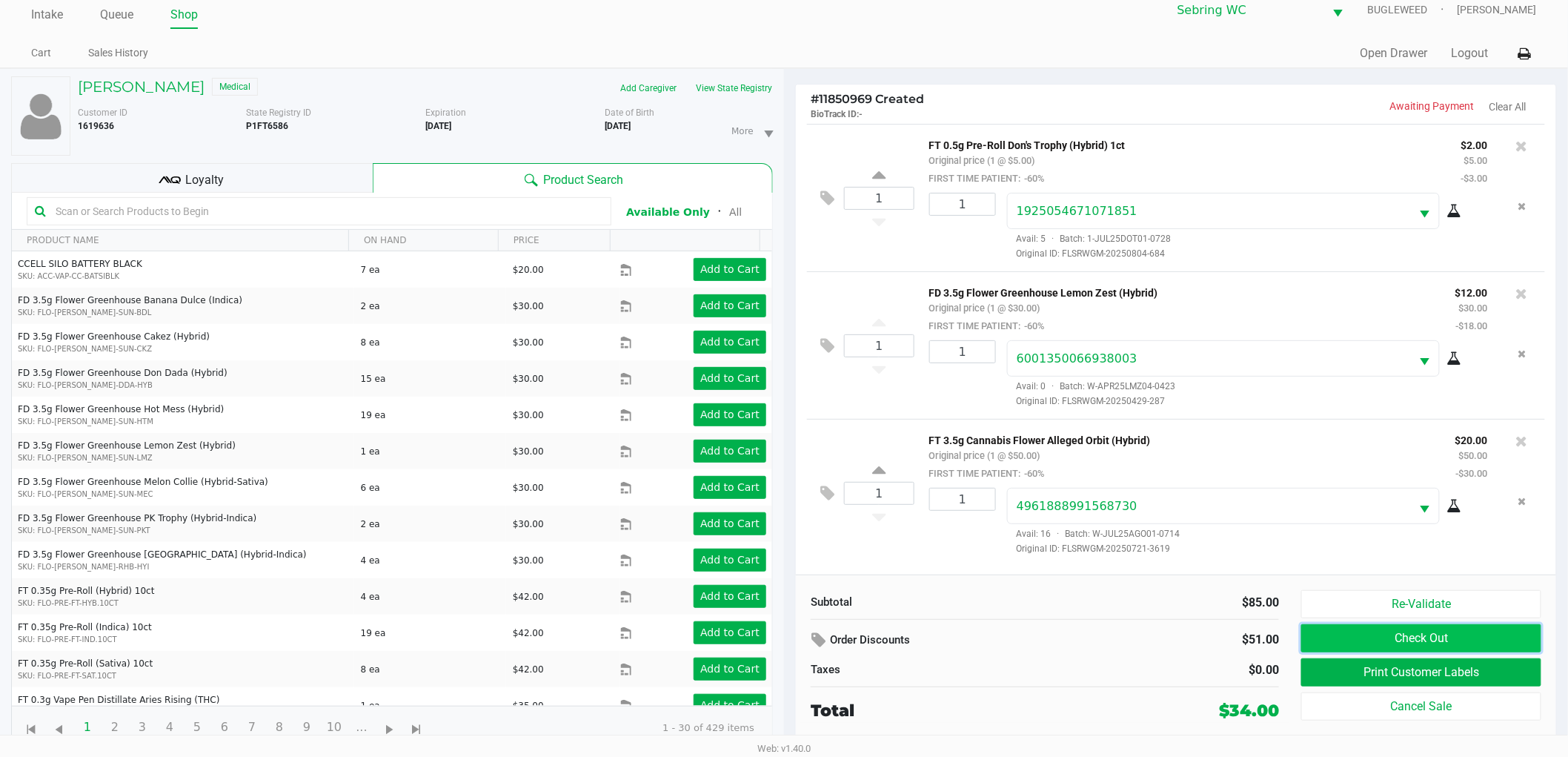
click at [1430, 641] on button "Check Out" at bounding box center [1421, 638] width 240 height 28
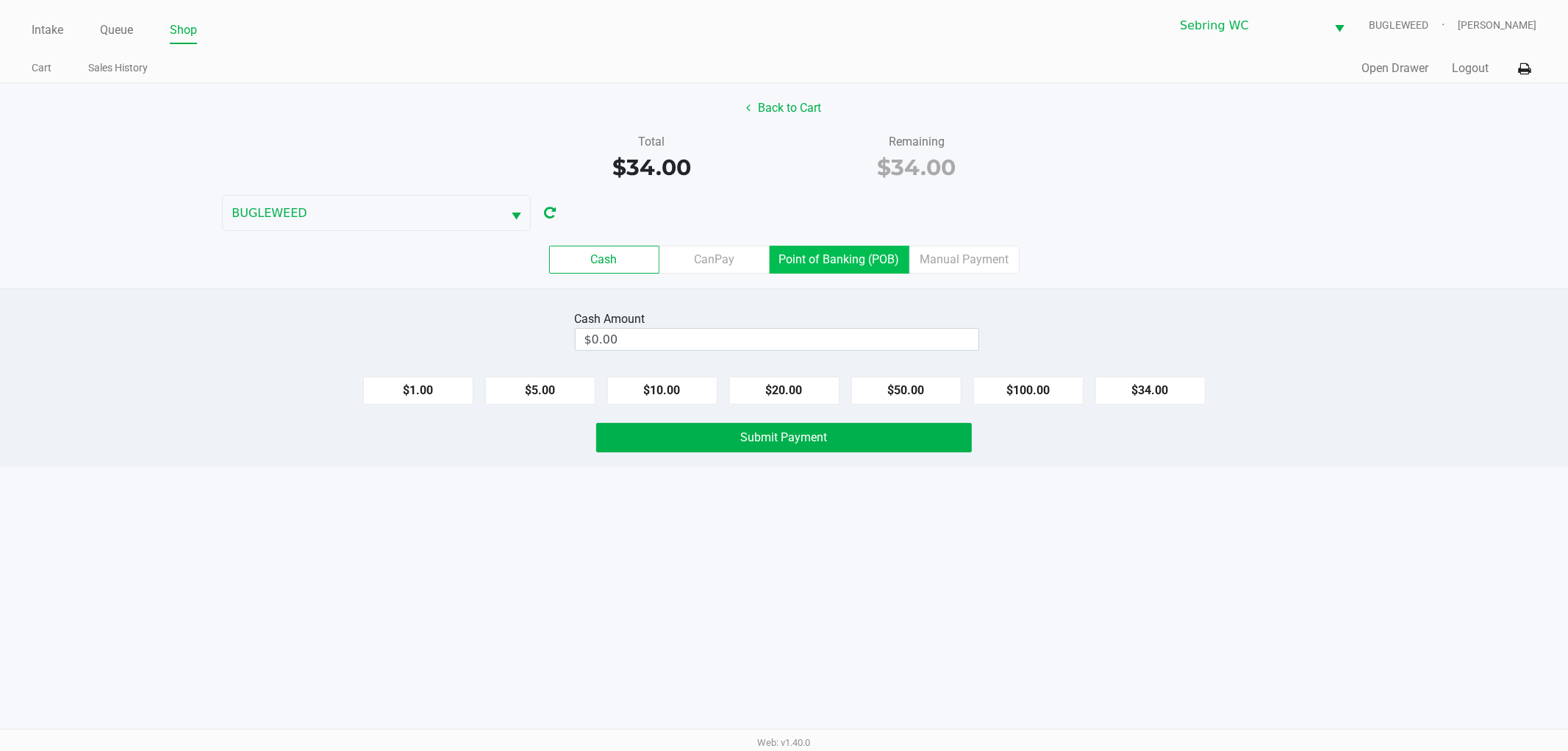
click at [854, 248] on label "Point of Banking (POB)" at bounding box center [839, 259] width 140 height 28
click at [0, 0] on 7 "Point of Banking (POB)" at bounding box center [0, 0] width 0 height 0
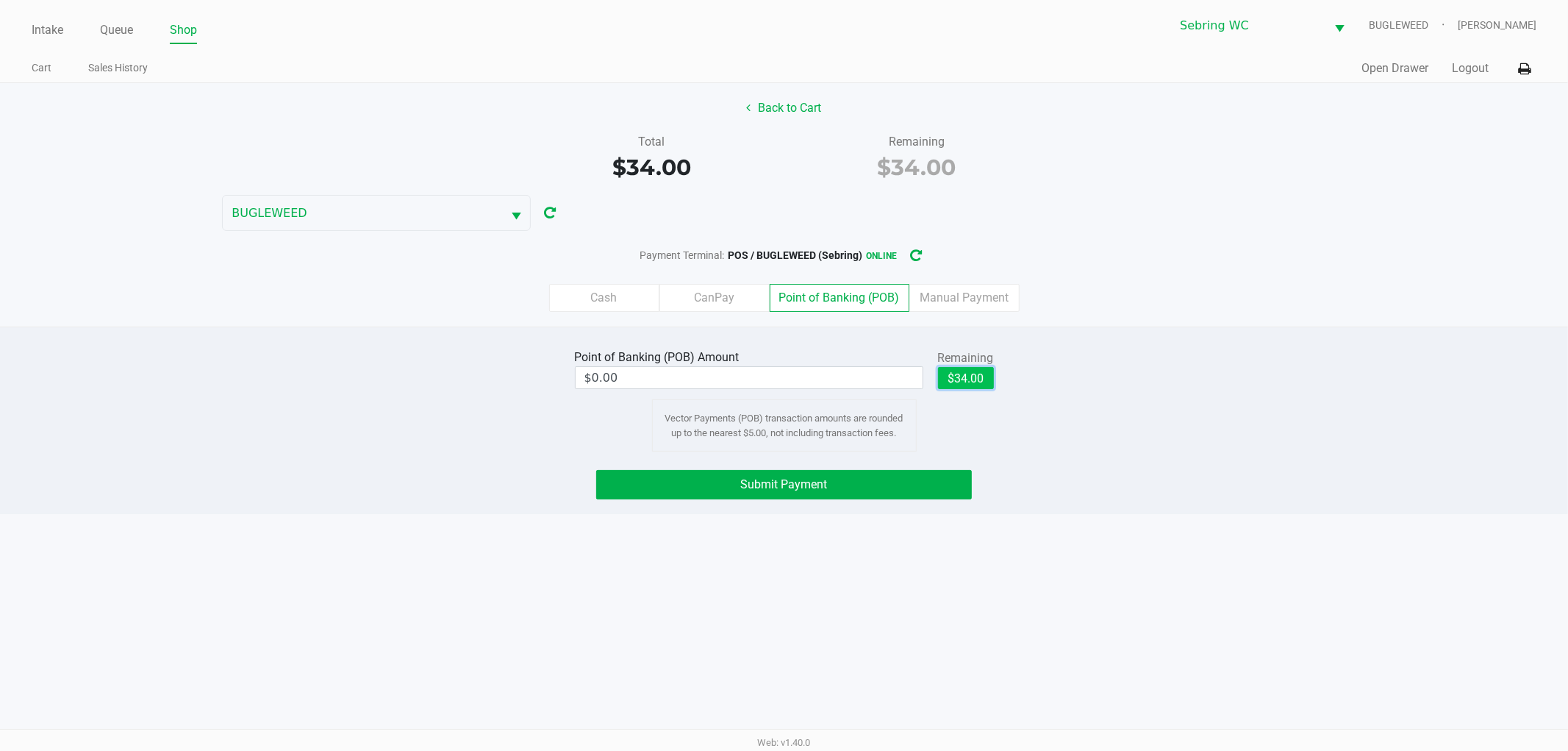
click at [967, 385] on button "$34.00" at bounding box center [965, 378] width 56 height 22
type input "$34.00"
click at [772, 479] on span "Submit Payment" at bounding box center [784, 484] width 86 height 14
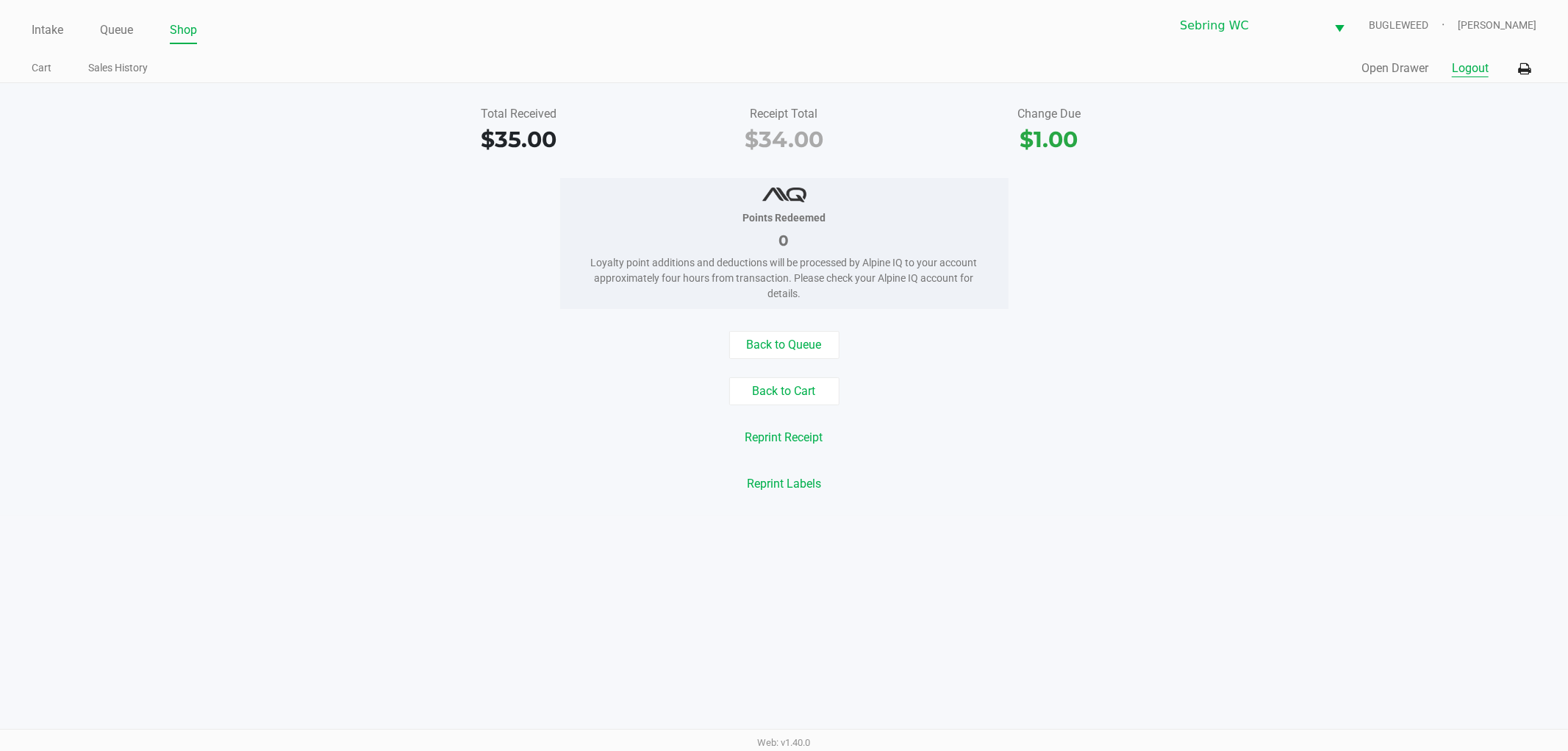
click at [1468, 68] on button "Logout" at bounding box center [1470, 69] width 37 height 18
